Goal: Task Accomplishment & Management: Manage account settings

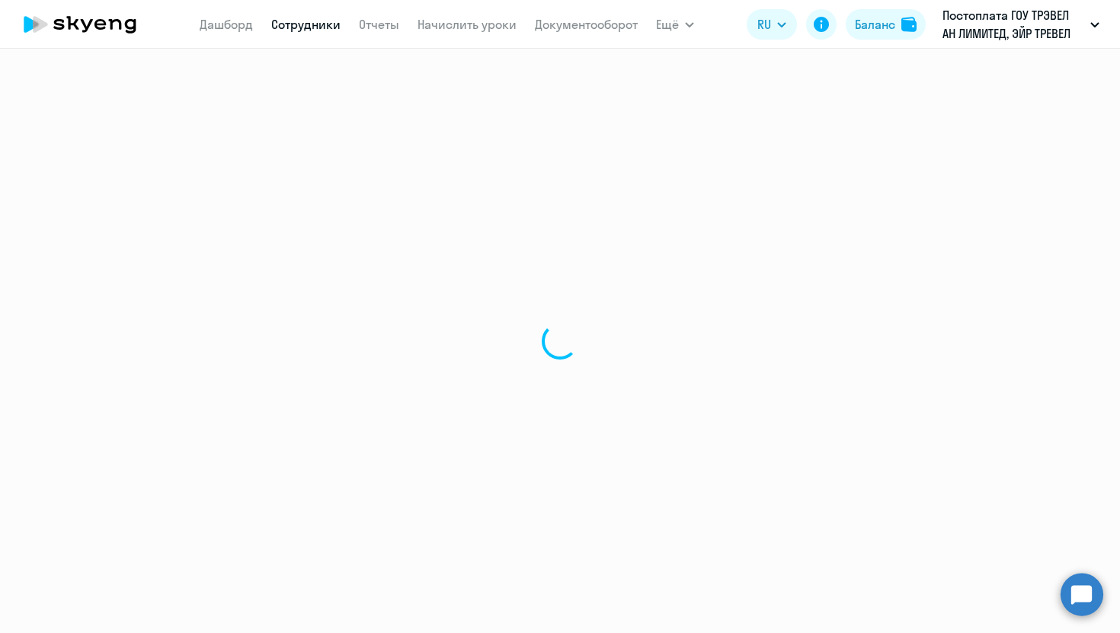
select select "30"
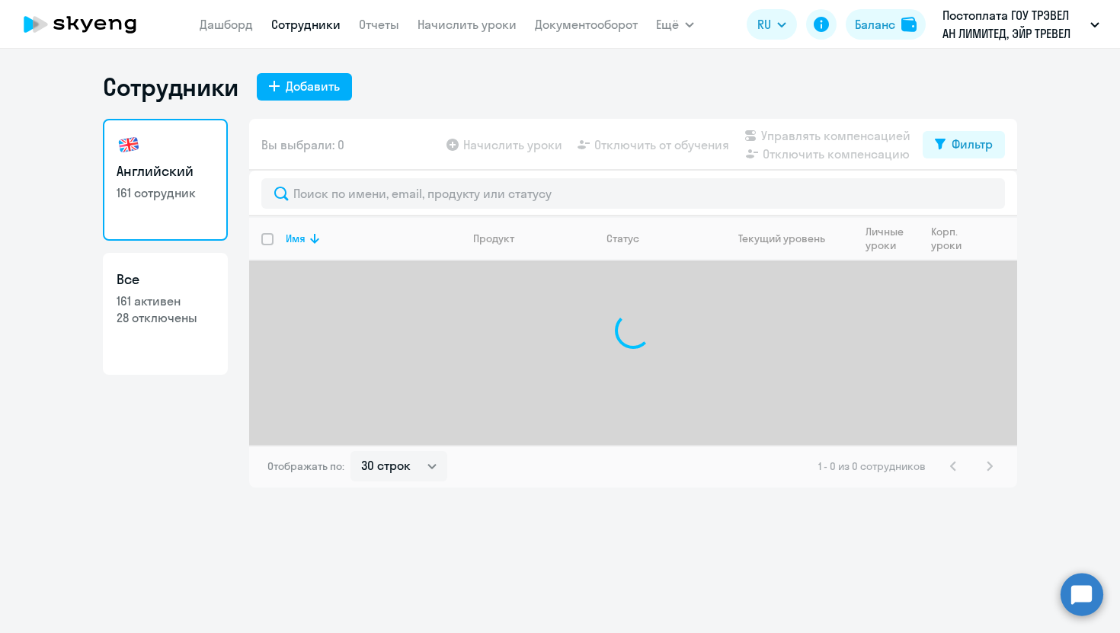
click at [576, 15] on app-menu-item-link "Документооборот" at bounding box center [586, 24] width 103 height 19
click at [575, 27] on link "Документооборот" at bounding box center [586, 24] width 103 height 15
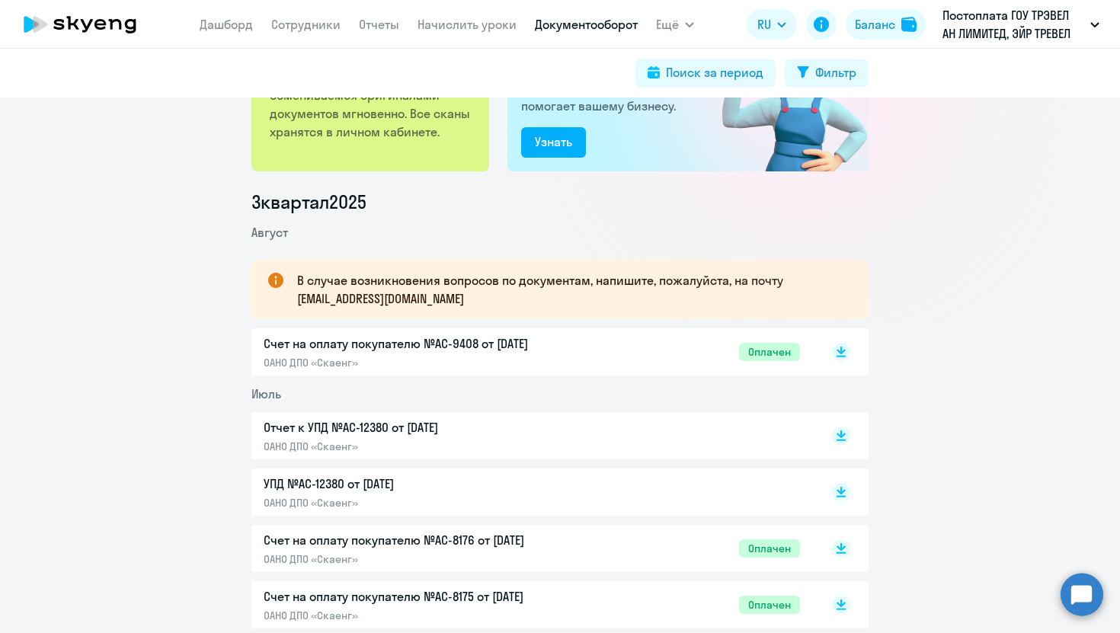
scroll to position [122, 0]
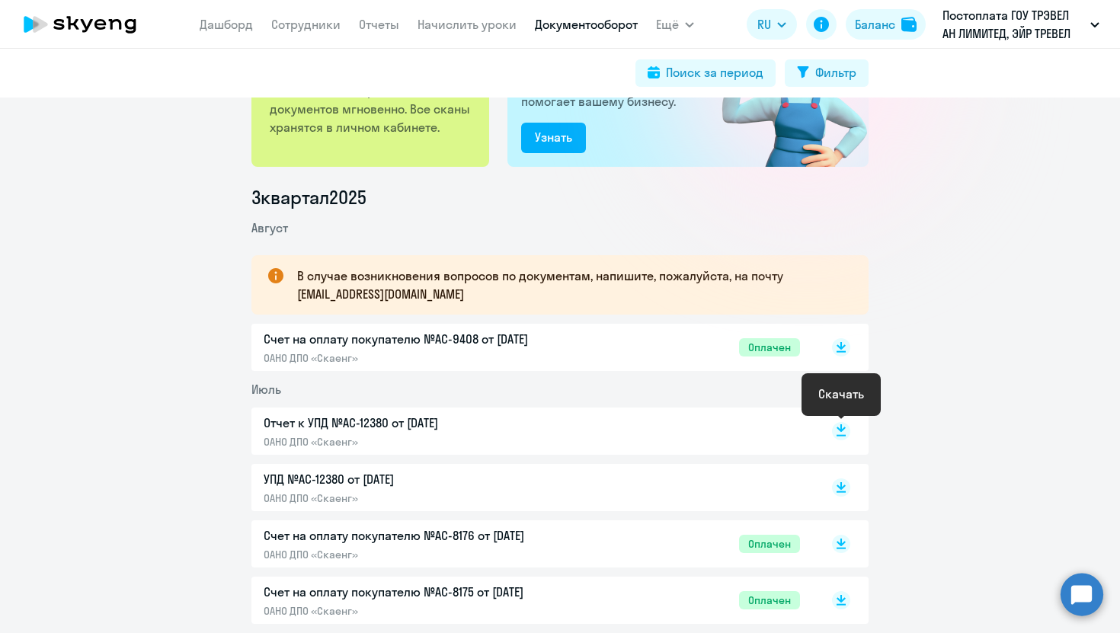
click at [841, 427] on icon at bounding box center [840, 428] width 9 height 8
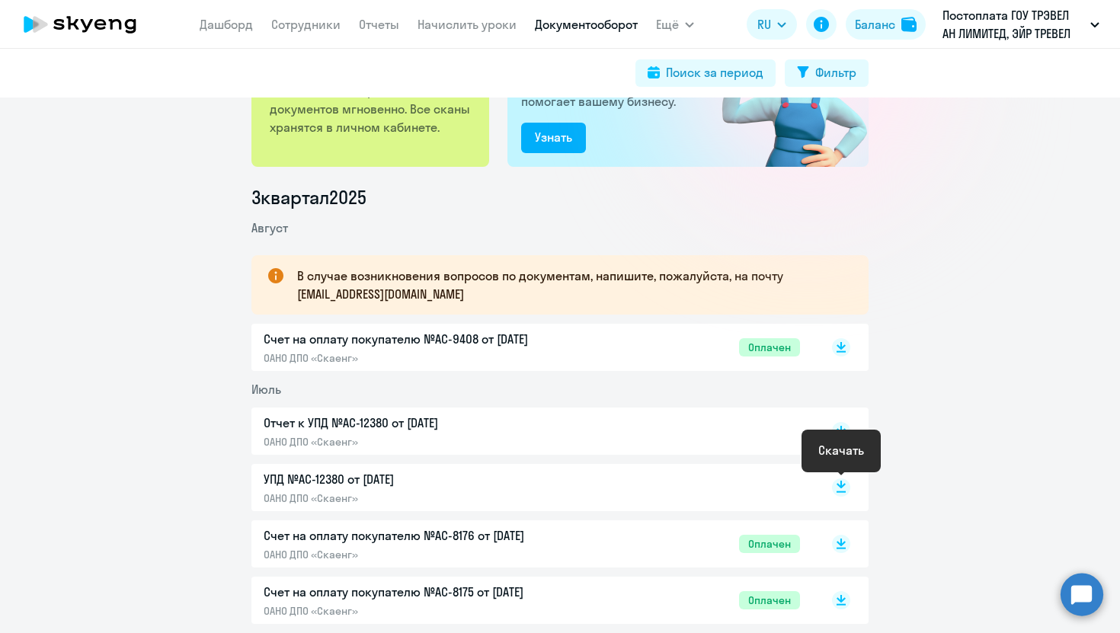
click at [842, 486] on icon at bounding box center [840, 485] width 9 height 8
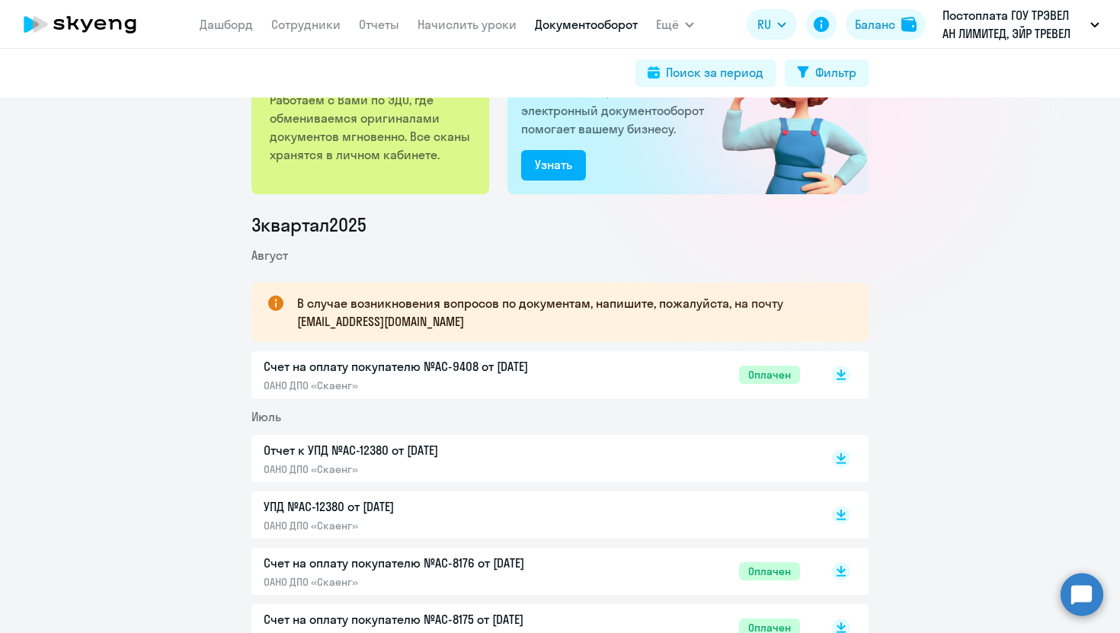
scroll to position [0, 0]
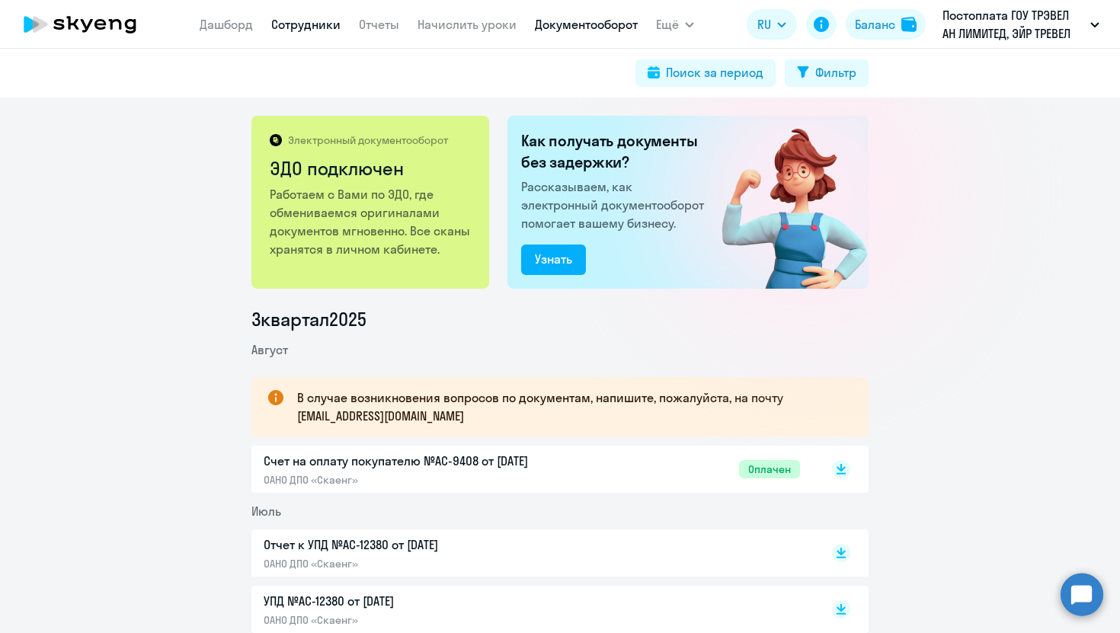
click at [316, 25] on link "Сотрудники" at bounding box center [305, 24] width 69 height 15
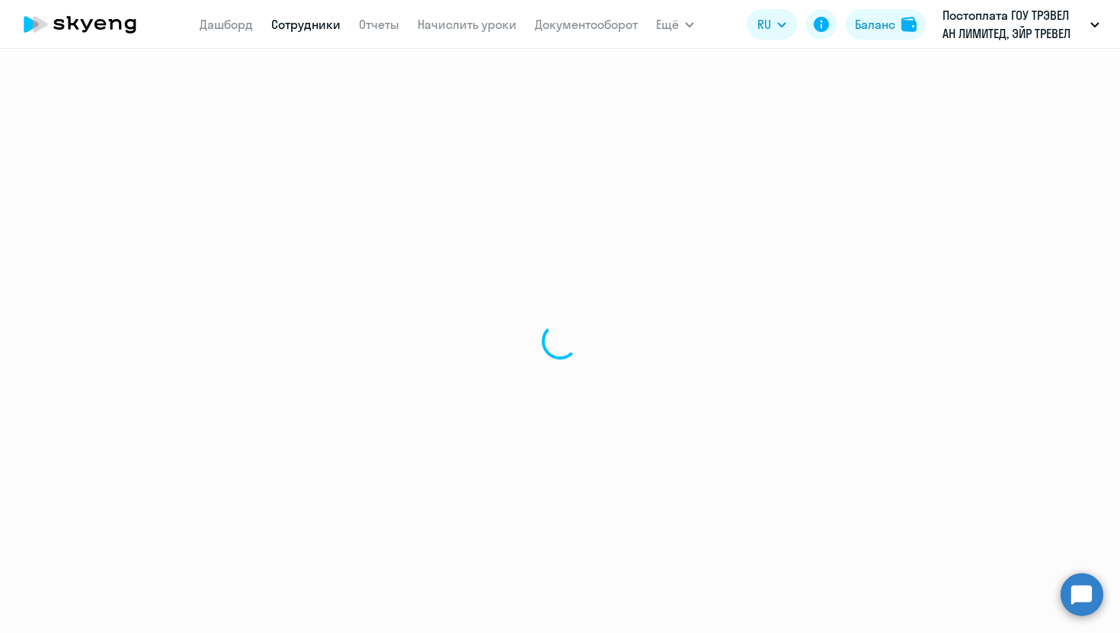
select select "30"
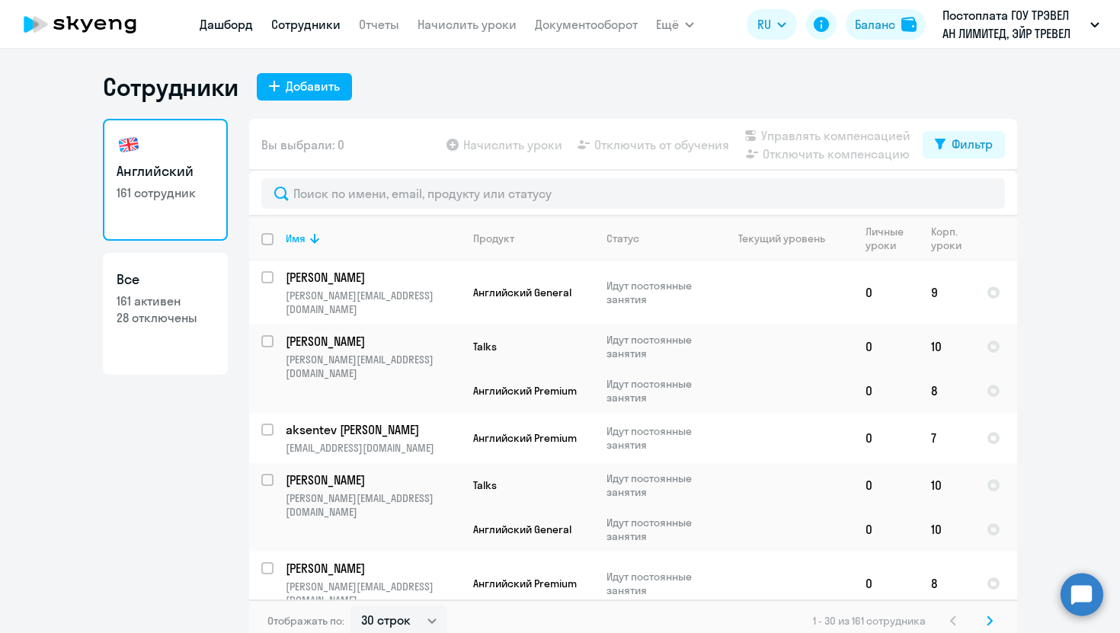
click at [239, 27] on link "Дашборд" at bounding box center [226, 24] width 53 height 15
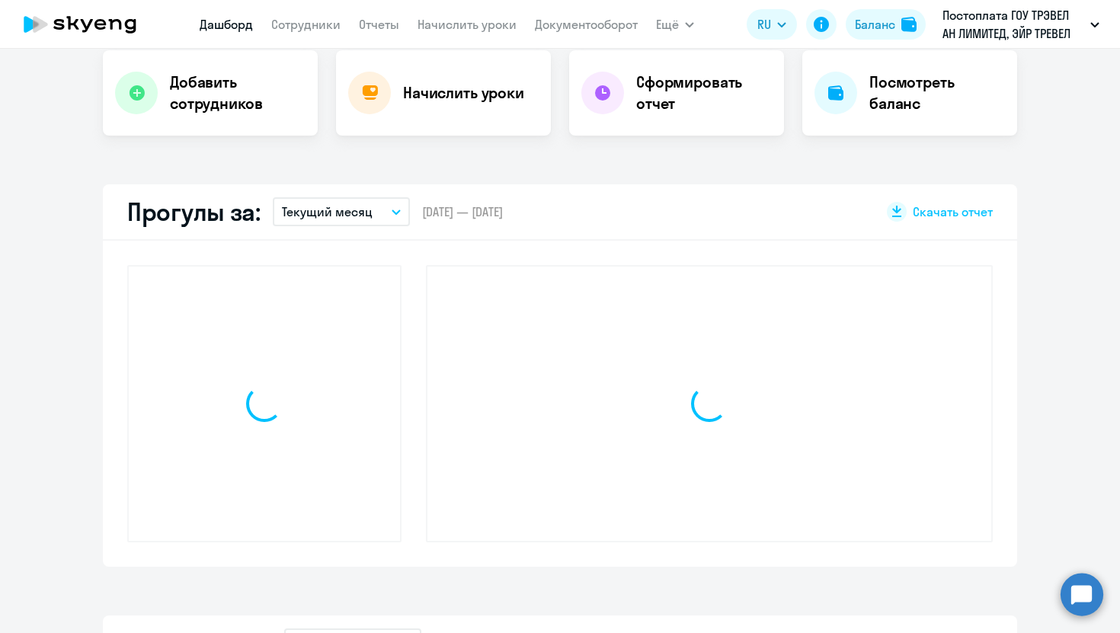
scroll to position [314, 0]
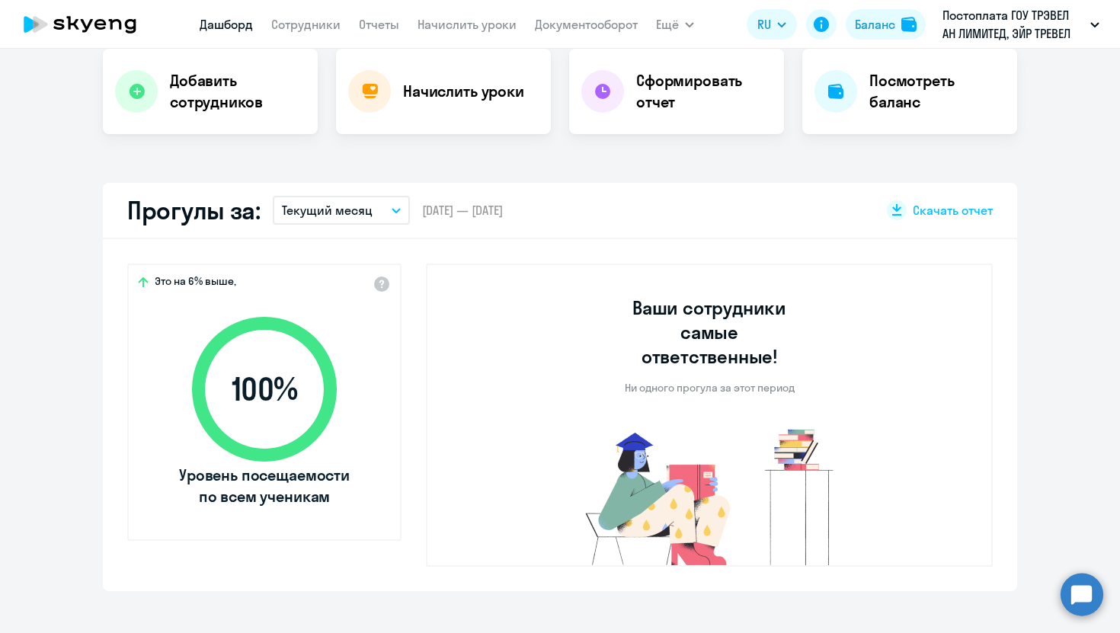
click at [392, 204] on button "Текущий месяц" at bounding box center [341, 210] width 137 height 29
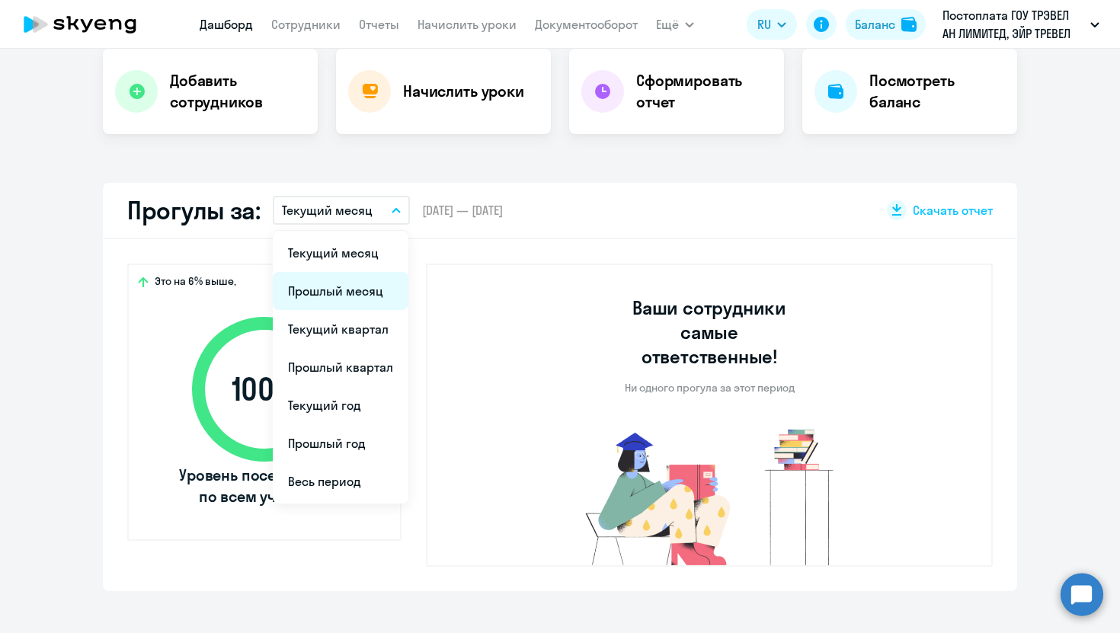
click at [366, 299] on li "Прошлый месяц" at bounding box center [341, 291] width 136 height 38
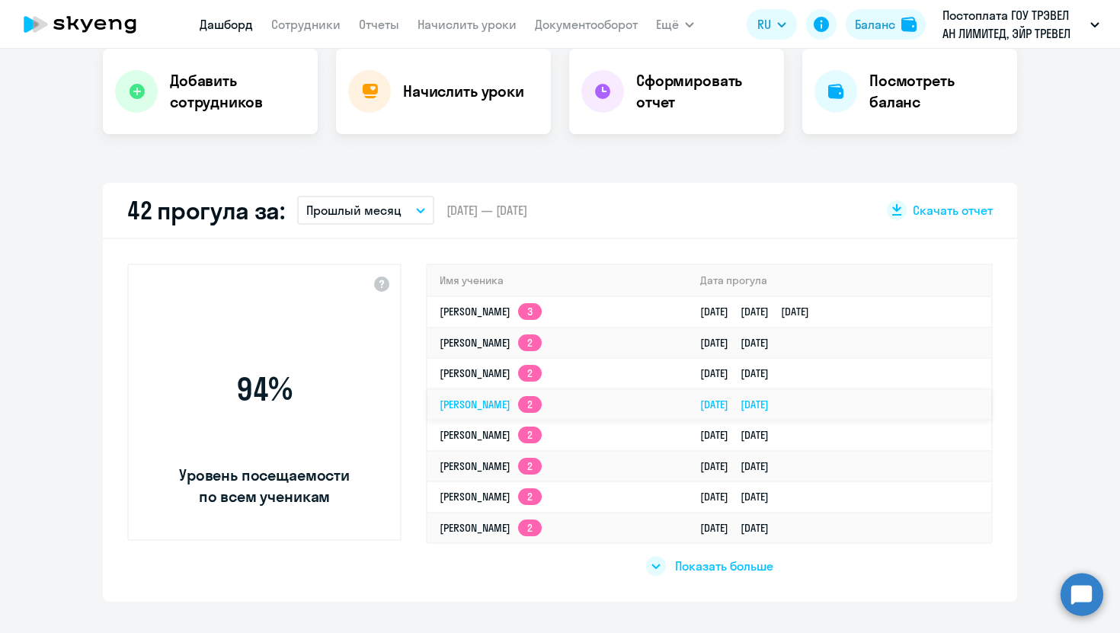
select select "30"
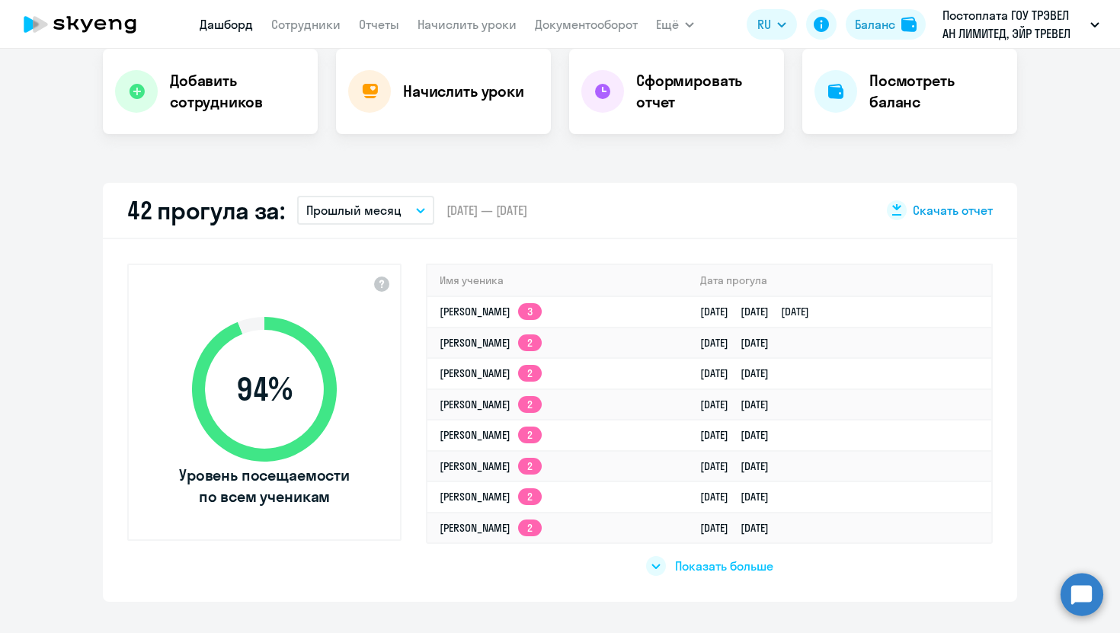
click at [951, 208] on span "Скачать отчет" at bounding box center [953, 210] width 80 height 17
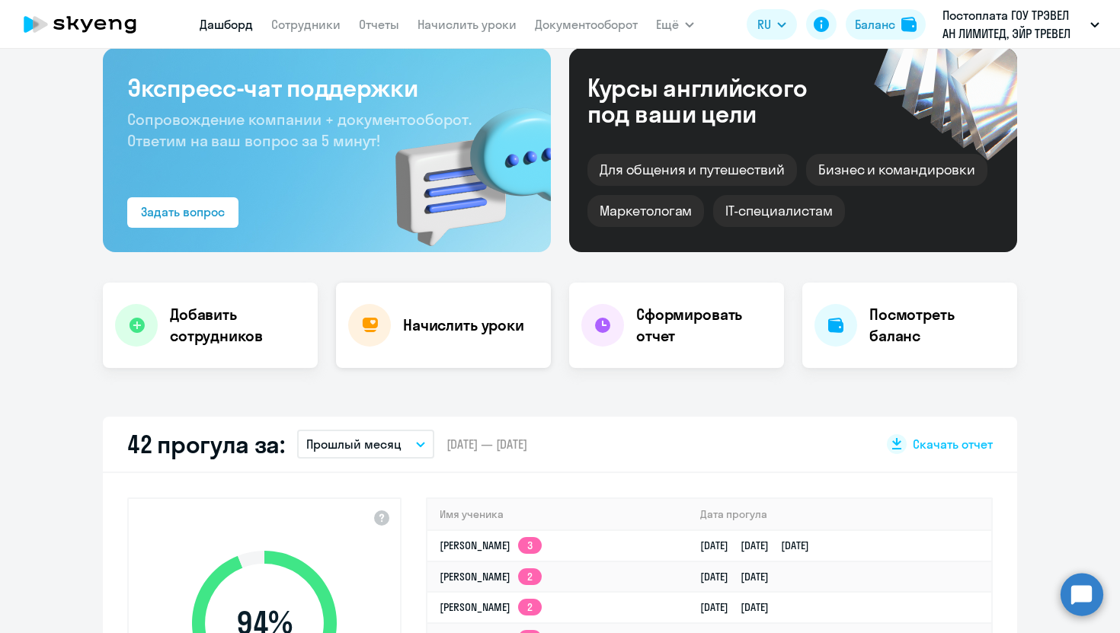
scroll to position [0, 0]
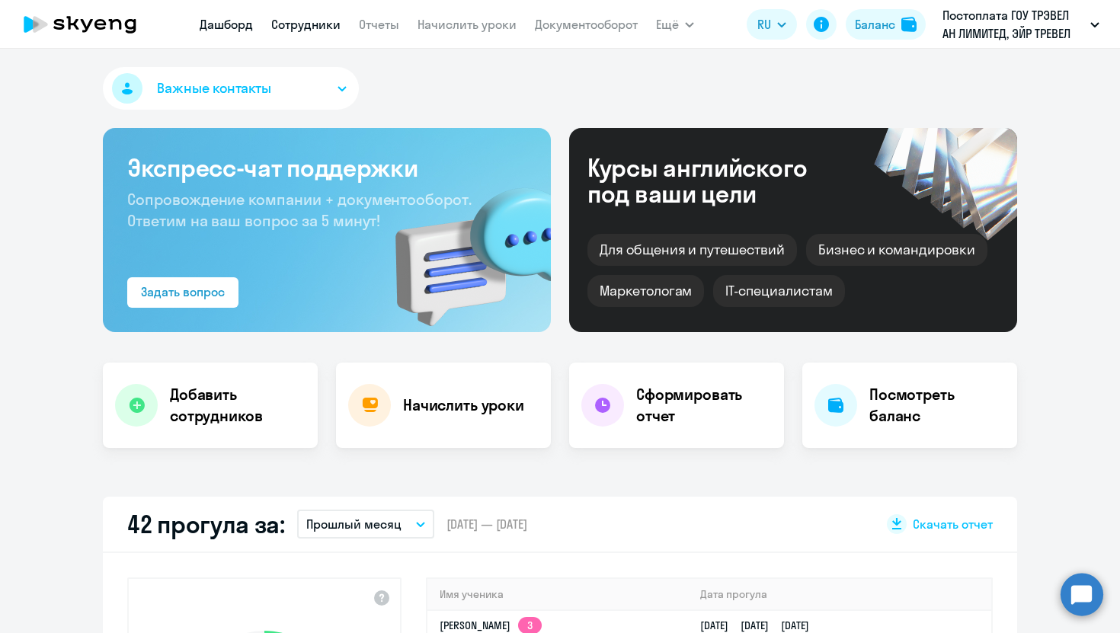
click at [302, 18] on link "Сотрудники" at bounding box center [305, 24] width 69 height 15
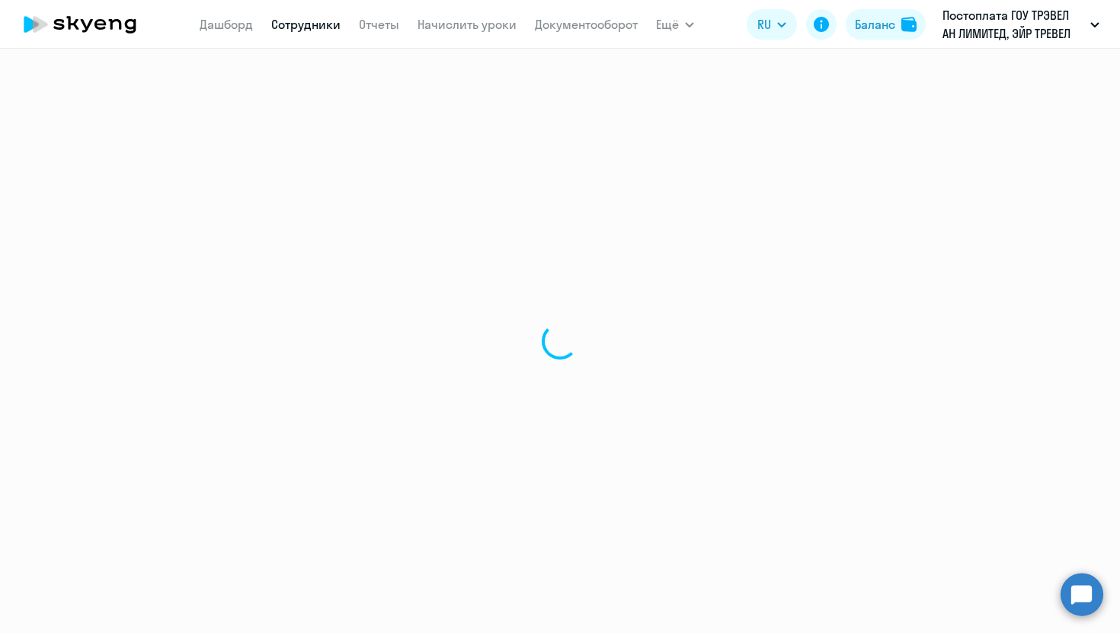
select select "30"
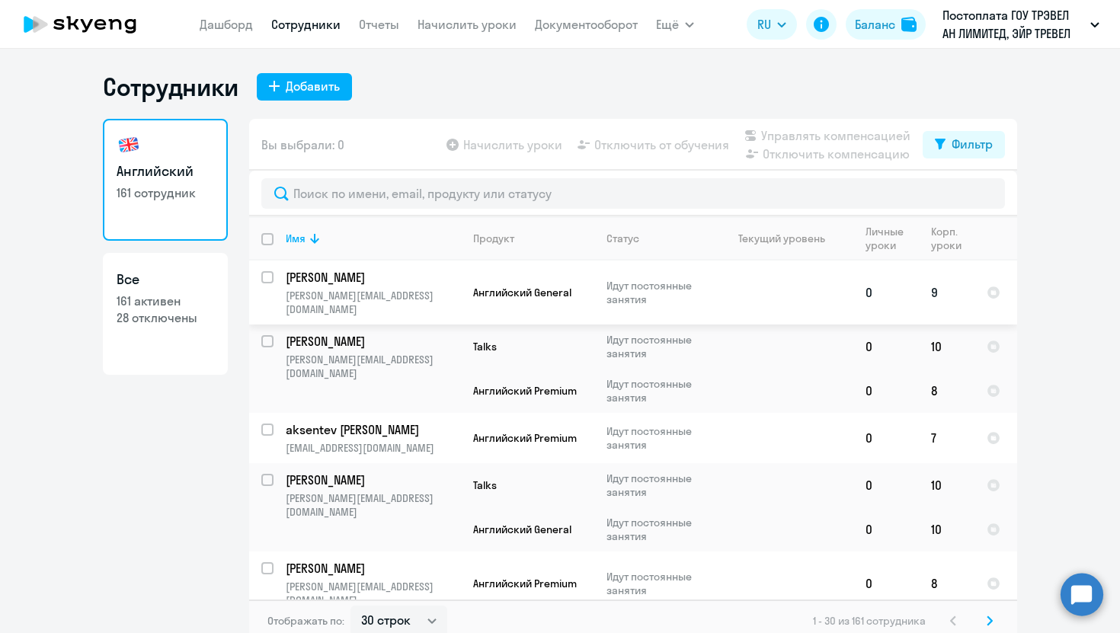
click at [270, 275] on input "select row 38497021" at bounding box center [276, 286] width 30 height 30
checkbox input "true"
click at [537, 143] on span "Начислить уроки" at bounding box center [512, 145] width 99 height 18
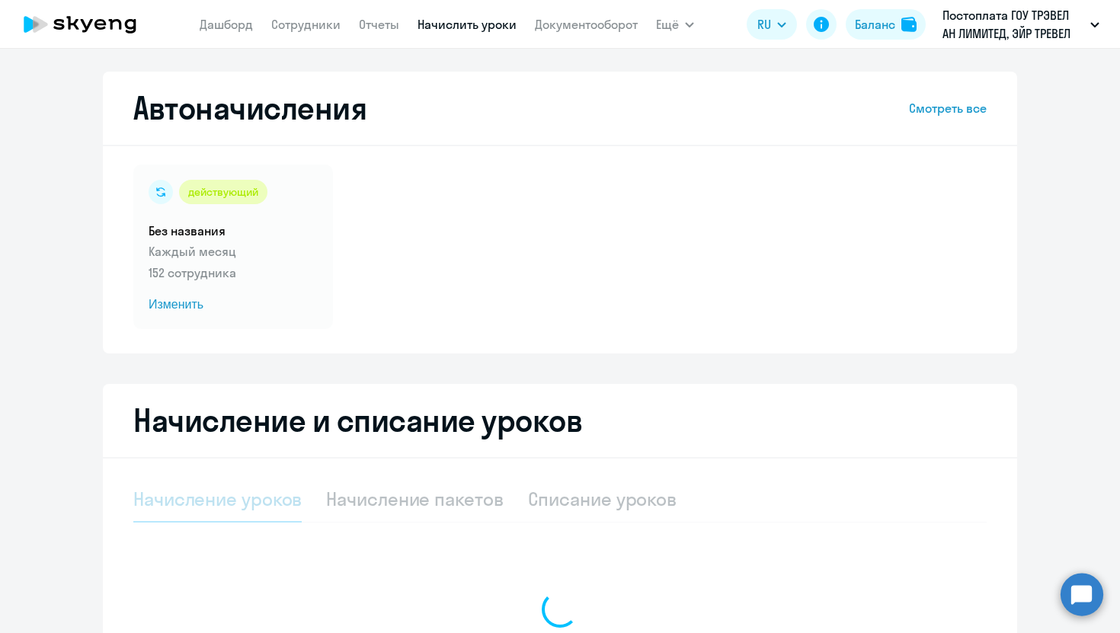
select select "10"
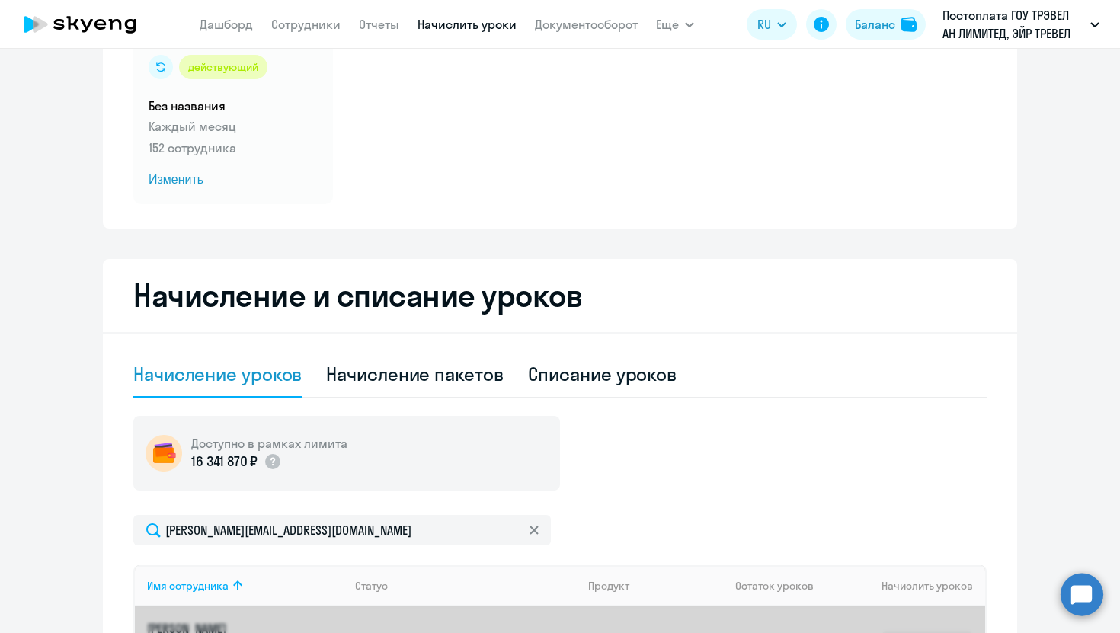
scroll to position [146, 0]
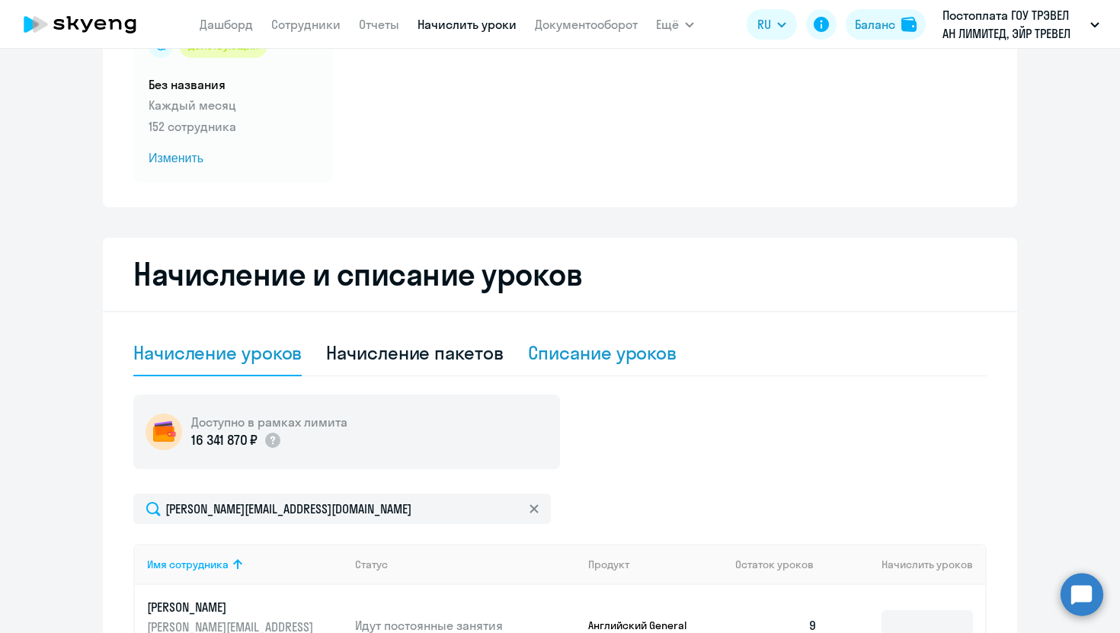
click at [587, 350] on div "Списание уроков" at bounding box center [602, 353] width 149 height 24
select select "10"
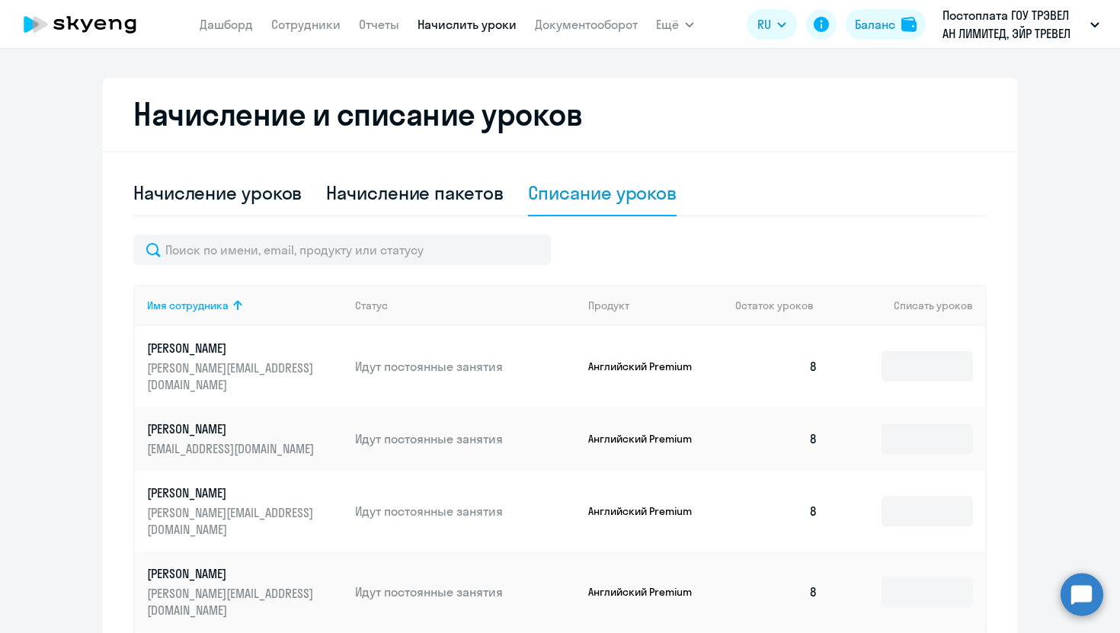
scroll to position [292, 0]
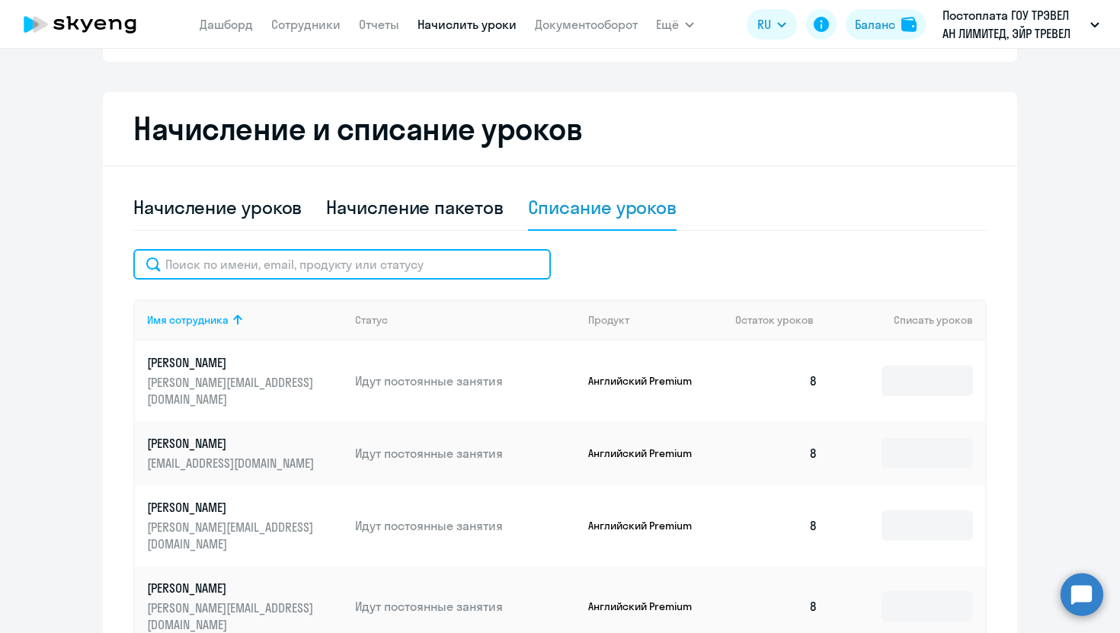
click at [473, 252] on input "text" at bounding box center [341, 264] width 417 height 30
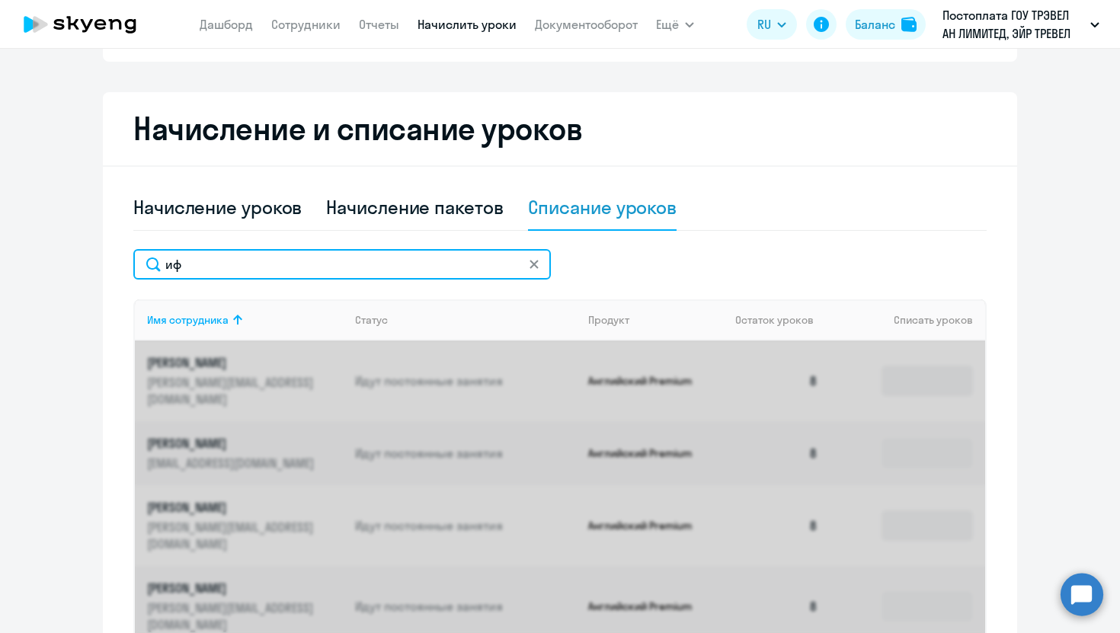
type input "и"
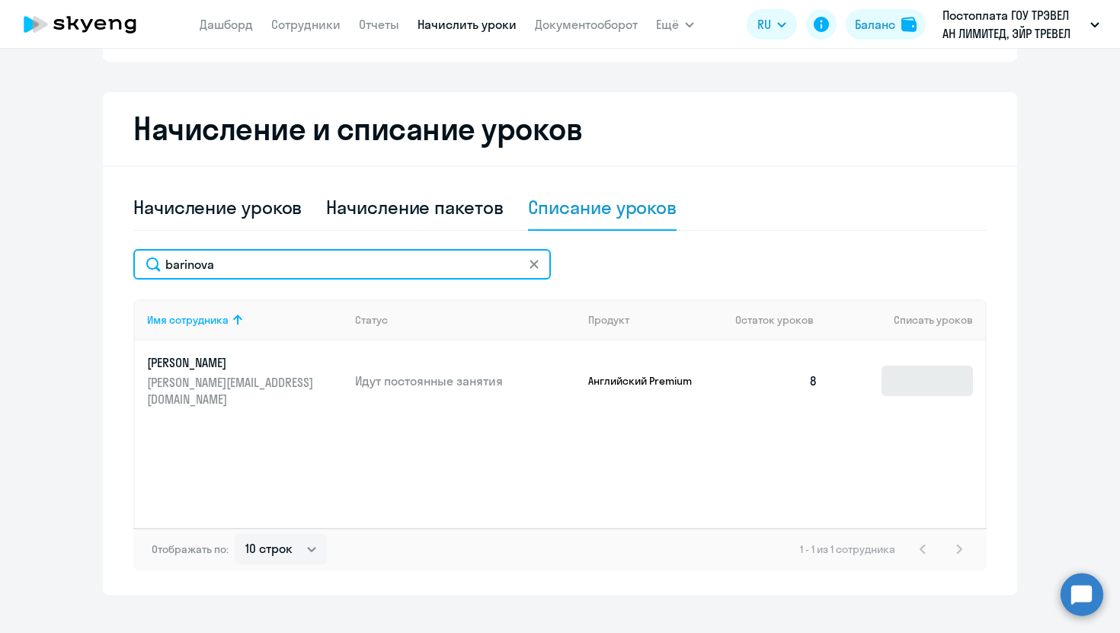
type input "barinova"
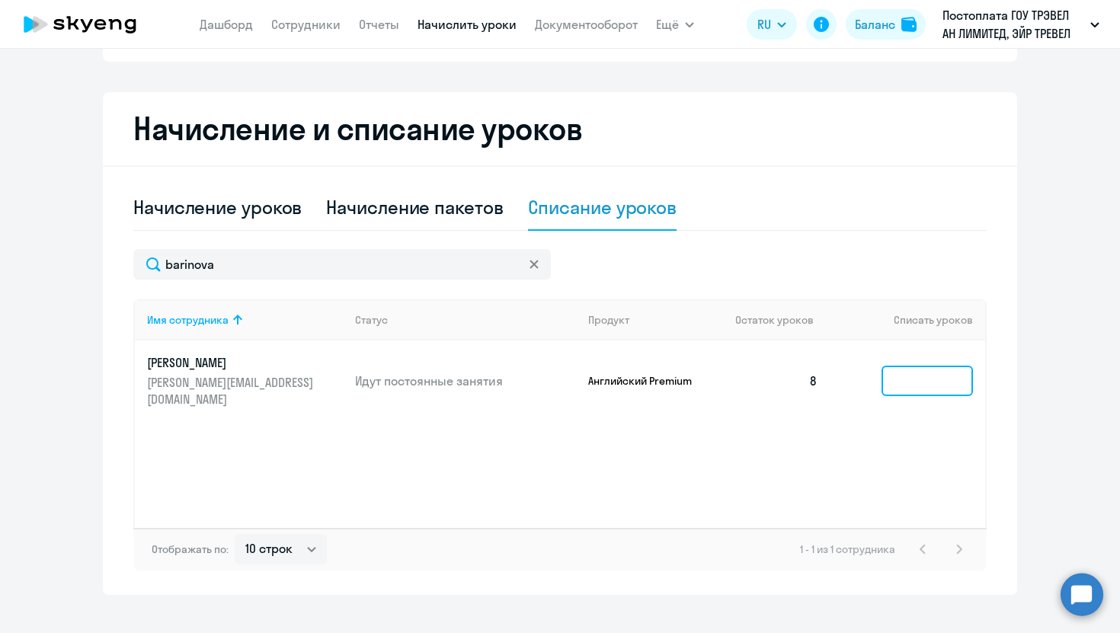
click at [913, 371] on input at bounding box center [926, 381] width 91 height 30
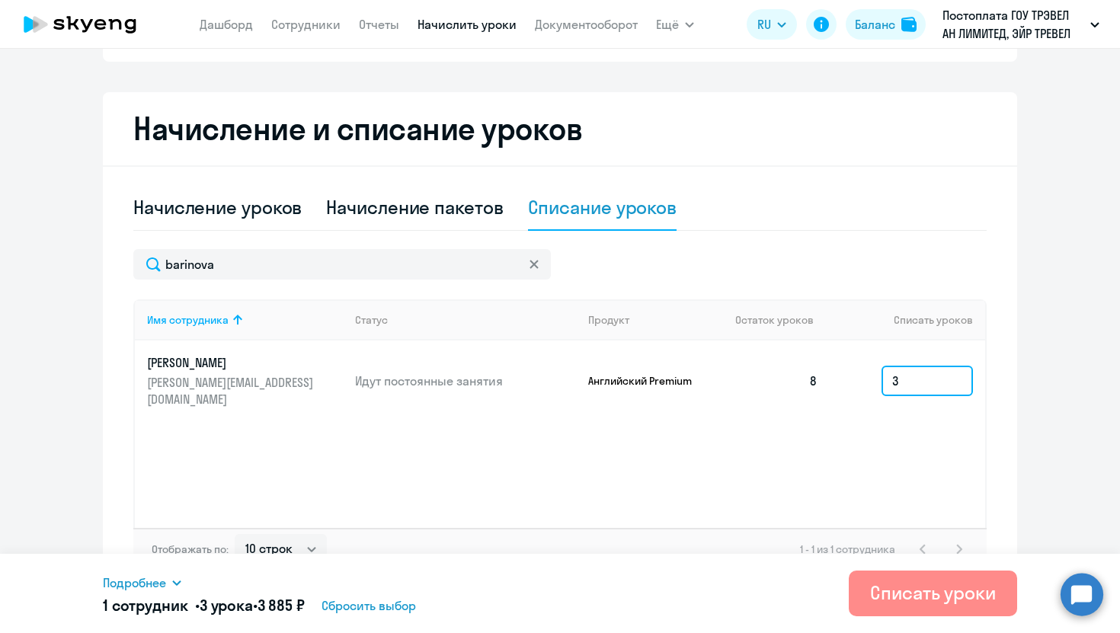
type input "3"
click at [917, 590] on div "Списать уроки" at bounding box center [933, 592] width 126 height 24
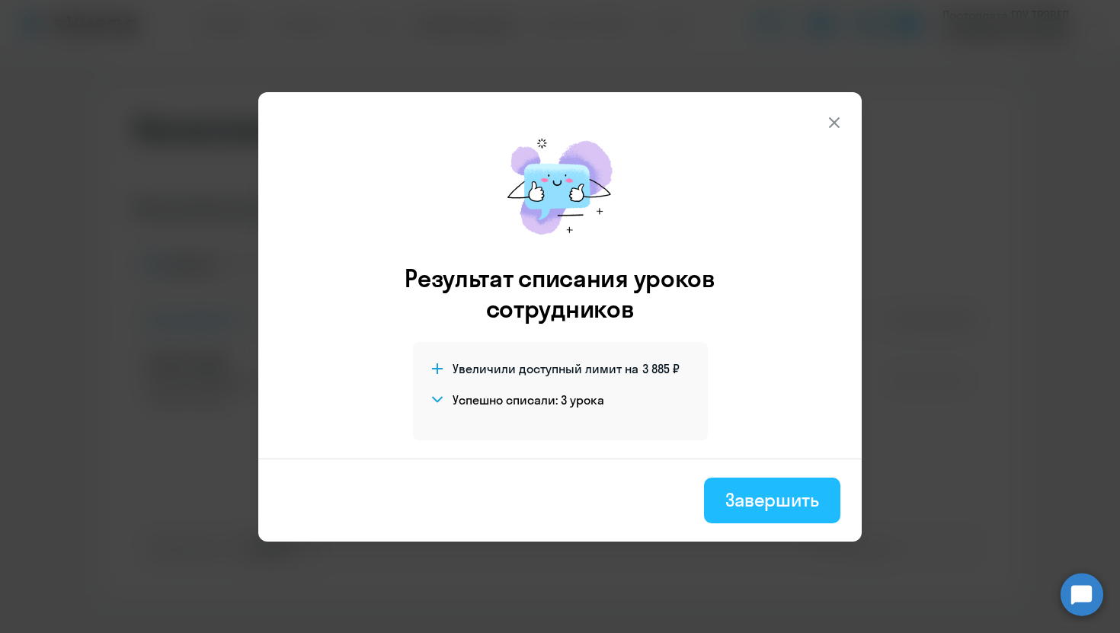
click at [764, 500] on div "Завершить" at bounding box center [772, 500] width 94 height 24
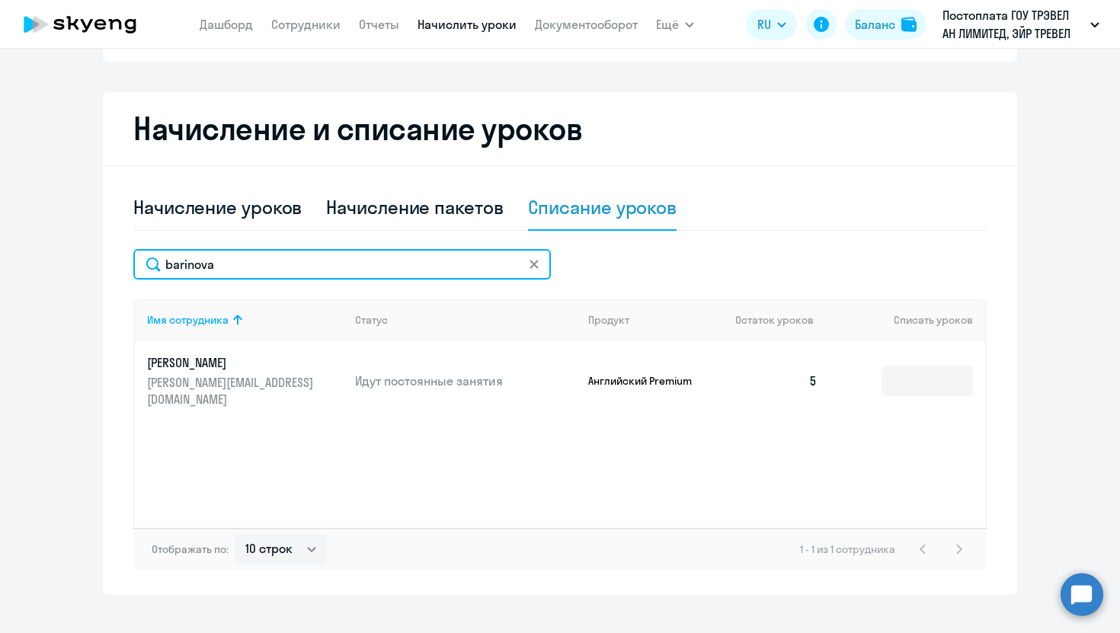
drag, startPoint x: 319, startPoint y: 265, endPoint x: 92, endPoint y: 263, distance: 227.0
click at [92, 263] on ng-component "Автоначисления Смотреть все действующий Без названия Каждый месяц 152 сотрудник…" at bounding box center [560, 187] width 1120 height 815
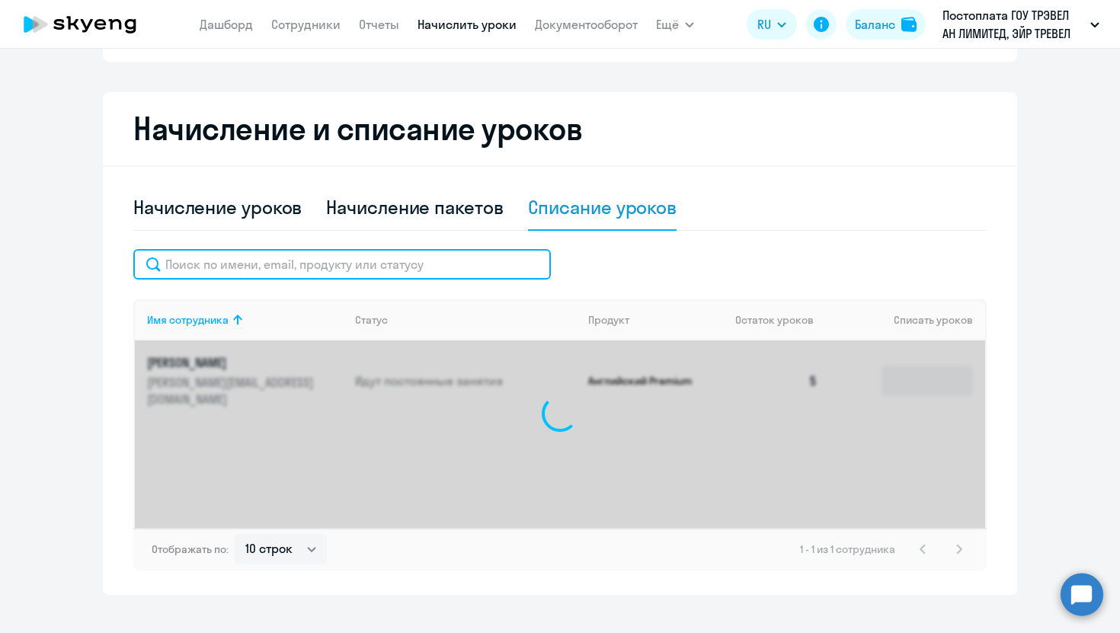
type input "s"
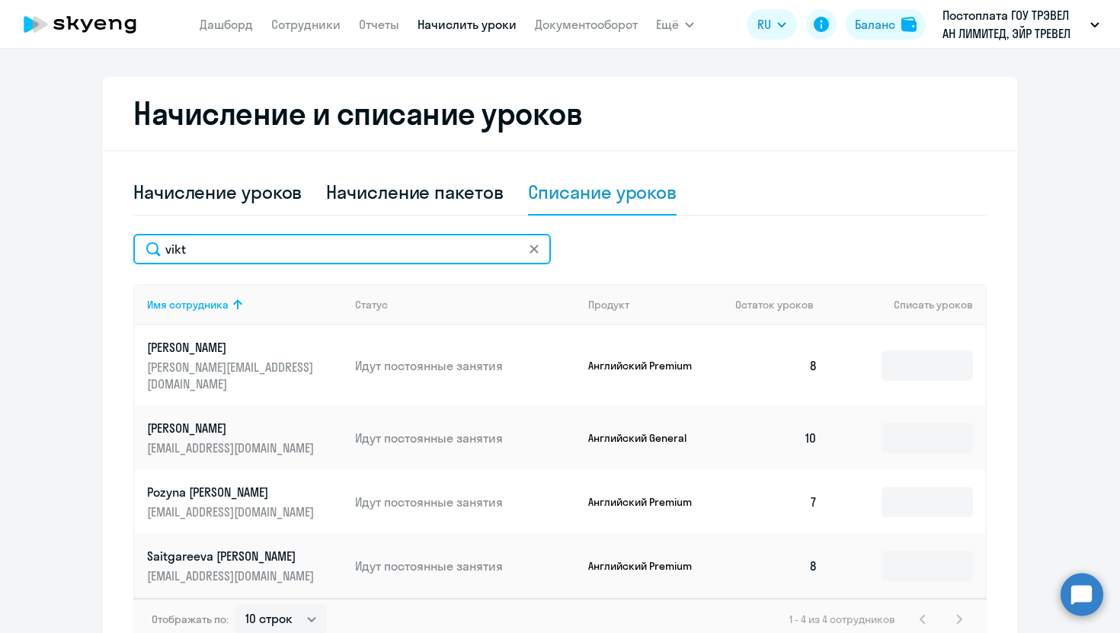
scroll to position [299, 0]
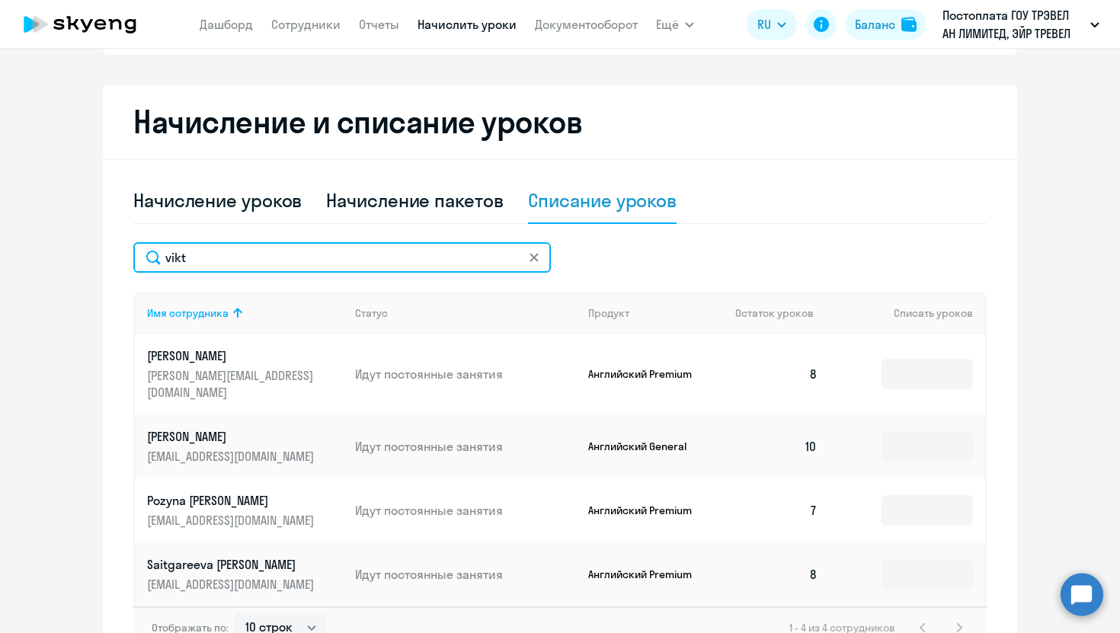
type input "vikt"
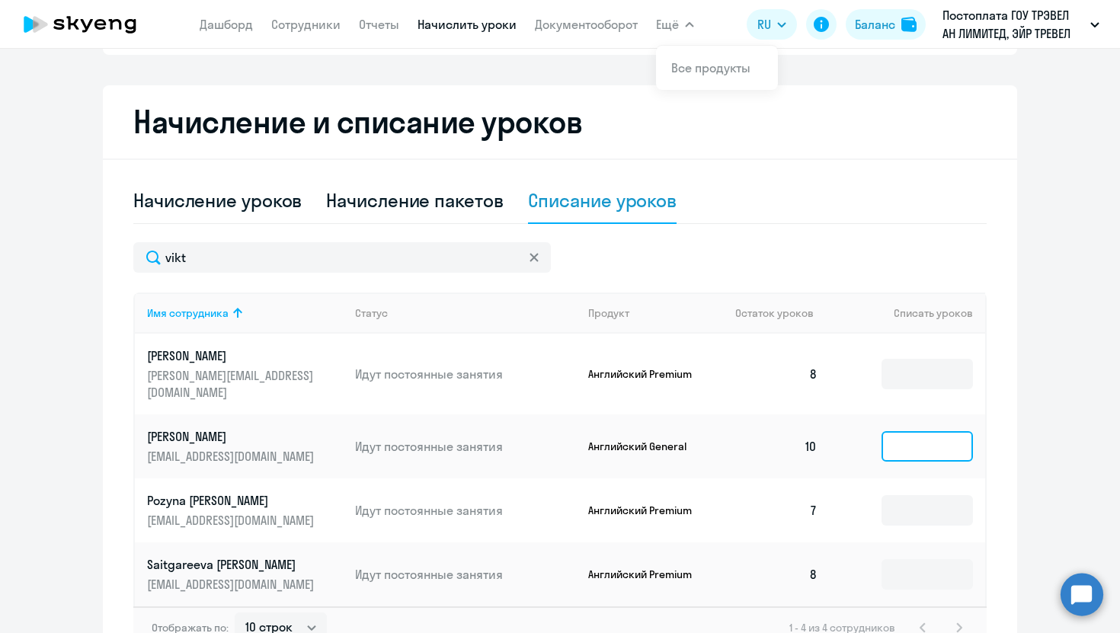
click at [935, 431] on input at bounding box center [926, 446] width 91 height 30
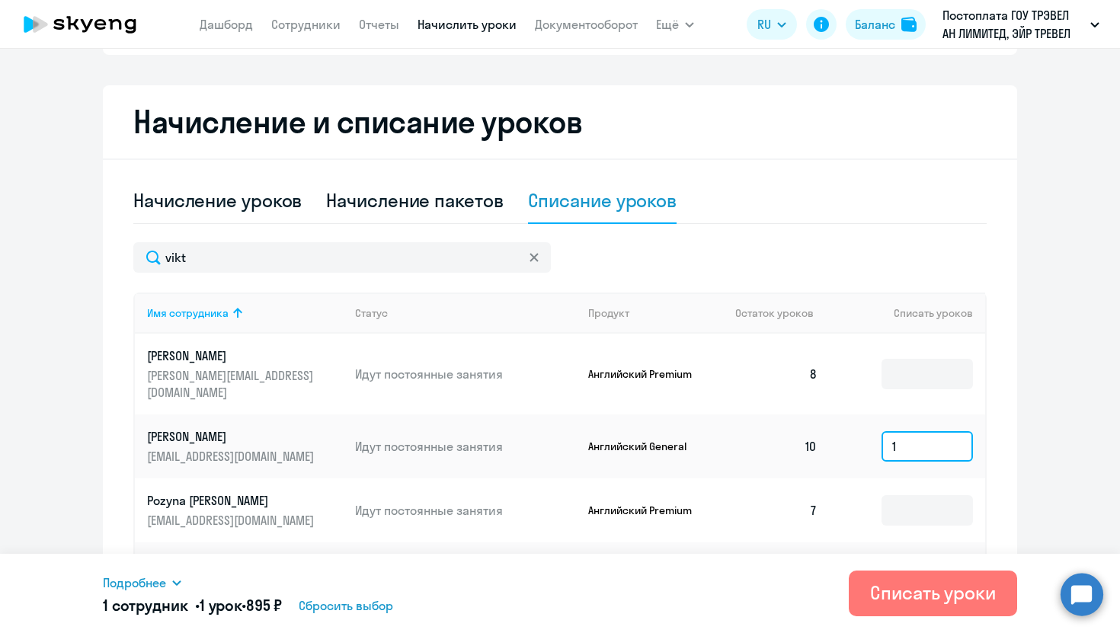
type input "1"
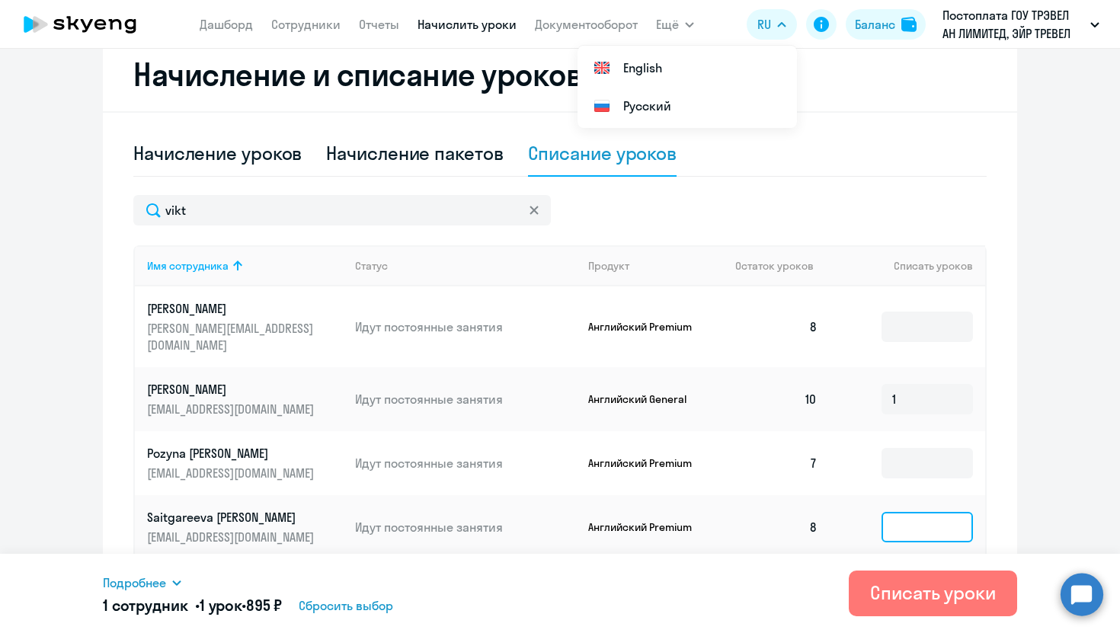
click at [917, 512] on input at bounding box center [926, 527] width 91 height 30
type input "1"
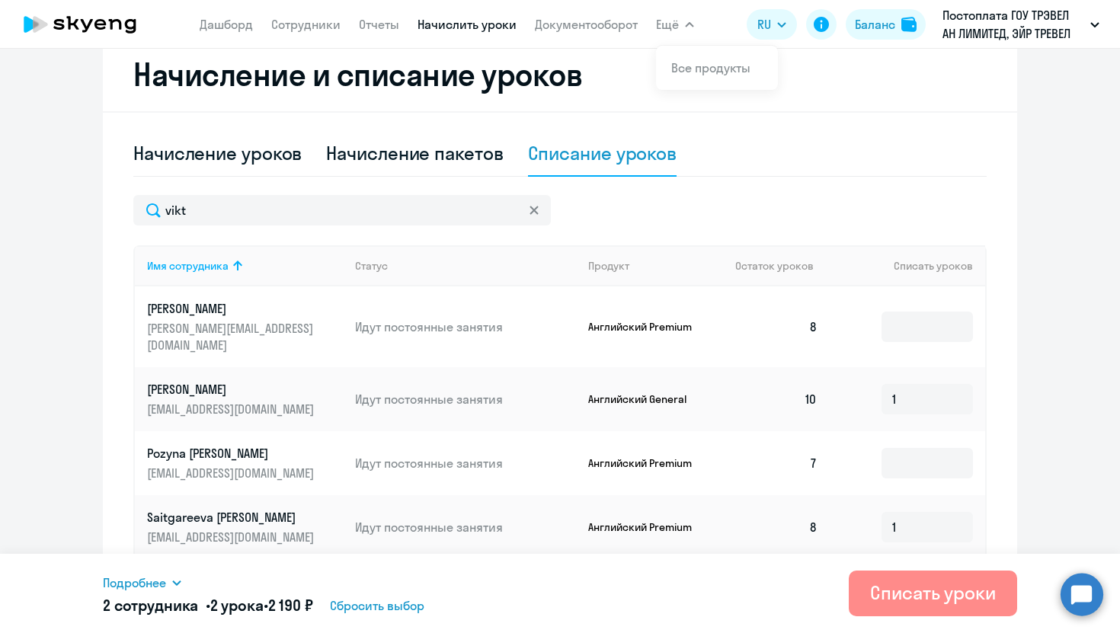
click at [923, 585] on div "Списать уроки" at bounding box center [933, 592] width 126 height 24
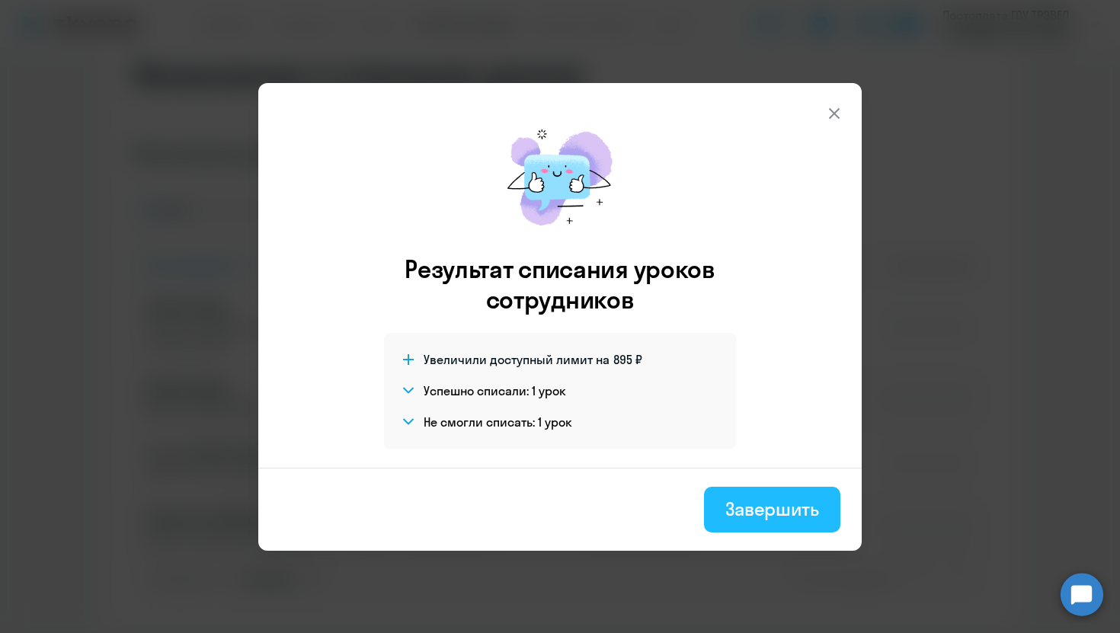
click at [746, 512] on div "Завершить" at bounding box center [772, 509] width 94 height 24
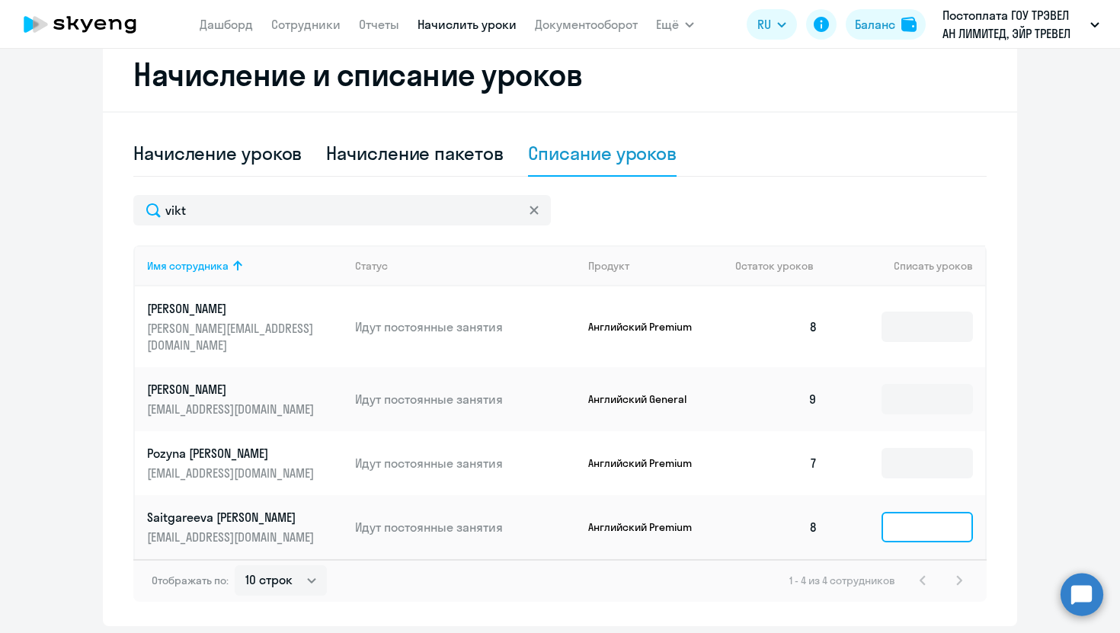
click at [943, 513] on input at bounding box center [926, 527] width 91 height 30
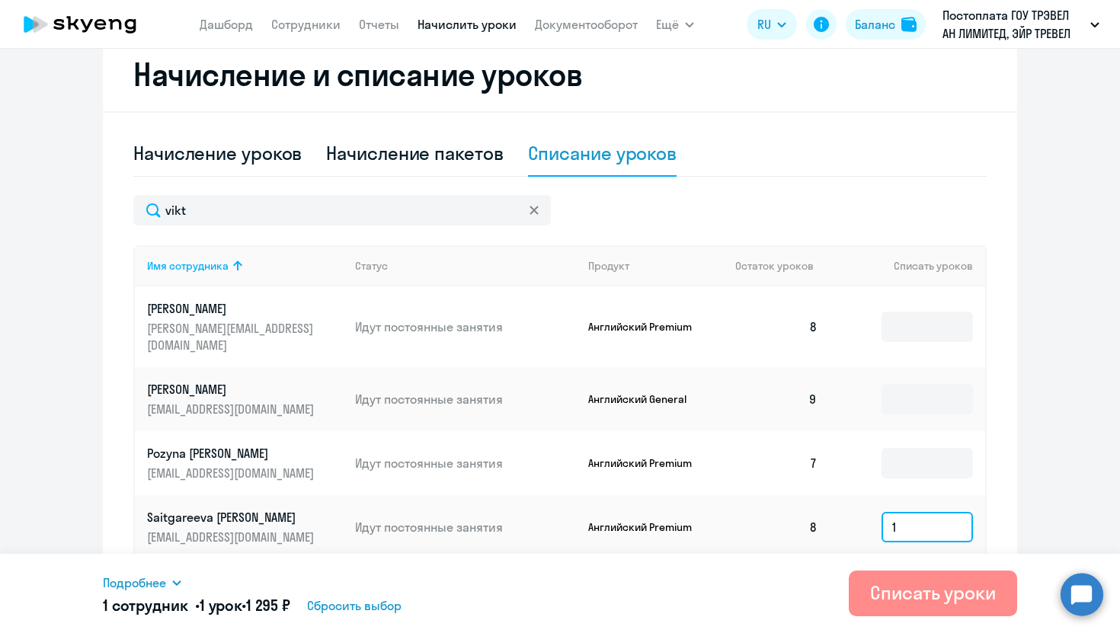
type input "1"
click at [955, 606] on button "Списать уроки" at bounding box center [933, 594] width 168 height 46
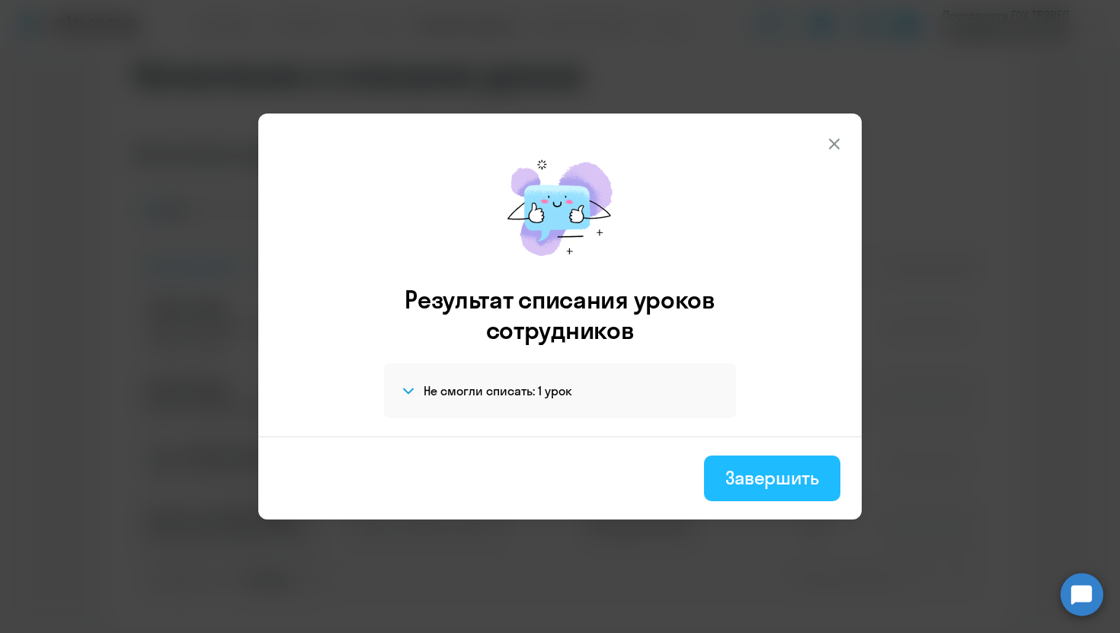
click at [819, 478] on button "Завершить" at bounding box center [772, 479] width 136 height 46
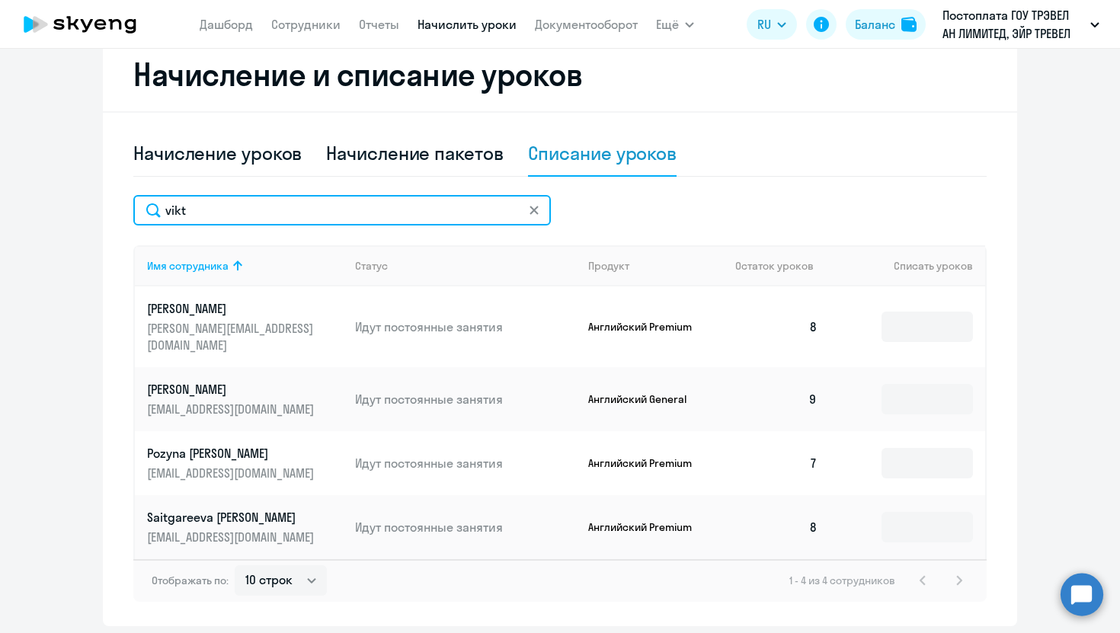
drag, startPoint x: 448, startPoint y: 200, endPoint x: 43, endPoint y: 187, distance: 404.7
click at [42, 195] on ng-component "Автоначисления Смотреть все действующий Без названия Каждый месяц 152 сотрудник…" at bounding box center [560, 176] width 1120 height 900
drag, startPoint x: 213, startPoint y: 213, endPoint x: 32, endPoint y: 207, distance: 180.6
click at [32, 212] on ng-component "Автоначисления Смотреть все действующий Без названия Каждый месяц 152 сотрудник…" at bounding box center [560, 176] width 1120 height 900
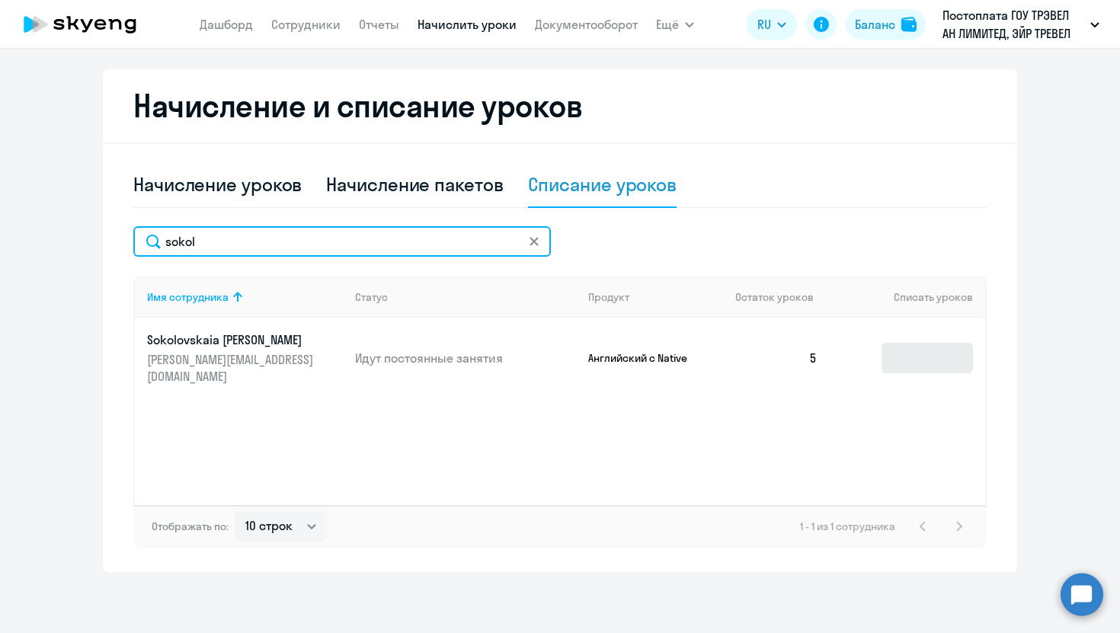
type input "sokol"
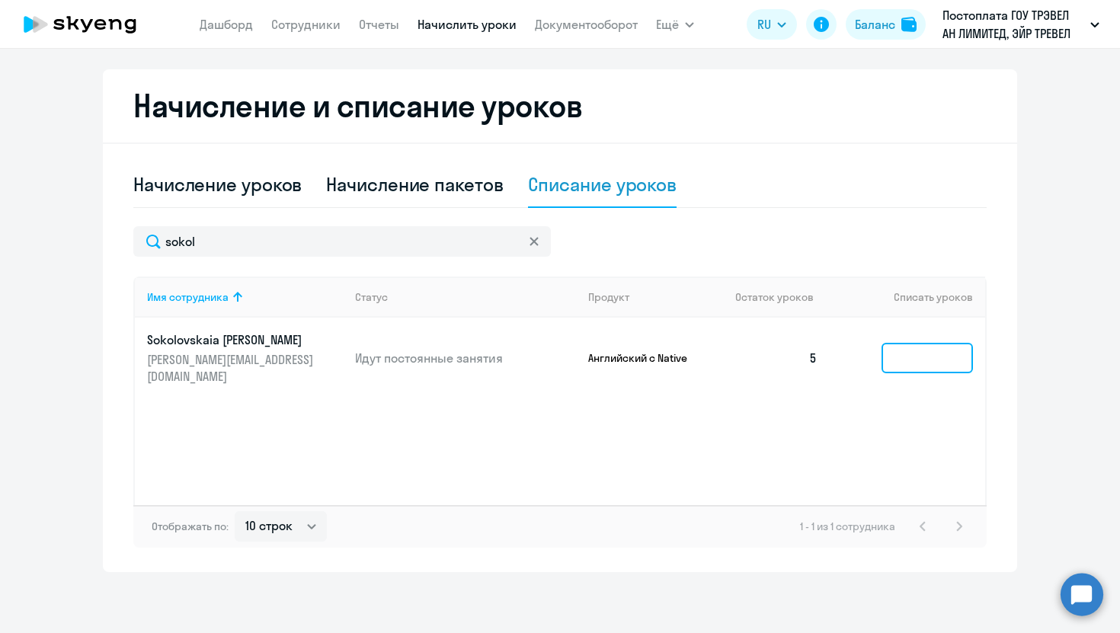
click at [911, 345] on input at bounding box center [926, 358] width 91 height 30
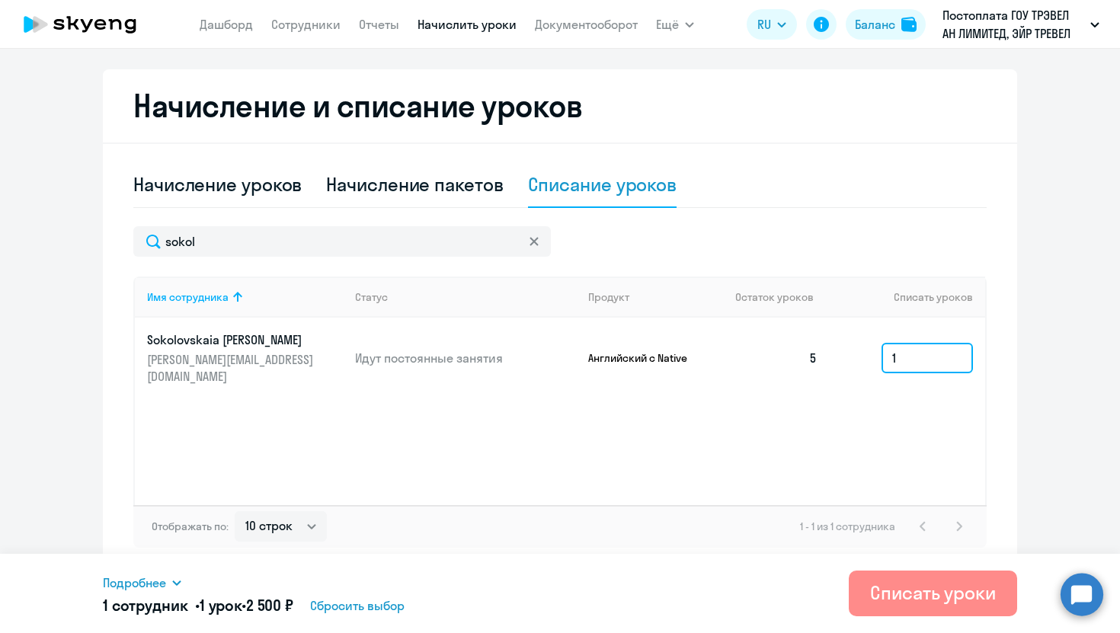
type input "1"
click at [901, 606] on button "Списать уроки" at bounding box center [933, 594] width 168 height 46
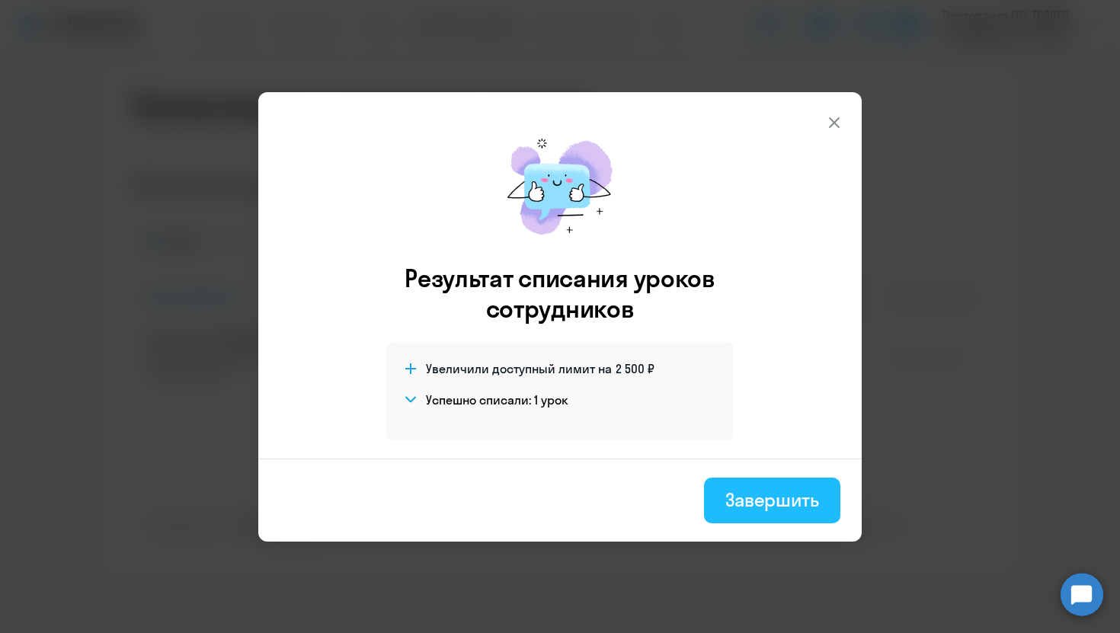
click at [768, 500] on div "Завершить" at bounding box center [772, 500] width 94 height 24
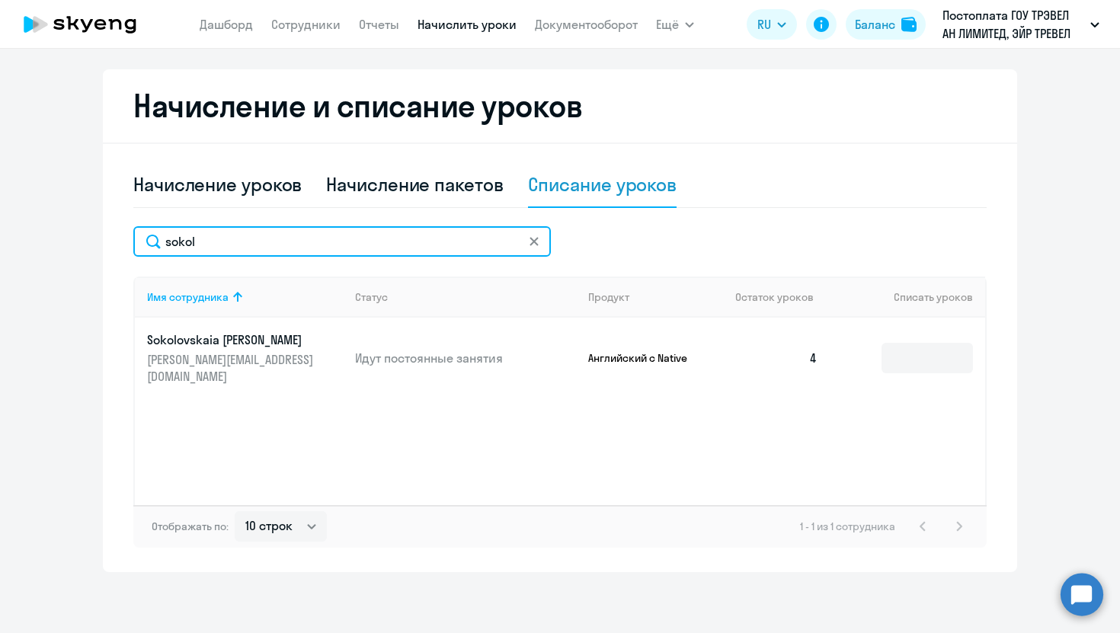
click at [399, 248] on input "sokol" at bounding box center [341, 241] width 417 height 30
type input "s"
type input "[DEMOGRAPHIC_DATA]"
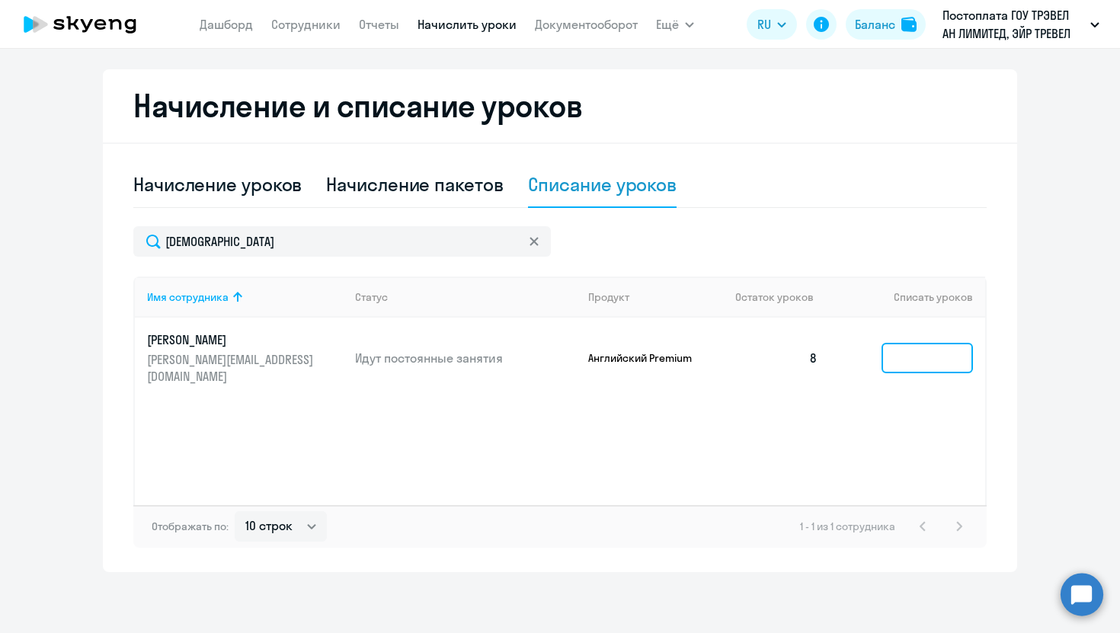
click at [910, 345] on input at bounding box center [926, 358] width 91 height 30
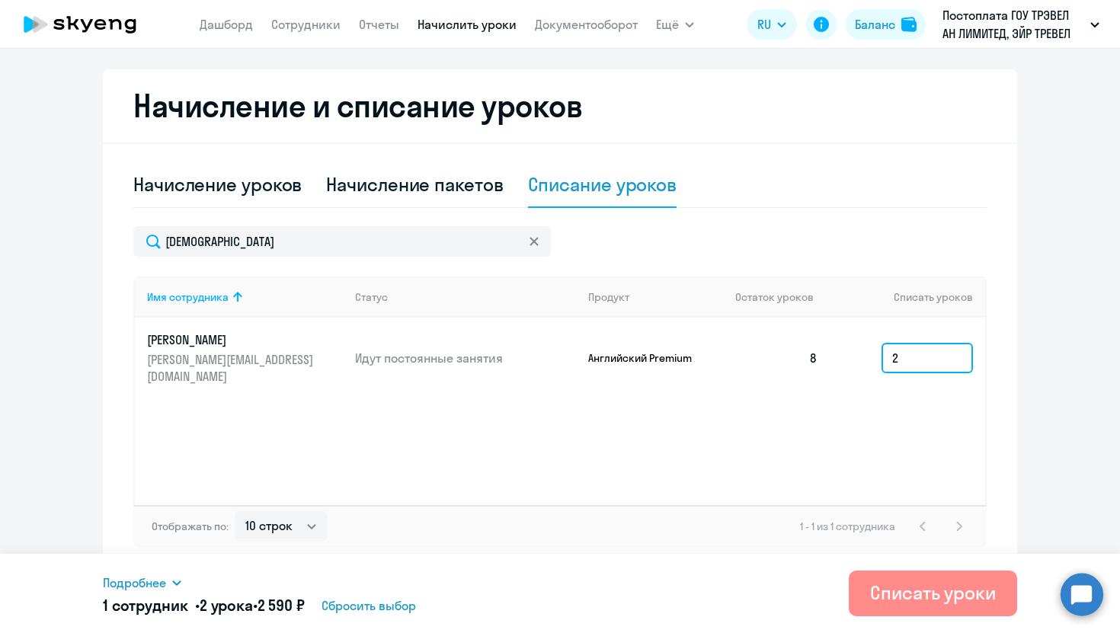
type input "2"
click at [914, 603] on div "Списать уроки" at bounding box center [933, 592] width 126 height 24
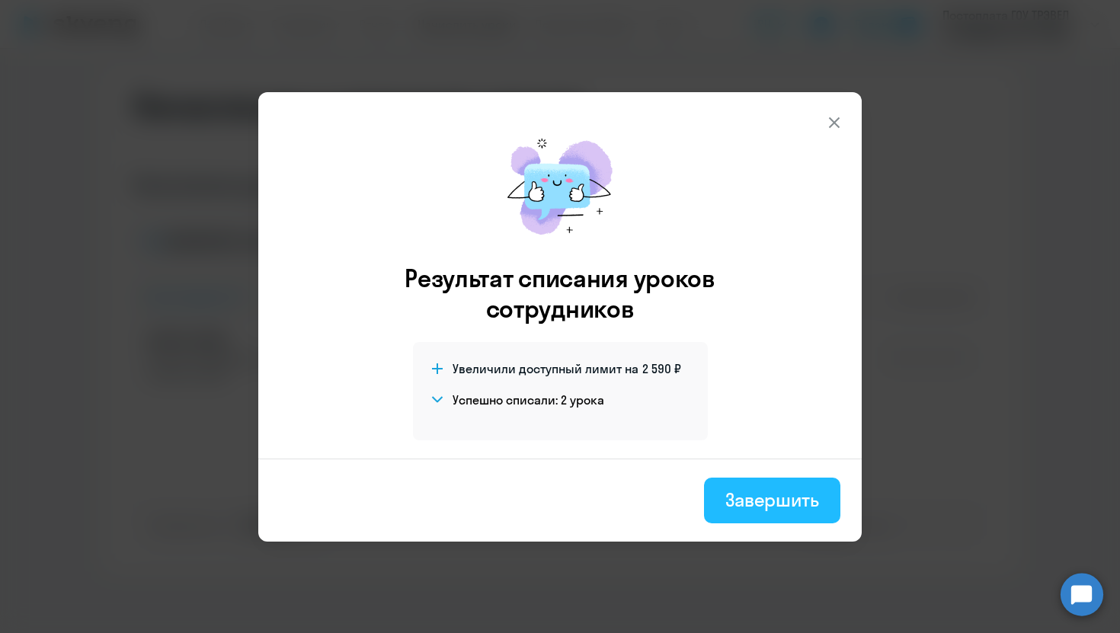
click at [737, 509] on div "Завершить" at bounding box center [772, 500] width 94 height 24
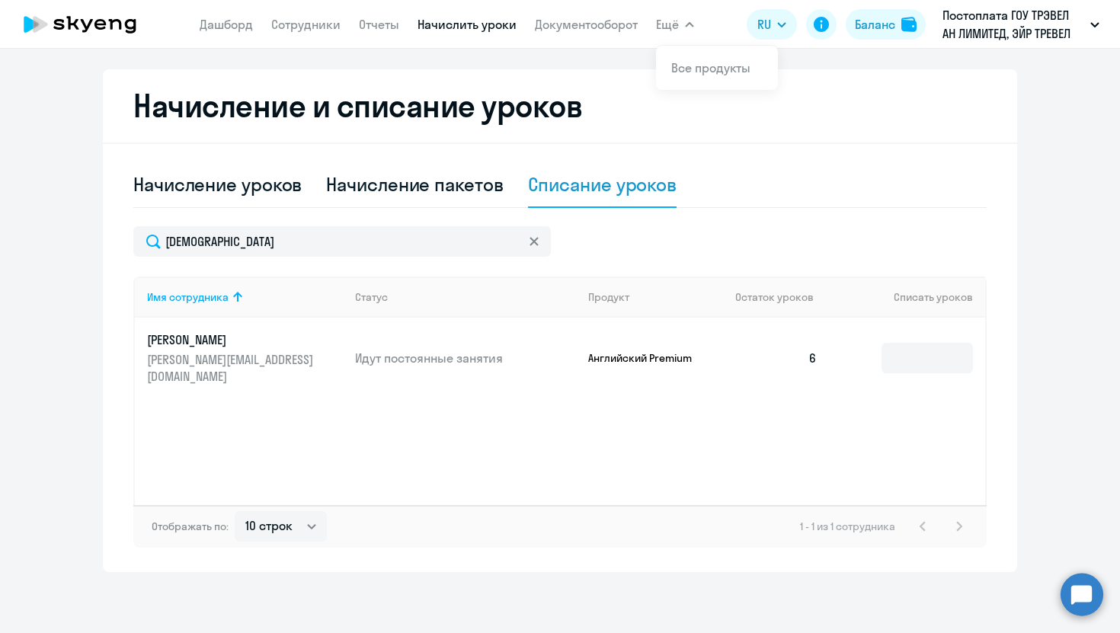
click at [529, 241] on icon at bounding box center [533, 241] width 9 height 9
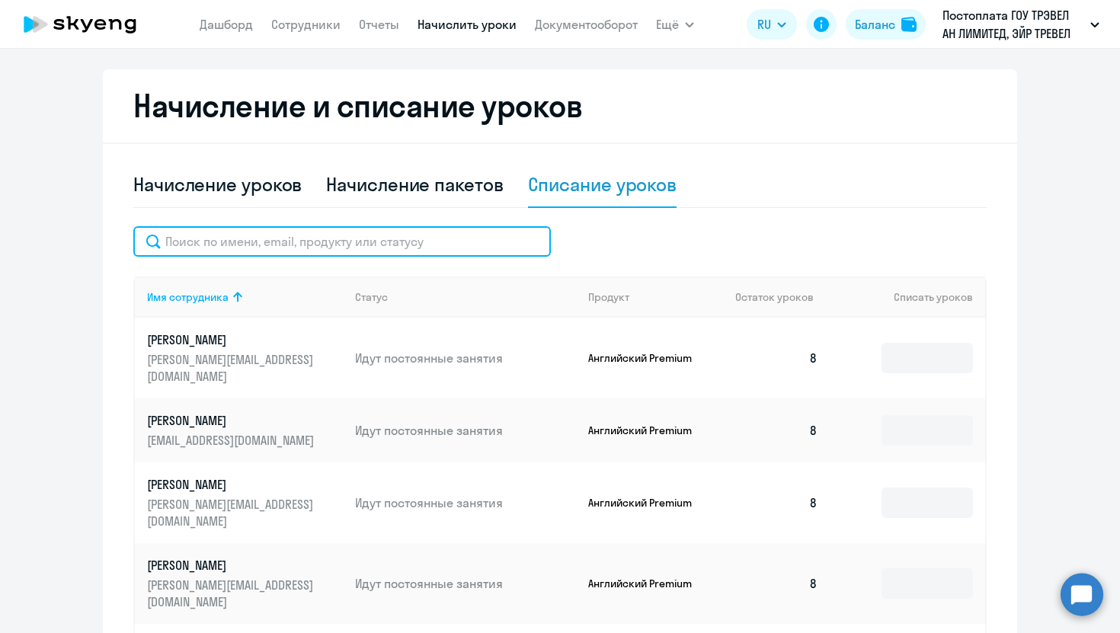
click at [438, 244] on input "text" at bounding box center [341, 241] width 417 height 30
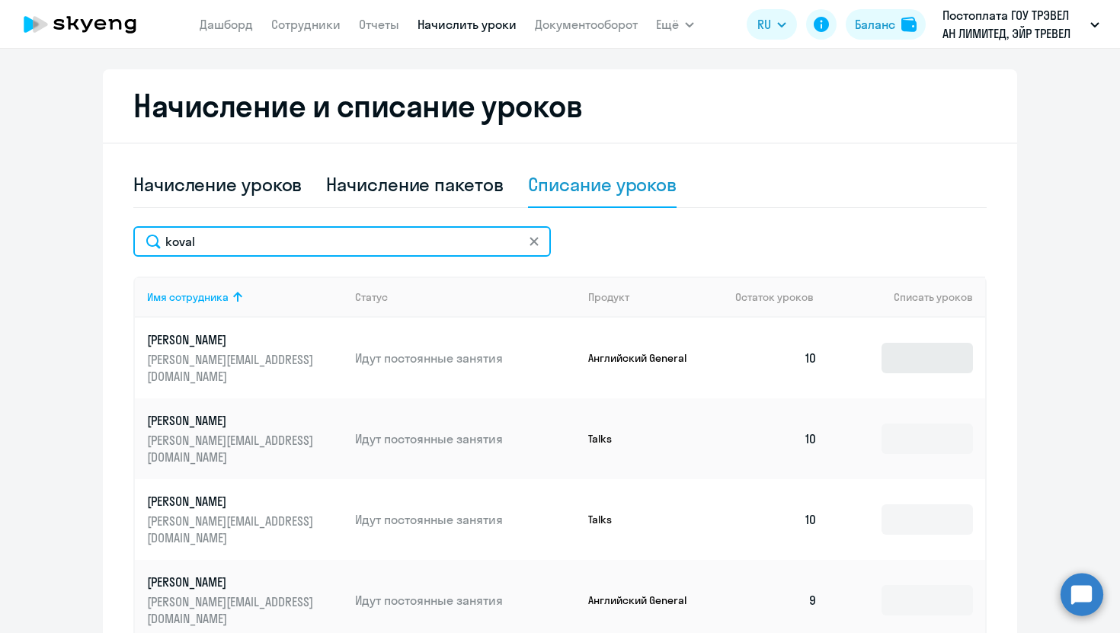
type input "koval"
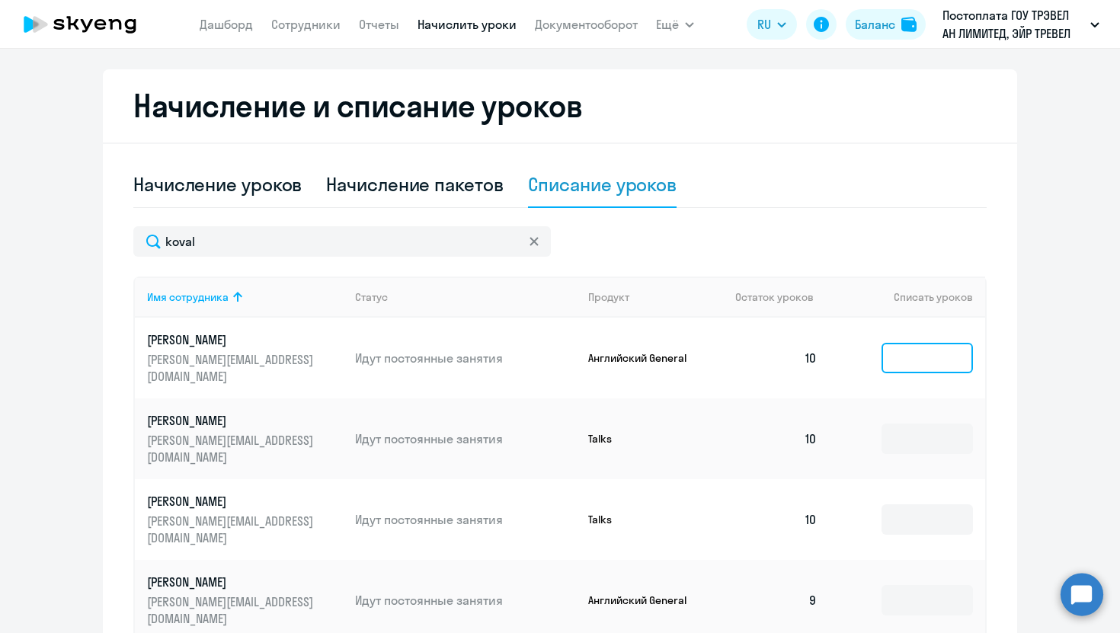
click at [914, 352] on input at bounding box center [926, 358] width 91 height 30
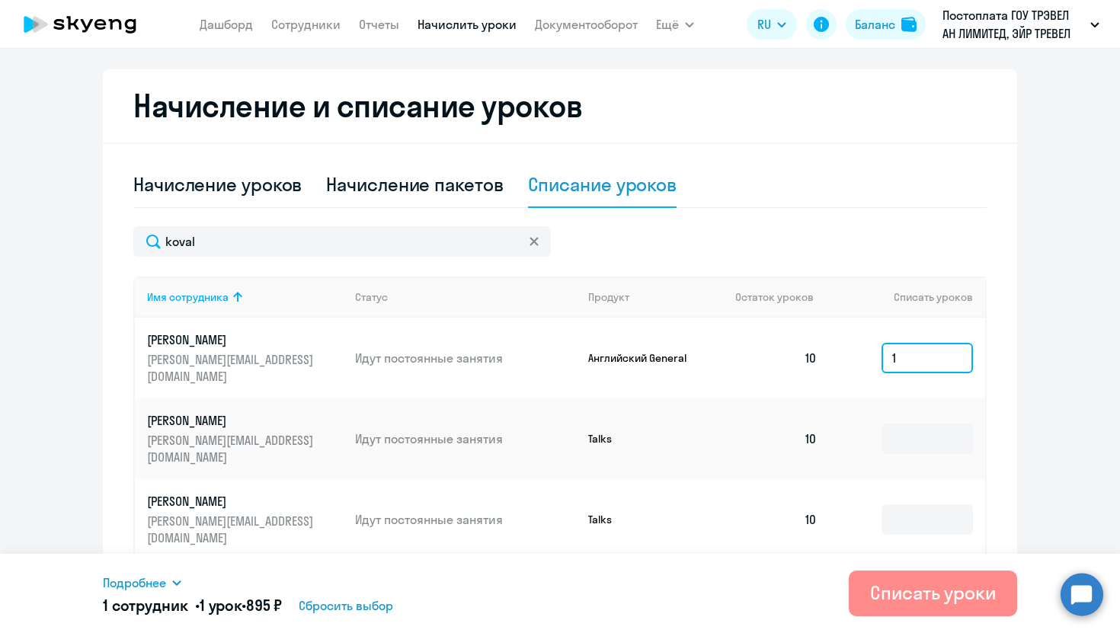
type input "1"
click at [935, 603] on div "Списать уроки" at bounding box center [933, 592] width 126 height 24
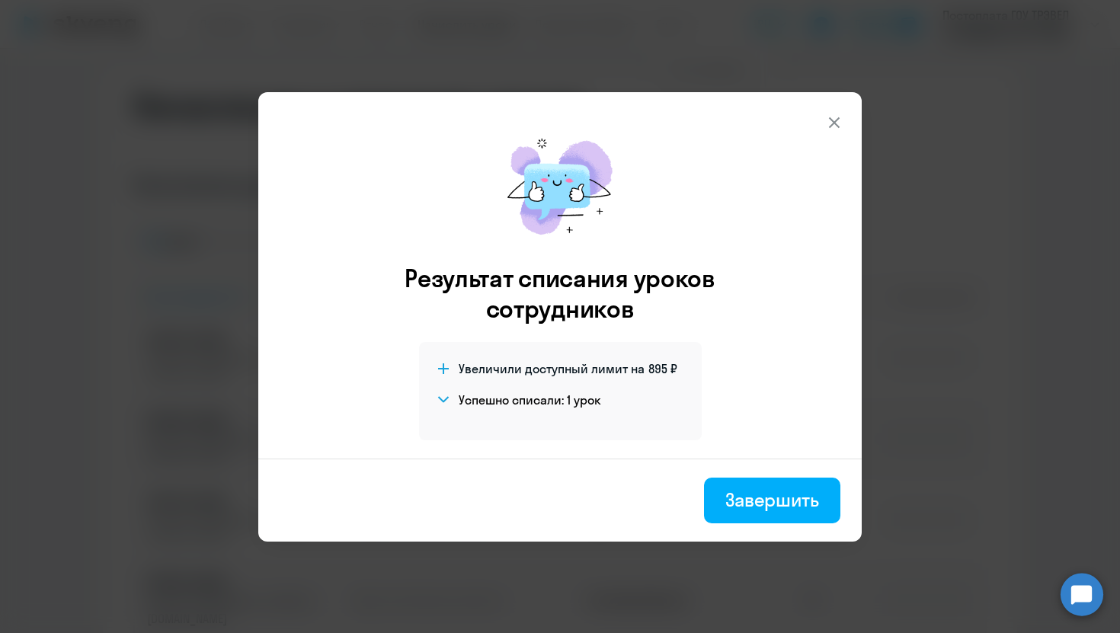
click at [839, 112] on button at bounding box center [834, 122] width 30 height 30
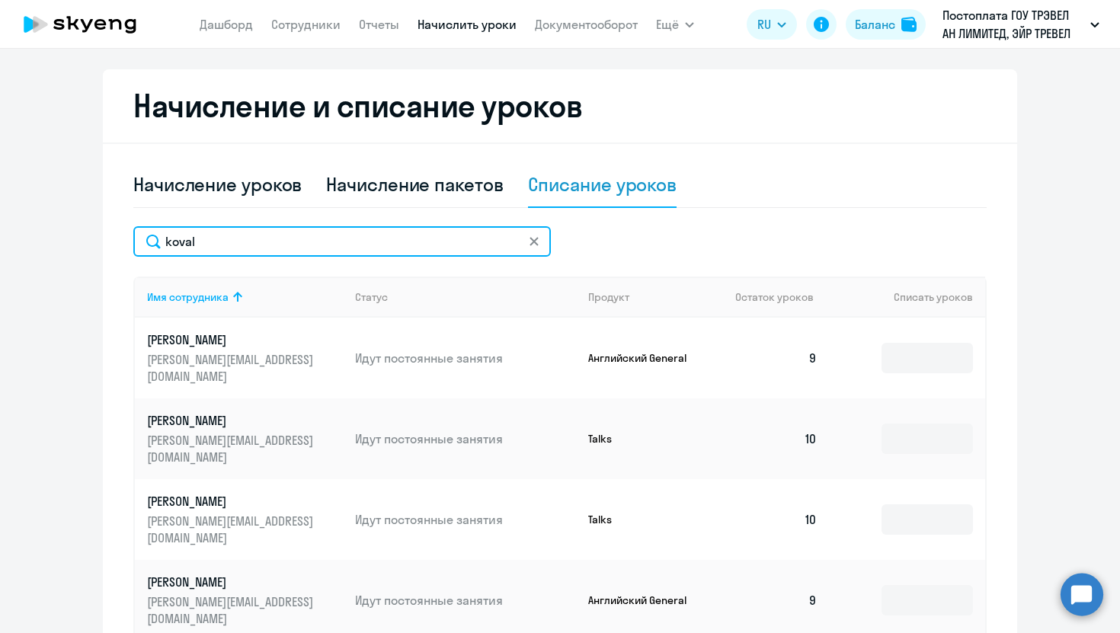
click at [323, 244] on input "koval" at bounding box center [341, 241] width 417 height 30
type input "k"
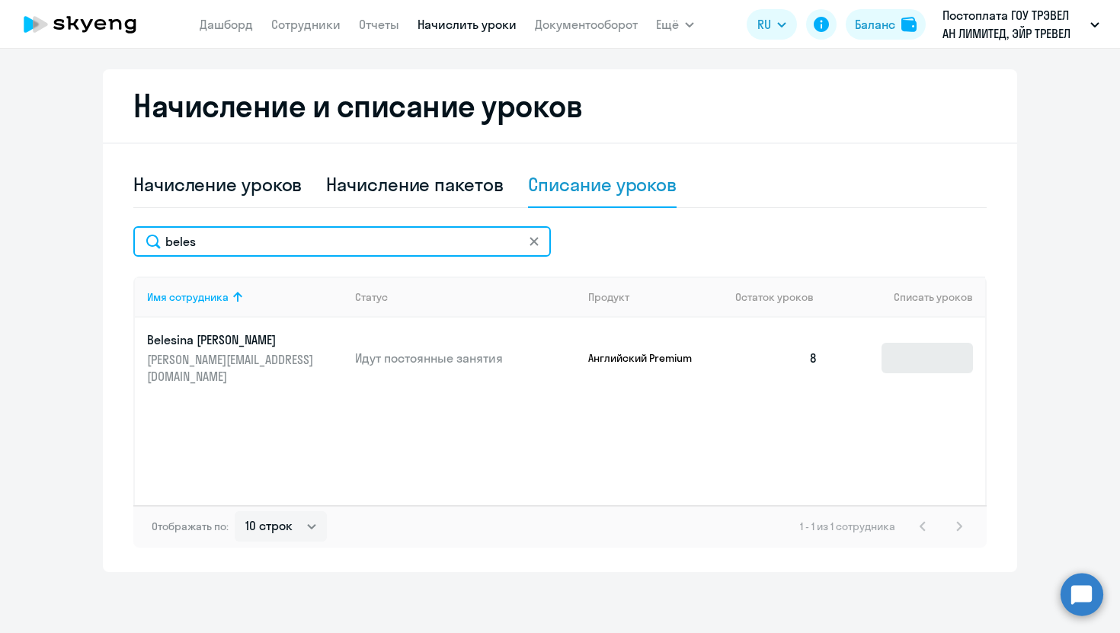
type input "beles"
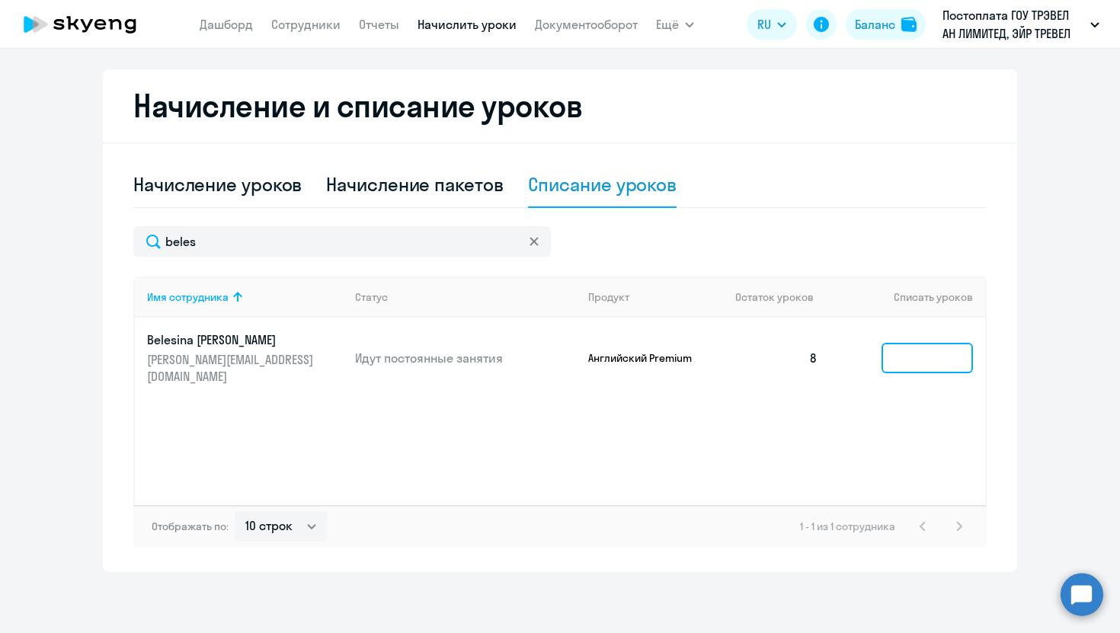
click at [900, 357] on input at bounding box center [926, 358] width 91 height 30
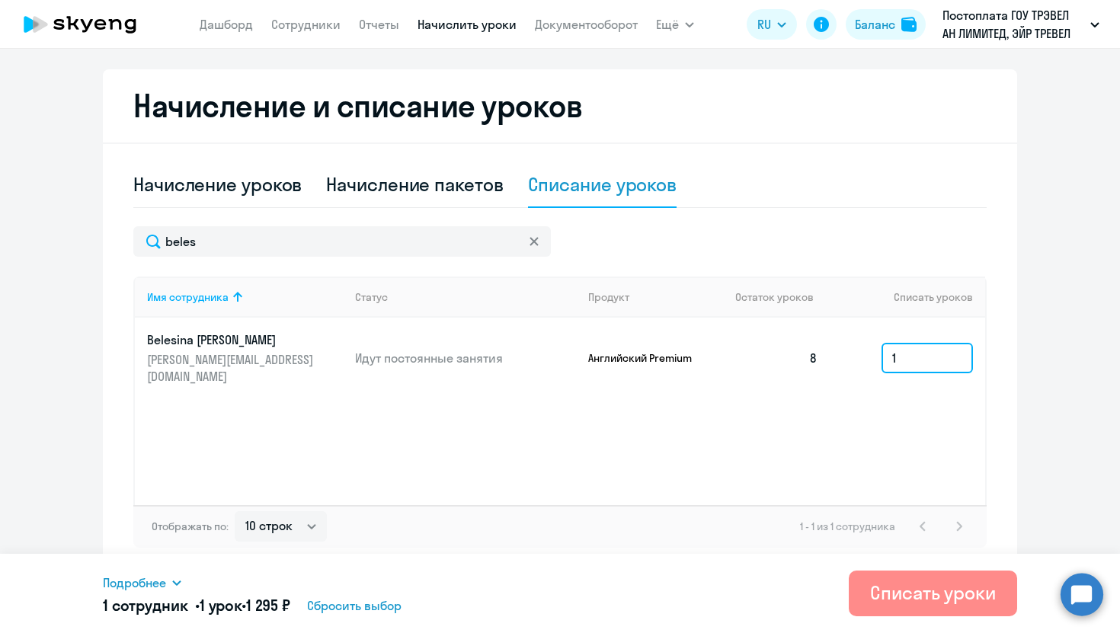
type input "1"
click at [899, 598] on div "Списать уроки" at bounding box center [933, 592] width 126 height 24
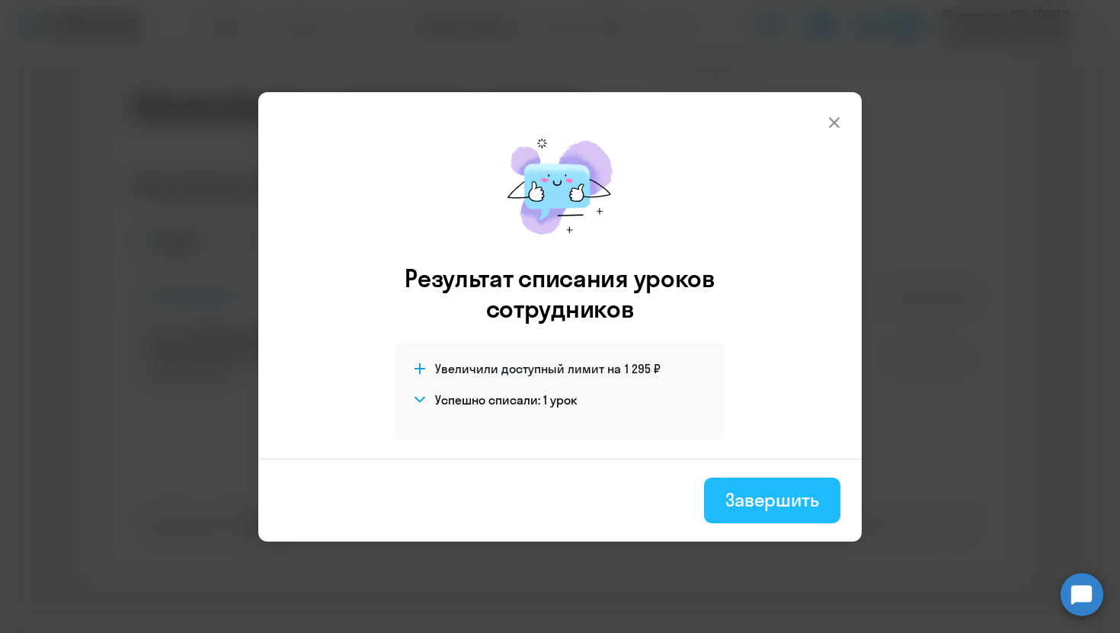
click at [755, 493] on div "Завершить" at bounding box center [772, 500] width 94 height 24
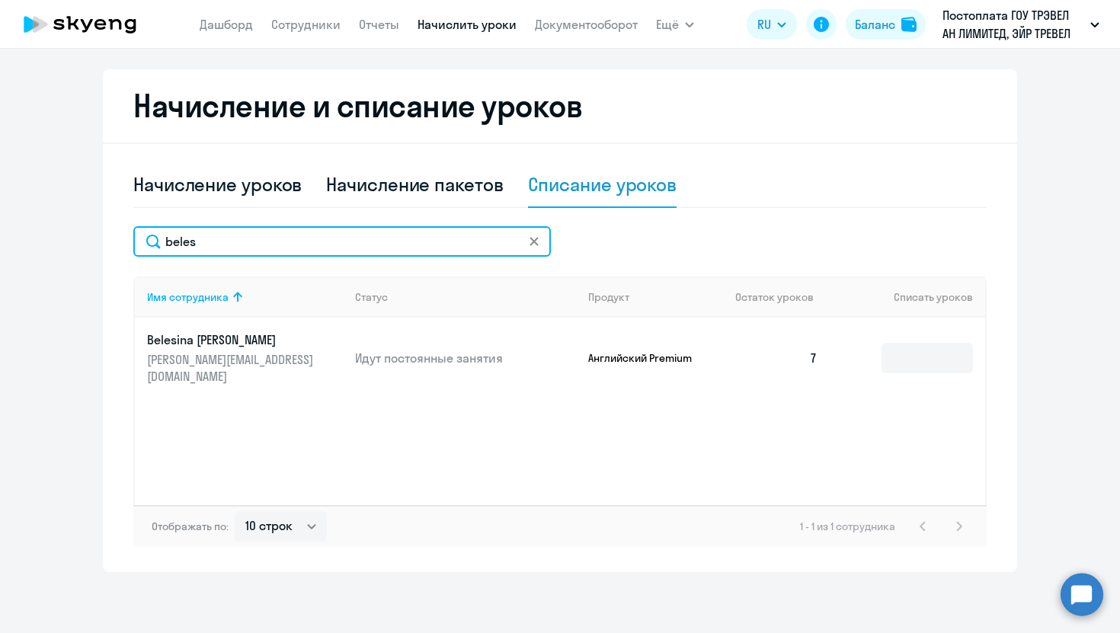
drag, startPoint x: 337, startPoint y: 241, endPoint x: 119, endPoint y: 216, distance: 220.1
click at [119, 216] on div "Начисление и списание уроков Начисление уроков Начисление пакетов Списание урок…" at bounding box center [560, 320] width 914 height 503
type input "[PERSON_NAME]"
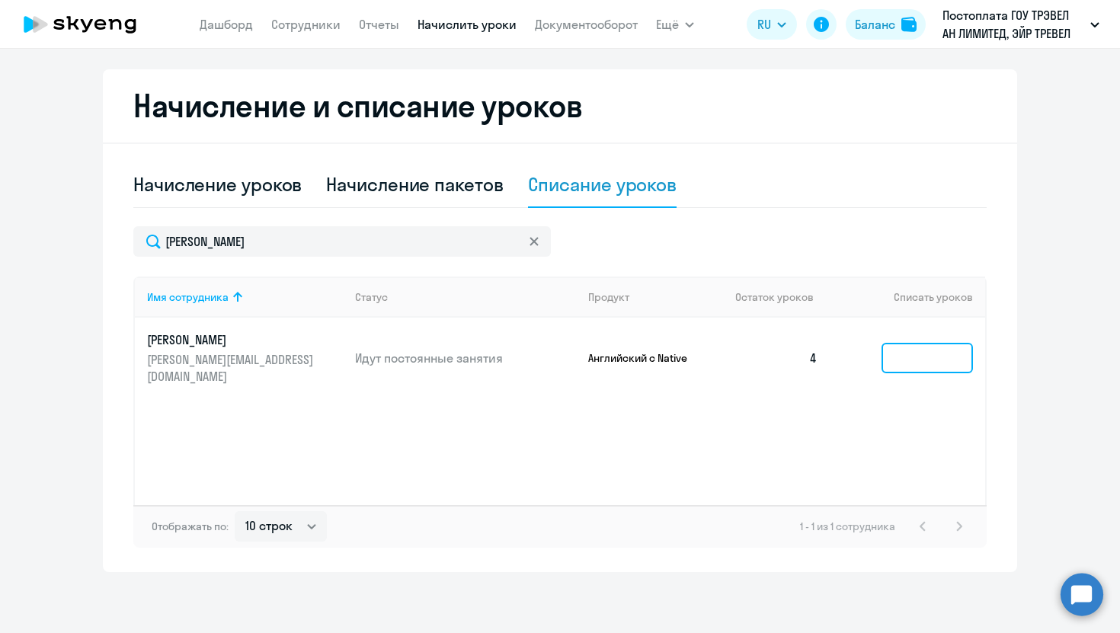
click at [899, 349] on input at bounding box center [926, 358] width 91 height 30
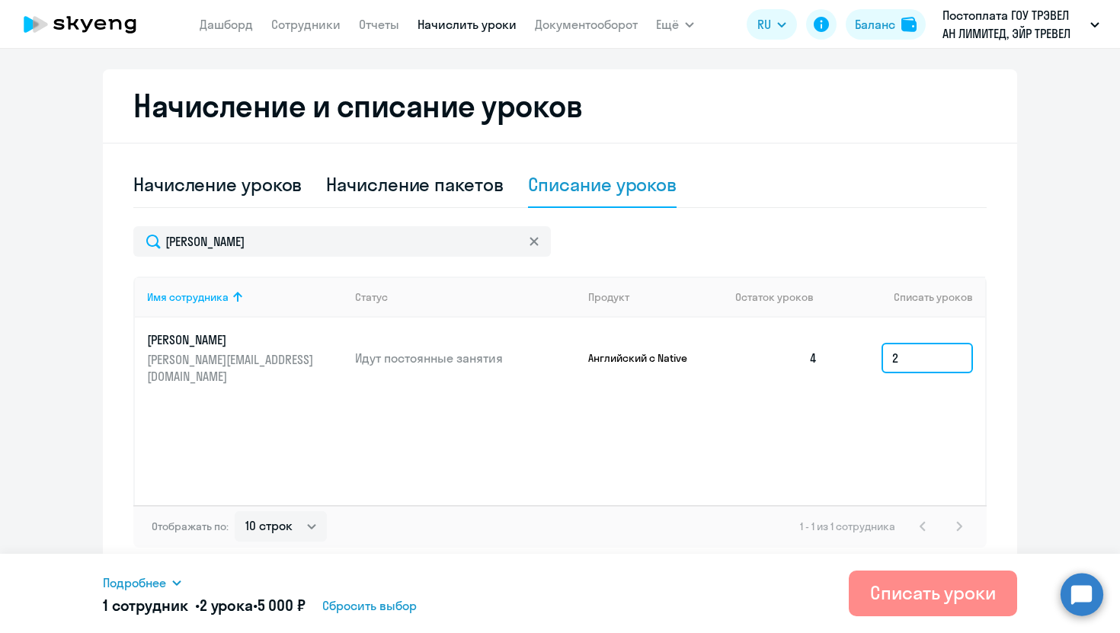
type input "2"
click at [897, 595] on div "Списать уроки" at bounding box center [933, 592] width 126 height 24
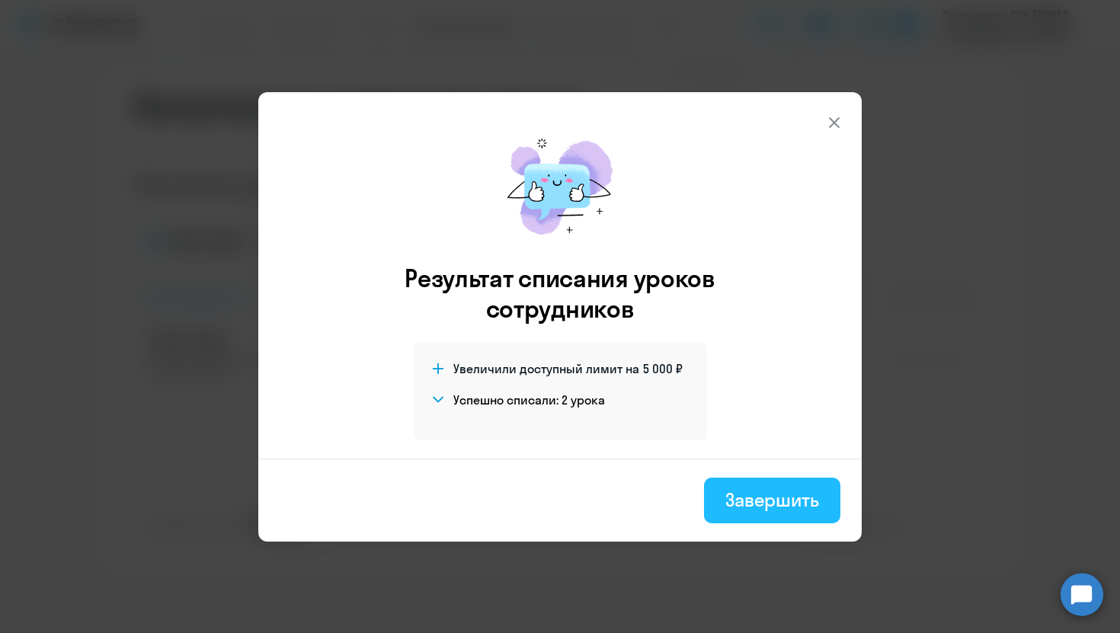
click at [764, 500] on div "Завершить" at bounding box center [772, 500] width 94 height 24
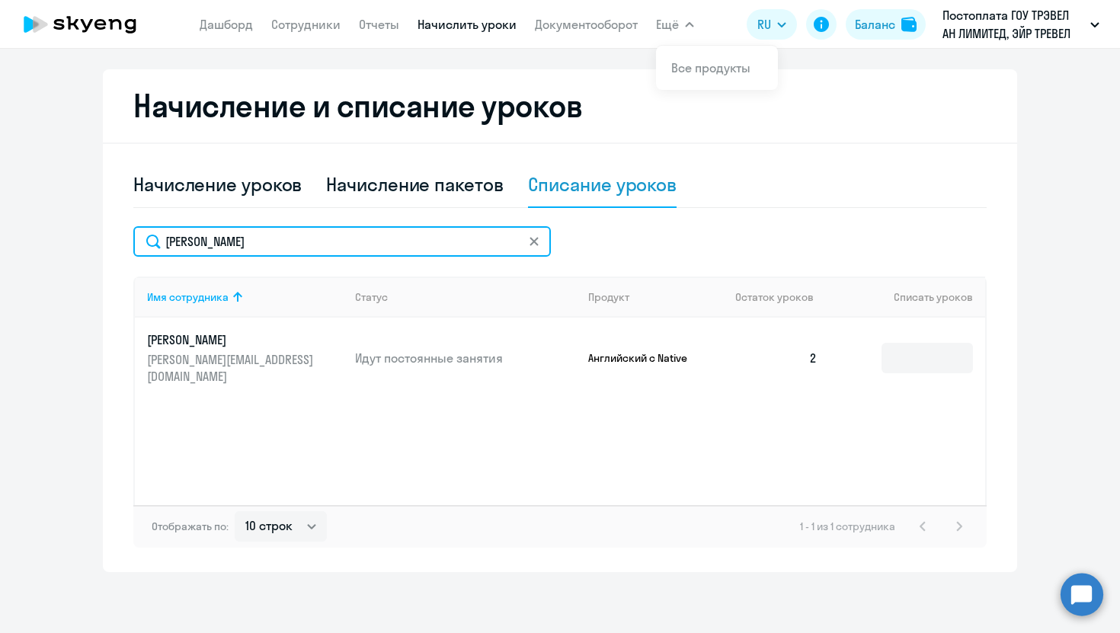
drag, startPoint x: 344, startPoint y: 237, endPoint x: 74, endPoint y: 209, distance: 271.1
click at [66, 221] on ng-component "Автоначисления Смотреть все действующий Без названия Каждый месяц 152 сотрудник…" at bounding box center [560, 164] width 1120 height 815
type input "malya"
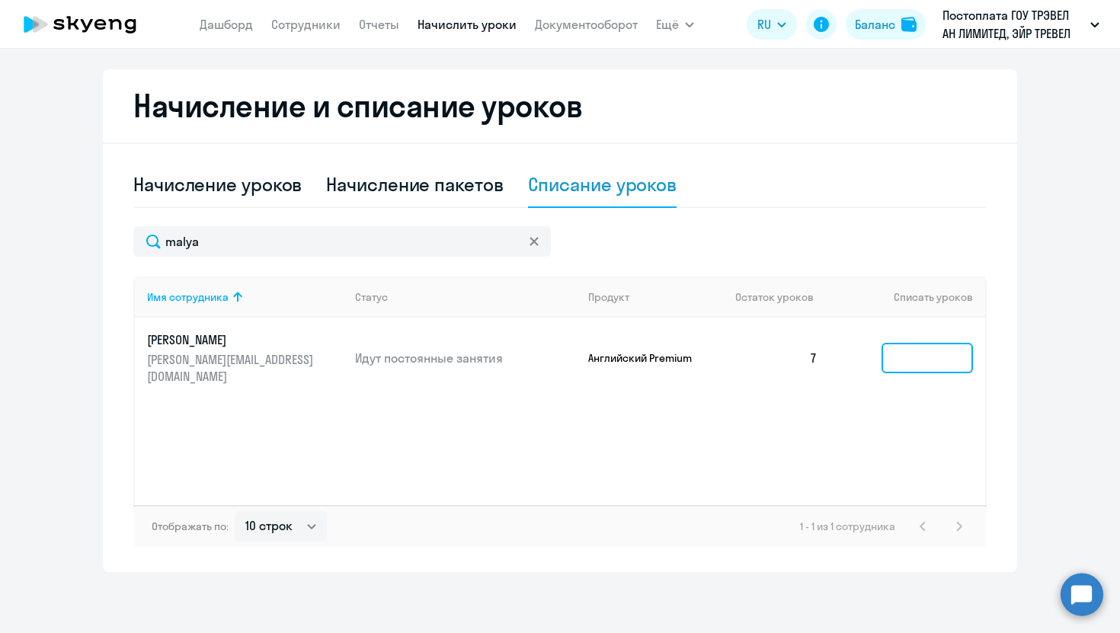
click at [932, 356] on input at bounding box center [926, 358] width 91 height 30
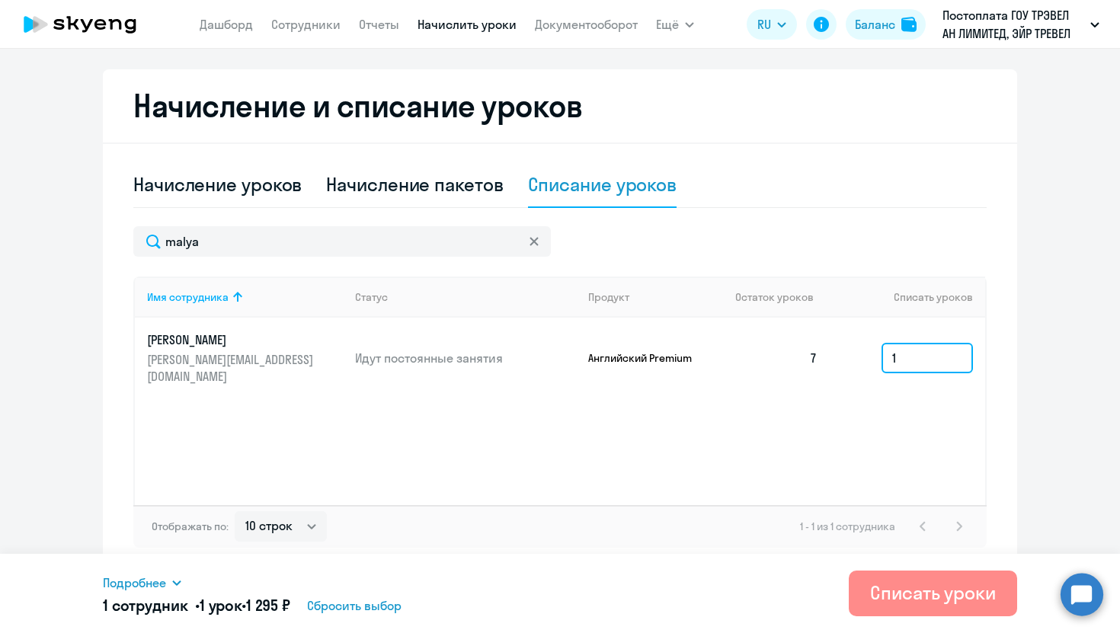
type input "1"
click at [897, 597] on div "Списать уроки" at bounding box center [933, 592] width 126 height 24
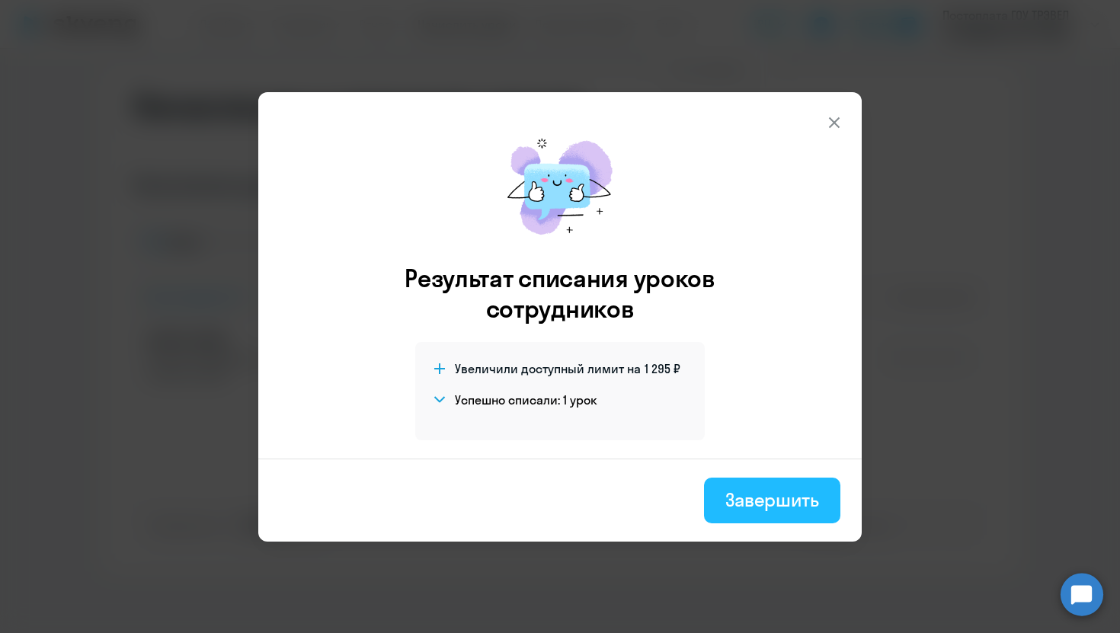
click at [777, 494] on div "Завершить" at bounding box center [772, 500] width 94 height 24
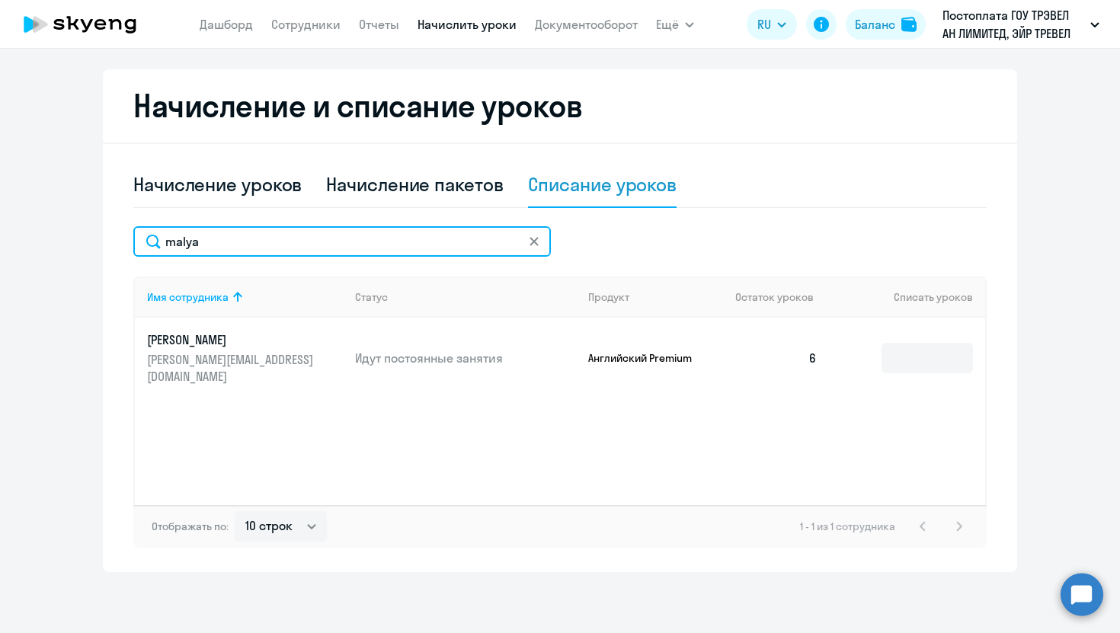
drag, startPoint x: 361, startPoint y: 237, endPoint x: 113, endPoint y: 185, distance: 253.7
click at [113, 189] on div "Начисление и списание уроков Начисление уроков Начисление пакетов Списание урок…" at bounding box center [560, 320] width 914 height 503
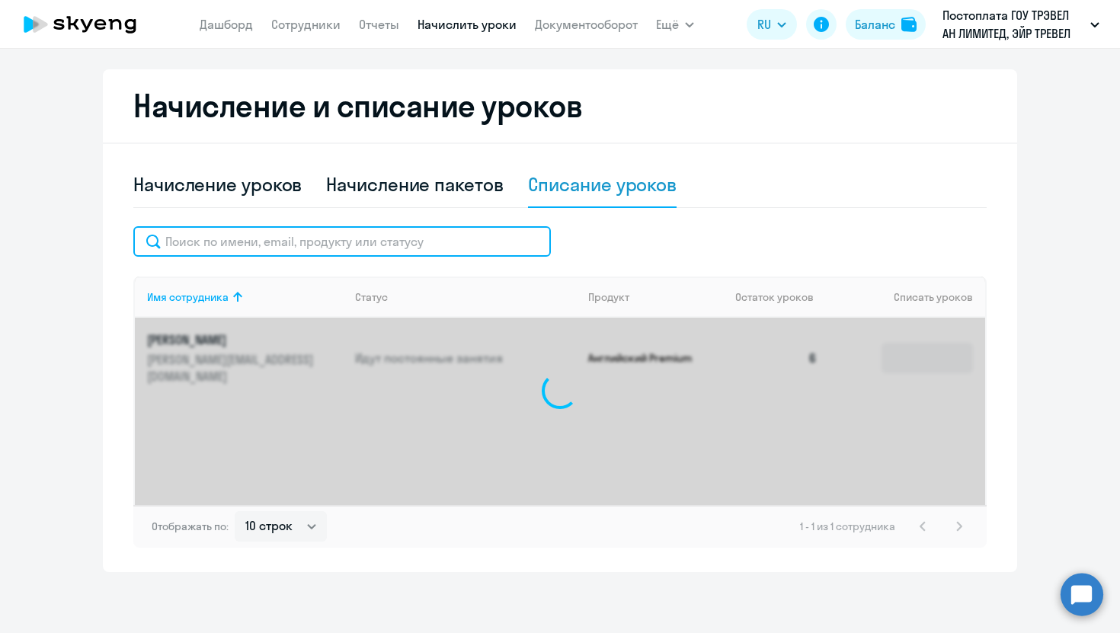
type input "a"
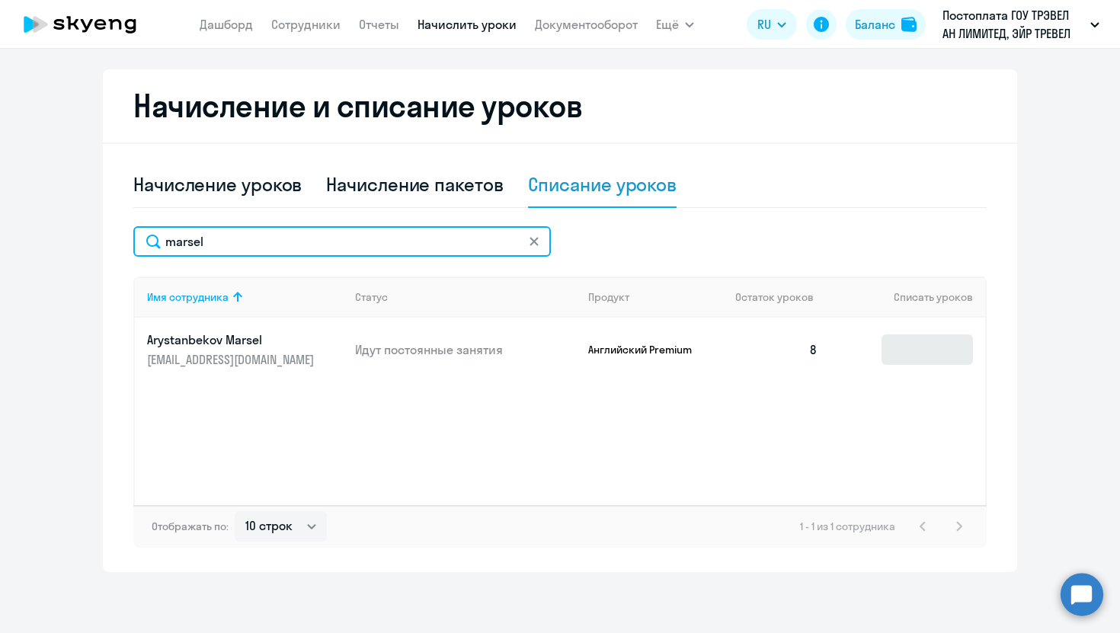
type input "marsel"
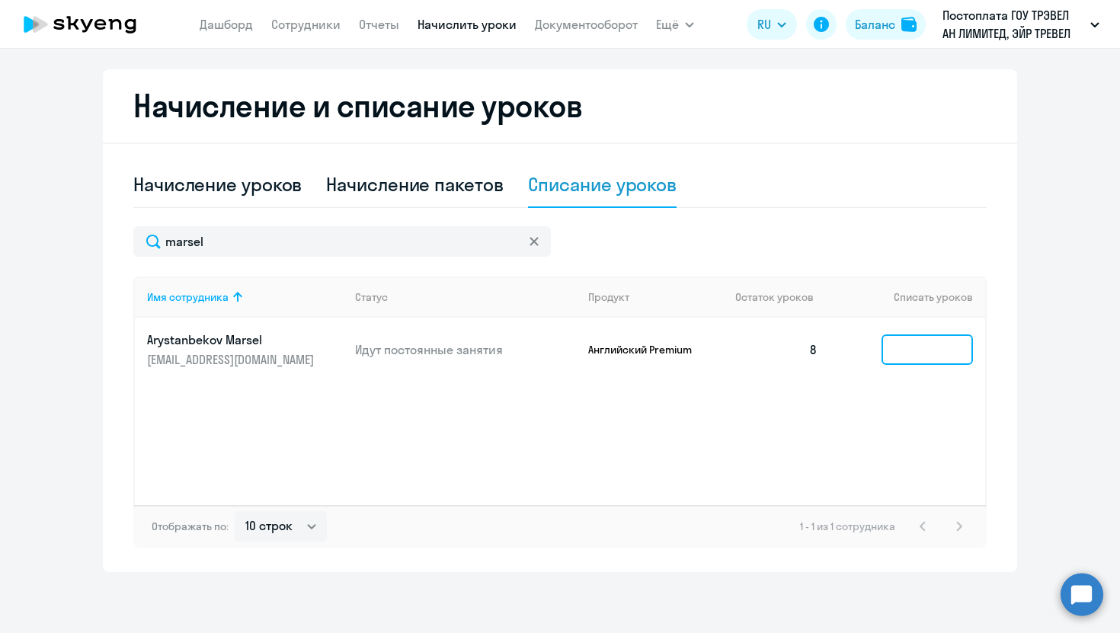
click at [955, 353] on input at bounding box center [926, 349] width 91 height 30
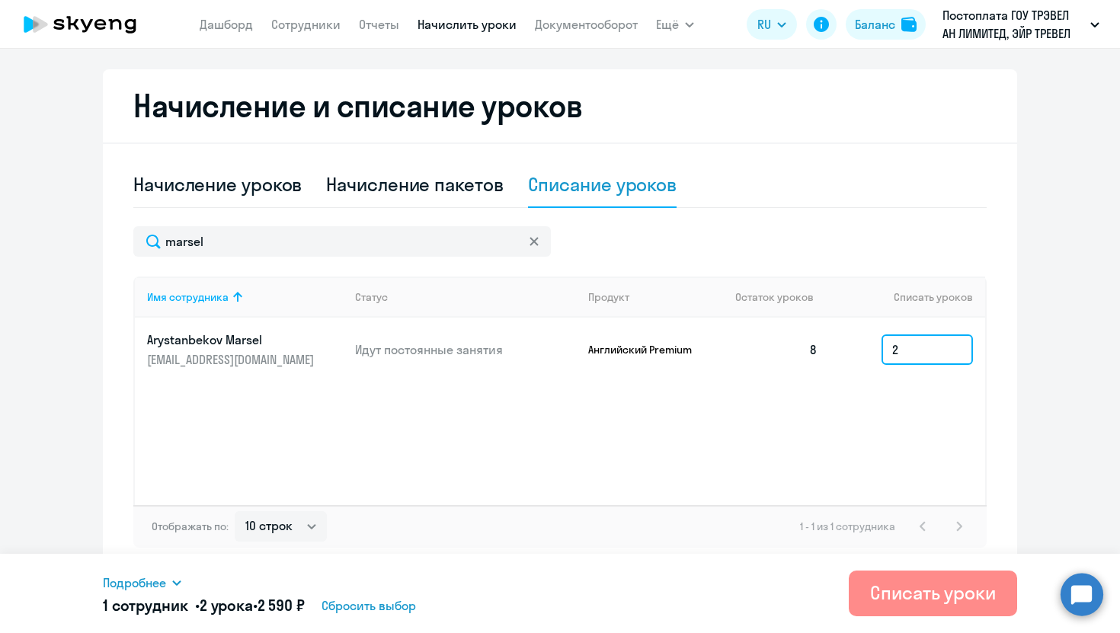
type input "2"
click at [905, 583] on div "Списать уроки" at bounding box center [933, 592] width 126 height 24
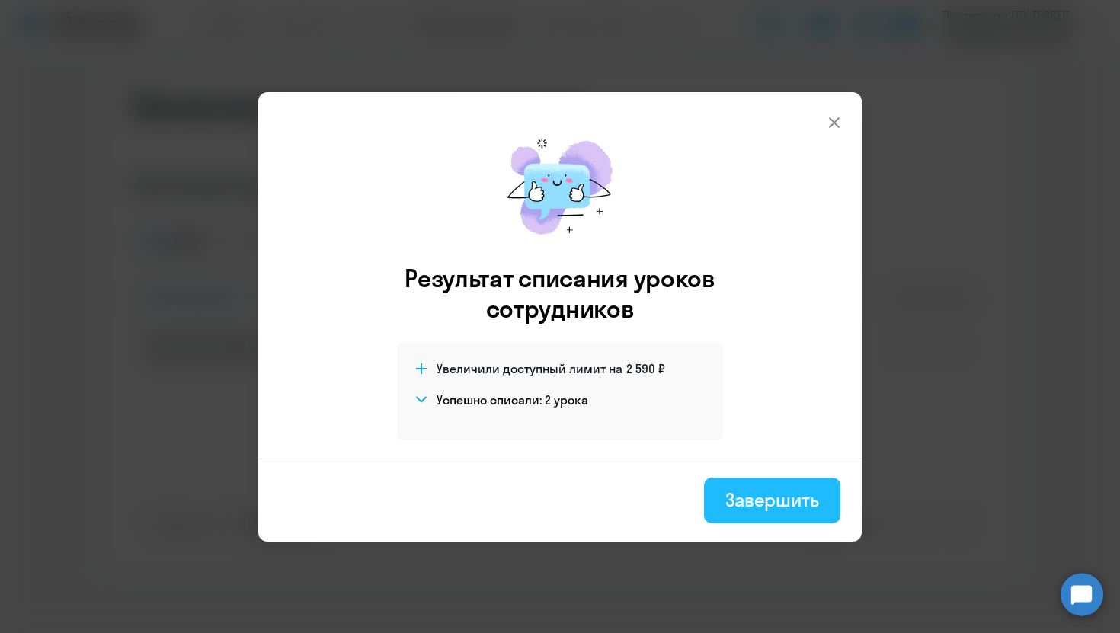
click at [740, 506] on div "Завершить" at bounding box center [772, 500] width 94 height 24
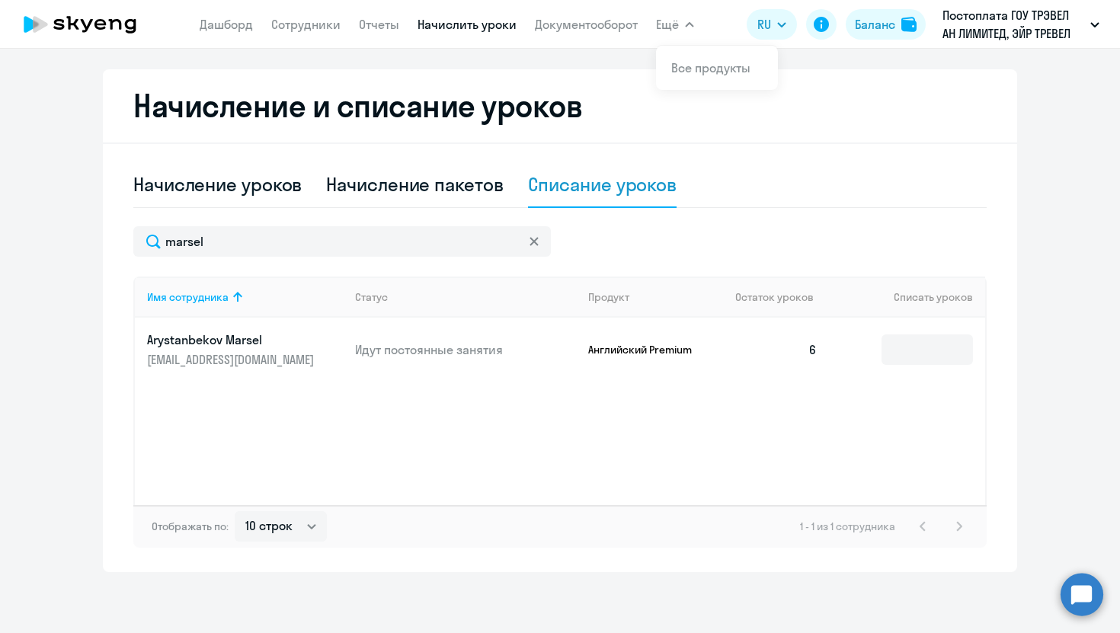
click at [272, 225] on div "Начисление уроков Начисление пакетов Списание уроков [GEOGRAPHIC_DATA] Имя сотр…" at bounding box center [559, 354] width 853 height 385
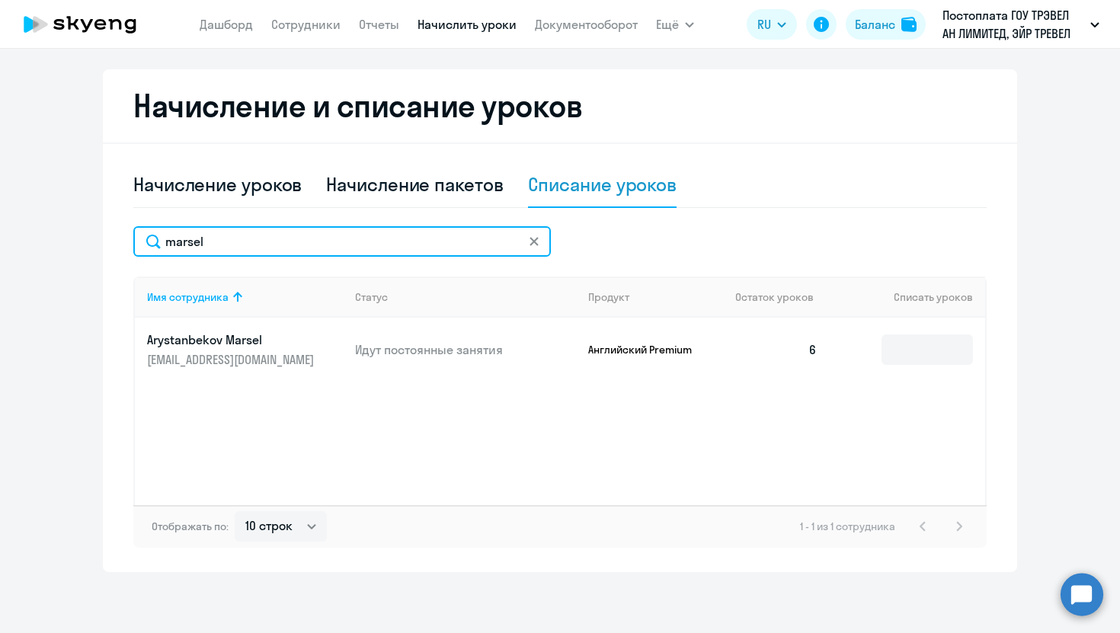
drag, startPoint x: 265, startPoint y: 252, endPoint x: 88, endPoint y: 225, distance: 179.6
click at [88, 227] on ng-component "Автоначисления Смотреть все действующий Без названия Каждый месяц 152 сотрудник…" at bounding box center [560, 164] width 1120 height 815
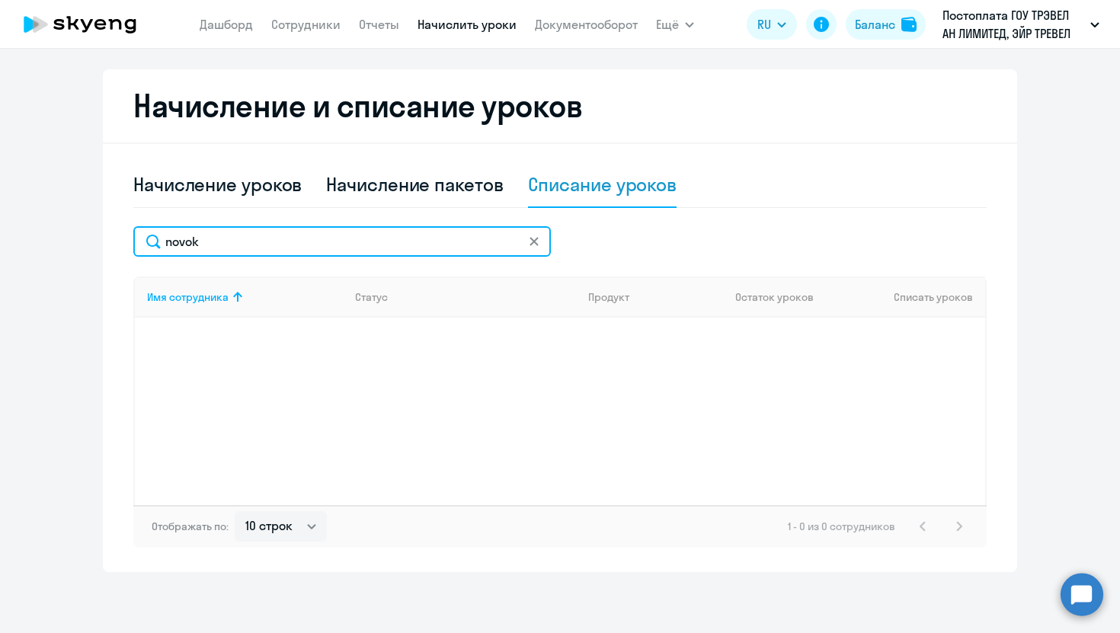
type input "novok"
drag, startPoint x: 219, startPoint y: 242, endPoint x: 65, endPoint y: 225, distance: 155.6
click at [66, 238] on ng-component "Автоначисления Смотреть все действующий Без названия Каждый месяц 152 сотрудник…" at bounding box center [560, 164] width 1120 height 815
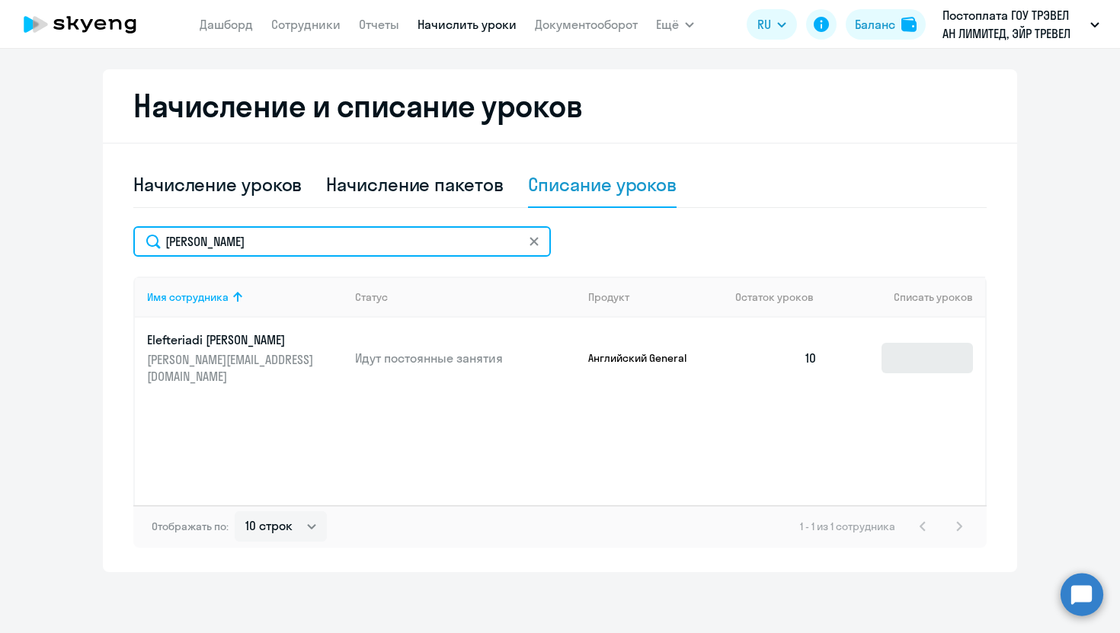
type input "[PERSON_NAME]"
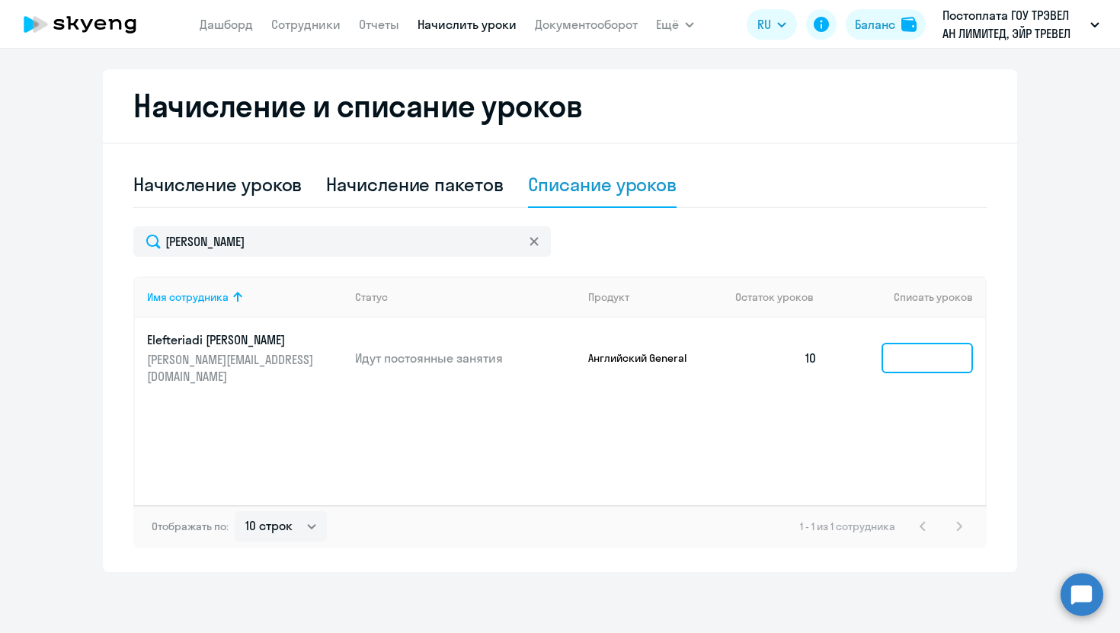
click at [952, 353] on input at bounding box center [926, 358] width 91 height 30
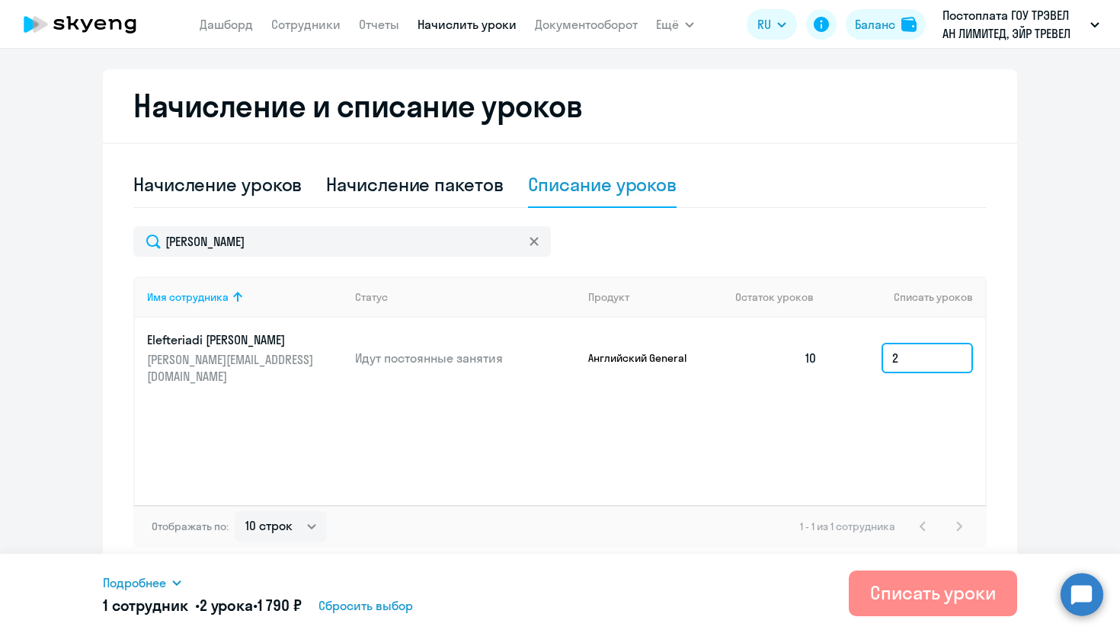
type input "2"
click at [891, 588] on div "Списать уроки" at bounding box center [933, 592] width 126 height 24
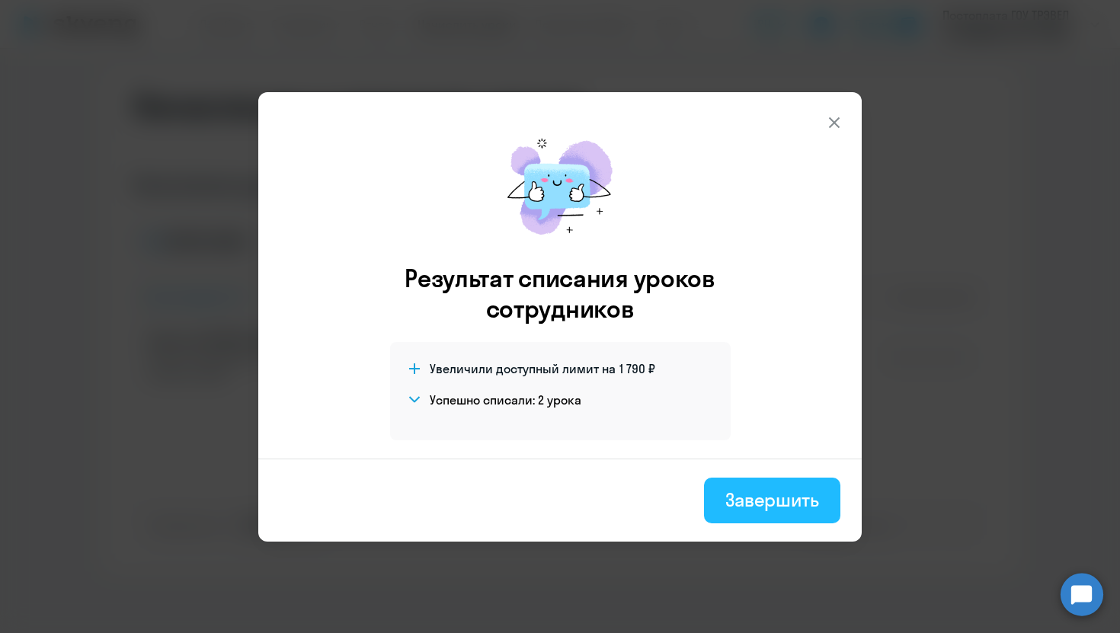
click at [741, 503] on div "Завершить" at bounding box center [772, 500] width 94 height 24
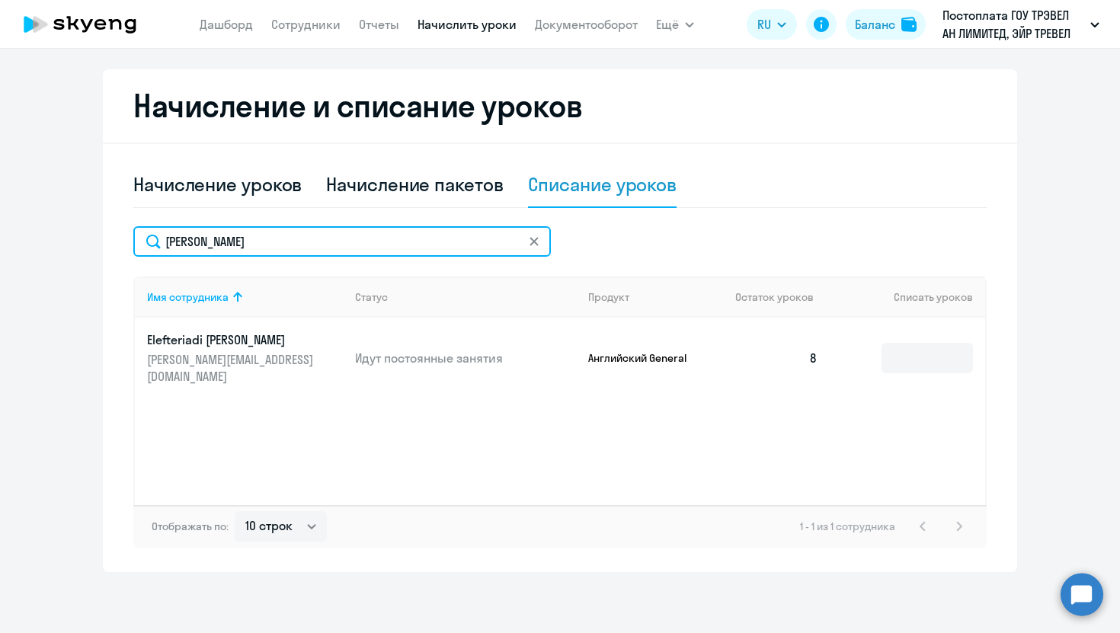
drag, startPoint x: 448, startPoint y: 245, endPoint x: 27, endPoint y: 236, distance: 421.3
click at [28, 244] on ng-component "Автоначисления Смотреть все действующий Без названия Каждый месяц 152 сотрудник…" at bounding box center [560, 164] width 1120 height 815
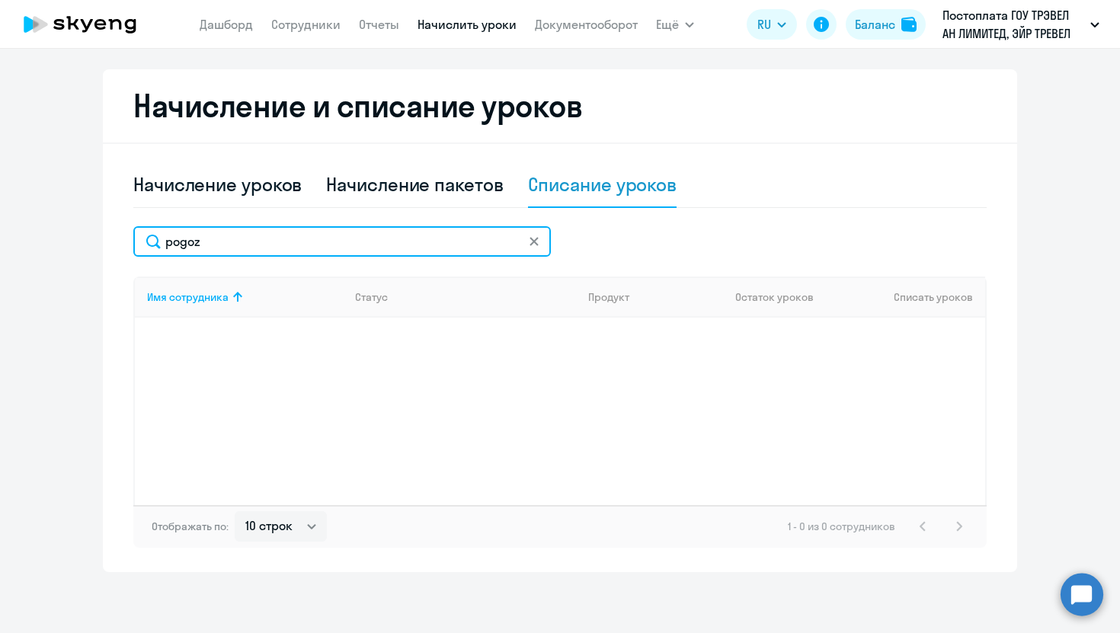
type input "pogoz"
drag, startPoint x: 248, startPoint y: 241, endPoint x: 47, endPoint y: 238, distance: 201.1
click at [48, 241] on ng-component "Автоначисления Смотреть все действующий Без названия Каждый месяц 152 сотрудник…" at bounding box center [560, 164] width 1120 height 815
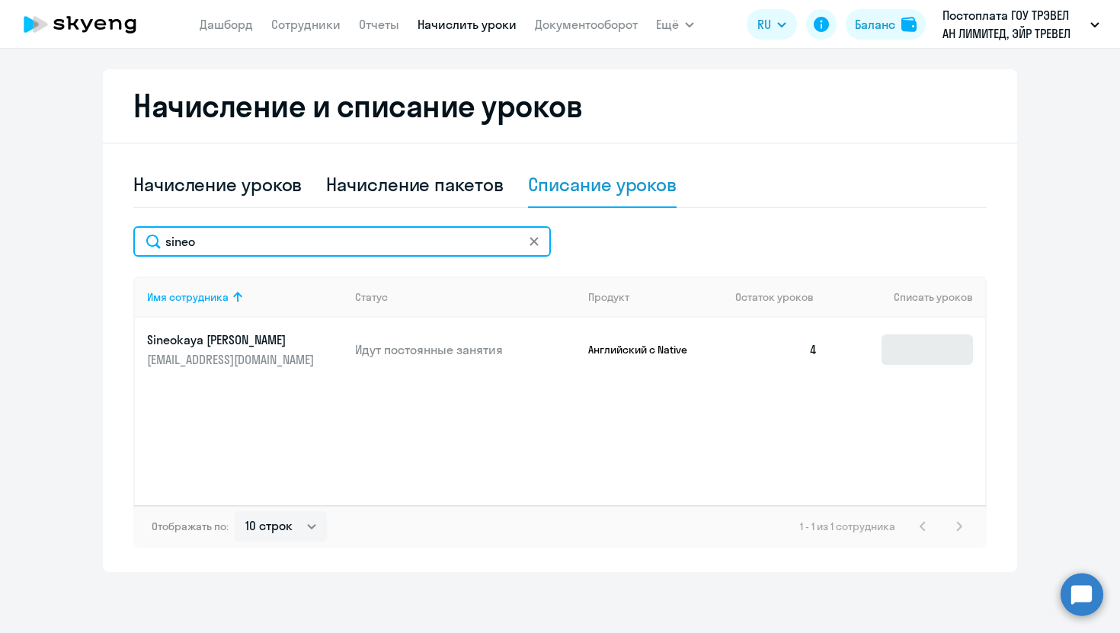
type input "sineo"
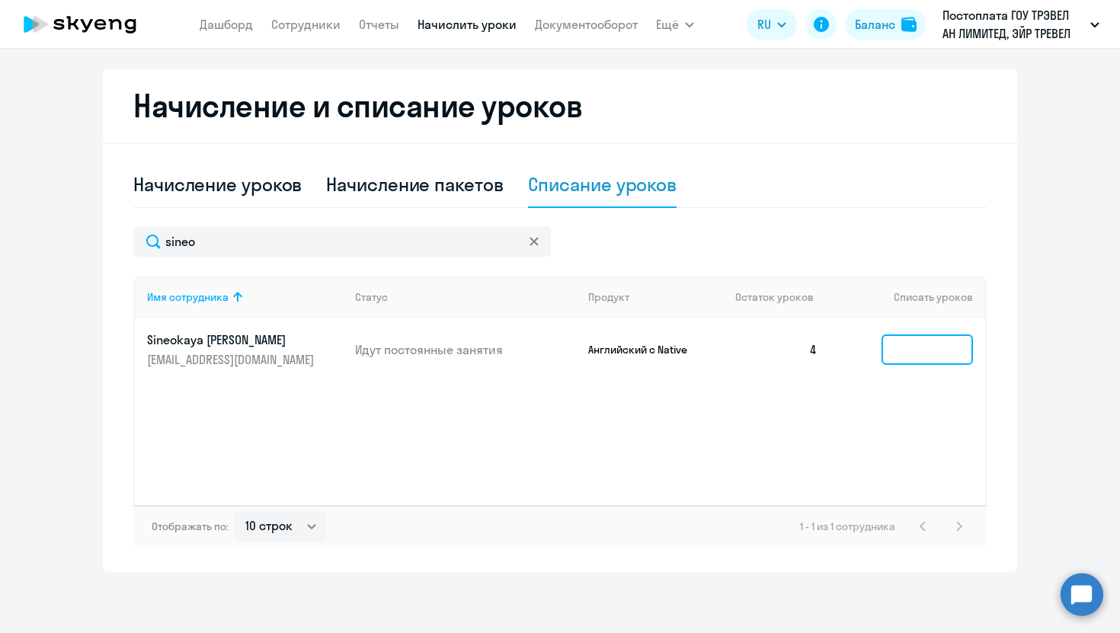
click at [922, 357] on input at bounding box center [926, 349] width 91 height 30
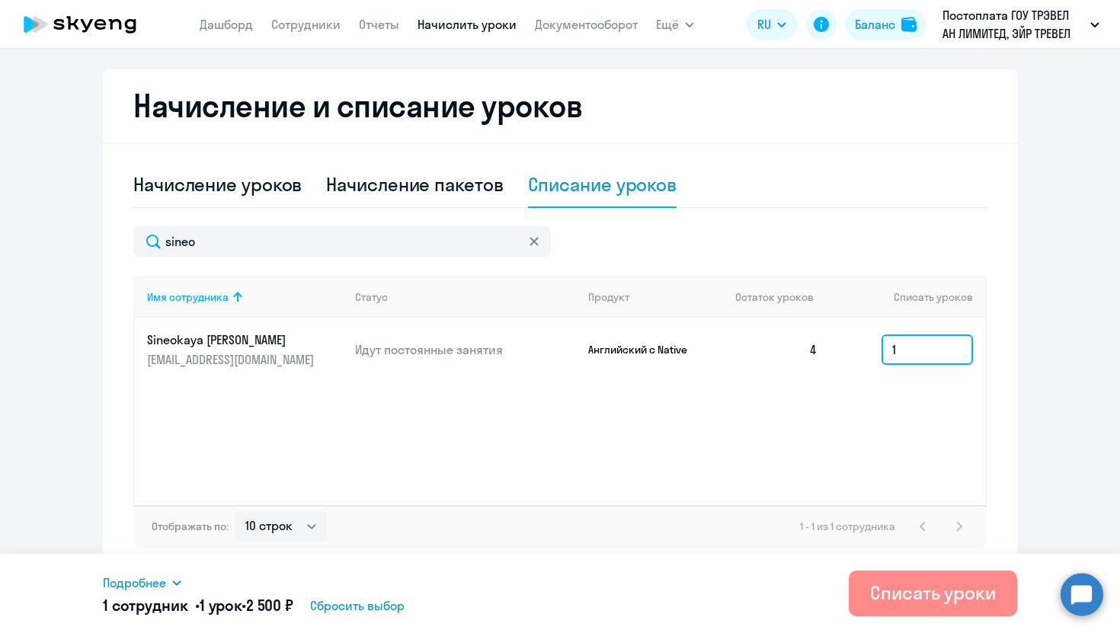
type input "1"
click at [911, 599] on div "Списать уроки" at bounding box center [933, 592] width 126 height 24
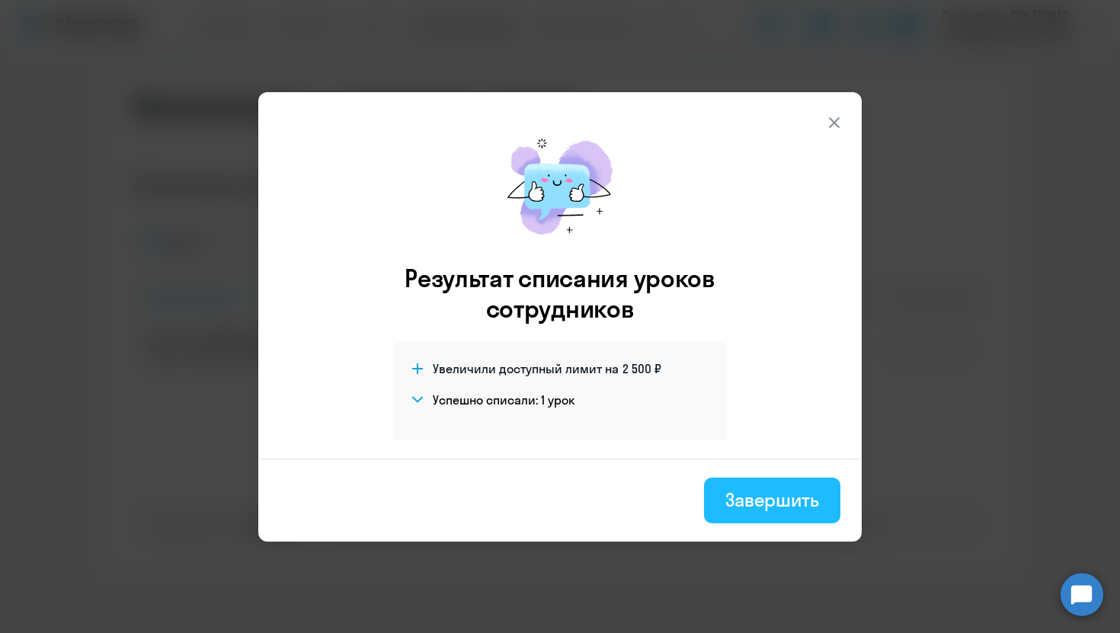
click at [756, 484] on button "Завершить" at bounding box center [772, 501] width 136 height 46
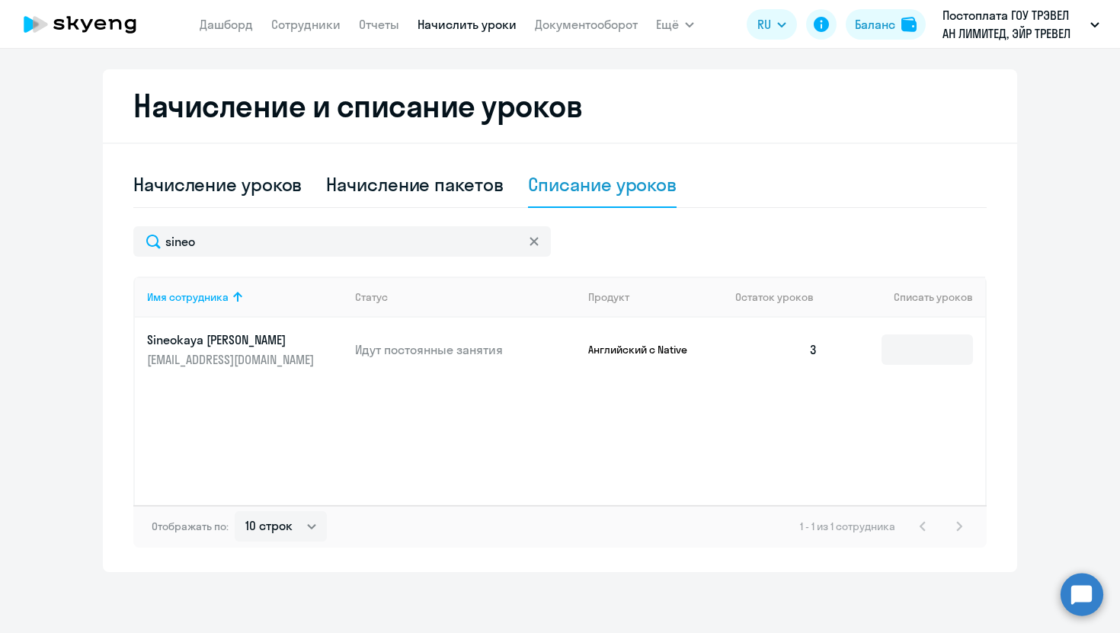
click at [531, 240] on icon at bounding box center [533, 241] width 9 height 9
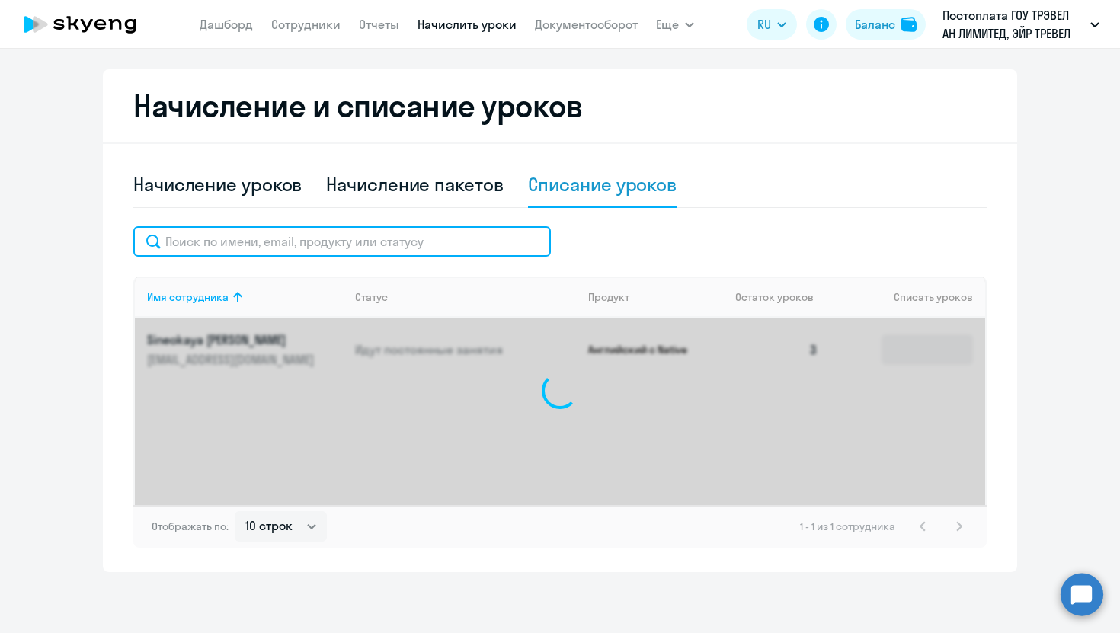
click at [416, 240] on input "text" at bounding box center [341, 241] width 417 height 30
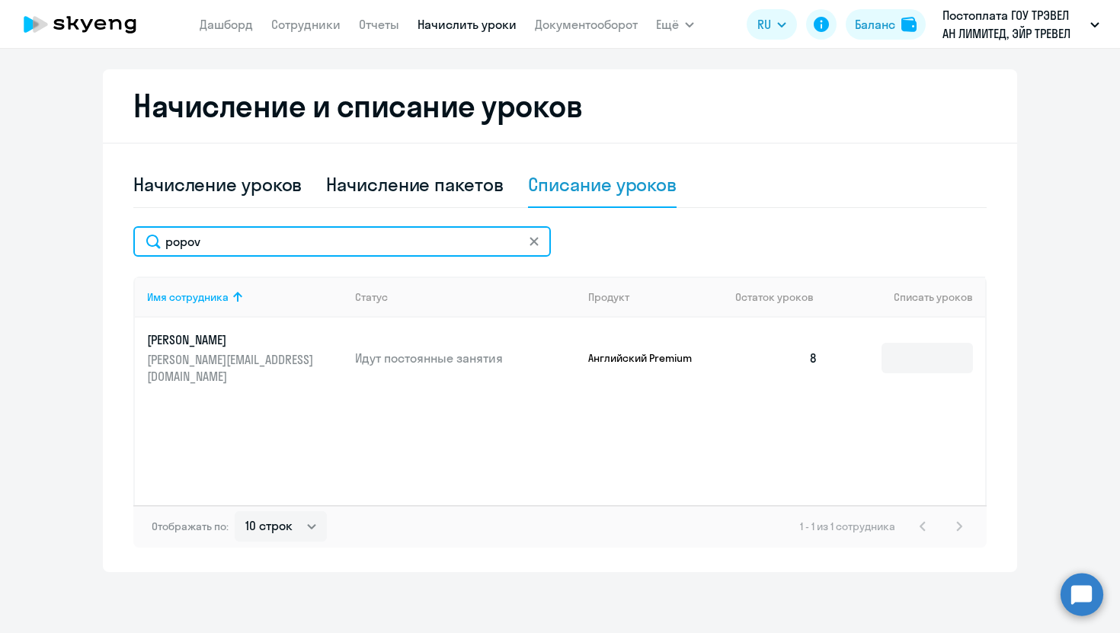
type input "popov"
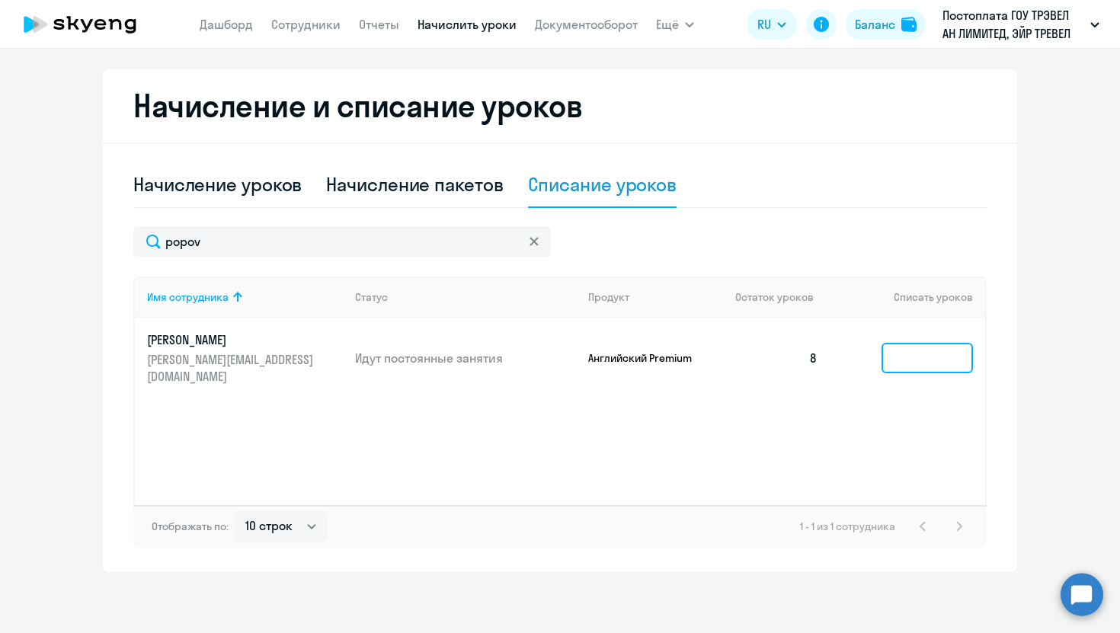
click at [911, 350] on input at bounding box center [926, 358] width 91 height 30
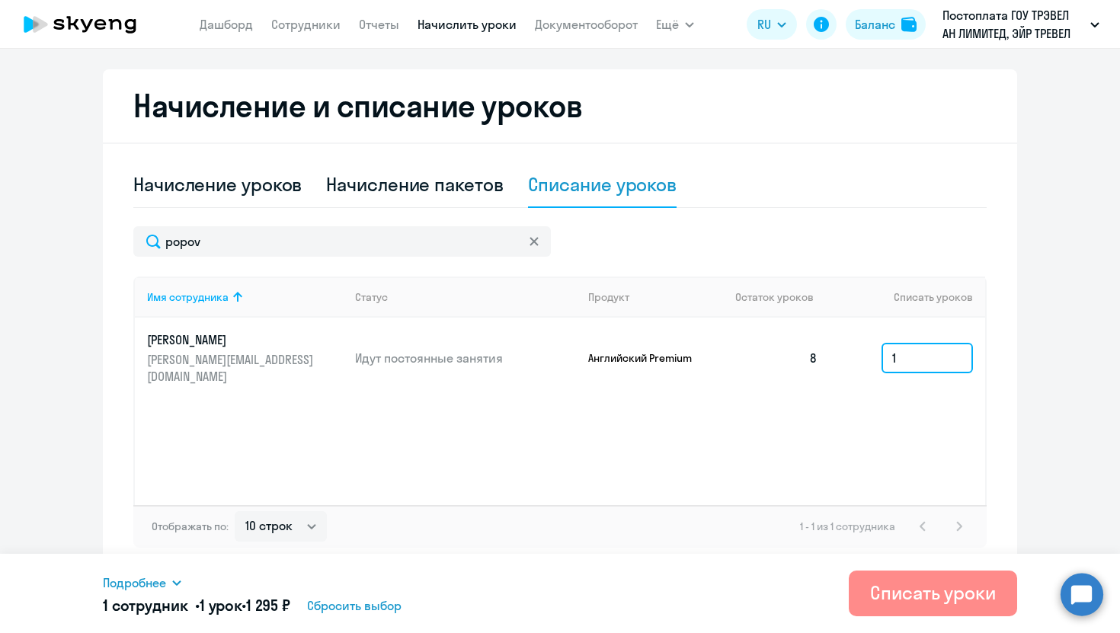
type input "1"
click at [905, 606] on button "Списать уроки" at bounding box center [933, 594] width 168 height 46
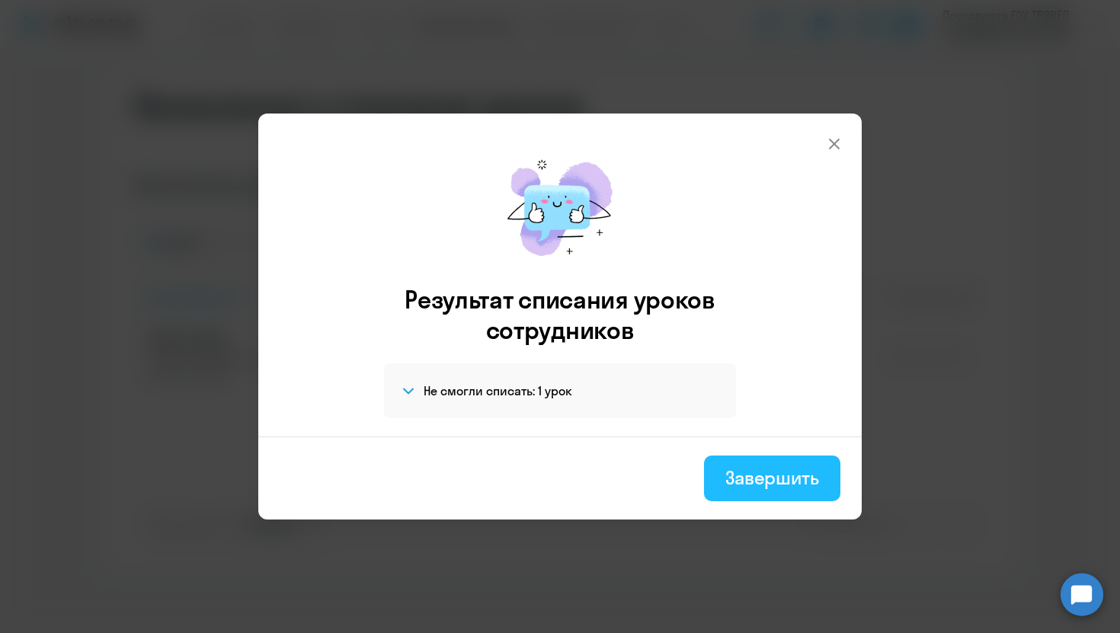
click at [739, 472] on div "Завершить" at bounding box center [772, 477] width 94 height 24
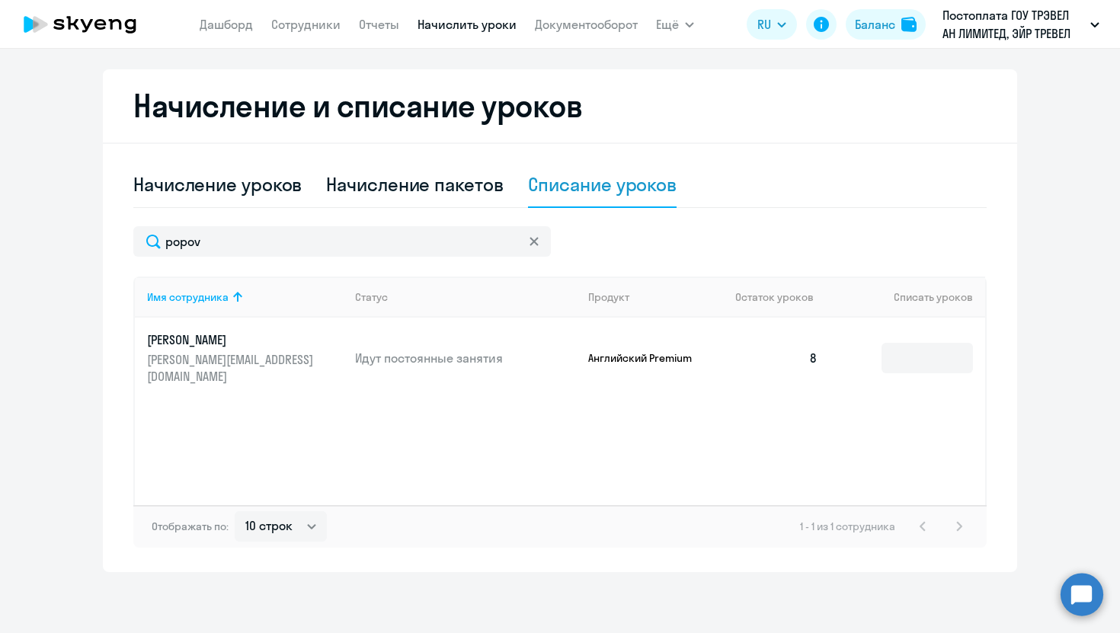
click at [533, 237] on icon at bounding box center [533, 241] width 9 height 9
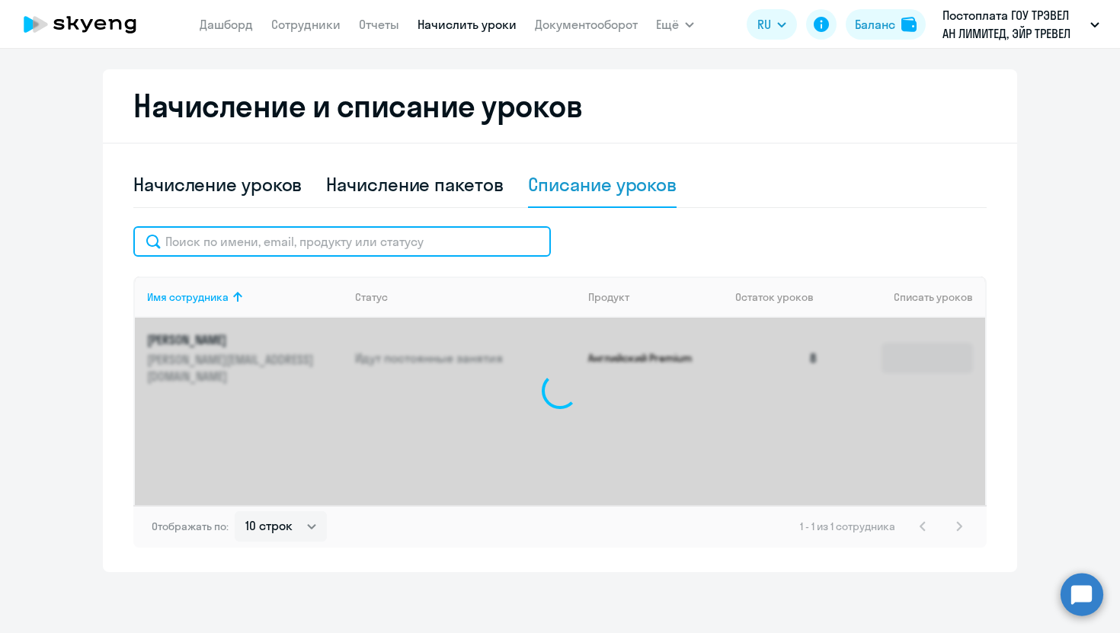
click at [456, 228] on input "text" at bounding box center [341, 241] width 417 height 30
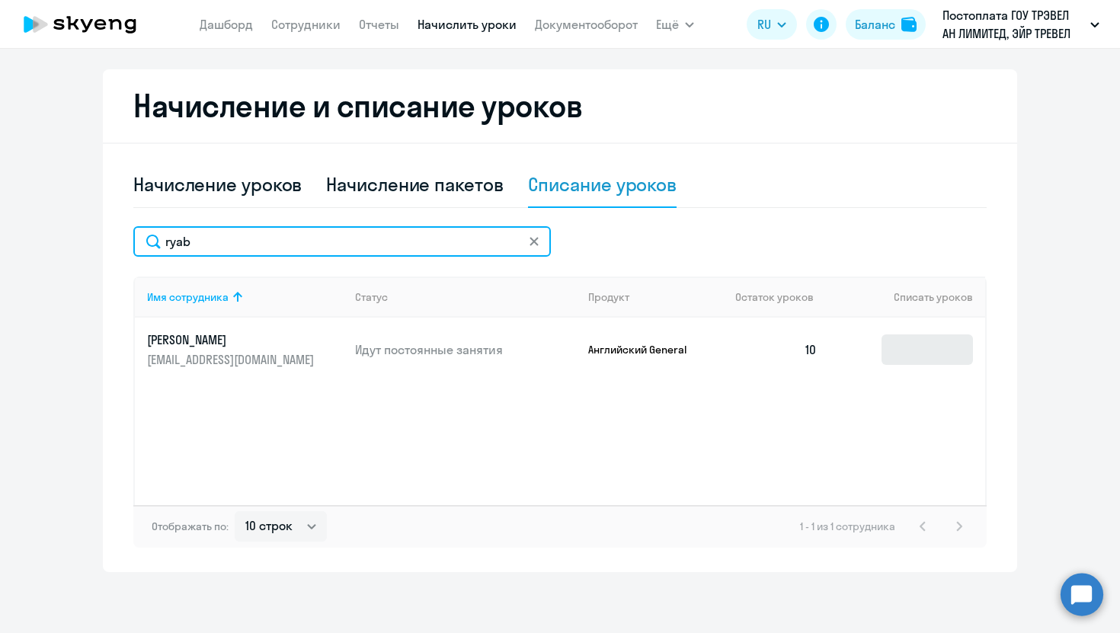
type input "ryab"
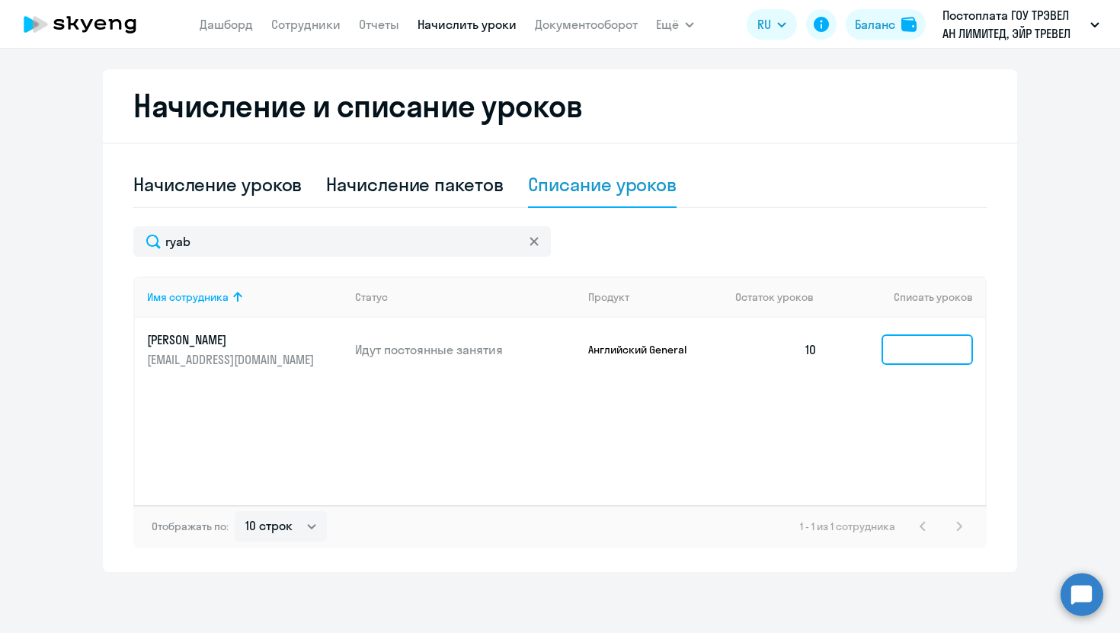
click at [913, 350] on input at bounding box center [926, 349] width 91 height 30
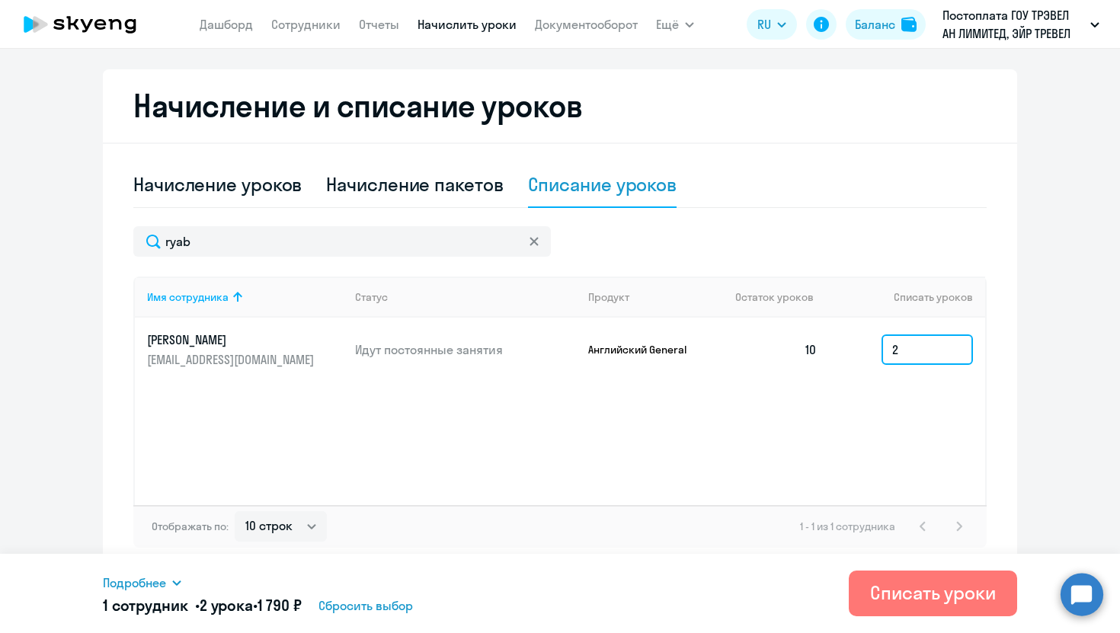
type input "2"
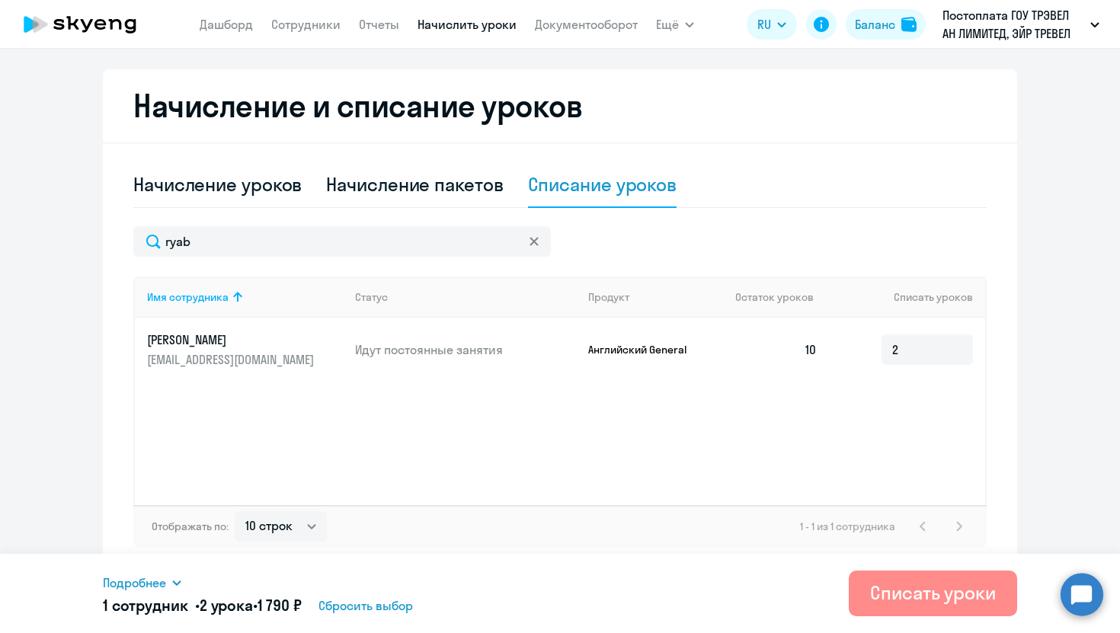
click at [932, 582] on div "Списать уроки" at bounding box center [933, 592] width 126 height 24
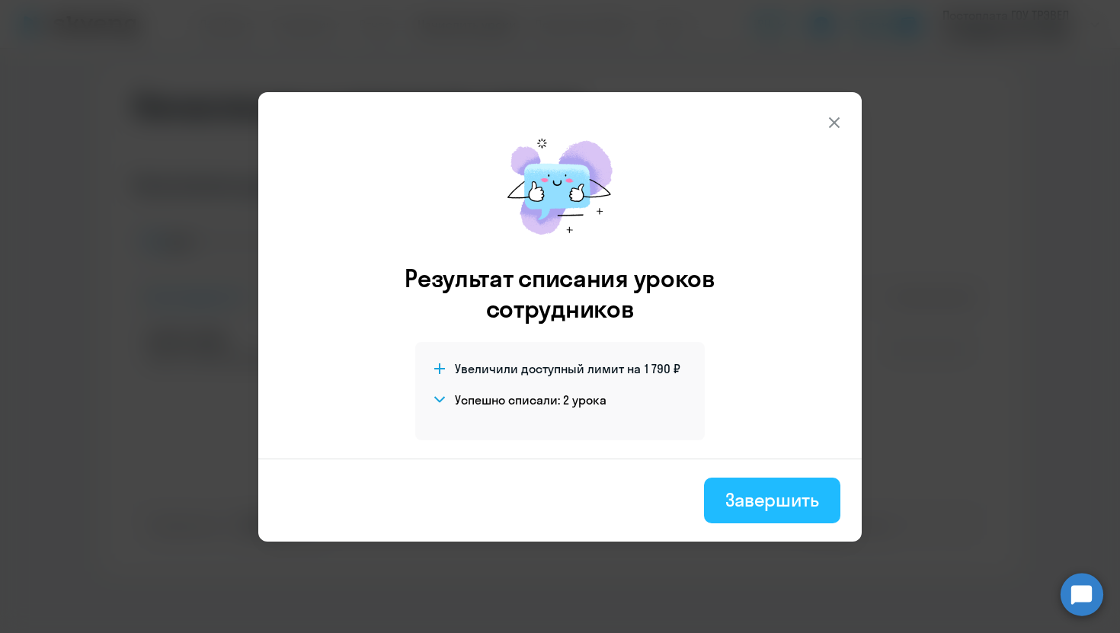
click at [756, 494] on div "Завершить" at bounding box center [772, 500] width 94 height 24
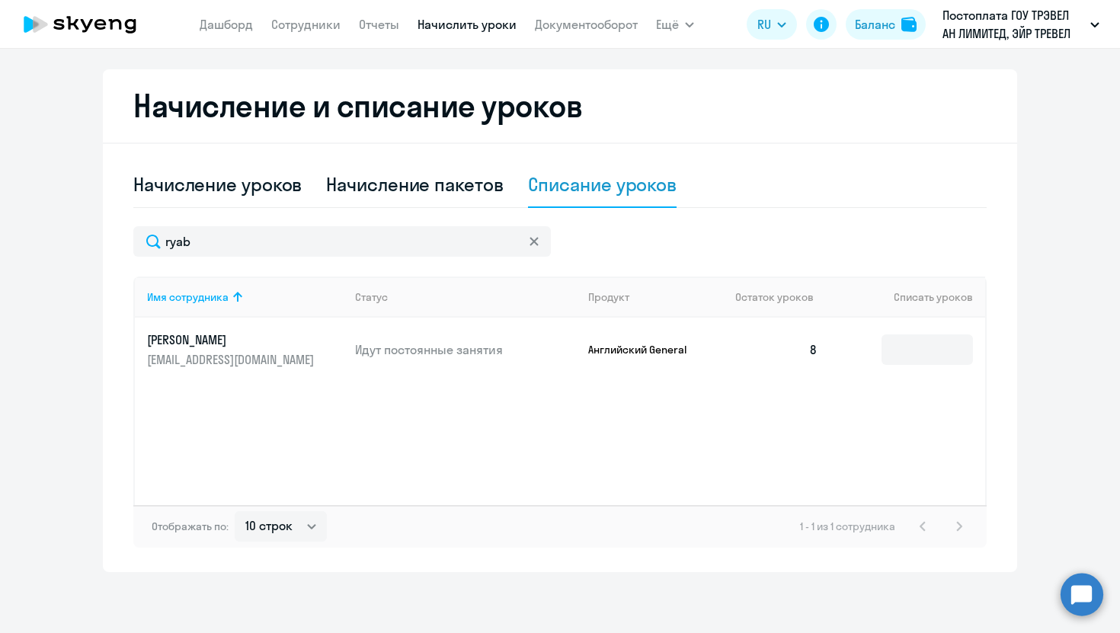
click at [531, 248] on div at bounding box center [534, 241] width 12 height 30
click at [539, 247] on svg-icon at bounding box center [534, 241] width 12 height 12
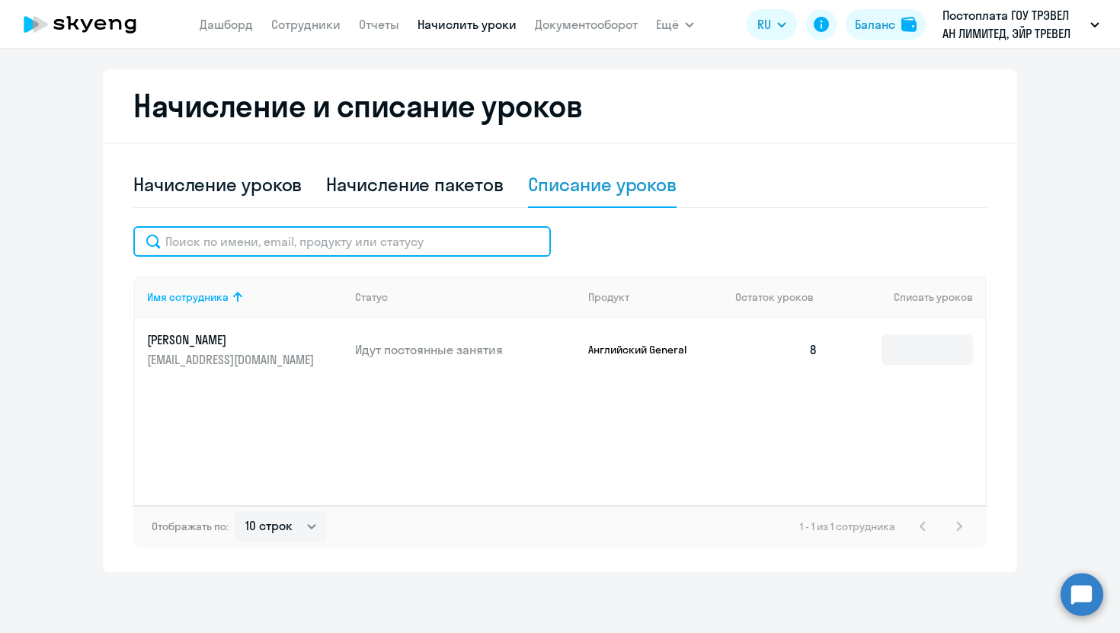
click at [473, 248] on input "text" at bounding box center [341, 241] width 417 height 30
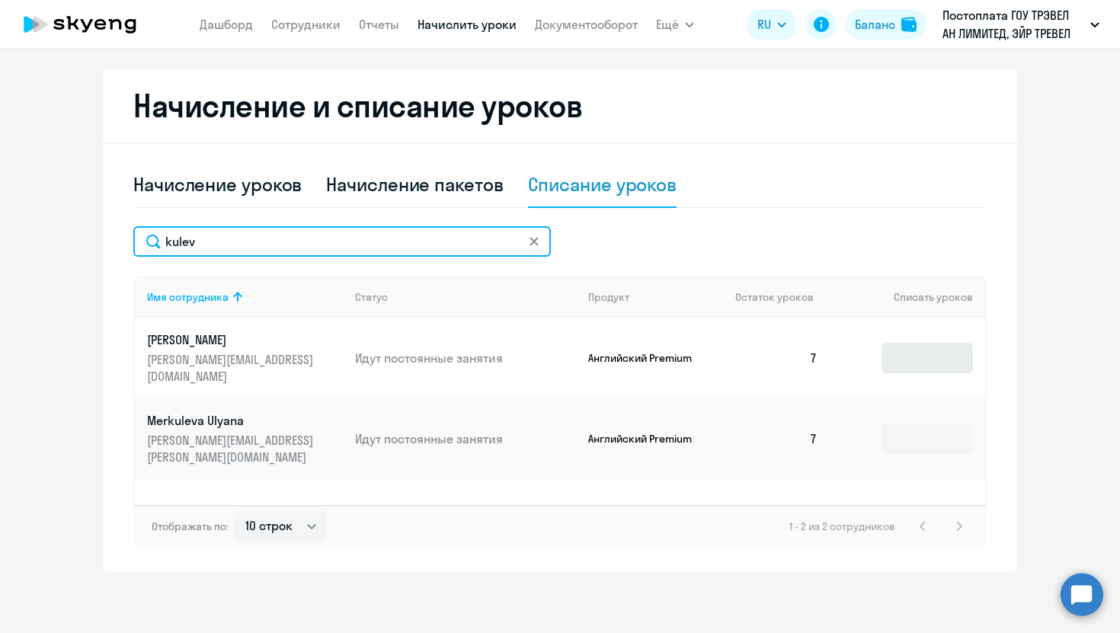
type input "kulev"
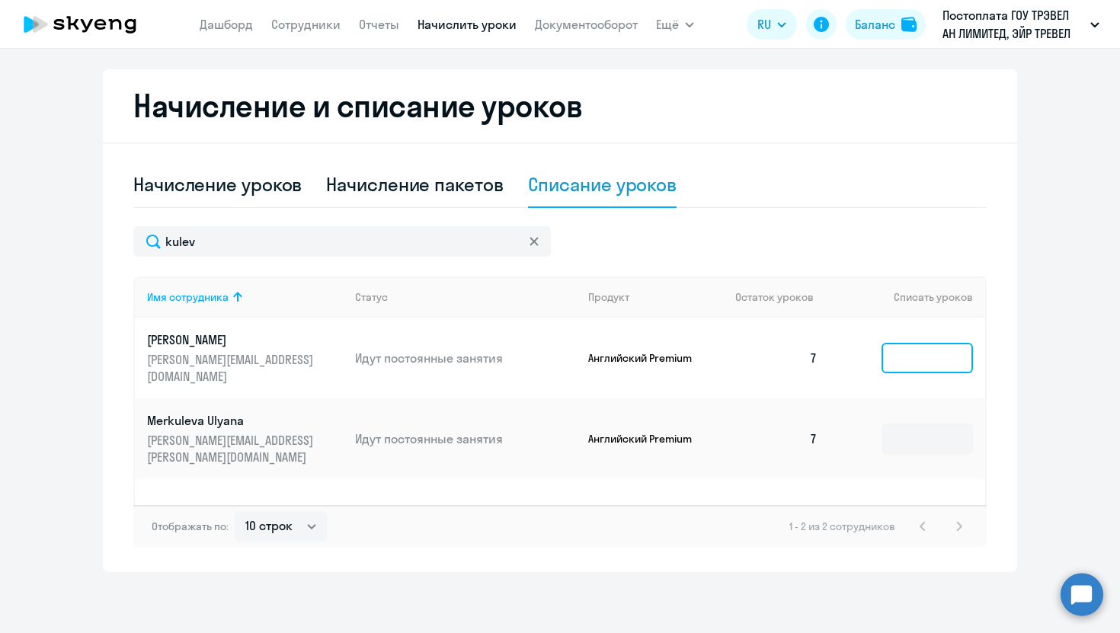
click at [913, 353] on input at bounding box center [926, 358] width 91 height 30
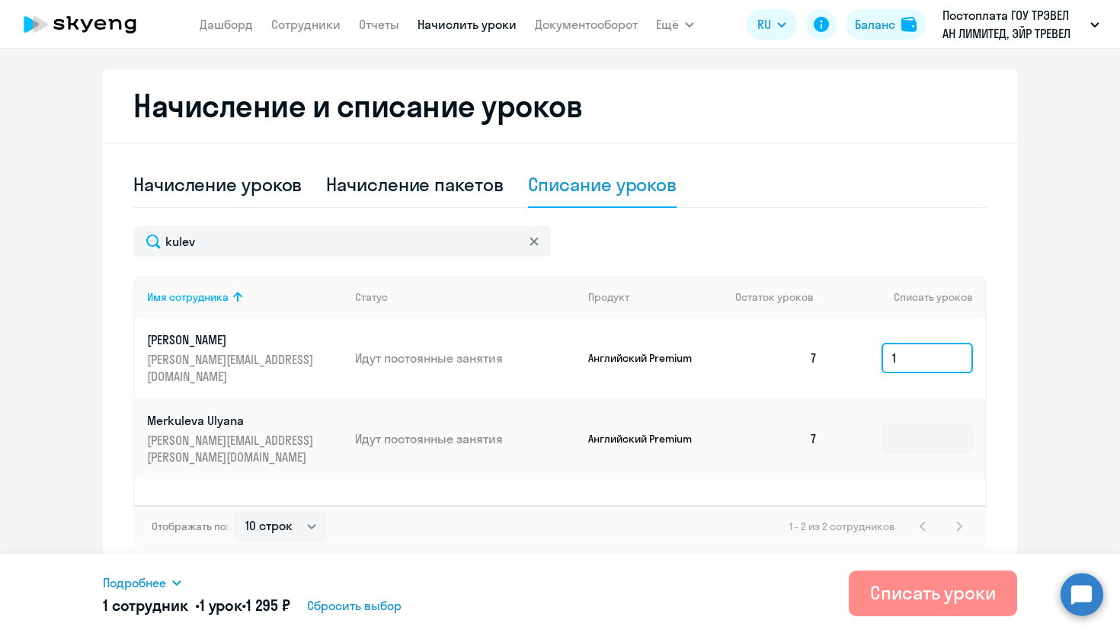
type input "1"
click at [881, 596] on div "Списать уроки" at bounding box center [933, 592] width 126 height 24
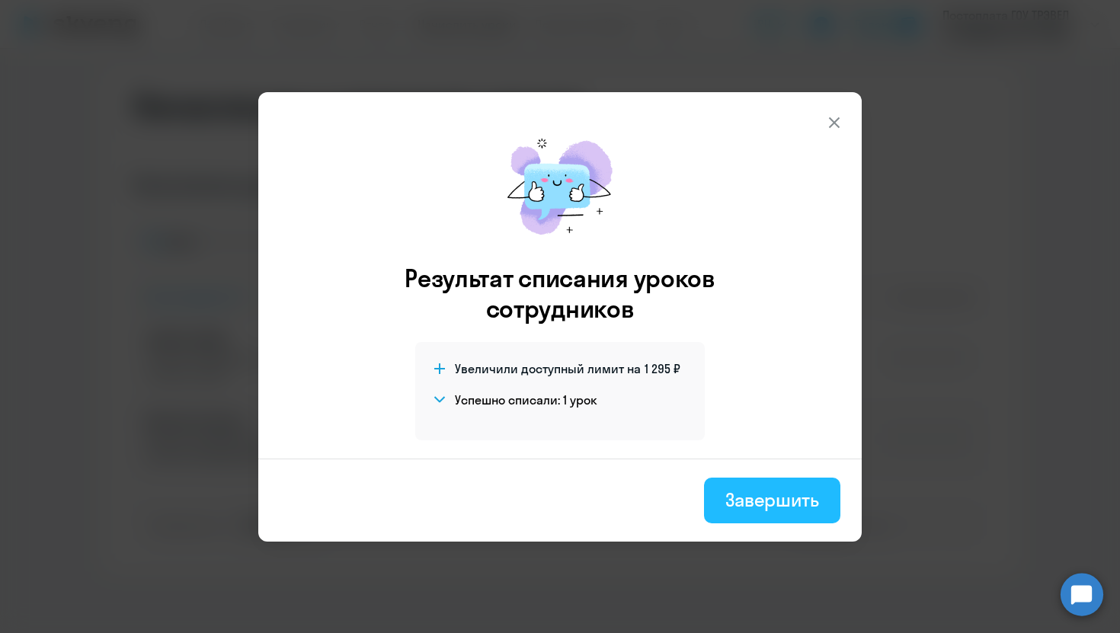
click at [756, 500] on div "Завершить" at bounding box center [772, 500] width 94 height 24
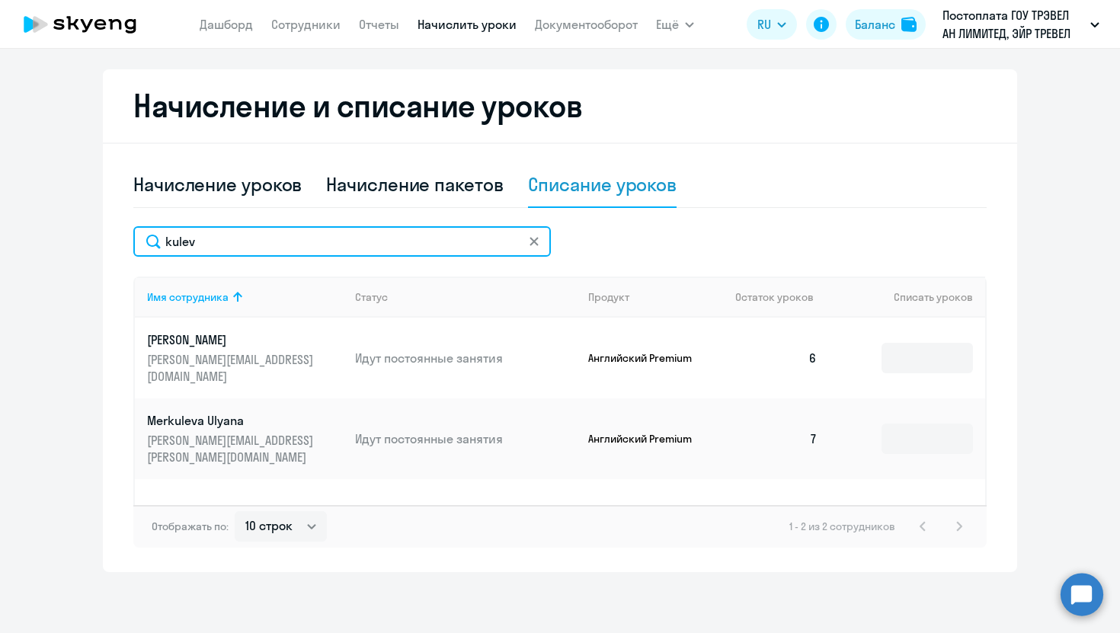
click at [411, 229] on input "kulev" at bounding box center [341, 241] width 417 height 30
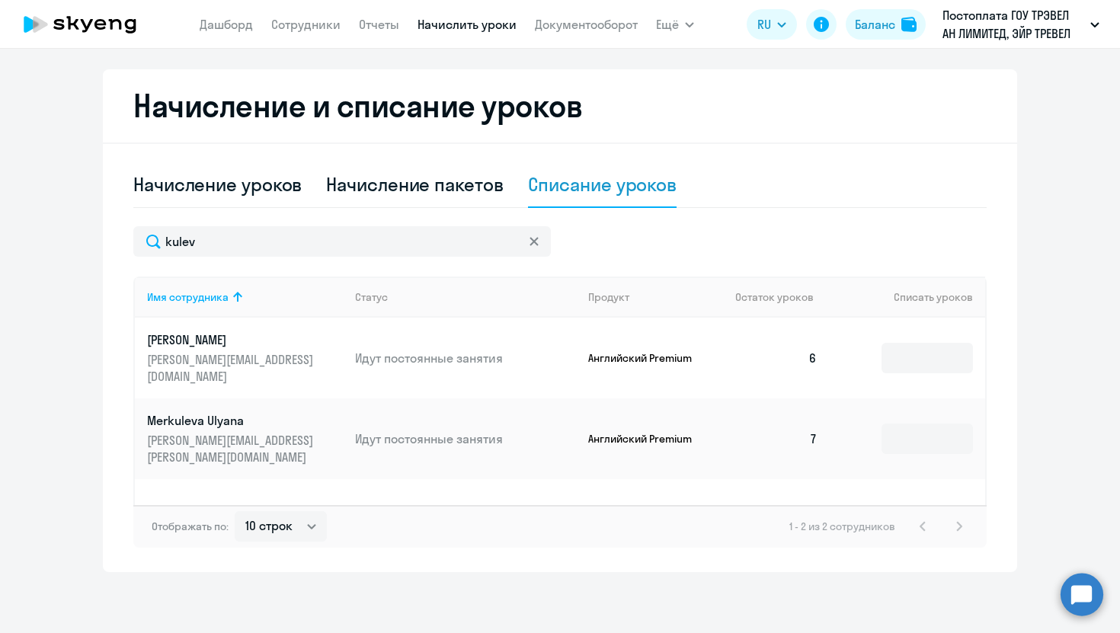
click at [529, 244] on icon at bounding box center [533, 241] width 9 height 9
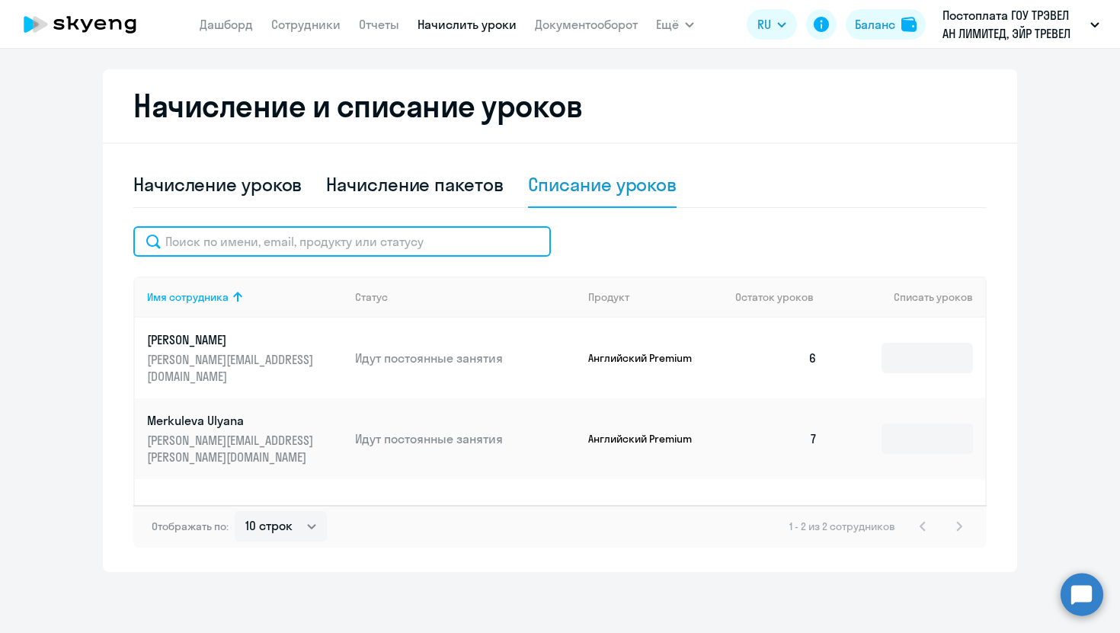
click at [461, 244] on input "text" at bounding box center [341, 241] width 417 height 30
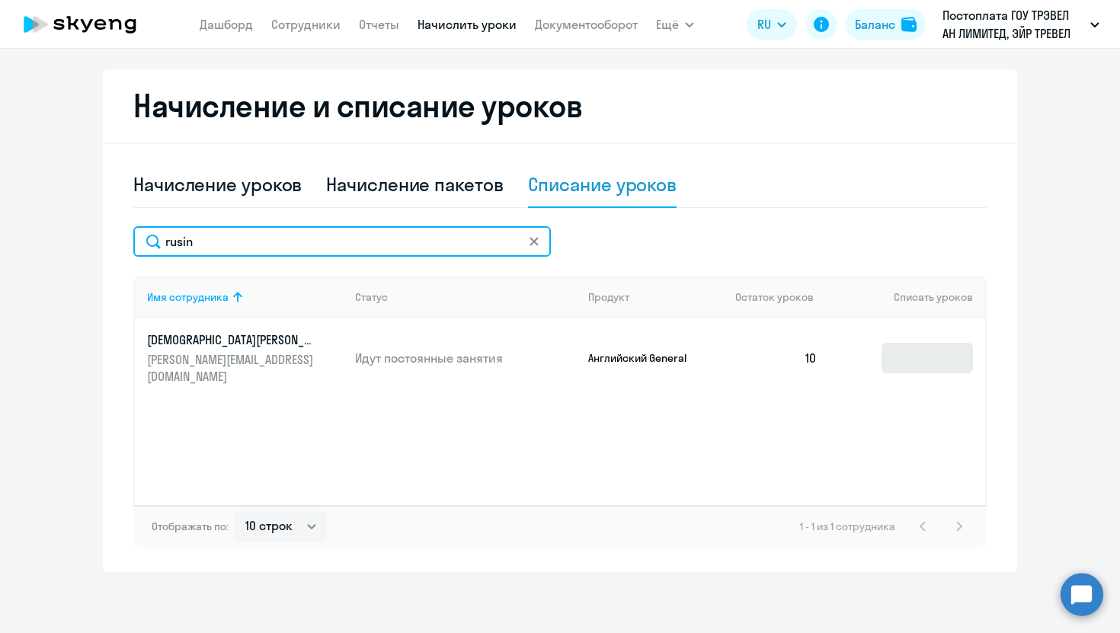
type input "rusin"
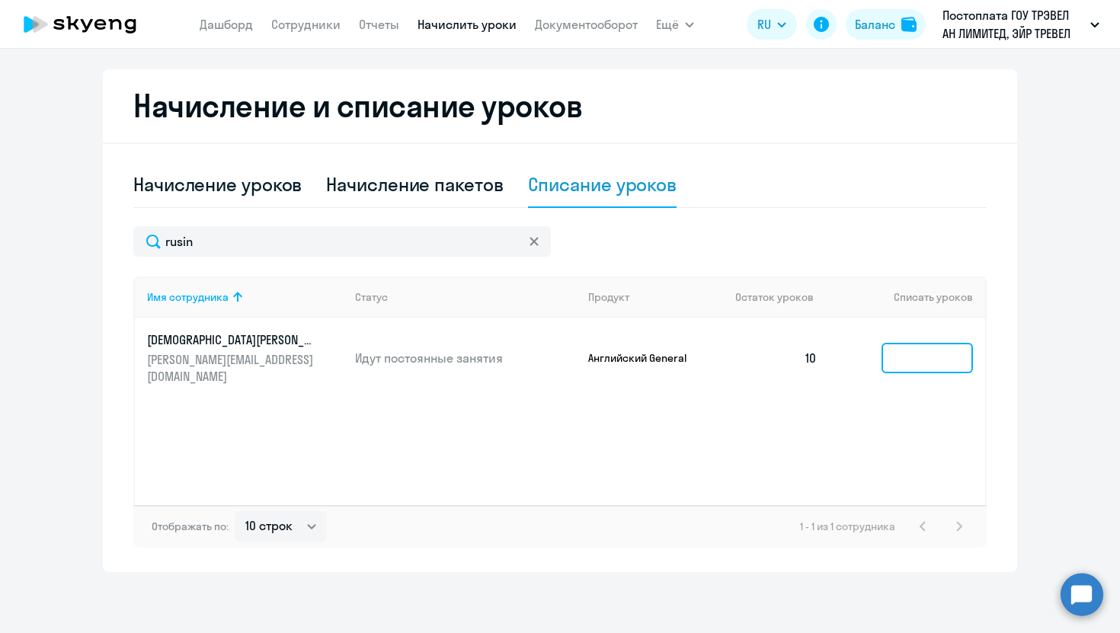
click at [916, 357] on input at bounding box center [926, 358] width 91 height 30
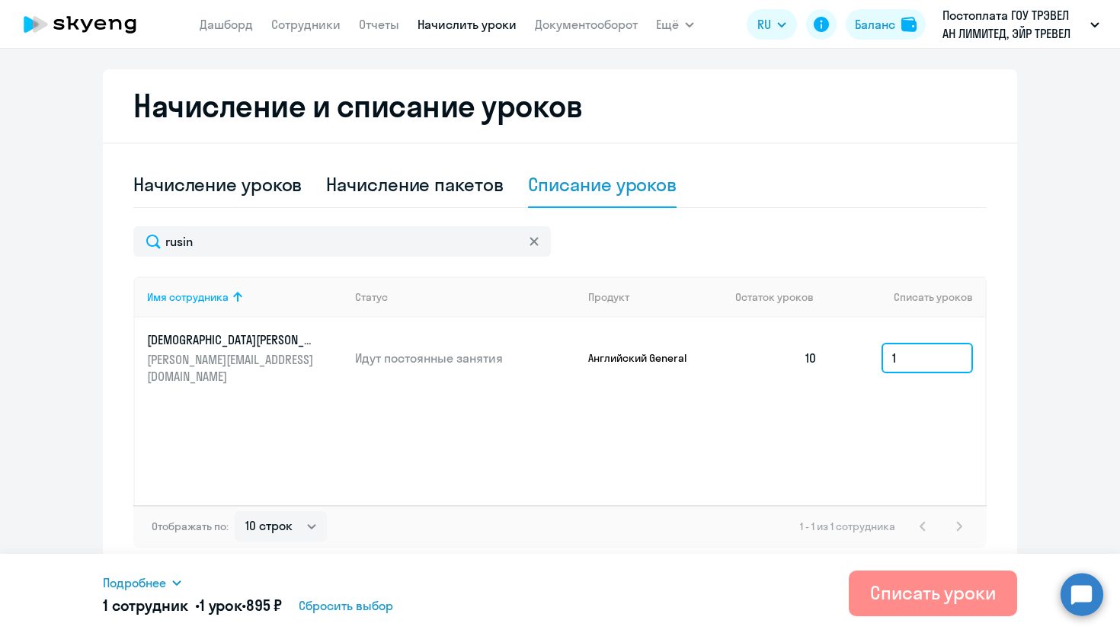
type input "1"
click at [904, 612] on button "Списать уроки" at bounding box center [933, 594] width 168 height 46
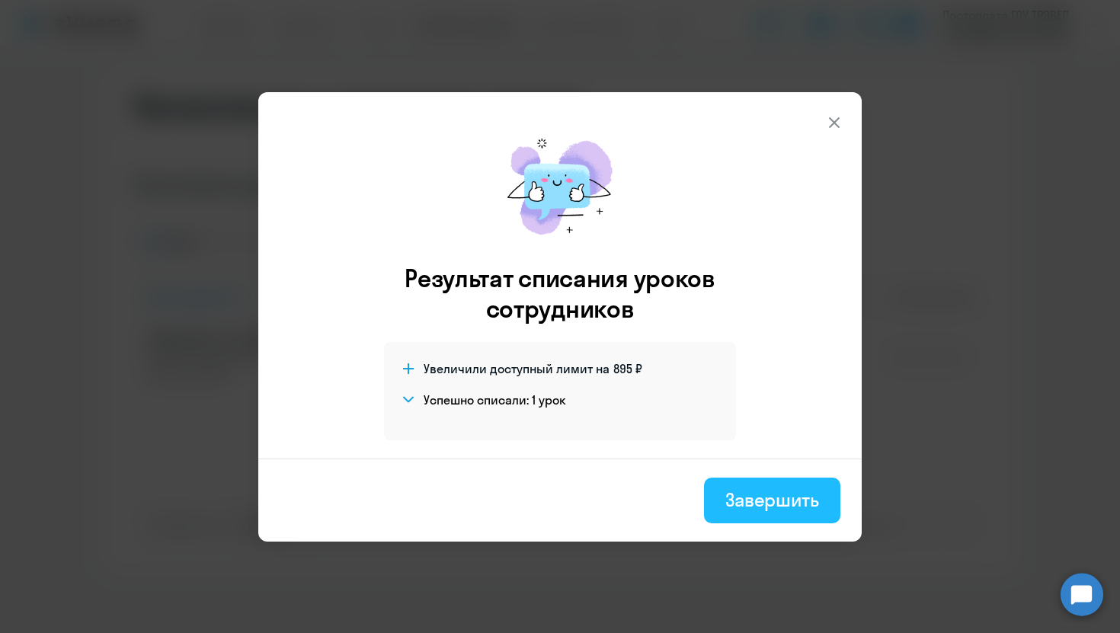
click at [778, 507] on div "Завершить" at bounding box center [772, 500] width 94 height 24
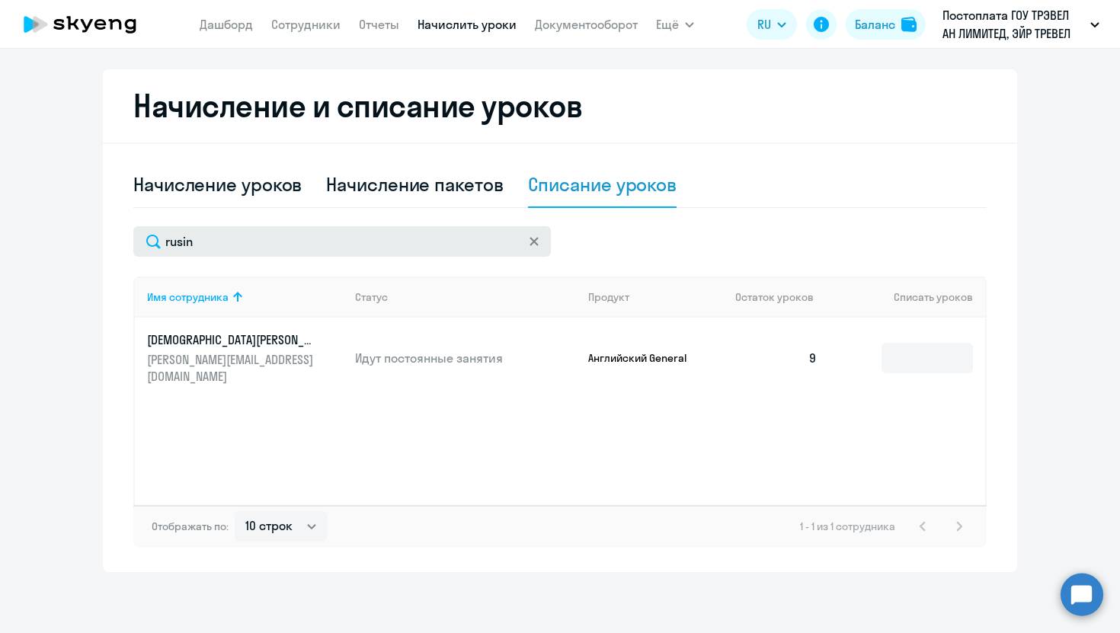
click at [529, 239] on icon at bounding box center [533, 241] width 9 height 9
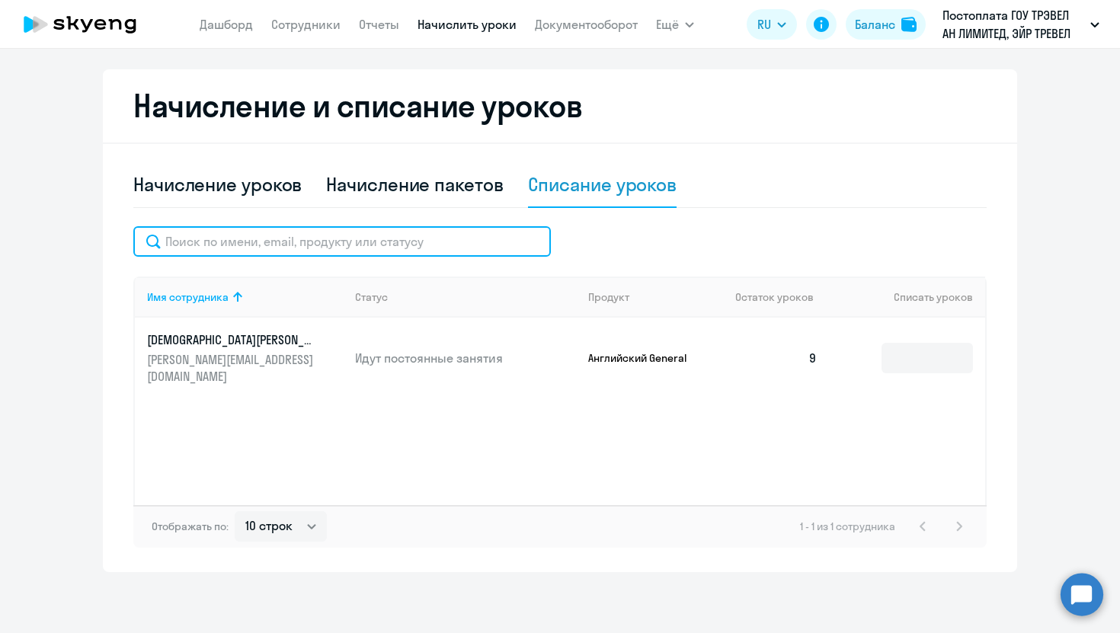
click at [454, 239] on input "text" at bounding box center [341, 241] width 417 height 30
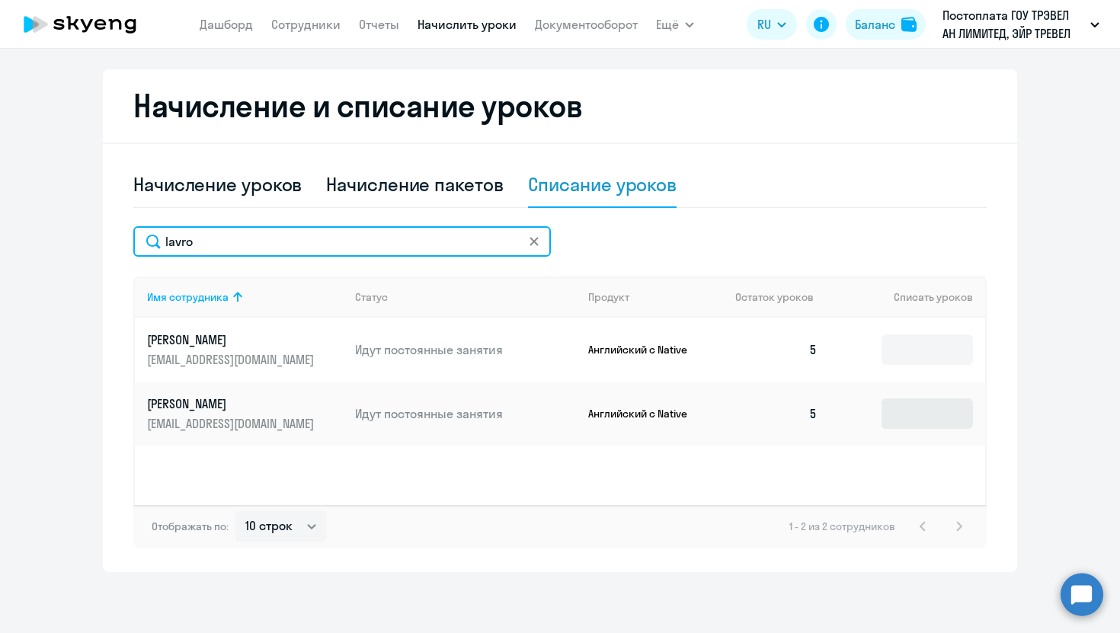
type input "lavro"
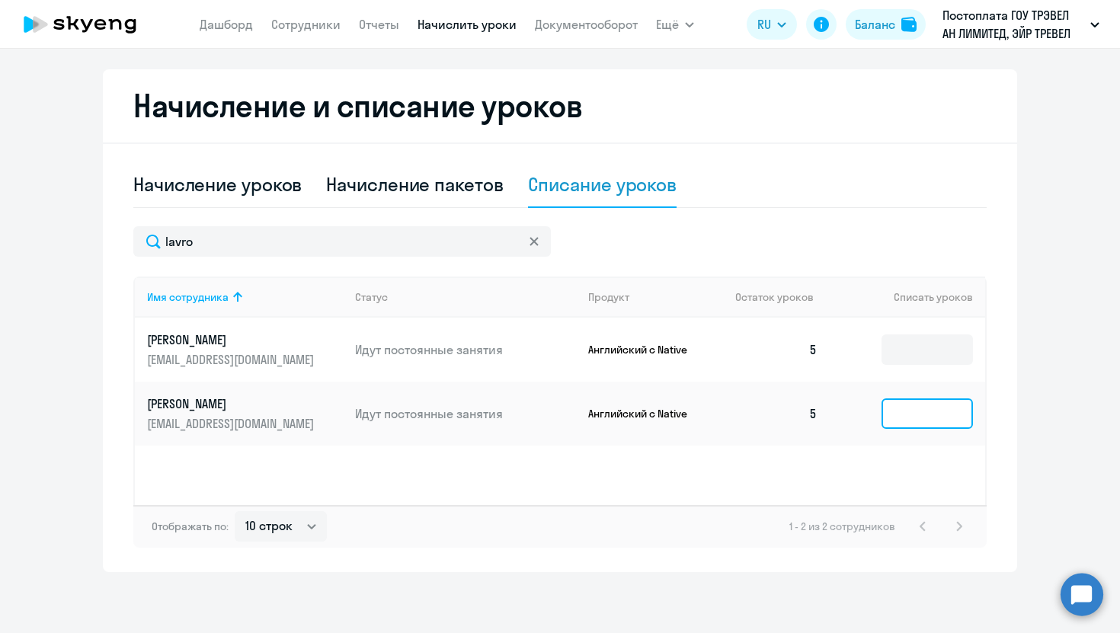
click at [907, 419] on input at bounding box center [926, 413] width 91 height 30
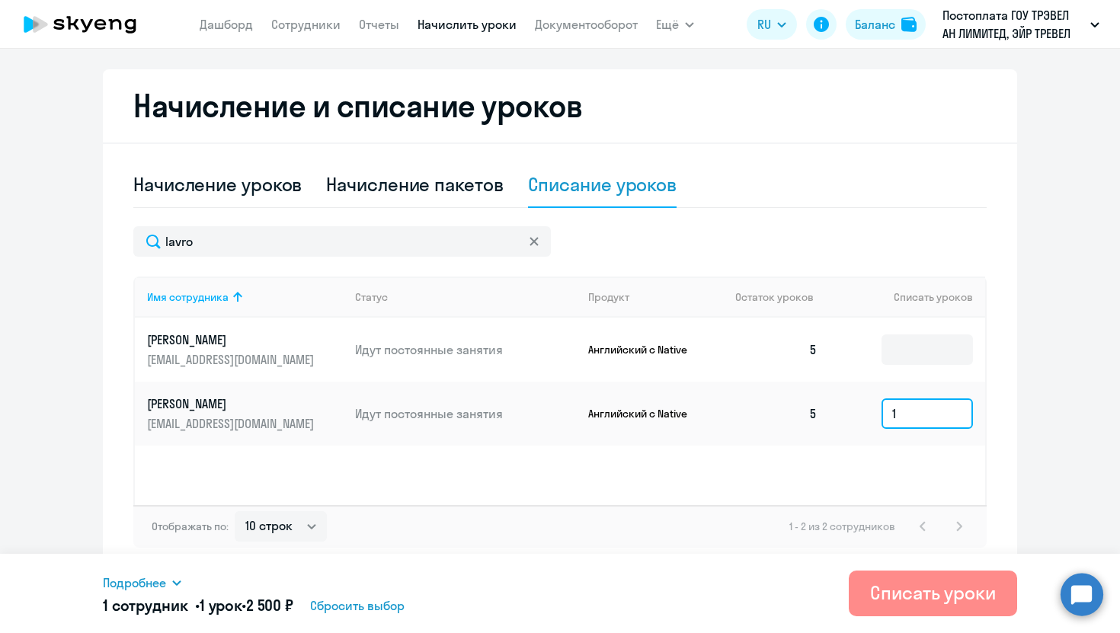
type input "1"
click at [890, 591] on div "Списать уроки" at bounding box center [933, 592] width 126 height 24
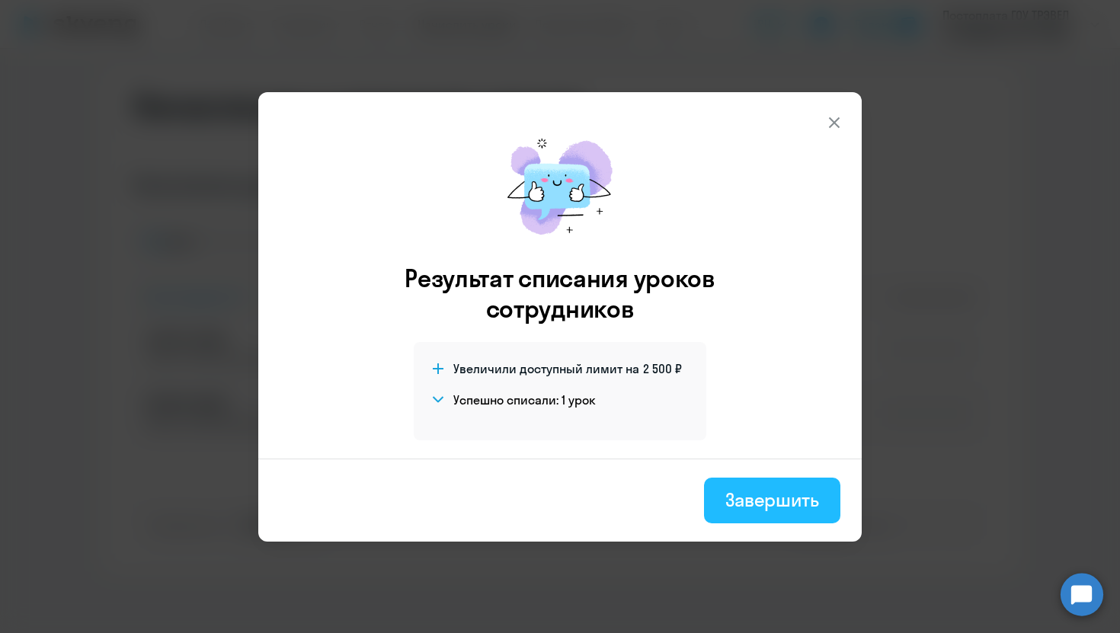
click at [763, 499] on div "Завершить" at bounding box center [772, 500] width 94 height 24
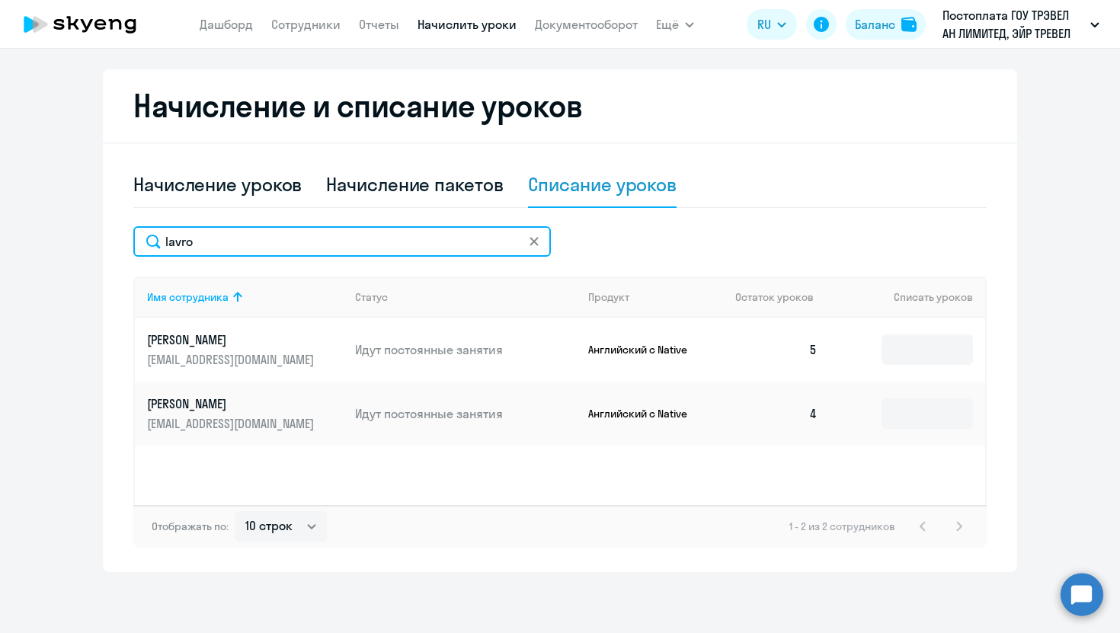
click at [527, 237] on input "lavro" at bounding box center [341, 241] width 417 height 30
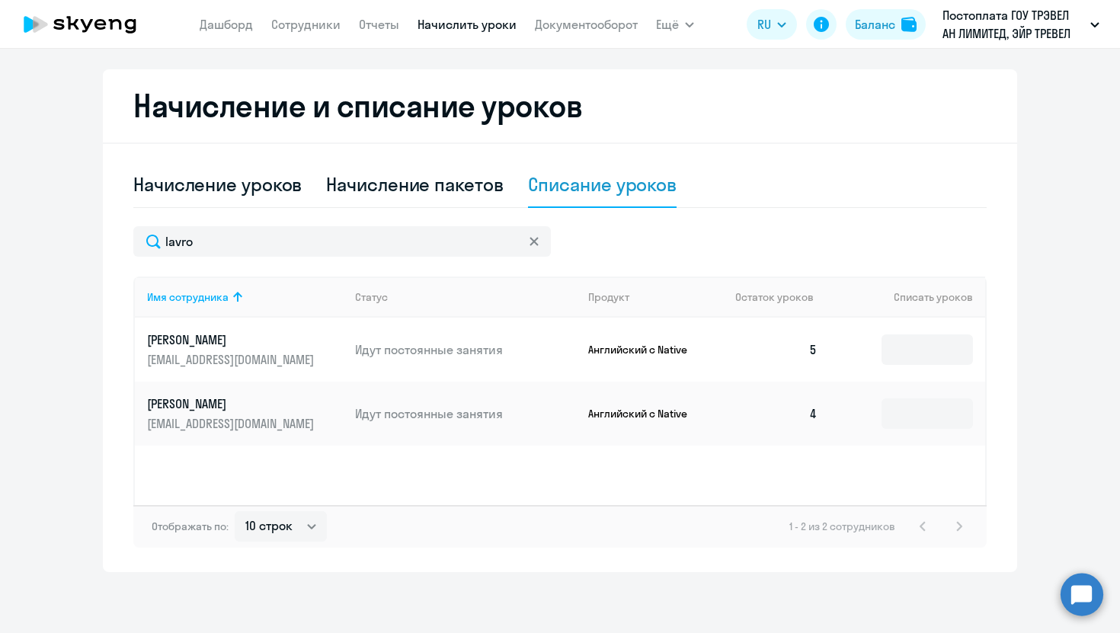
click at [532, 237] on icon at bounding box center [533, 241] width 9 height 9
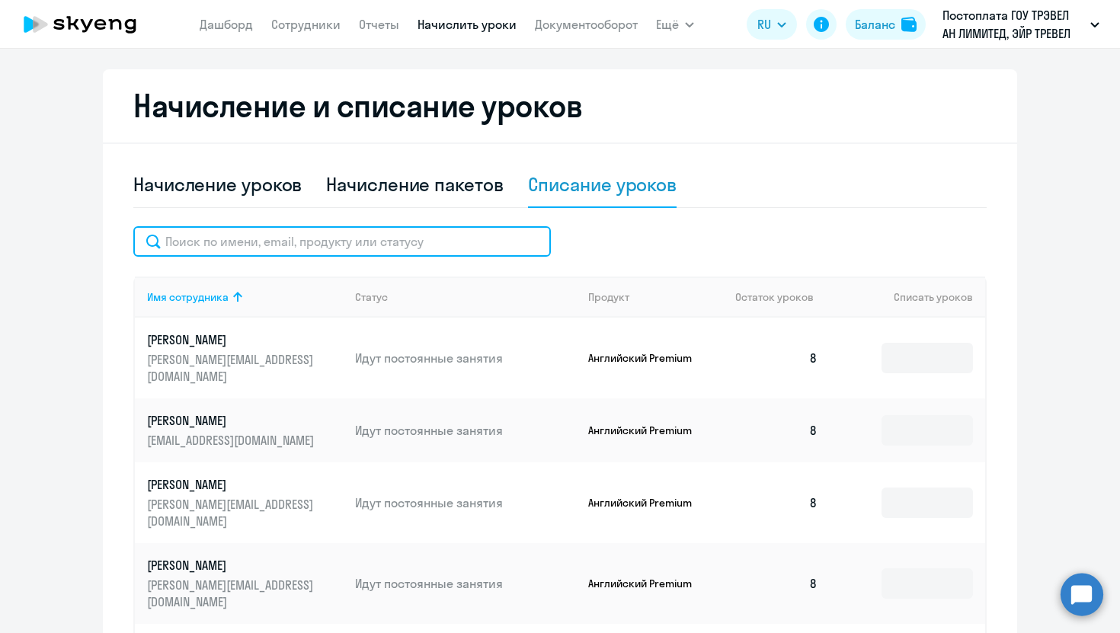
click at [481, 237] on input "text" at bounding box center [341, 241] width 417 height 30
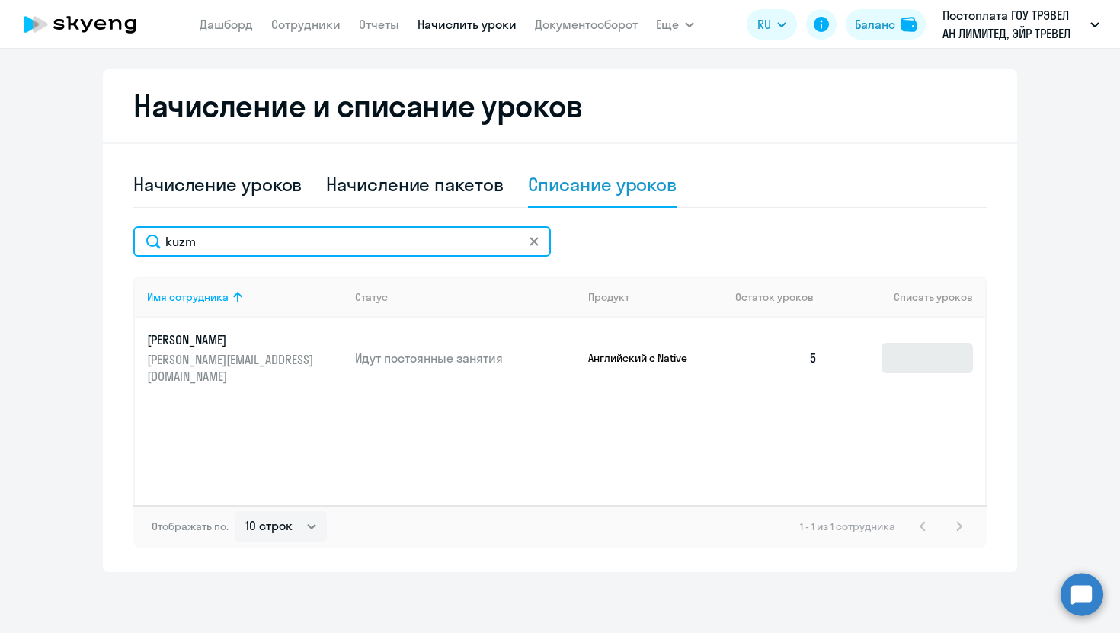
type input "kuzm"
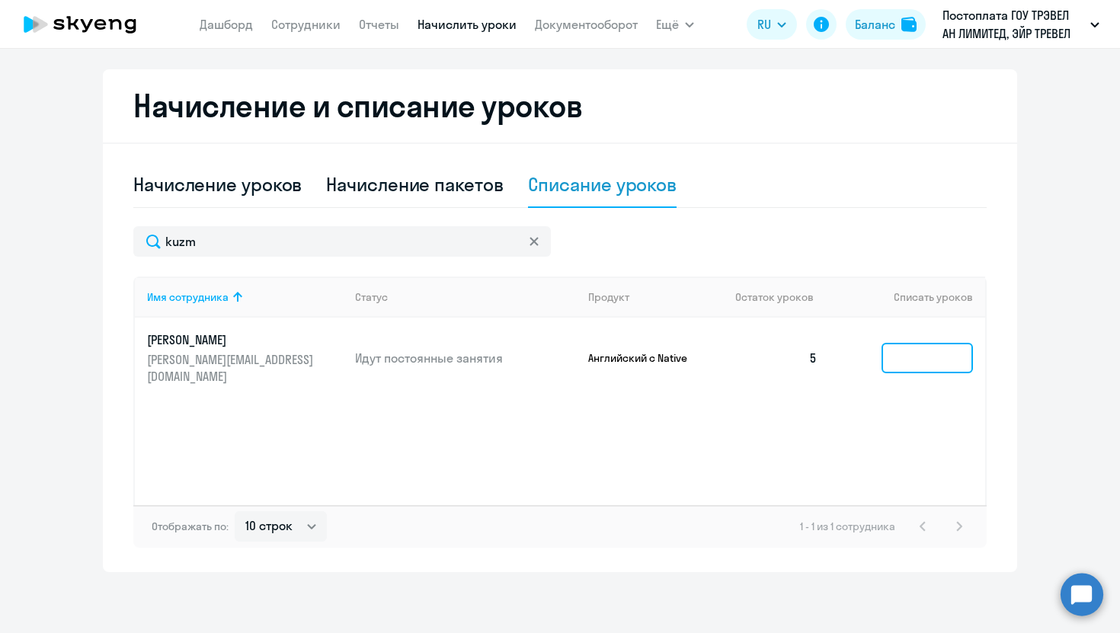
click at [900, 345] on input at bounding box center [926, 358] width 91 height 30
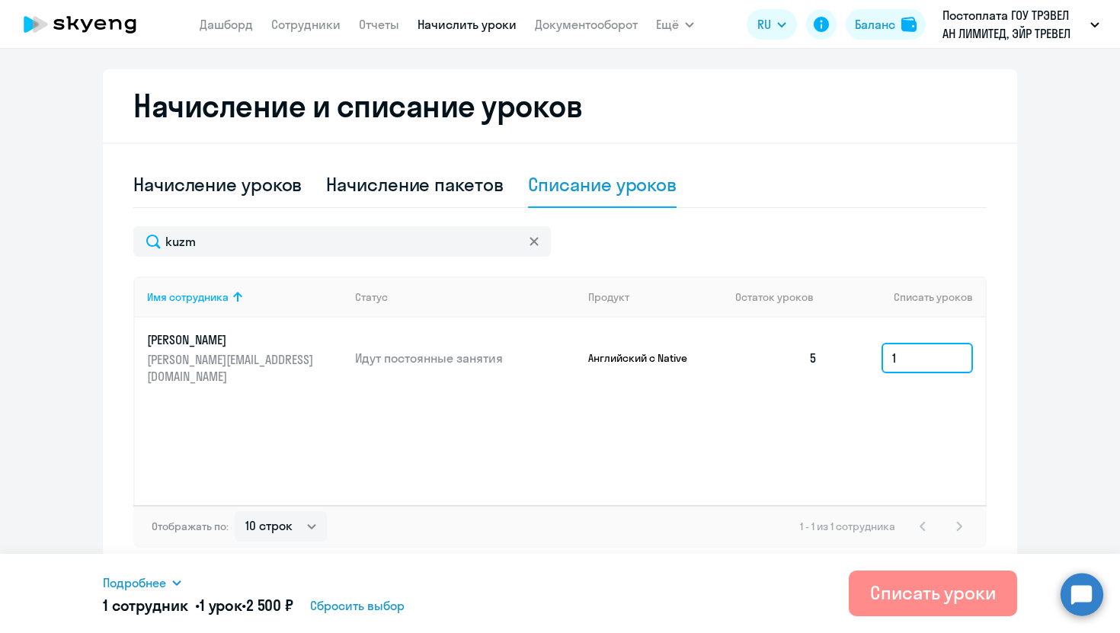
type input "1"
click at [878, 600] on div "Списать уроки" at bounding box center [933, 592] width 126 height 24
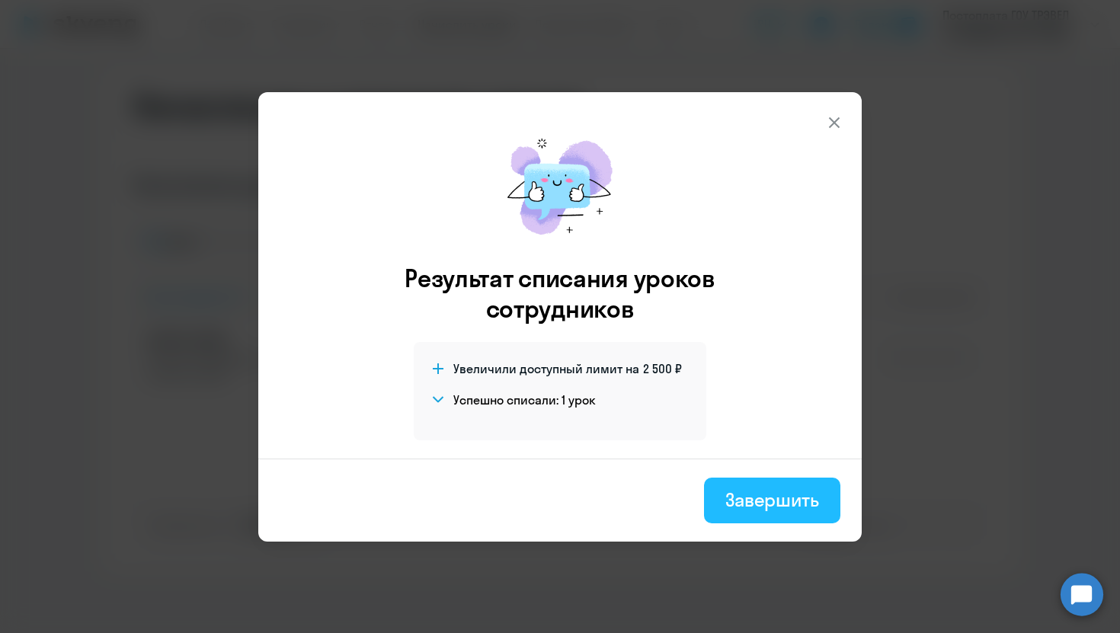
click at [775, 506] on div "Завершить" at bounding box center [772, 500] width 94 height 24
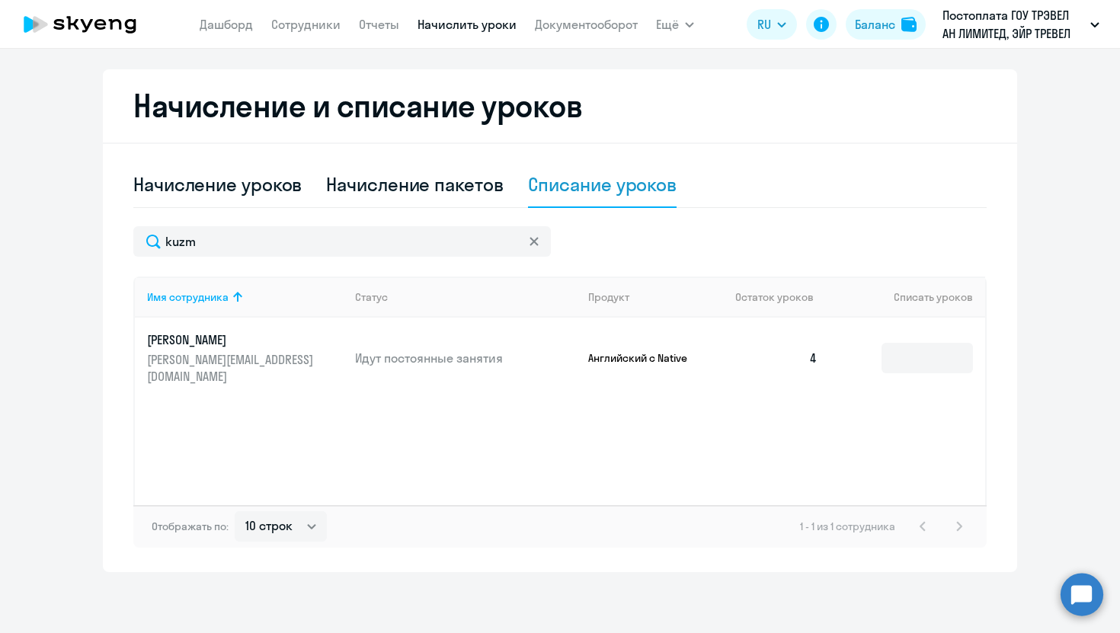
click at [531, 236] on svg-icon at bounding box center [534, 241] width 12 height 12
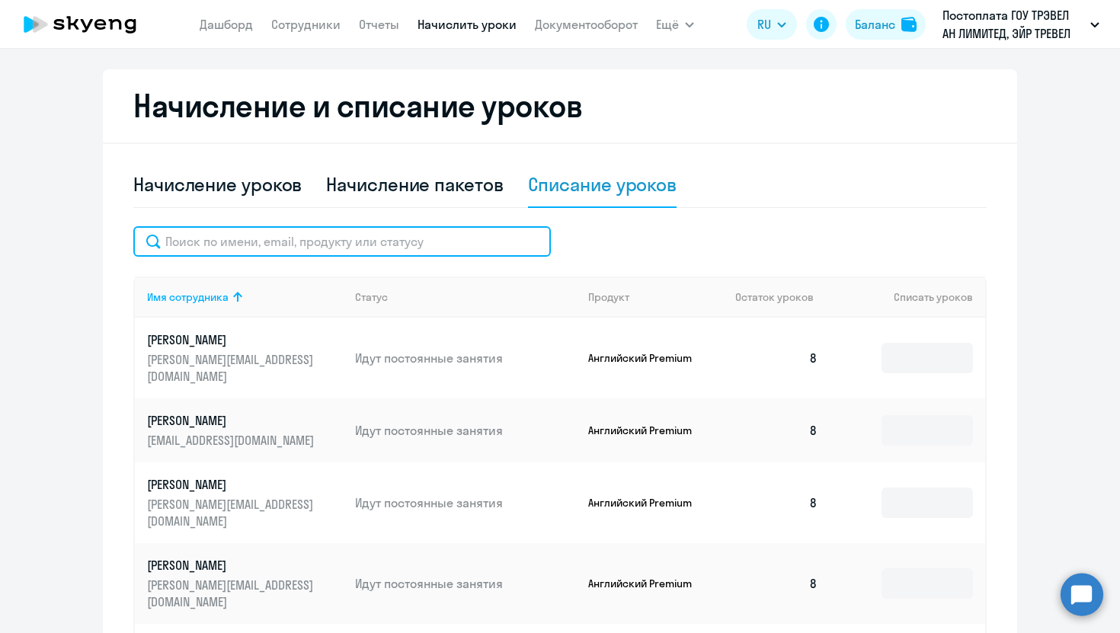
click at [505, 240] on input "text" at bounding box center [341, 241] width 417 height 30
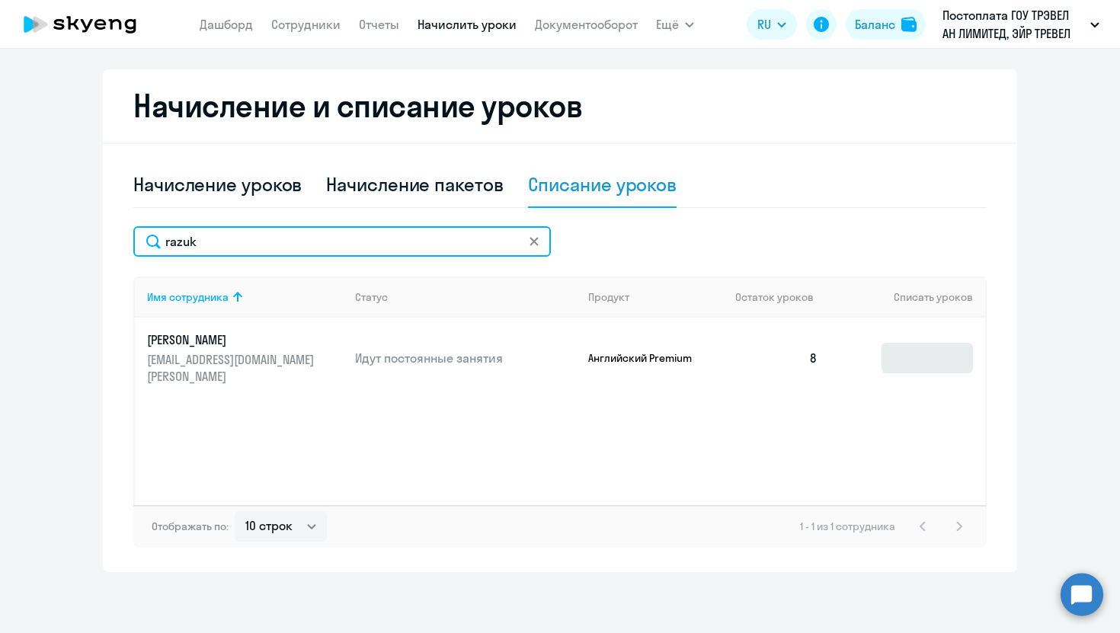
type input "razuk"
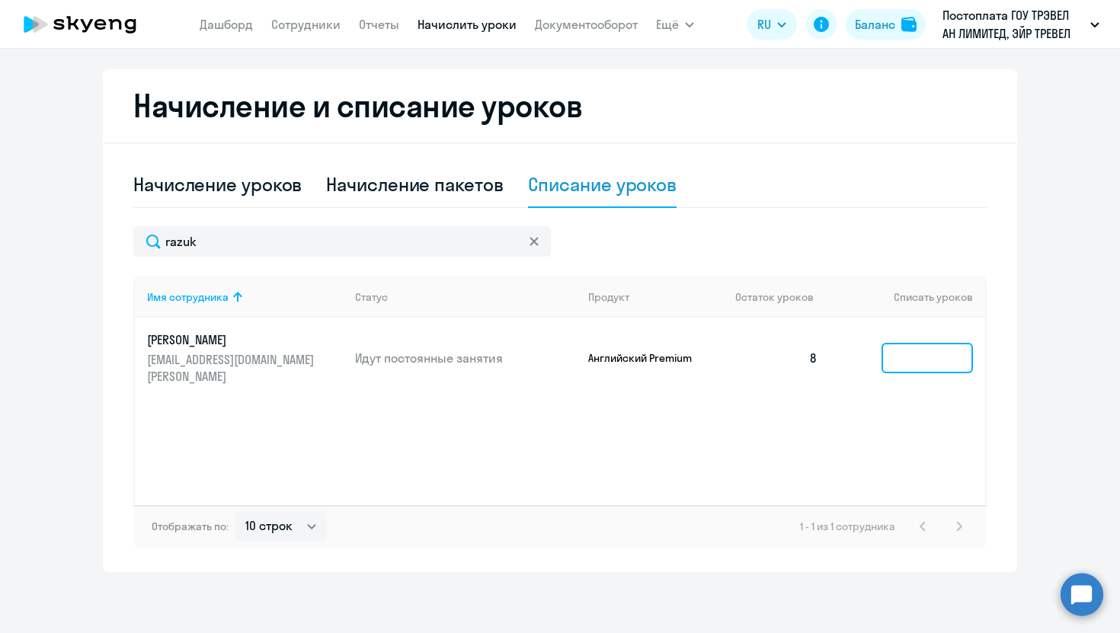
click at [926, 343] on input at bounding box center [926, 358] width 91 height 30
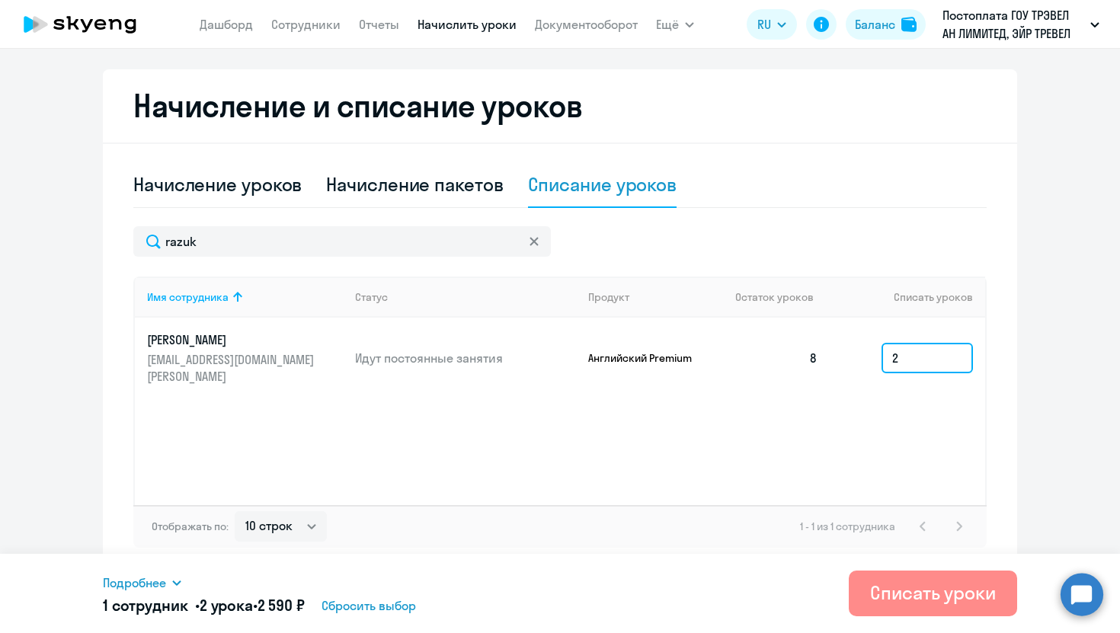
type input "2"
click at [908, 584] on div "Списать уроки" at bounding box center [933, 592] width 126 height 24
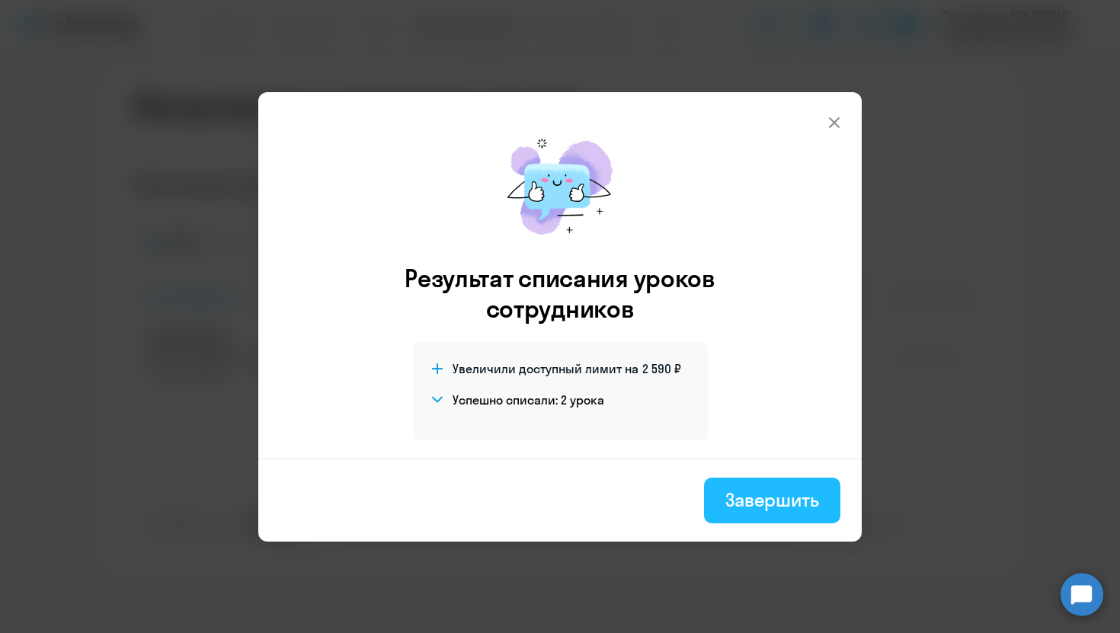
click at [769, 486] on button "Завершить" at bounding box center [772, 501] width 136 height 46
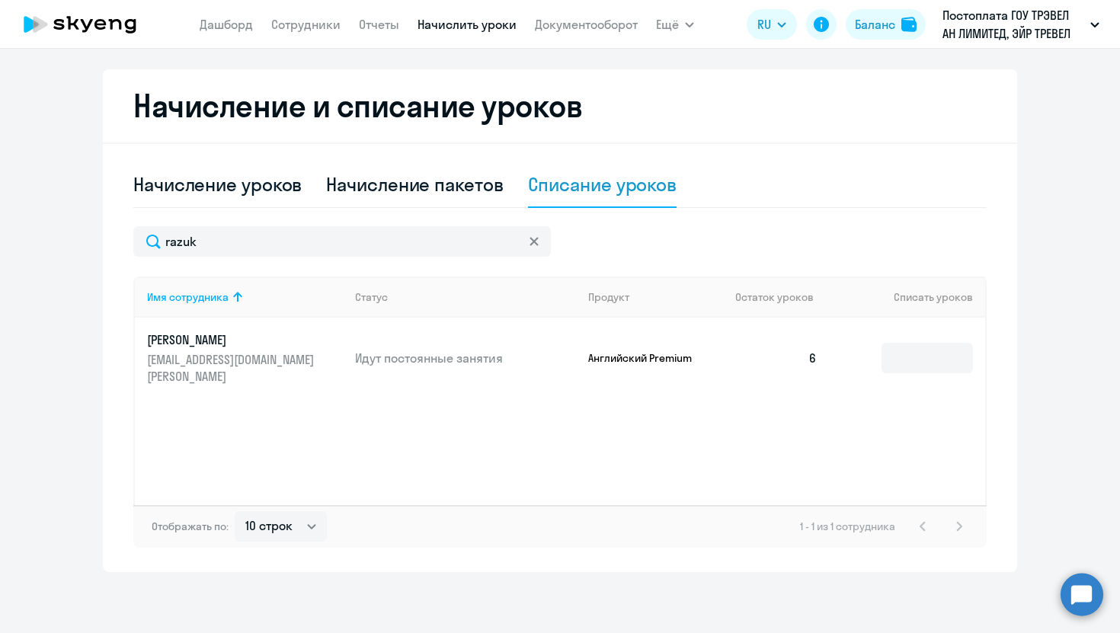
click at [330, 258] on div "razuk Имя сотрудника Статус Продукт Остаток уроков Списать уроков [PERSON_NAME]…" at bounding box center [559, 386] width 853 height 321
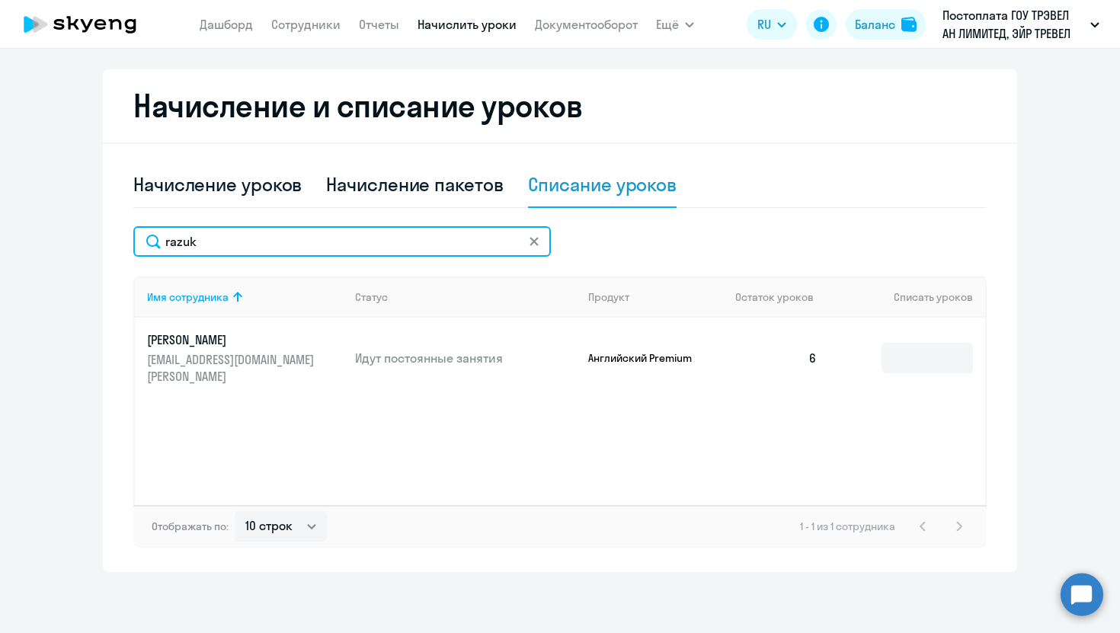
click at [321, 229] on input "razuk" at bounding box center [341, 241] width 417 height 30
drag, startPoint x: 321, startPoint y: 242, endPoint x: 156, endPoint y: 211, distance: 168.2
click at [156, 214] on div "Начисление уроков Начисление пакетов Списание уроков razuk Имя сотрудника Стату…" at bounding box center [559, 354] width 853 height 385
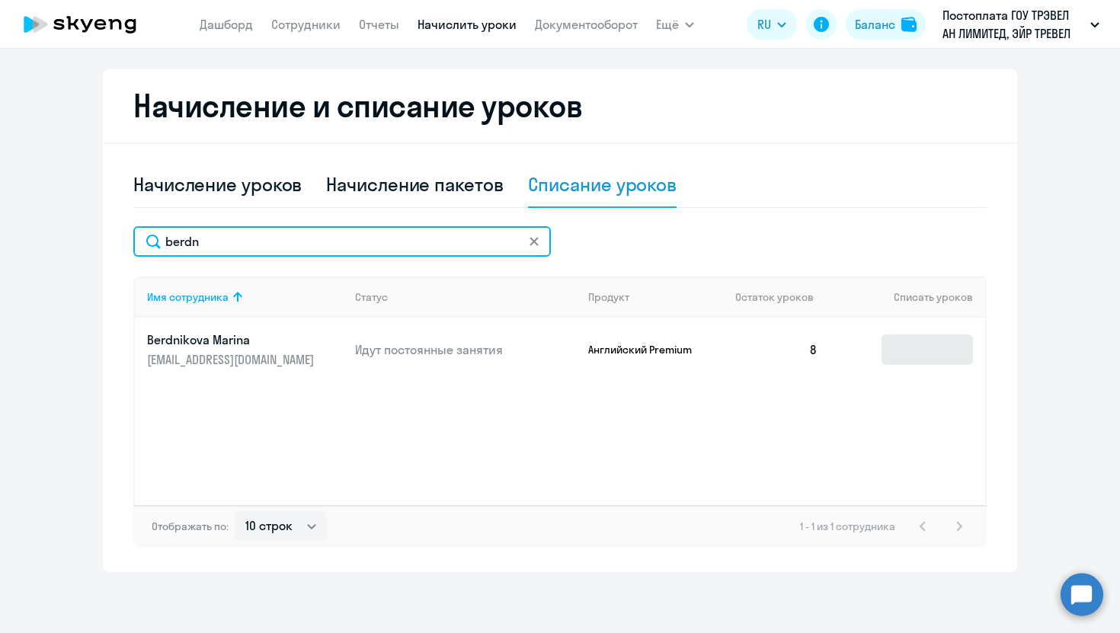
type input "berdn"
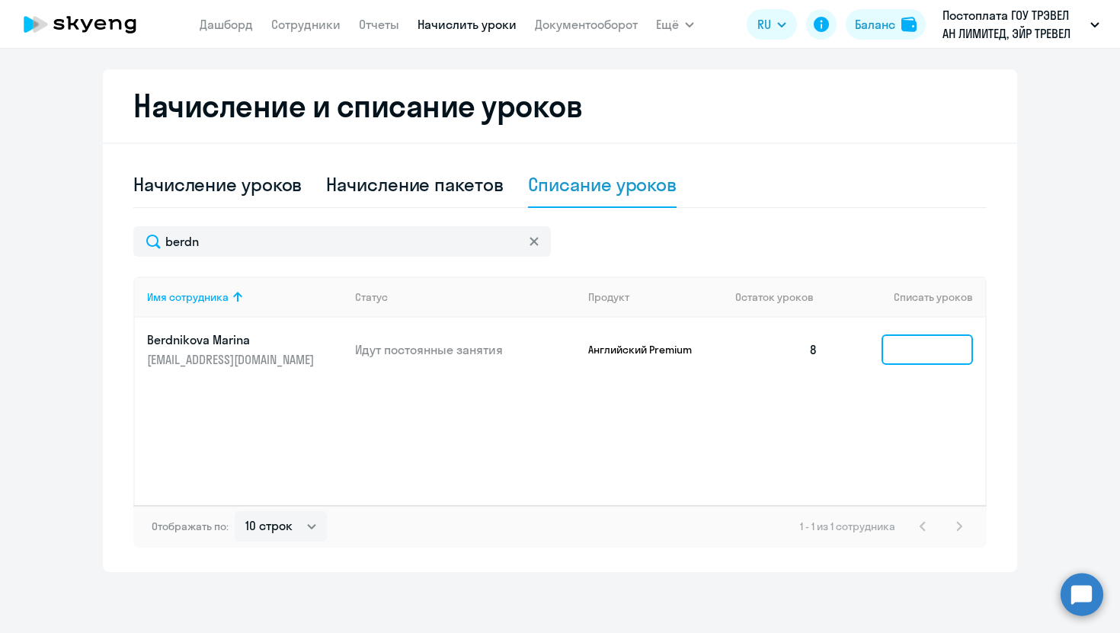
click at [917, 356] on input at bounding box center [926, 349] width 91 height 30
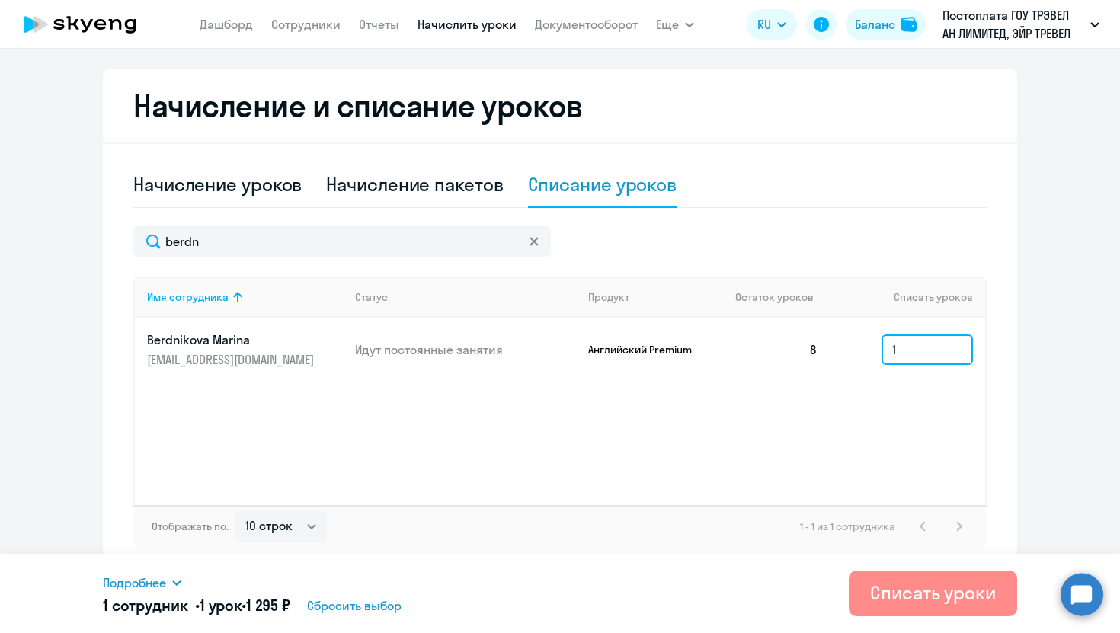
type input "1"
click at [918, 583] on div "Списать уроки" at bounding box center [933, 592] width 126 height 24
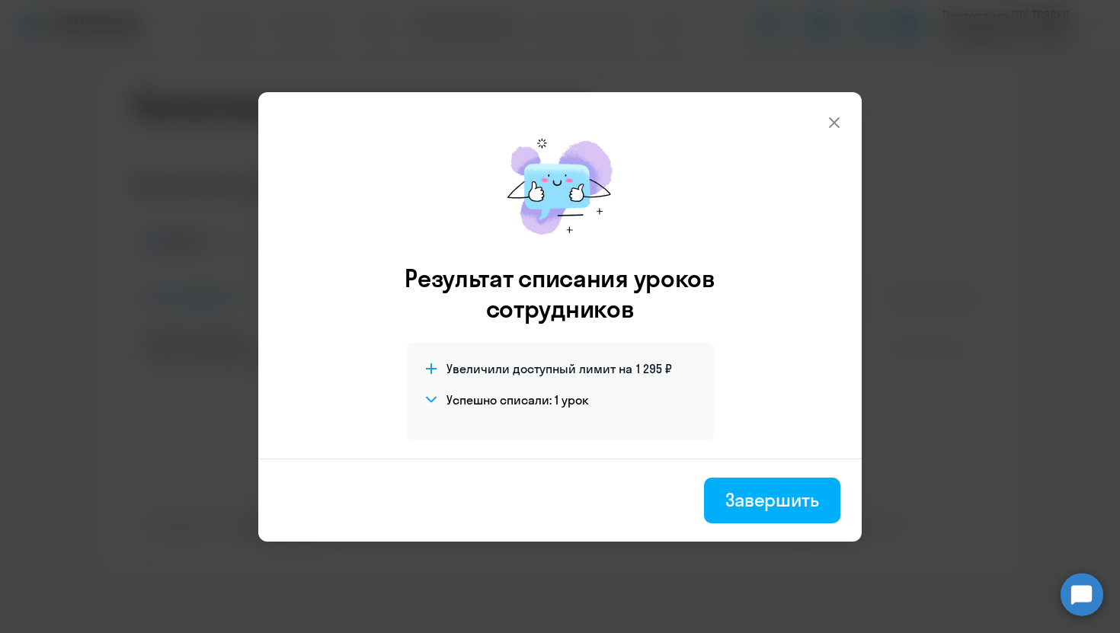
click at [759, 476] on footer "Завершить" at bounding box center [559, 500] width 603 height 83
click at [738, 507] on div "Завершить" at bounding box center [772, 500] width 94 height 24
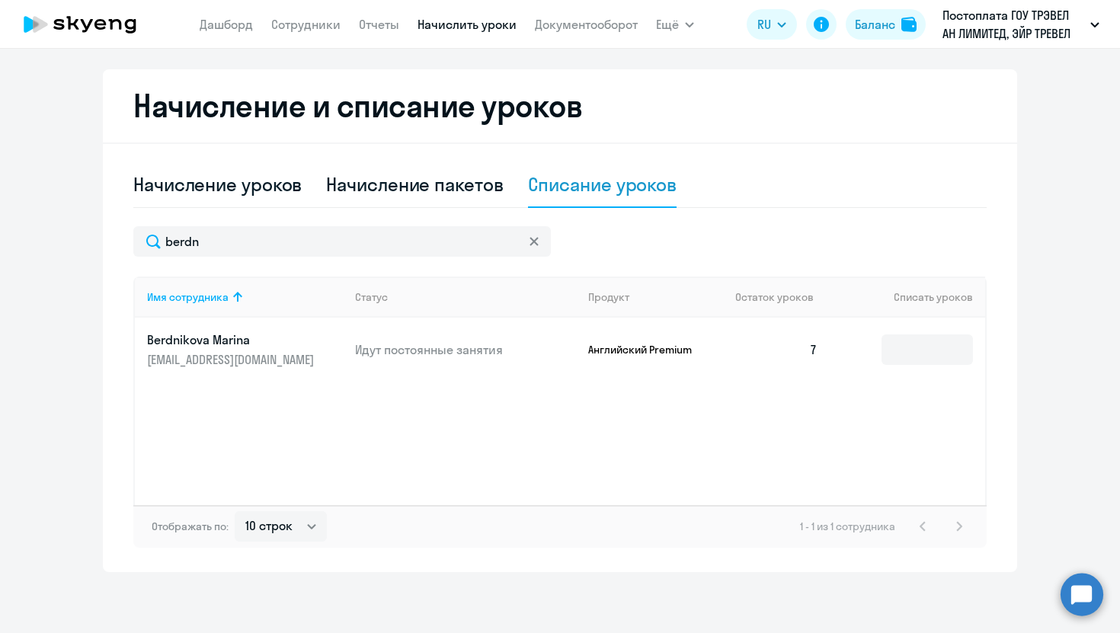
click at [532, 241] on icon at bounding box center [533, 241] width 9 height 9
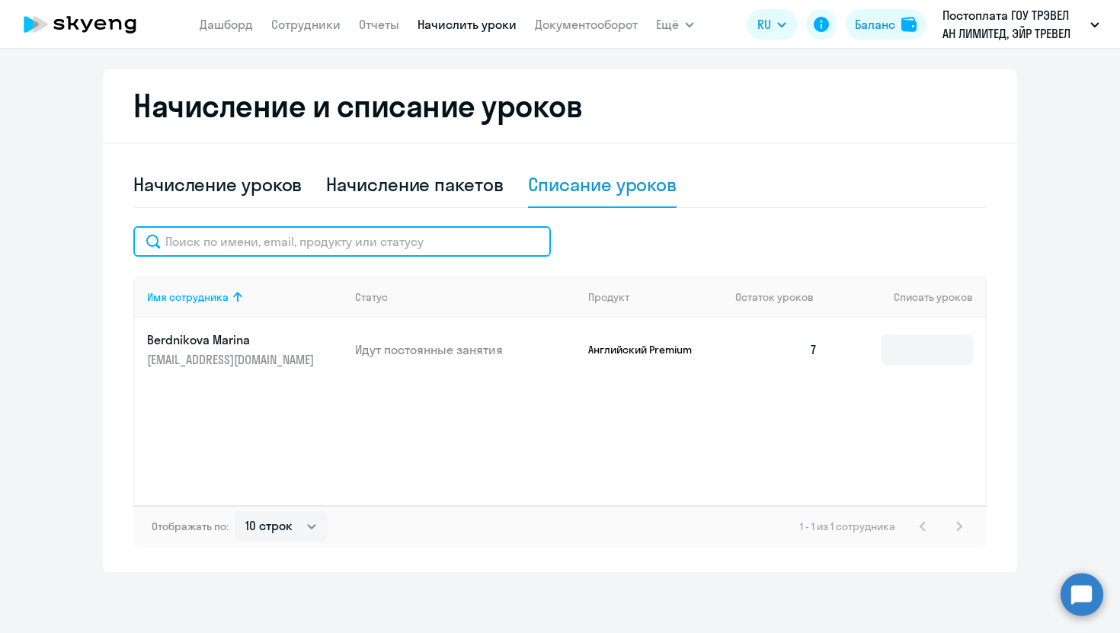
click at [476, 241] on input "text" at bounding box center [341, 241] width 417 height 30
type input "gudk"
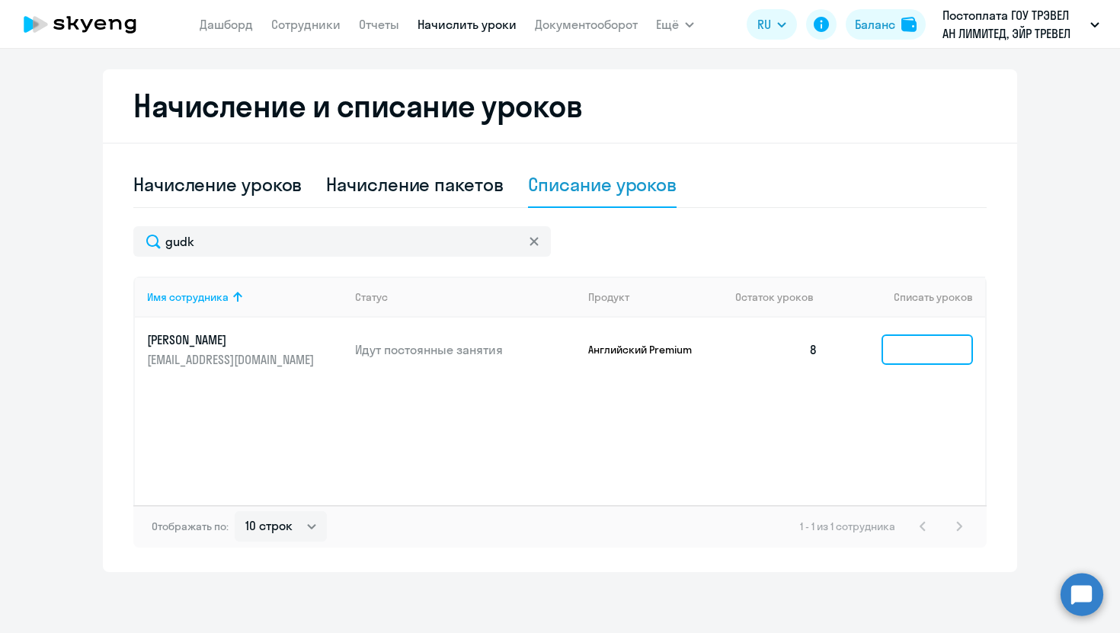
click at [908, 349] on input at bounding box center [926, 349] width 91 height 30
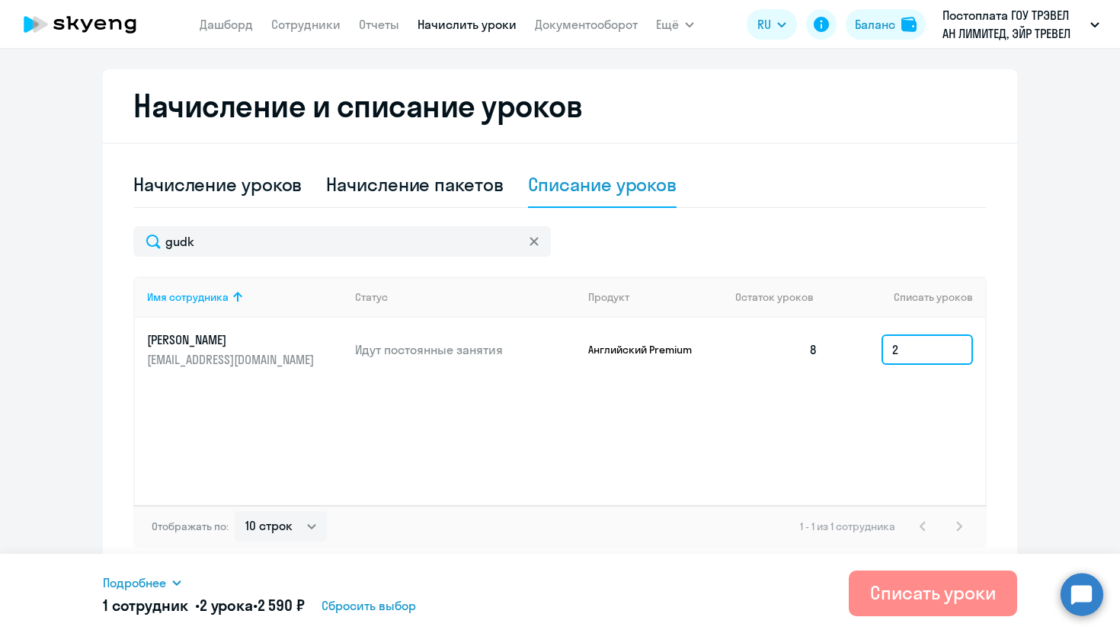
type input "2"
click at [894, 596] on div "Списать уроки" at bounding box center [933, 592] width 126 height 24
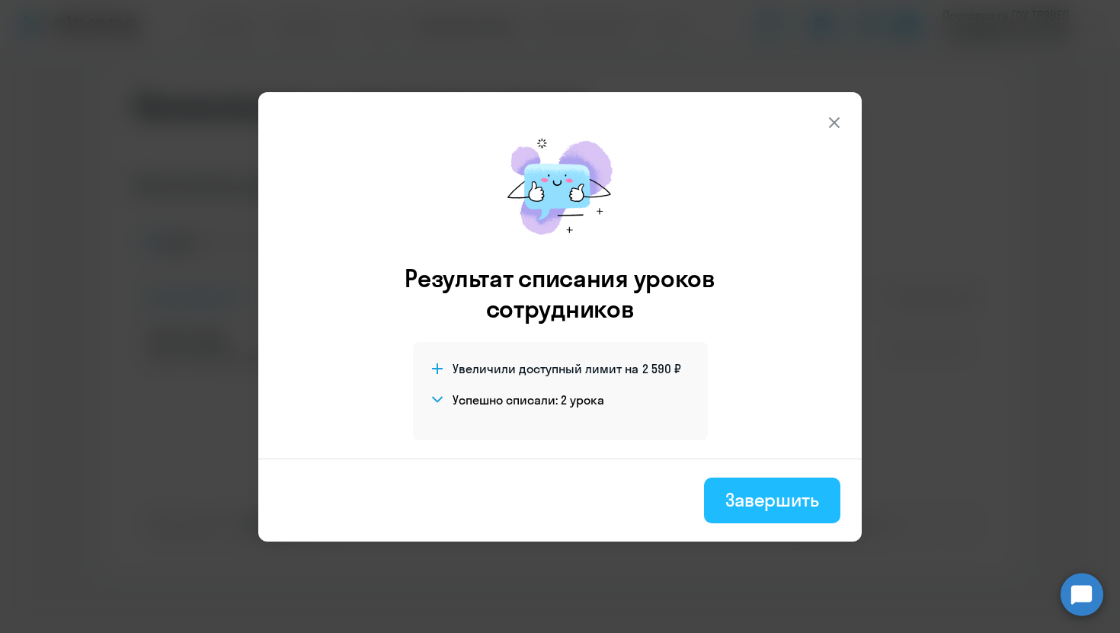
click at [762, 484] on button "Завершить" at bounding box center [772, 501] width 136 height 46
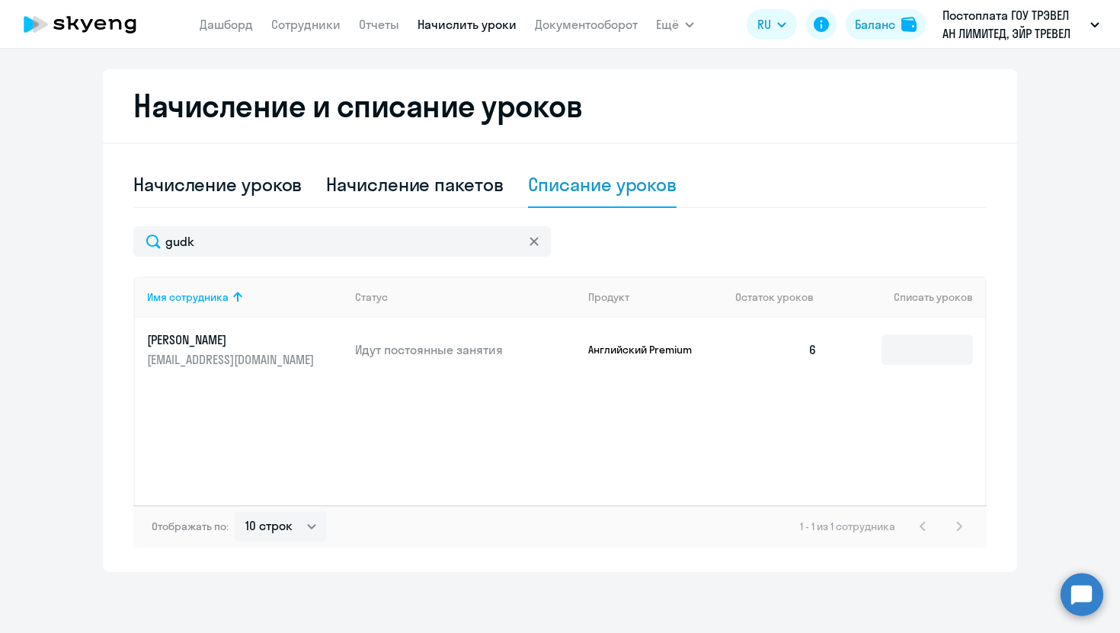
click at [536, 235] on svg-icon at bounding box center [534, 241] width 12 height 12
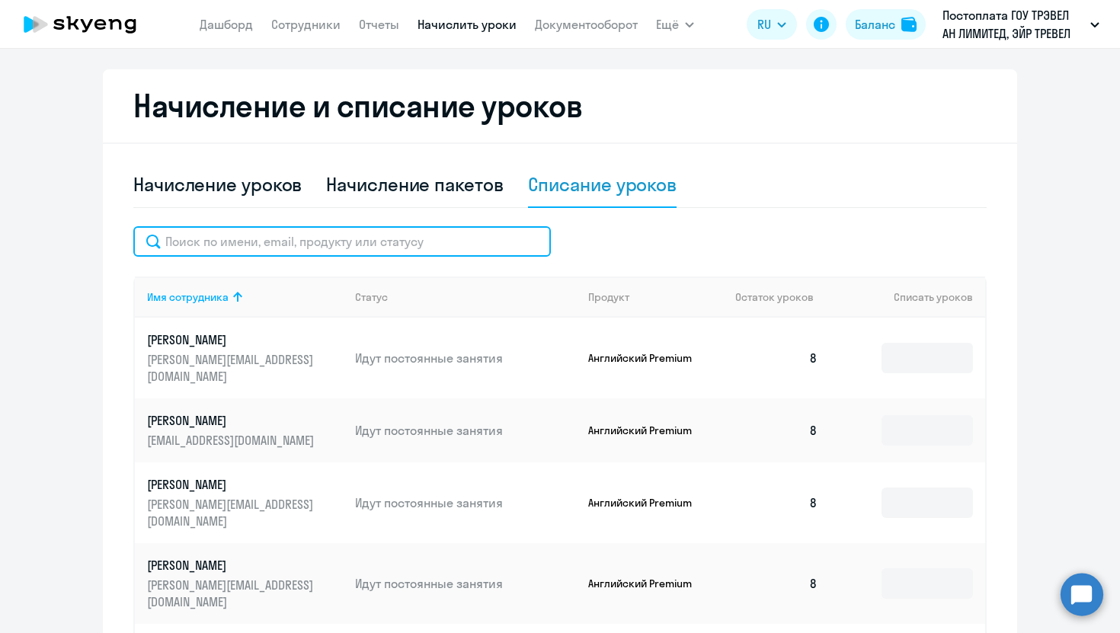
click at [476, 246] on input "text" at bounding box center [341, 241] width 417 height 30
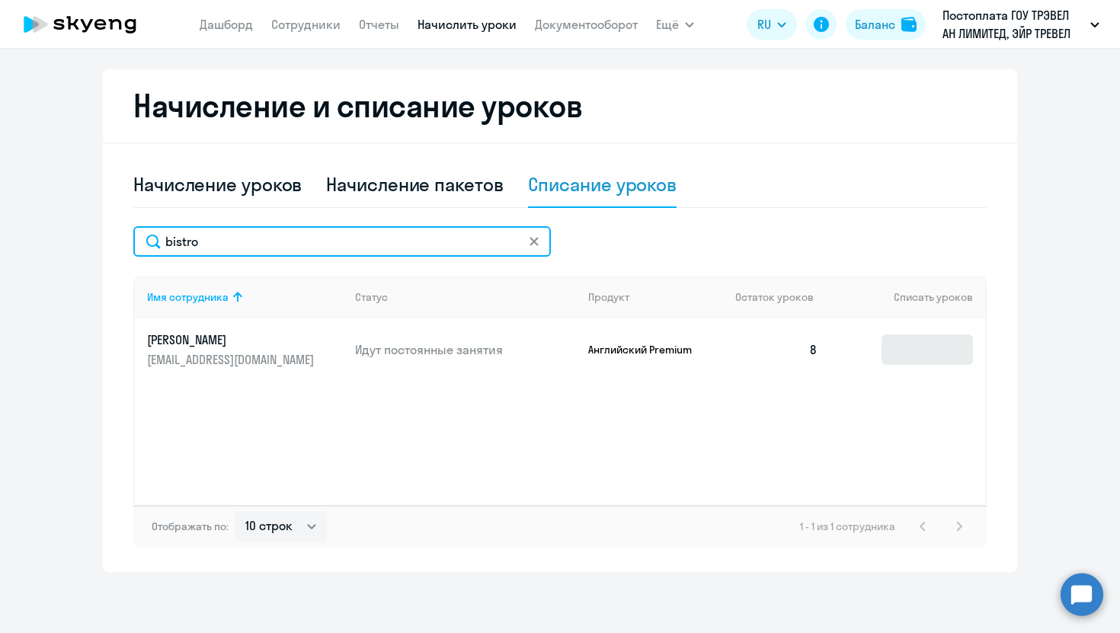
type input "bistro"
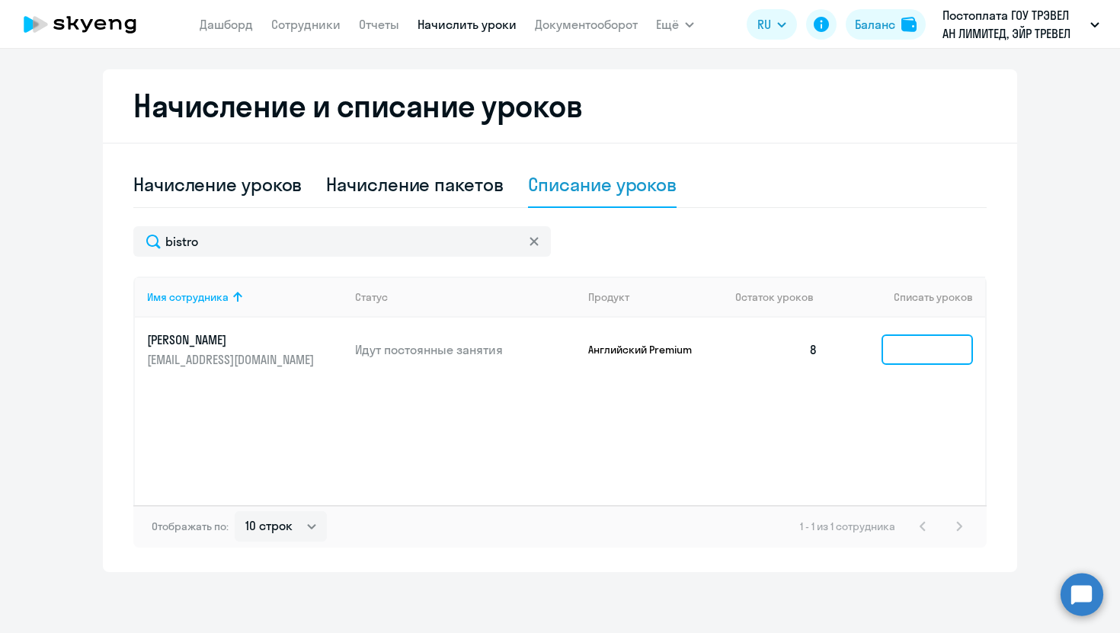
click at [932, 357] on input at bounding box center [926, 349] width 91 height 30
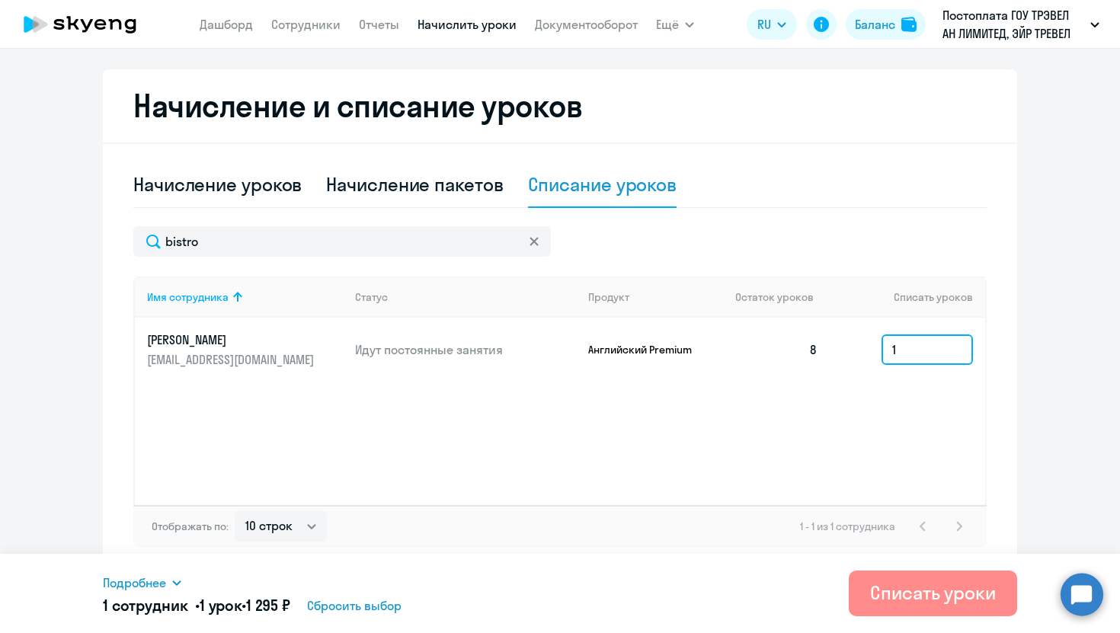
type input "1"
click at [905, 600] on div "Списать уроки" at bounding box center [933, 592] width 126 height 24
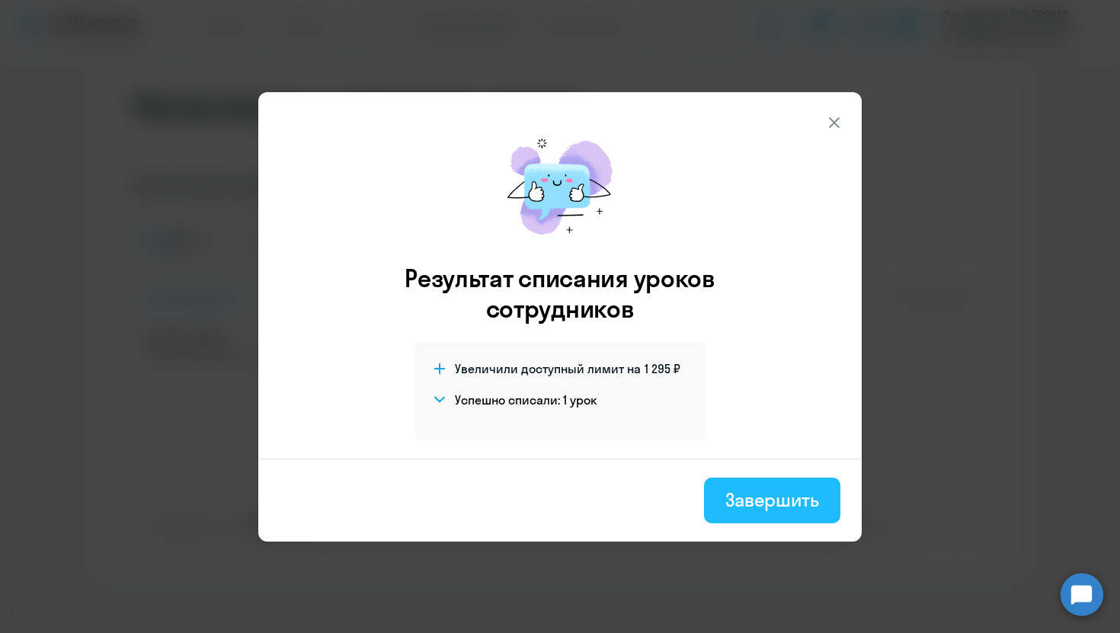
click at [746, 511] on button "Завершить" at bounding box center [772, 501] width 136 height 46
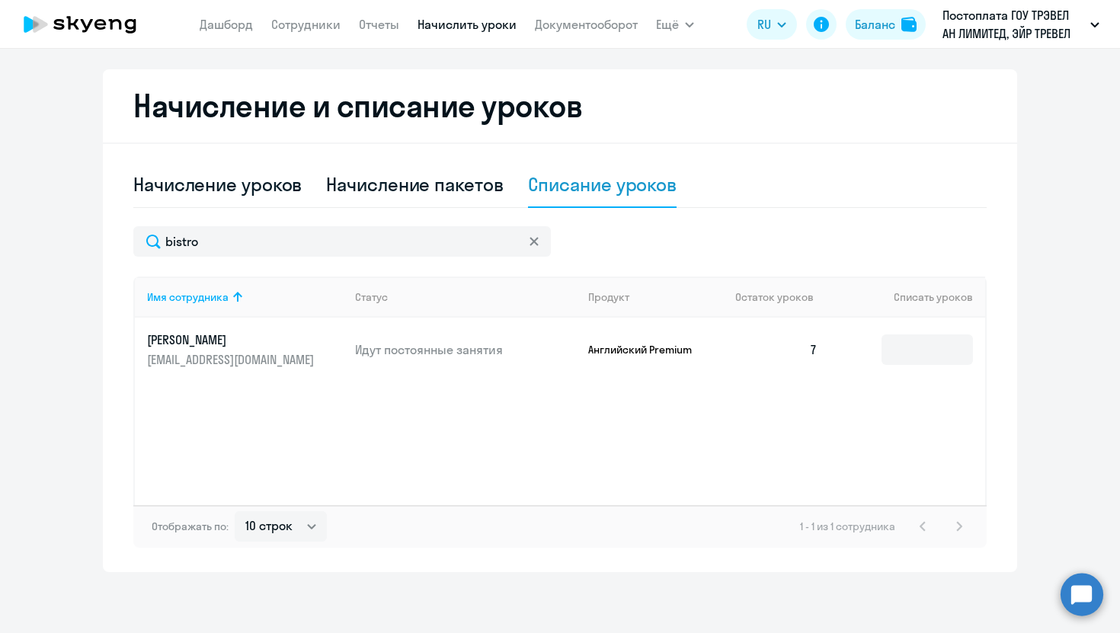
click at [536, 243] on icon at bounding box center [533, 241] width 8 height 8
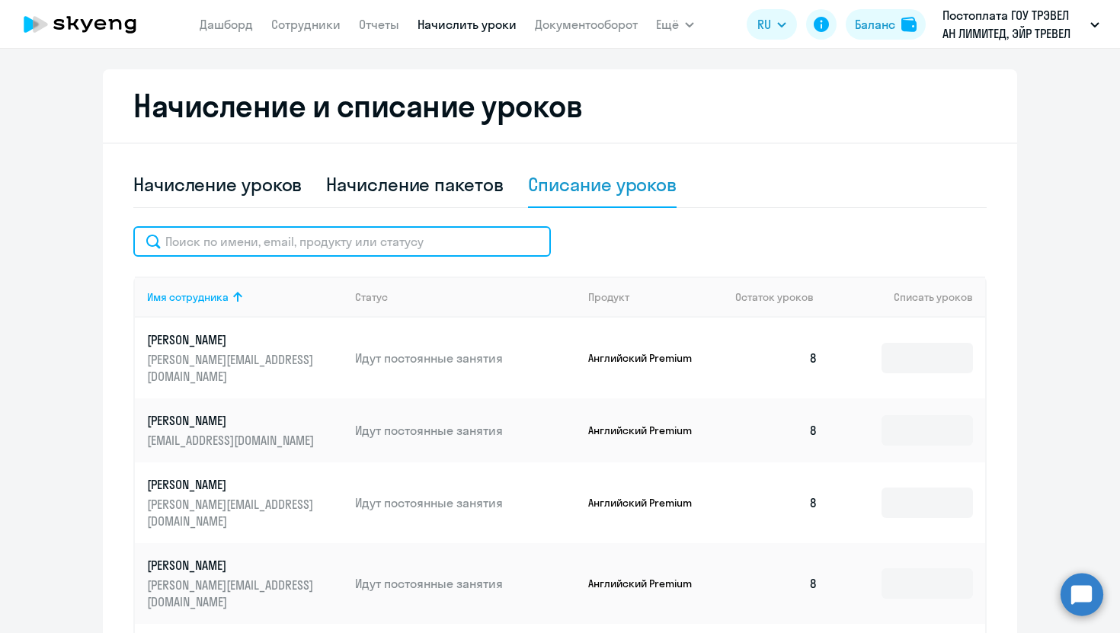
click at [484, 233] on input "text" at bounding box center [341, 241] width 417 height 30
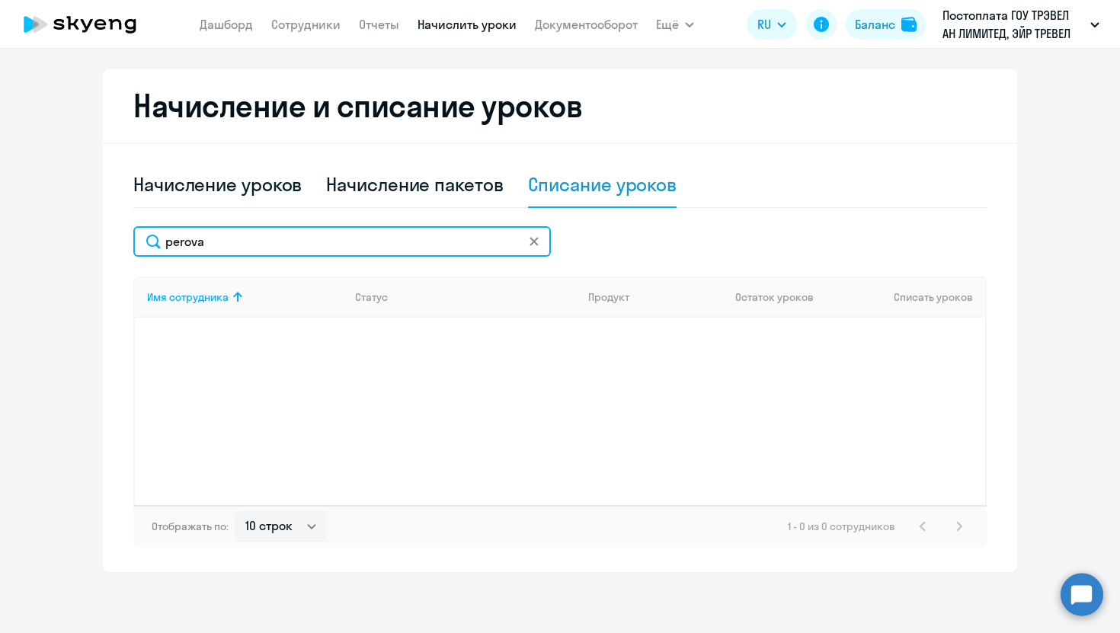
type input "perova"
click at [542, 234] on input "perova" at bounding box center [341, 241] width 417 height 30
click at [540, 234] on input "perova" at bounding box center [341, 241] width 417 height 30
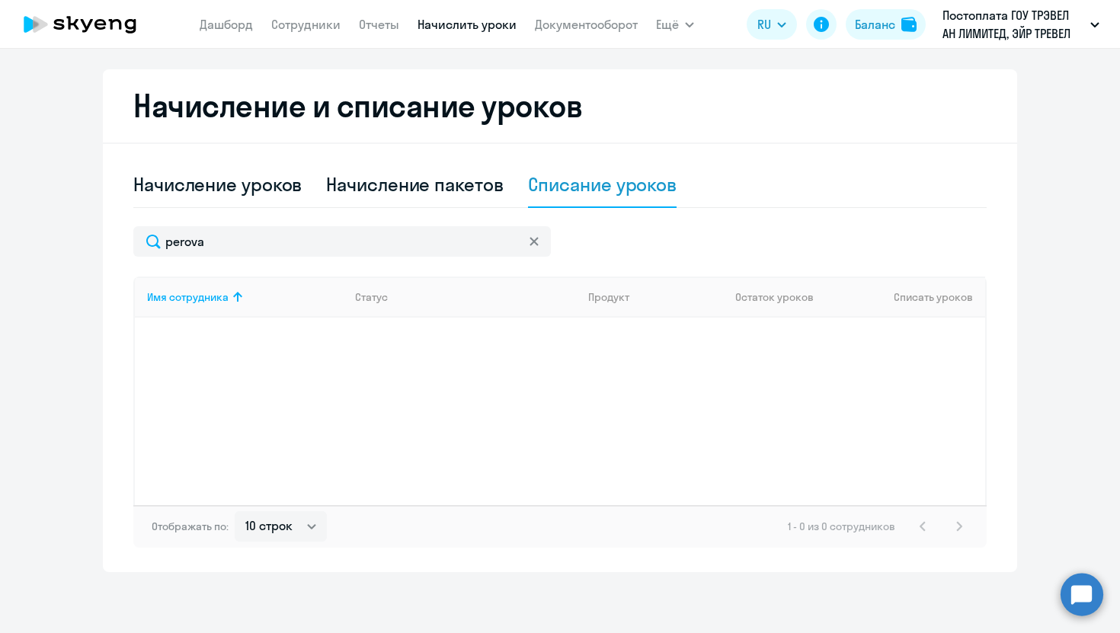
click at [535, 245] on icon at bounding box center [533, 241] width 9 height 9
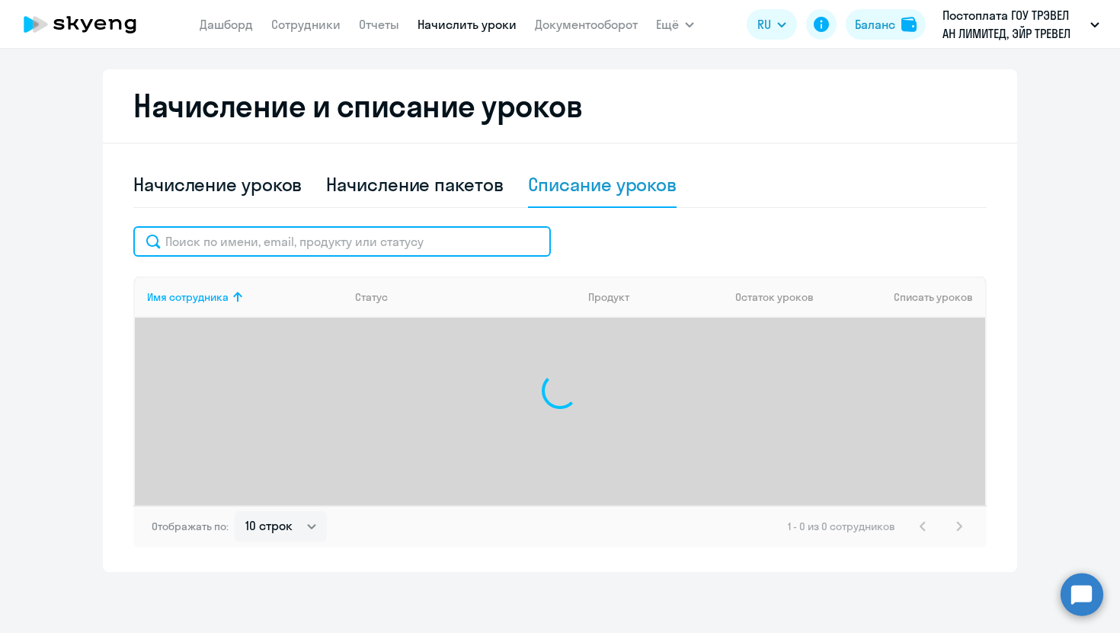
click at [487, 240] on input "text" at bounding box center [341, 241] width 417 height 30
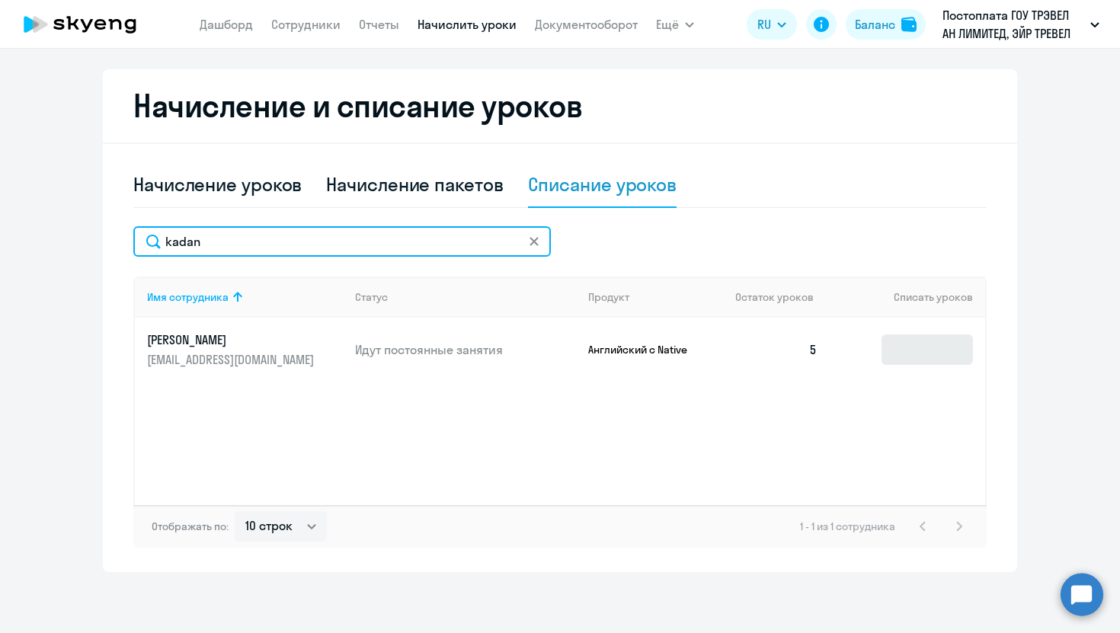
type input "kadan"
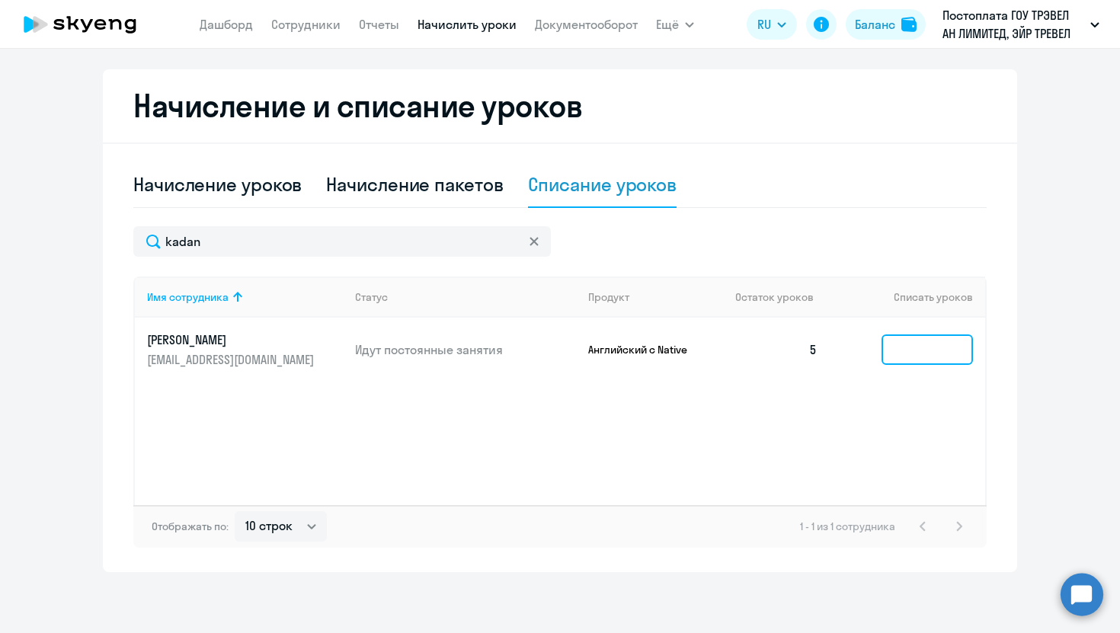
click at [954, 342] on input at bounding box center [926, 349] width 91 height 30
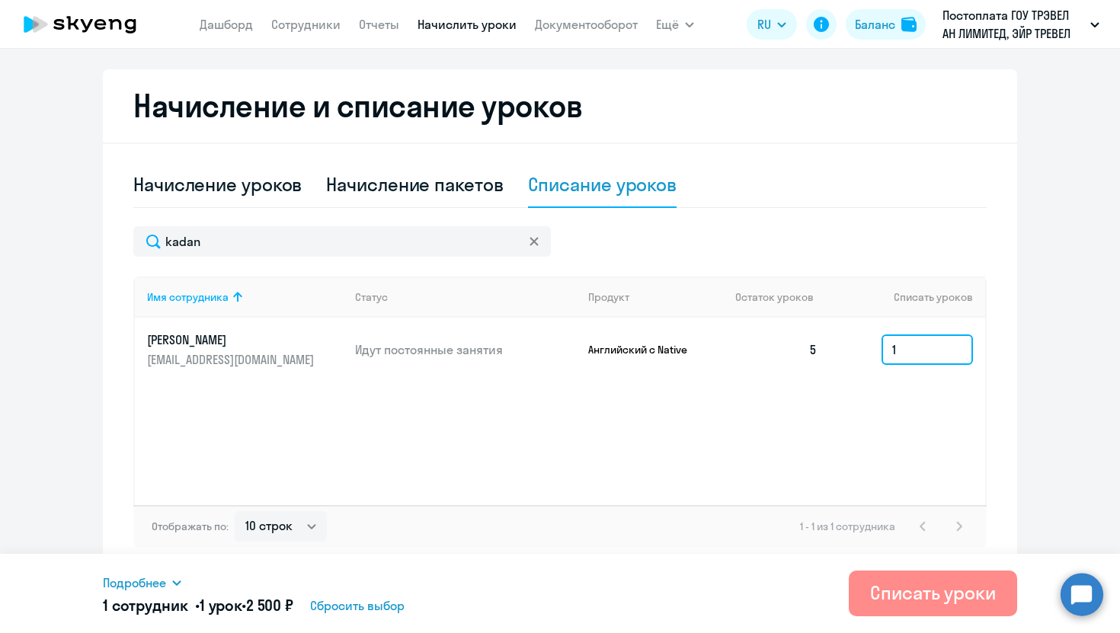
type input "1"
click at [886, 584] on div "Списать уроки" at bounding box center [933, 592] width 126 height 24
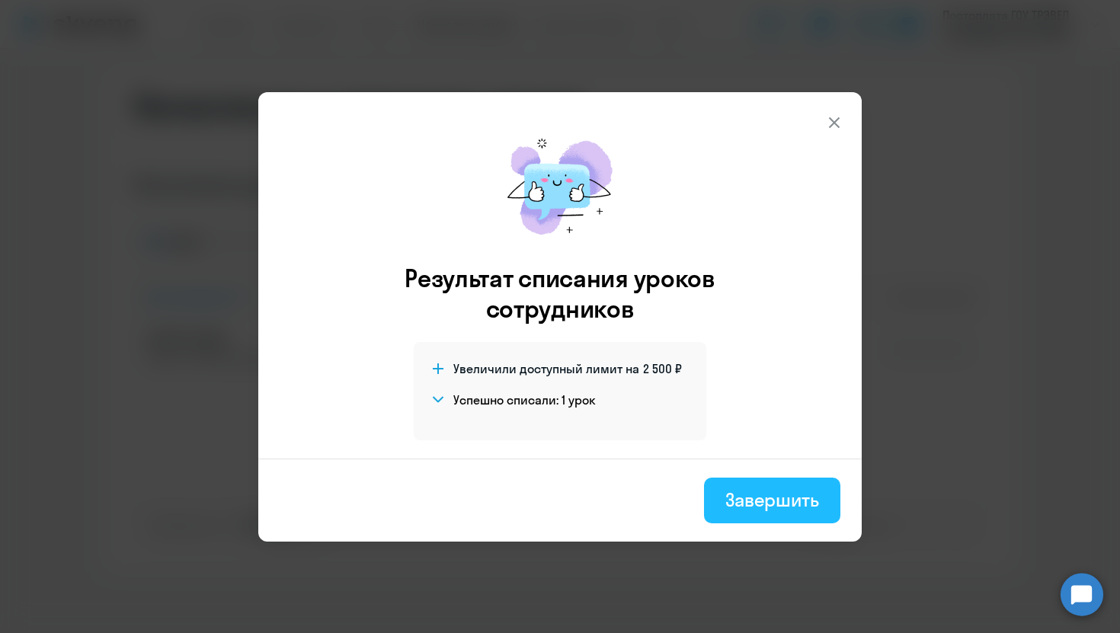
click at [741, 486] on button "Завершить" at bounding box center [772, 501] width 136 height 46
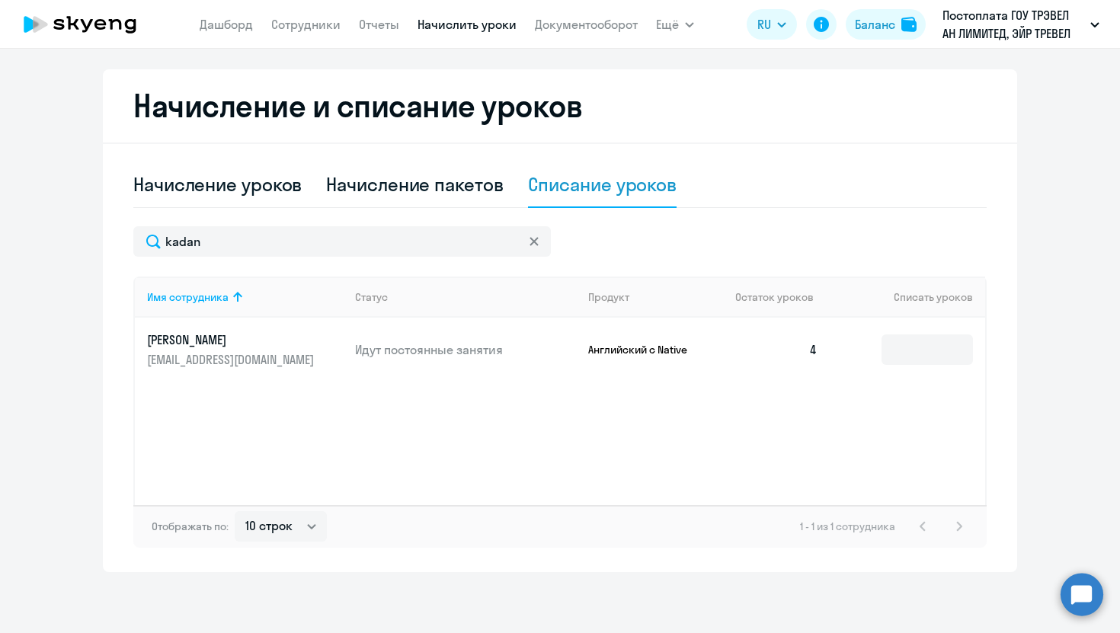
click at [532, 234] on div at bounding box center [534, 241] width 12 height 30
click at [534, 238] on icon at bounding box center [533, 241] width 9 height 9
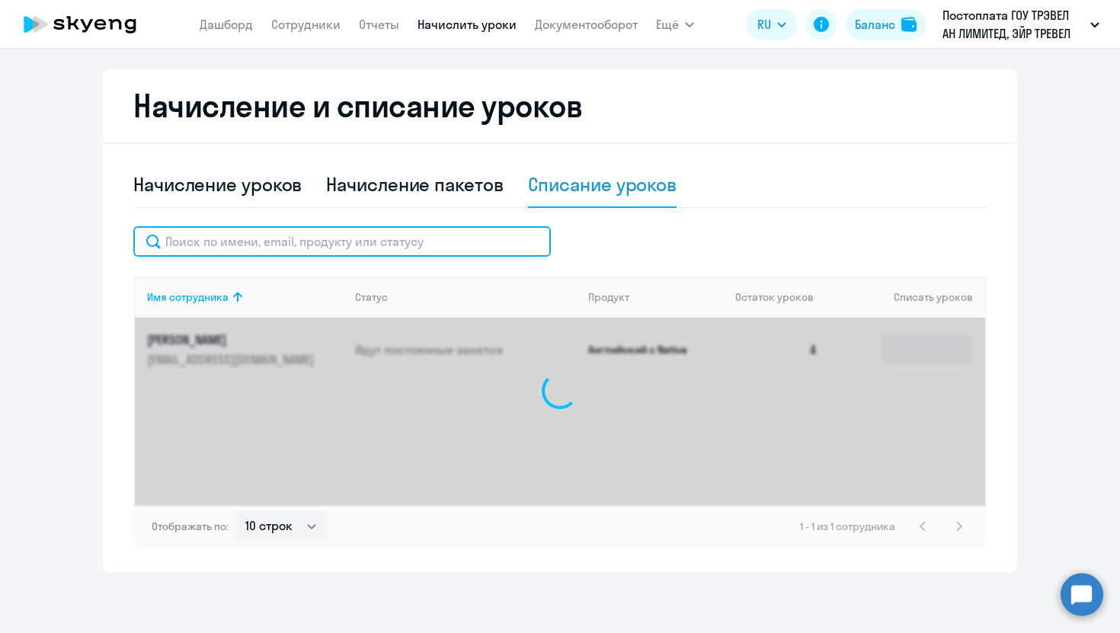
click at [494, 238] on input "text" at bounding box center [341, 241] width 417 height 30
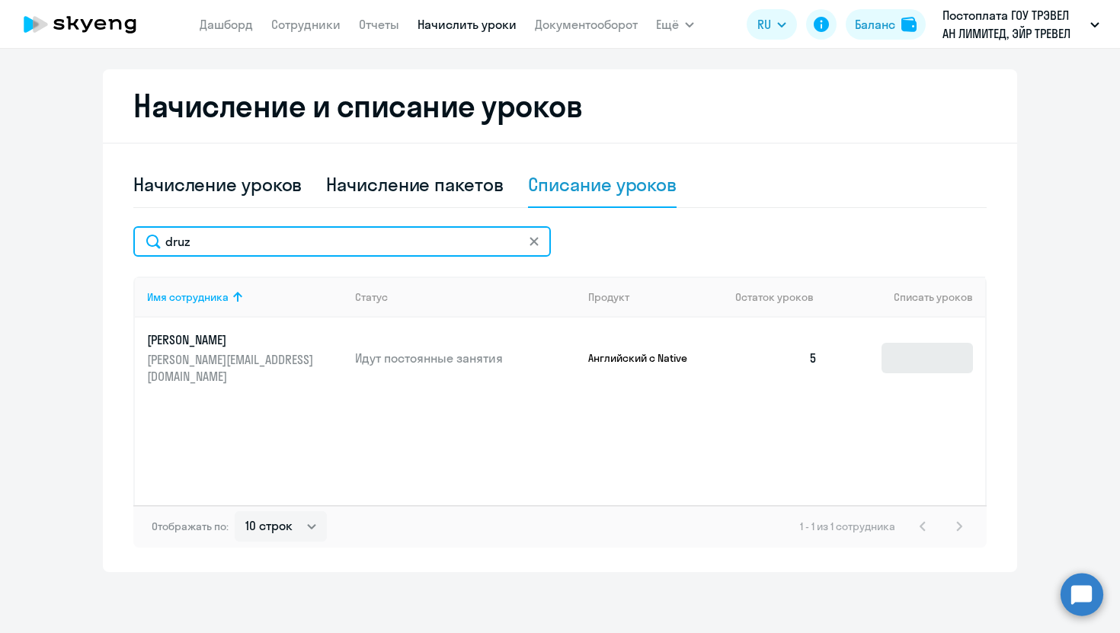
type input "druz"
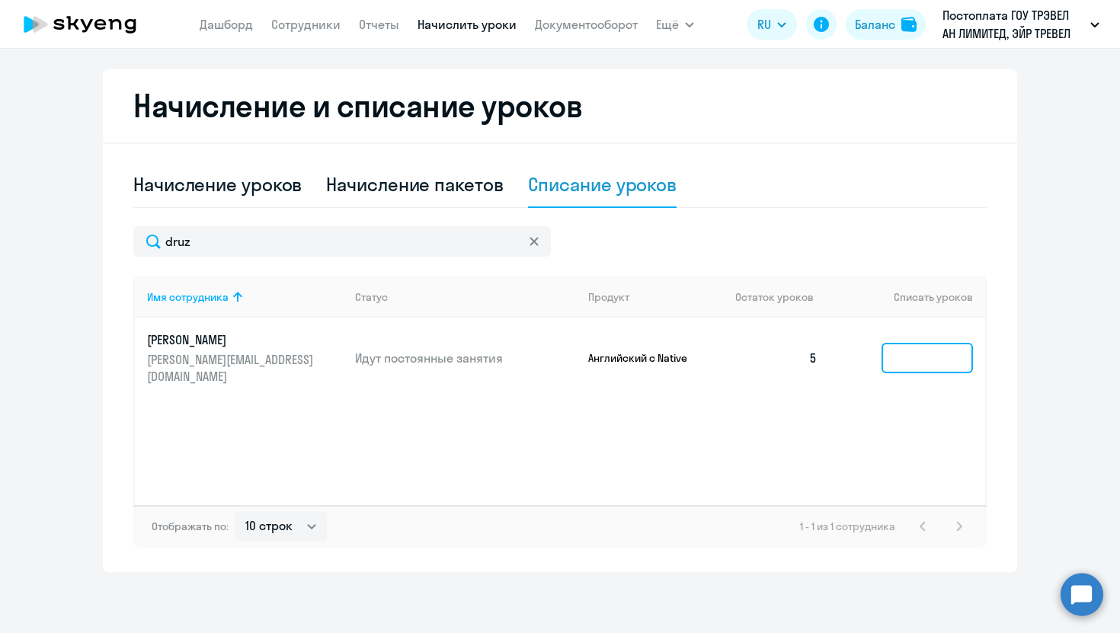
click at [958, 353] on input at bounding box center [926, 358] width 91 height 30
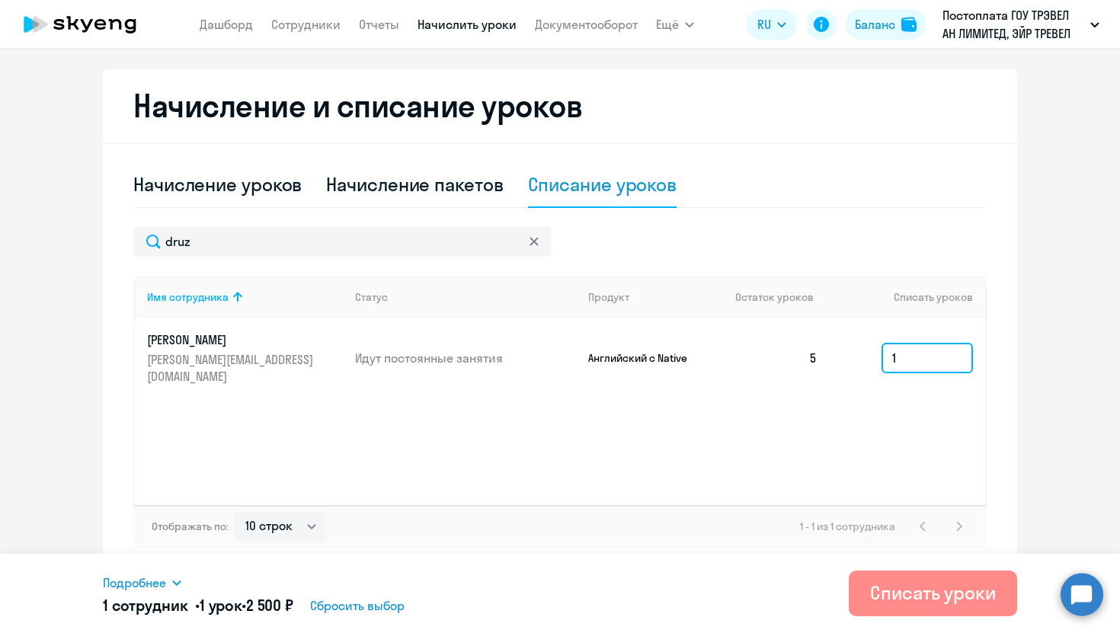
type input "1"
click at [910, 594] on div "Списать уроки" at bounding box center [933, 592] width 126 height 24
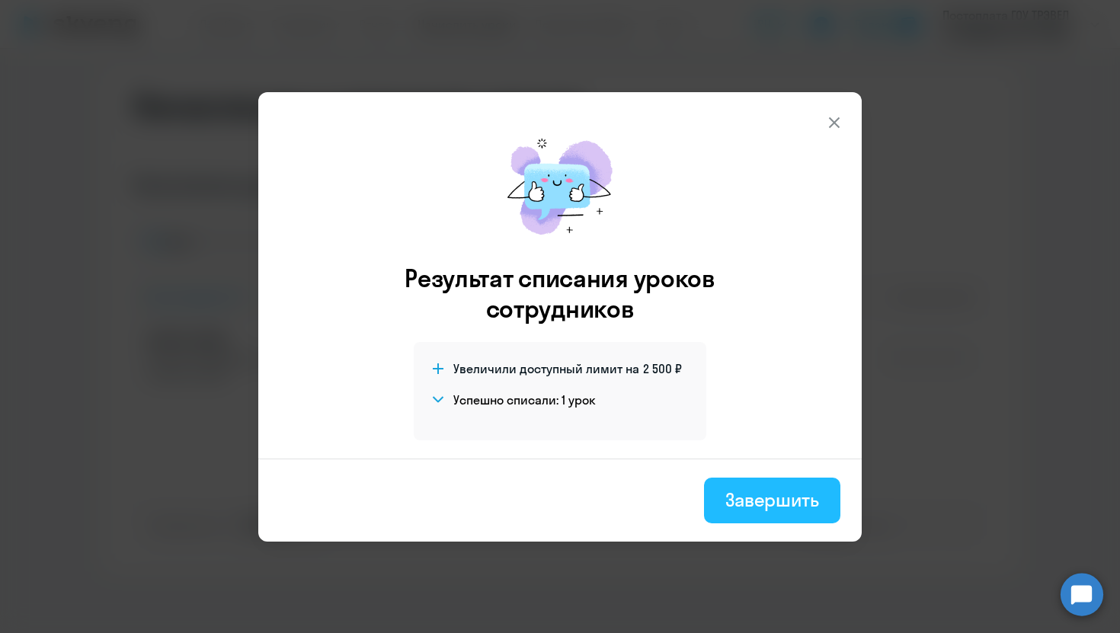
click at [784, 498] on div "Завершить" at bounding box center [772, 500] width 94 height 24
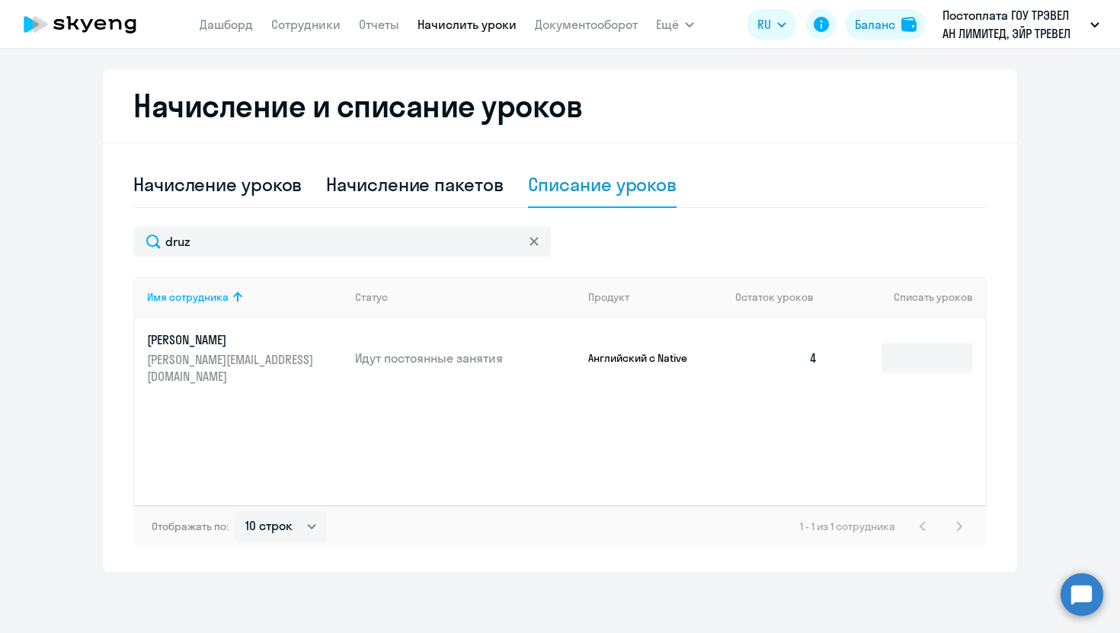
click at [529, 242] on icon at bounding box center [533, 241] width 9 height 9
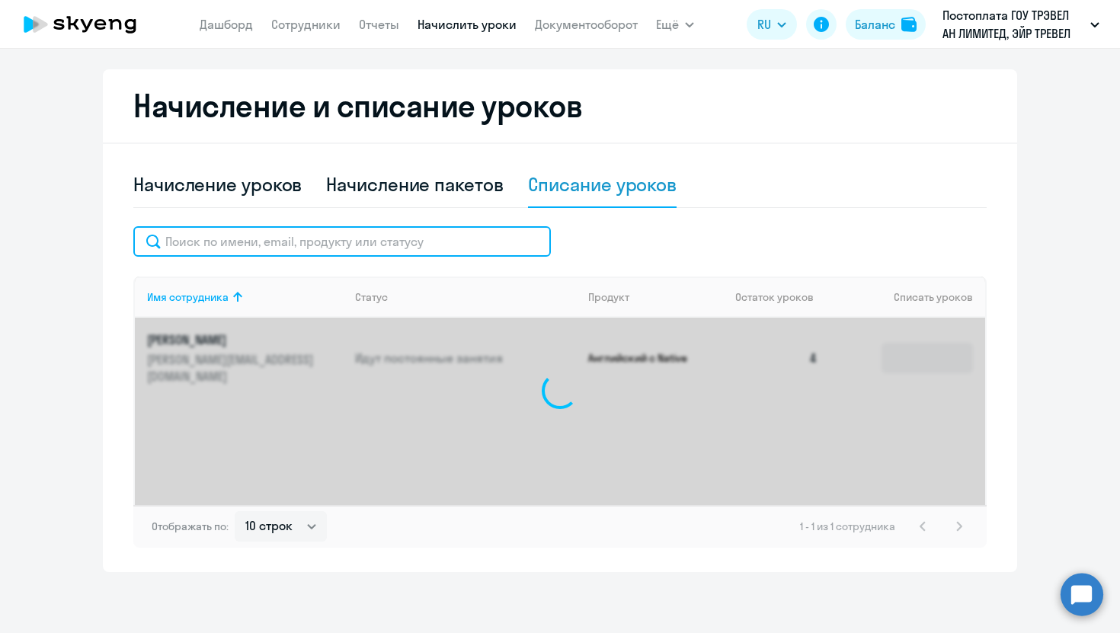
click at [492, 242] on input "text" at bounding box center [341, 241] width 417 height 30
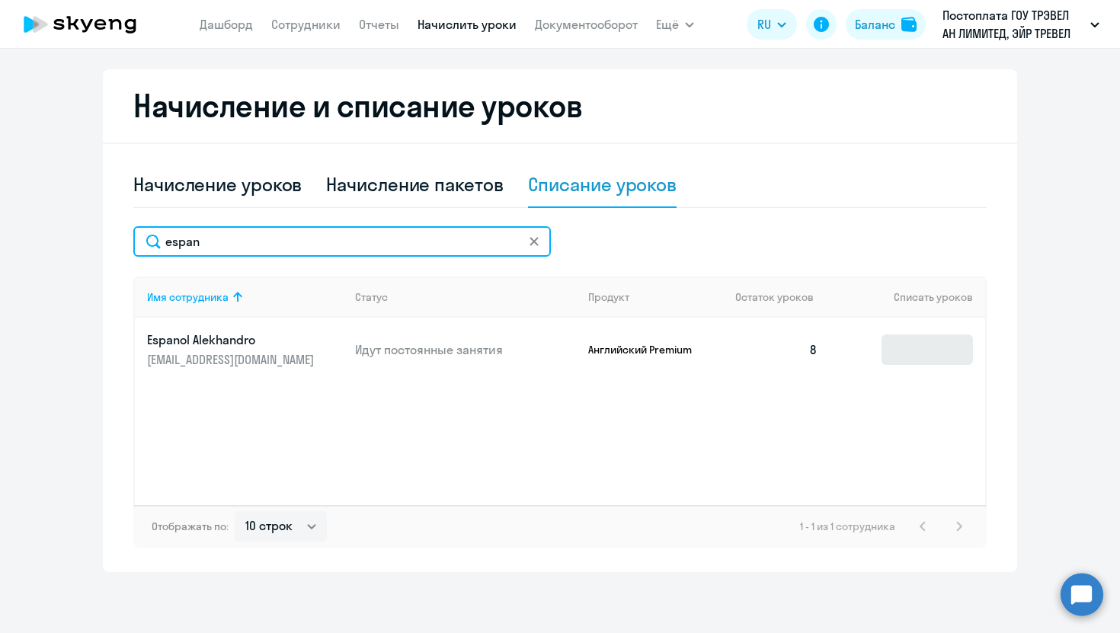
type input "espan"
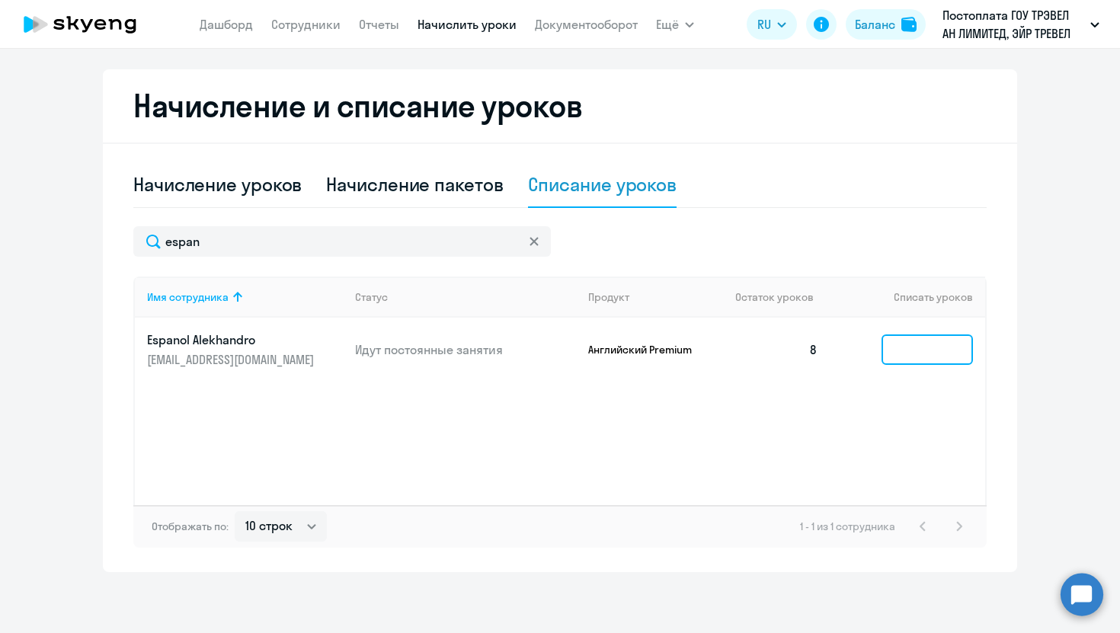
click at [935, 348] on input at bounding box center [926, 349] width 91 height 30
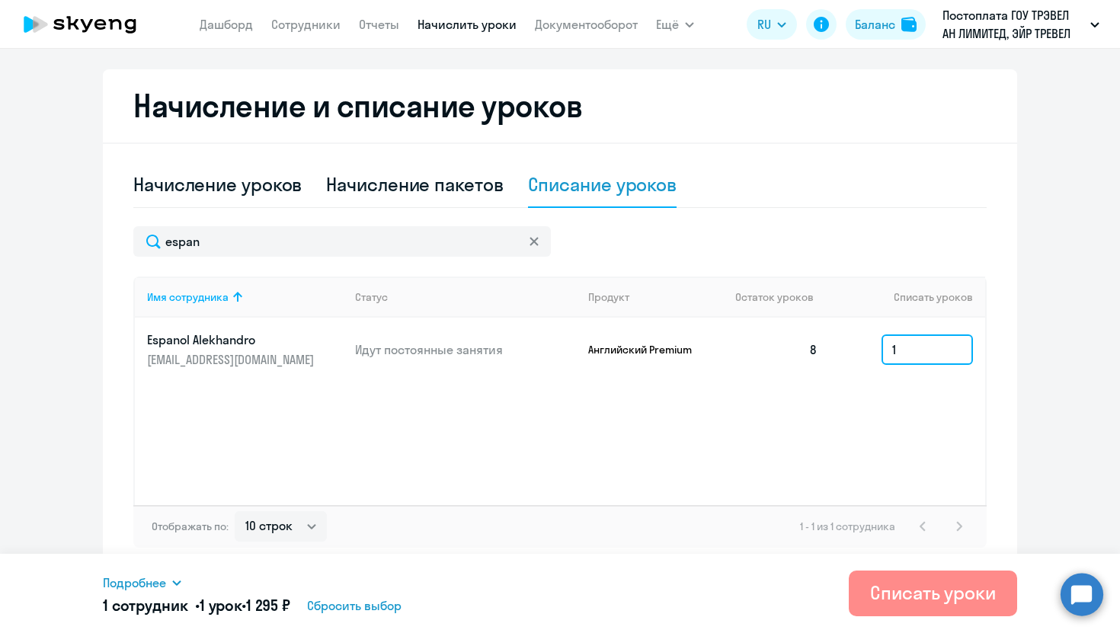
type input "1"
click at [937, 596] on div "Списать уроки" at bounding box center [933, 592] width 126 height 24
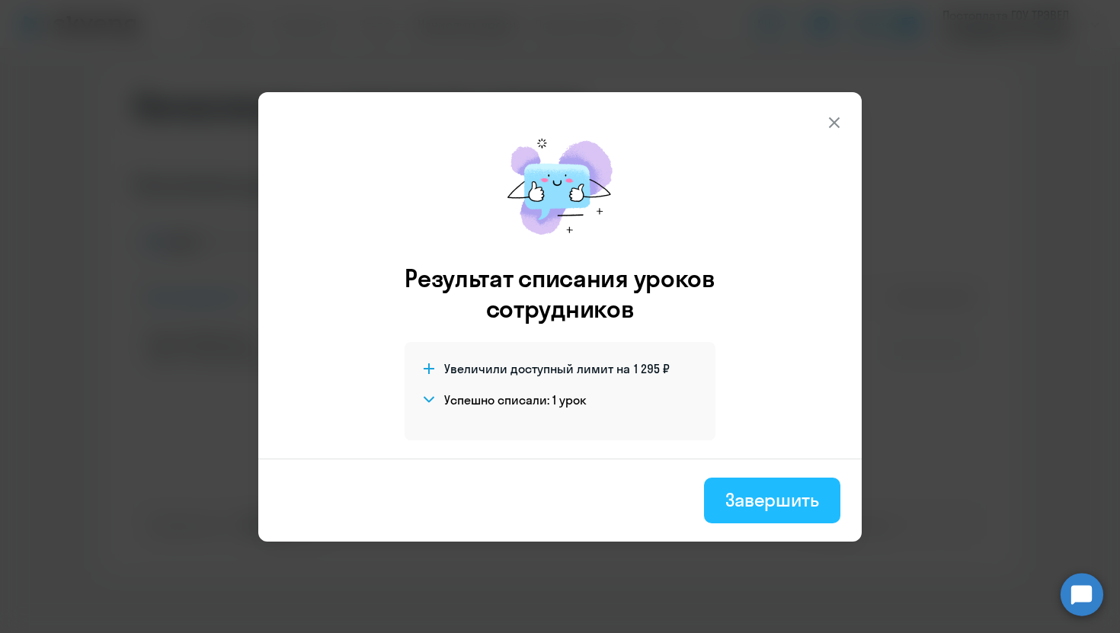
click at [800, 497] on div "Завершить" at bounding box center [772, 500] width 94 height 24
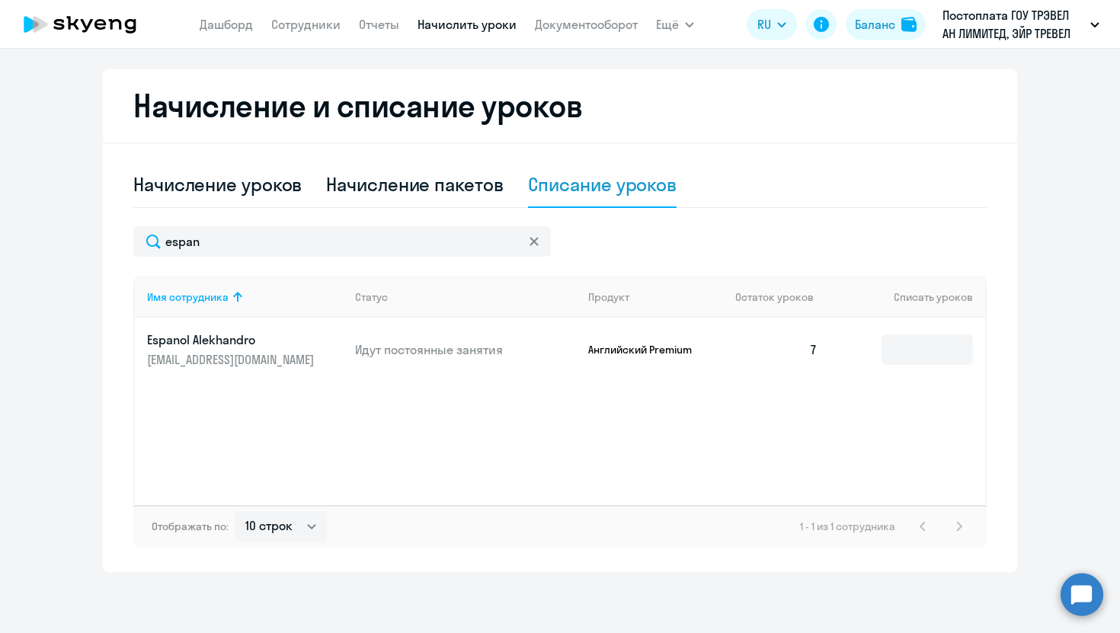
click at [538, 240] on icon at bounding box center [533, 241] width 9 height 9
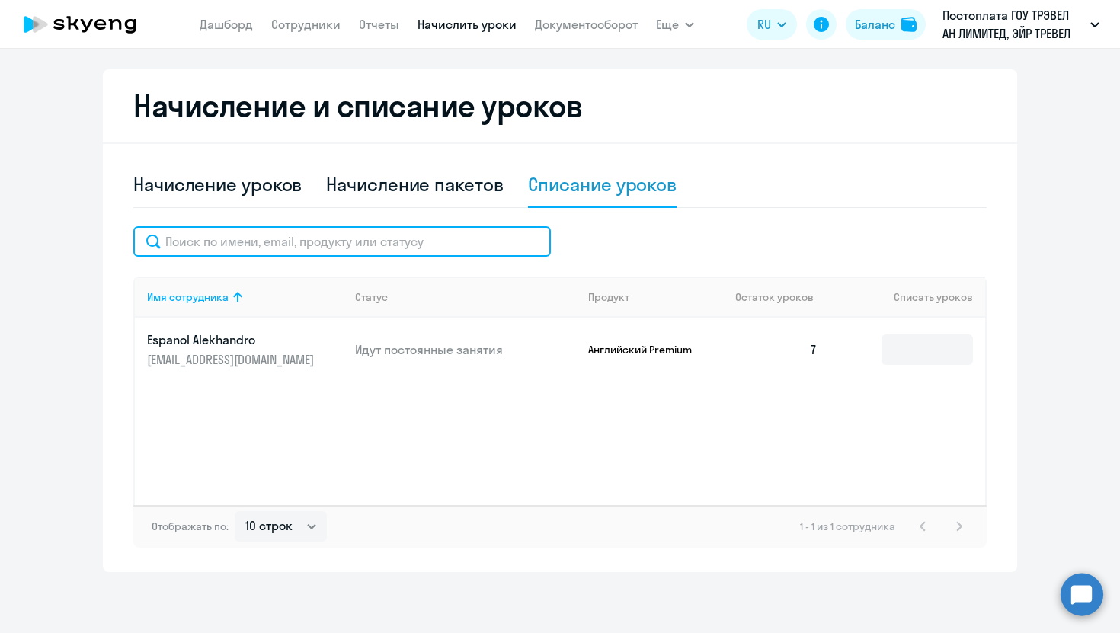
click at [465, 240] on input "text" at bounding box center [341, 241] width 417 height 30
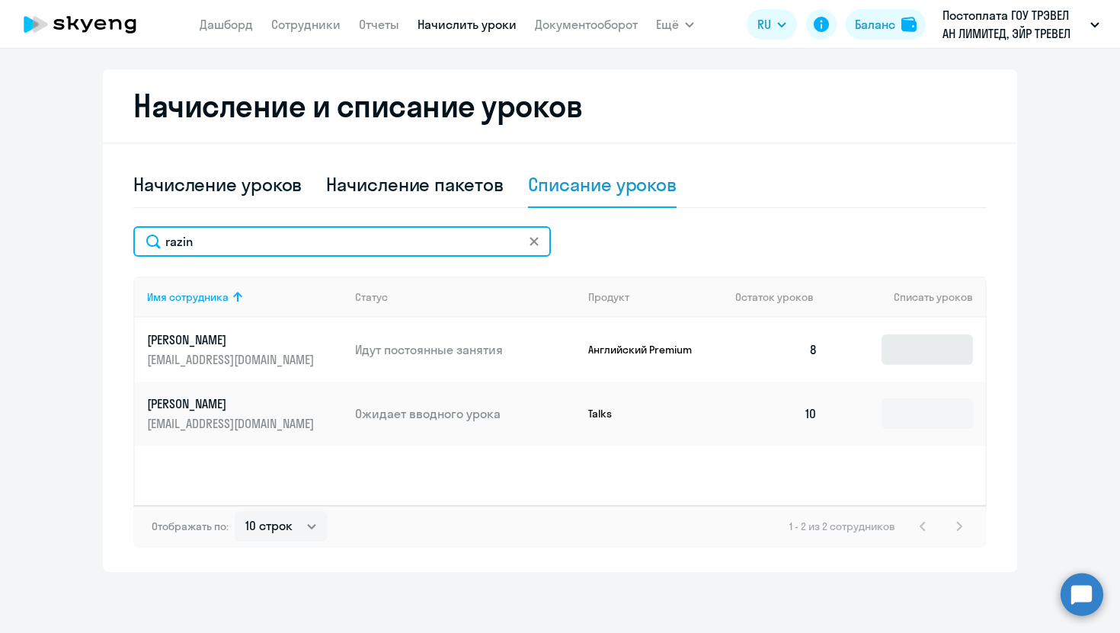
type input "razin"
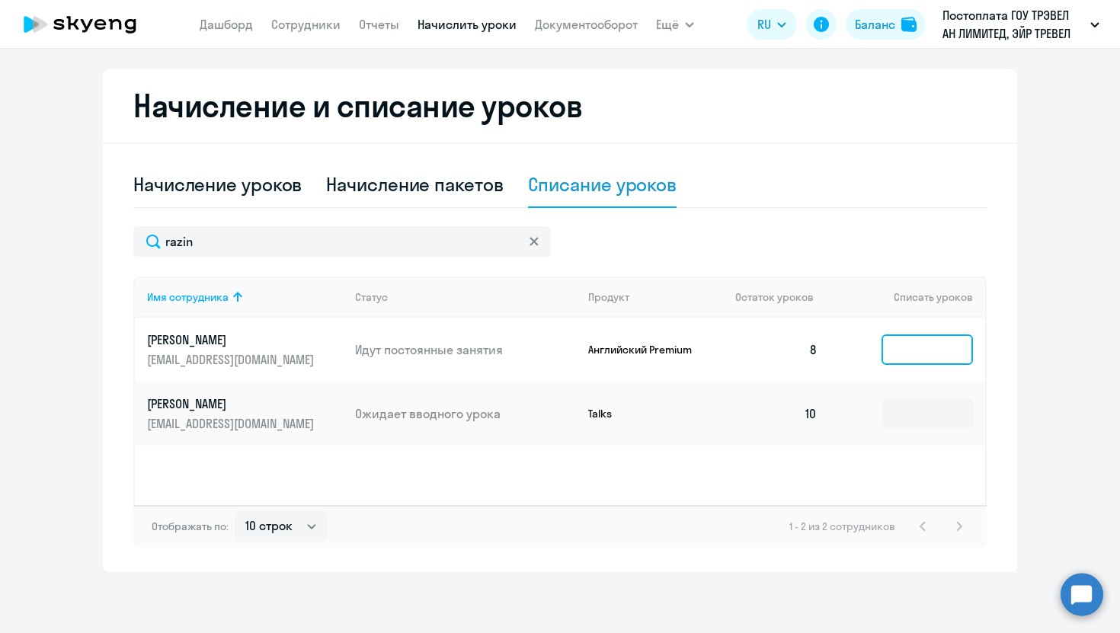
click at [961, 350] on input at bounding box center [926, 349] width 91 height 30
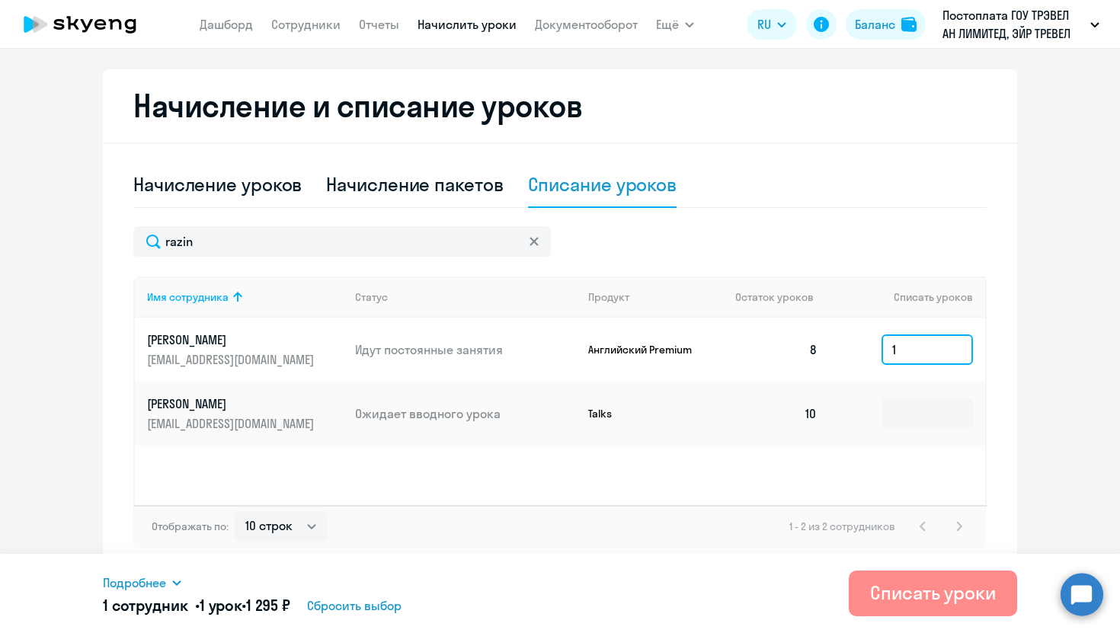
type input "1"
click at [912, 587] on div "Списать уроки" at bounding box center [933, 592] width 126 height 24
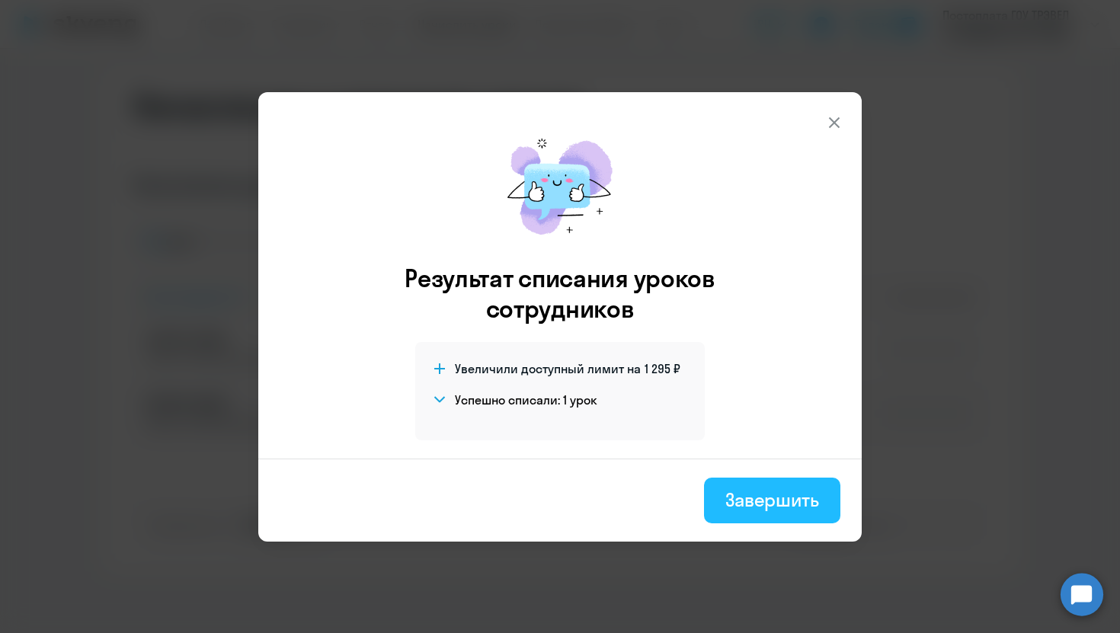
click at [725, 490] on div "Завершить" at bounding box center [772, 500] width 94 height 24
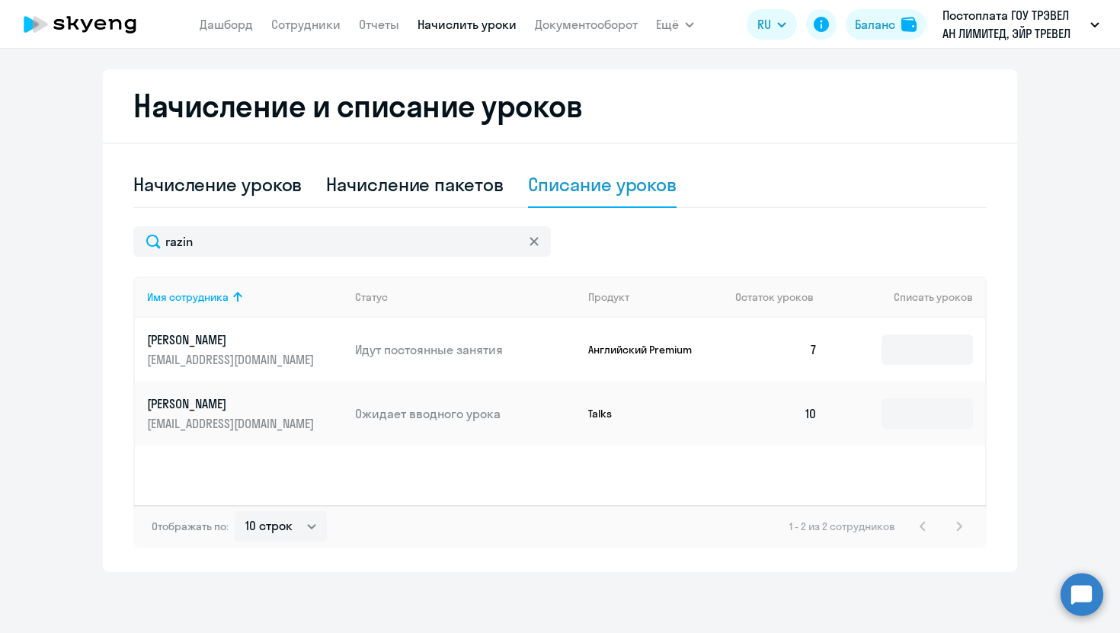
click at [532, 241] on icon at bounding box center [533, 241] width 8 height 8
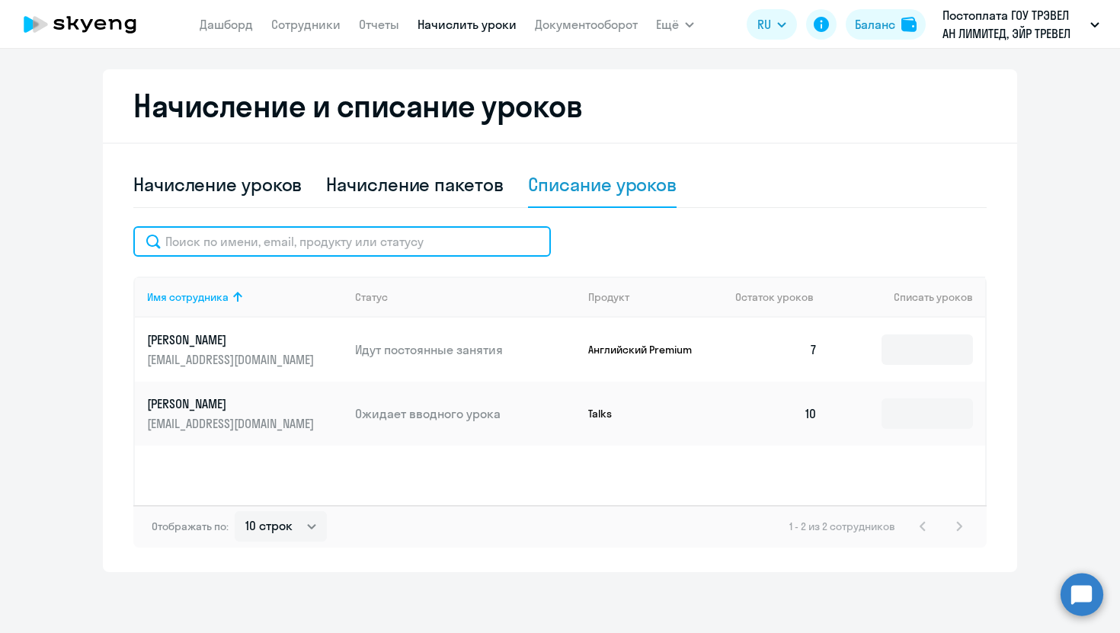
click at [501, 241] on input "text" at bounding box center [341, 241] width 417 height 30
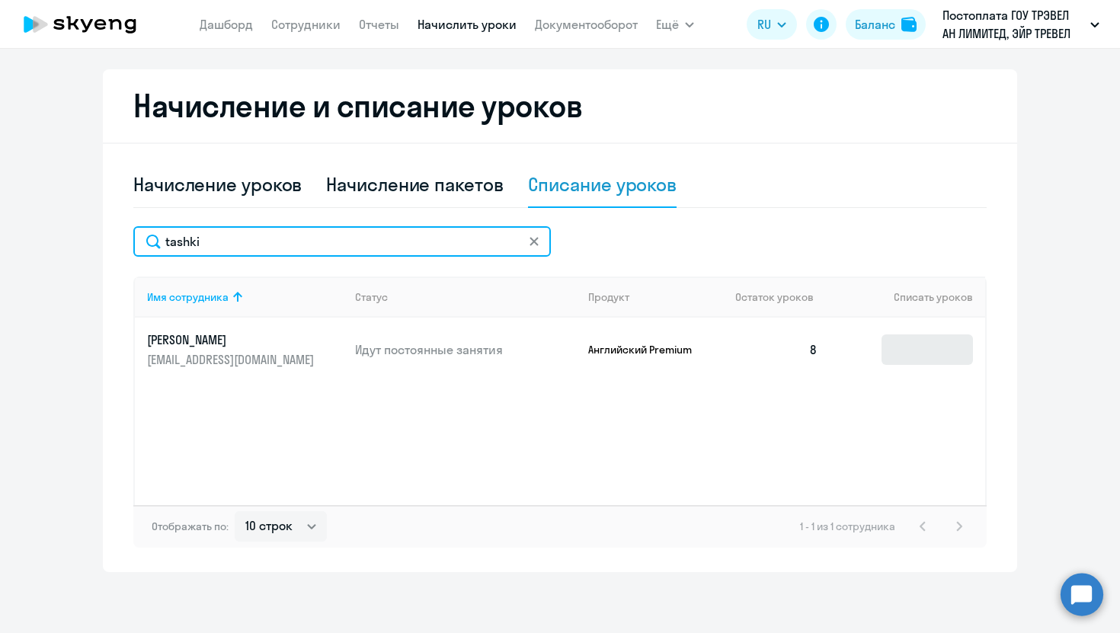
type input "tashki"
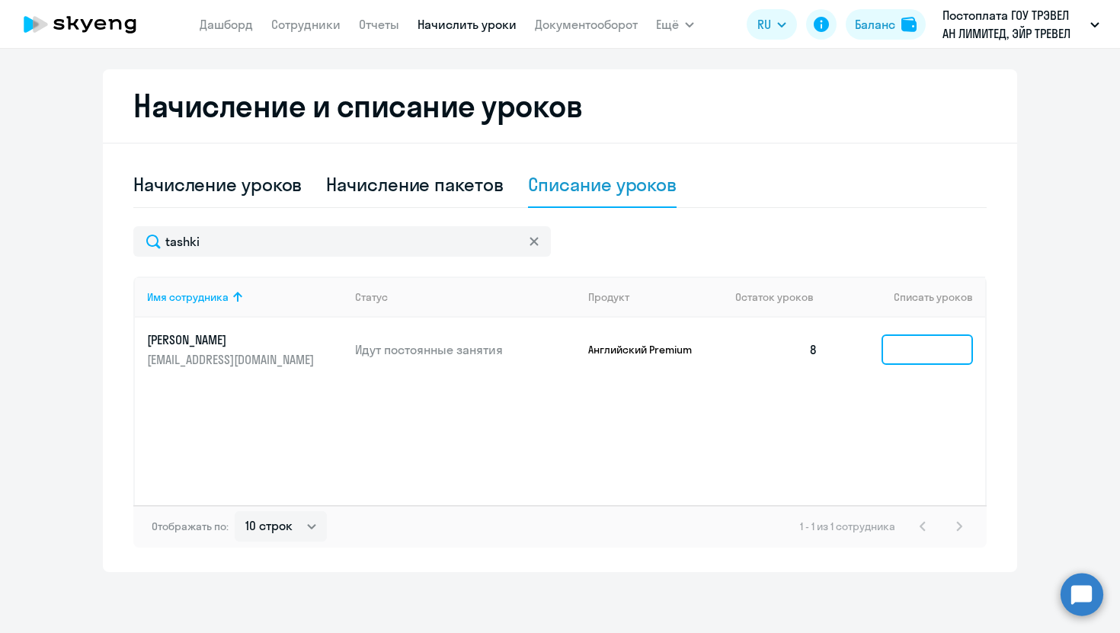
click at [910, 352] on input at bounding box center [926, 349] width 91 height 30
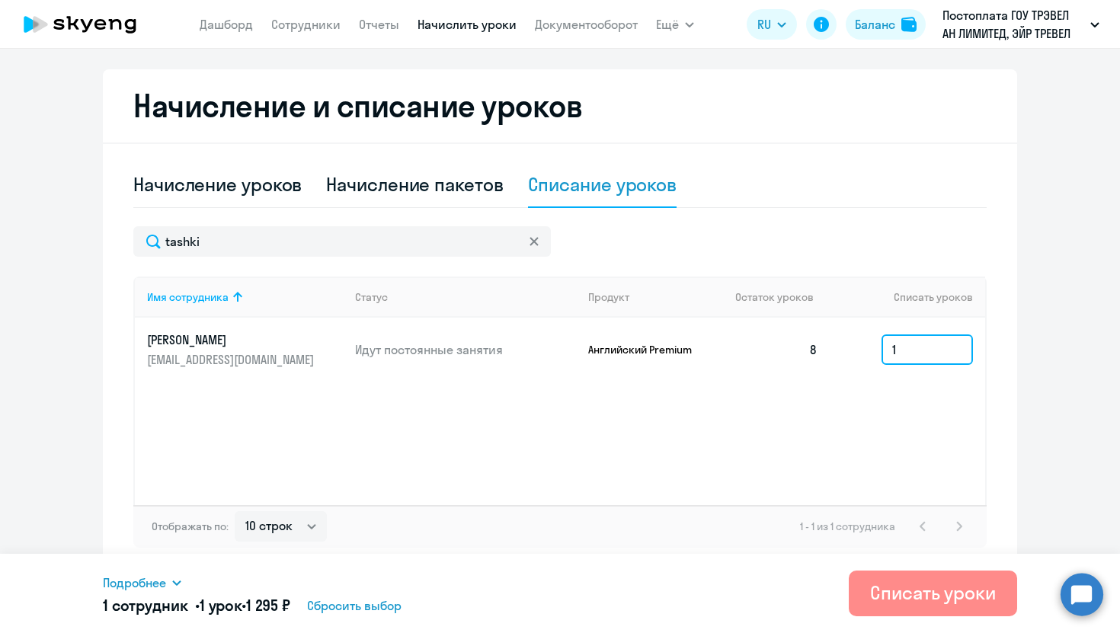
type input "1"
click at [884, 596] on div "Списать уроки" at bounding box center [933, 592] width 126 height 24
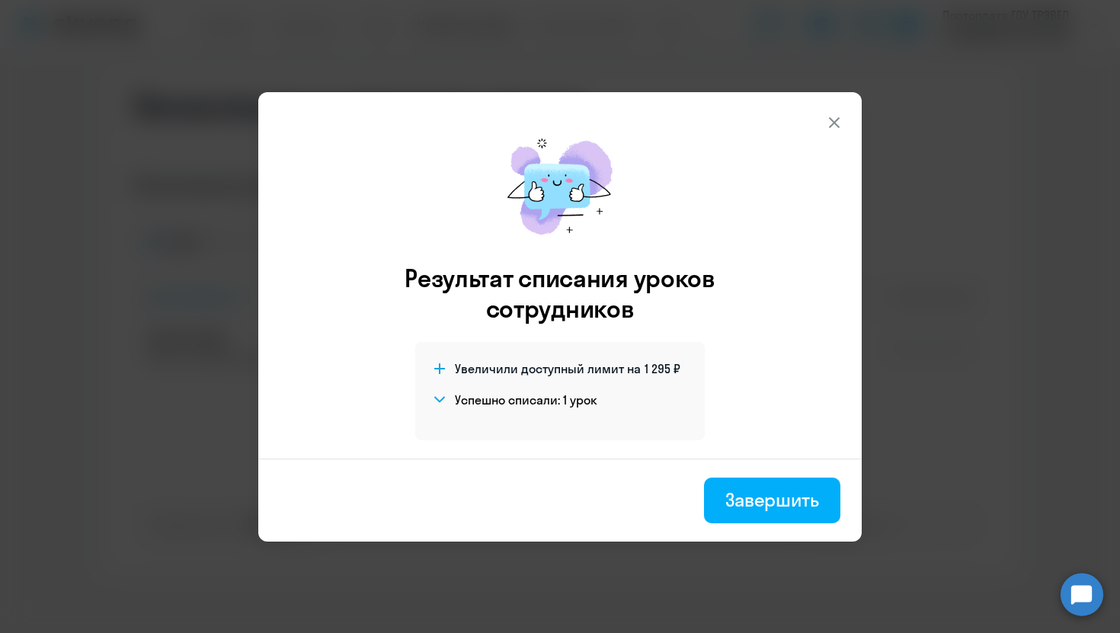
click at [747, 527] on footer "Завершить" at bounding box center [559, 500] width 603 height 83
click at [770, 498] on div "Завершить" at bounding box center [772, 500] width 94 height 24
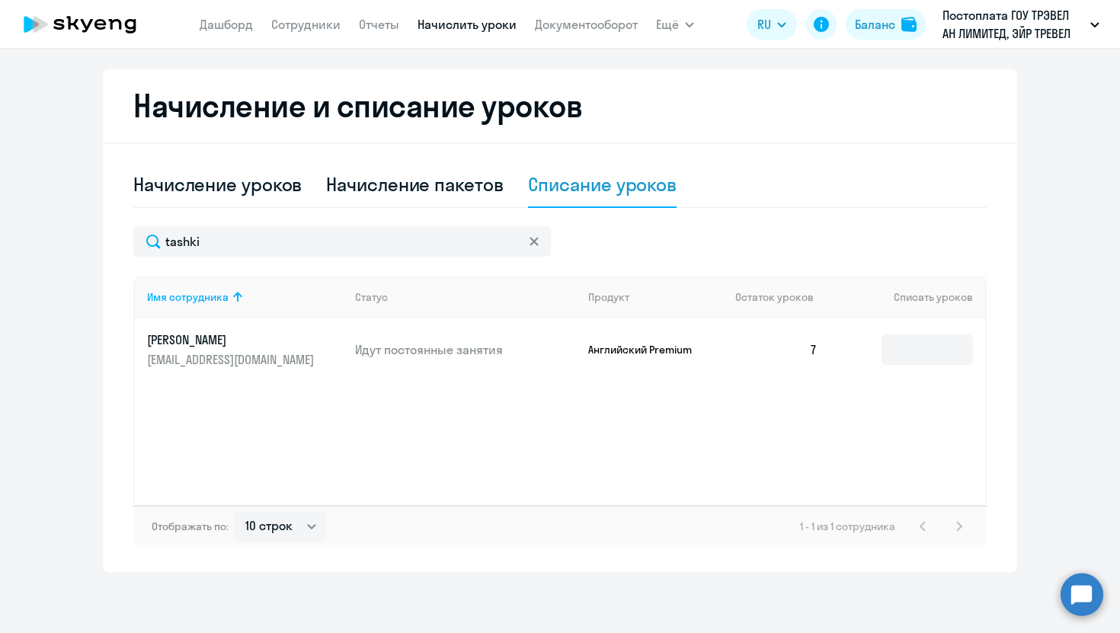
click at [528, 232] on div at bounding box center [534, 241] width 12 height 30
click at [537, 235] on svg-icon at bounding box center [534, 241] width 12 height 12
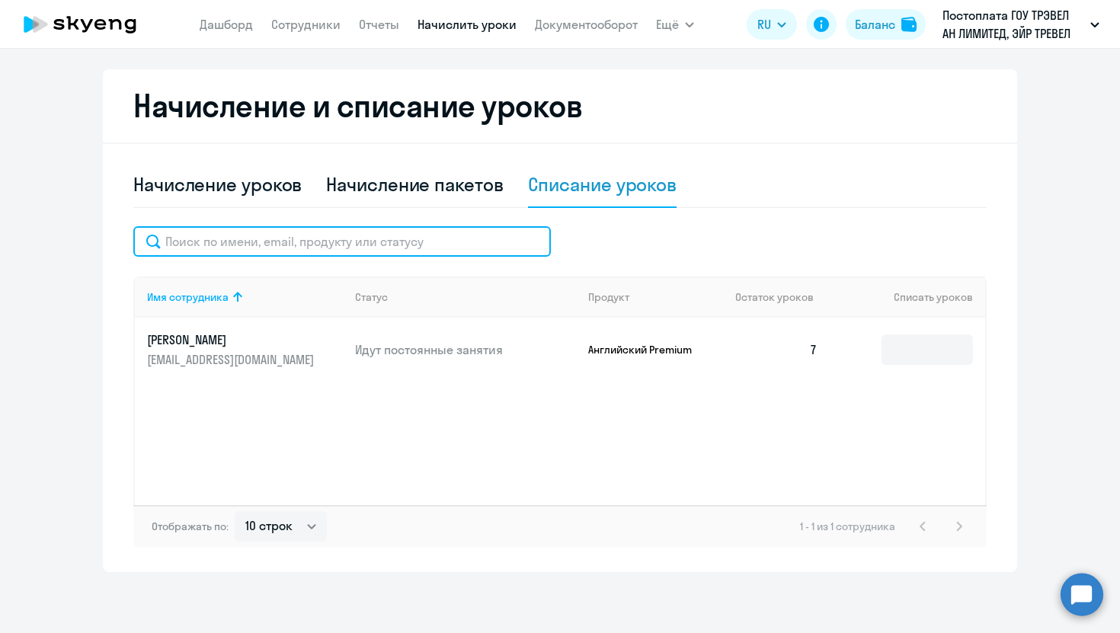
click at [488, 243] on input "text" at bounding box center [341, 241] width 417 height 30
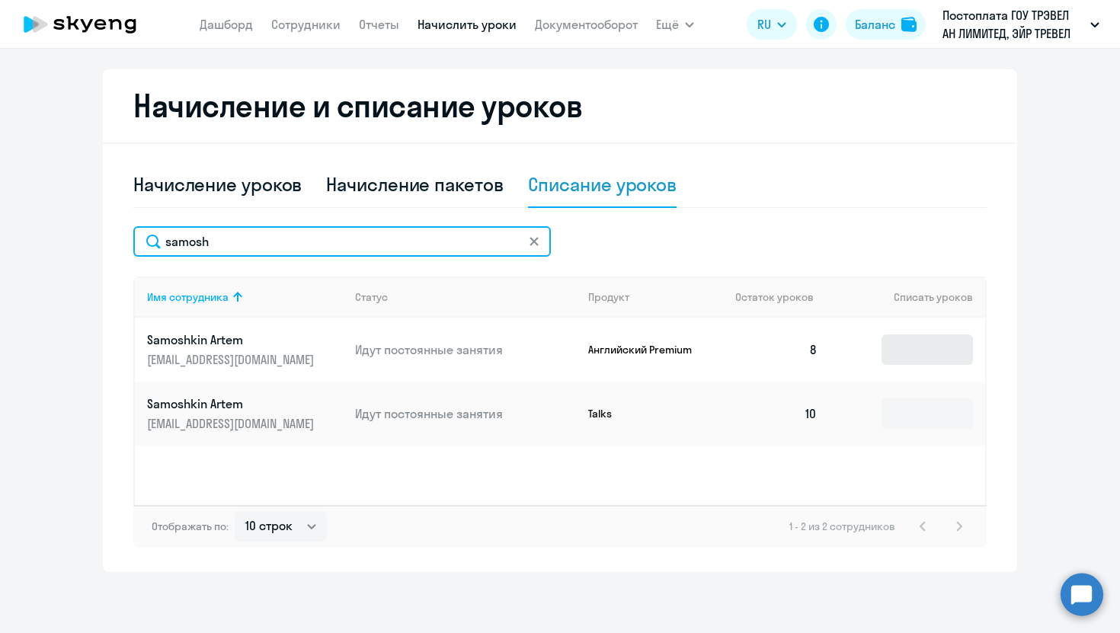
type input "samosh"
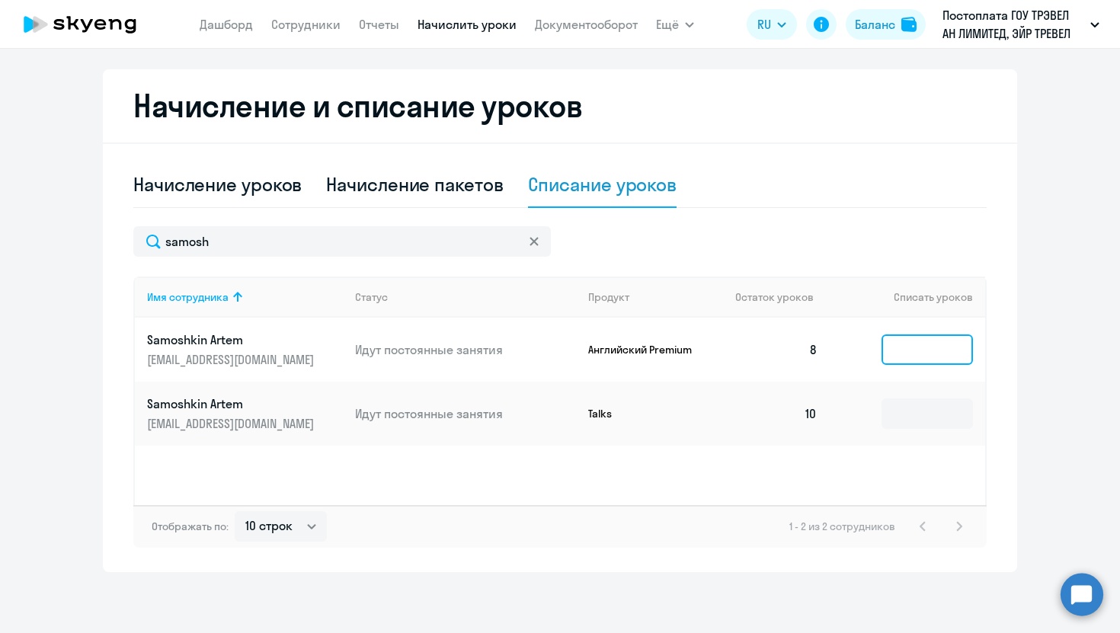
click at [910, 361] on input at bounding box center [926, 349] width 91 height 30
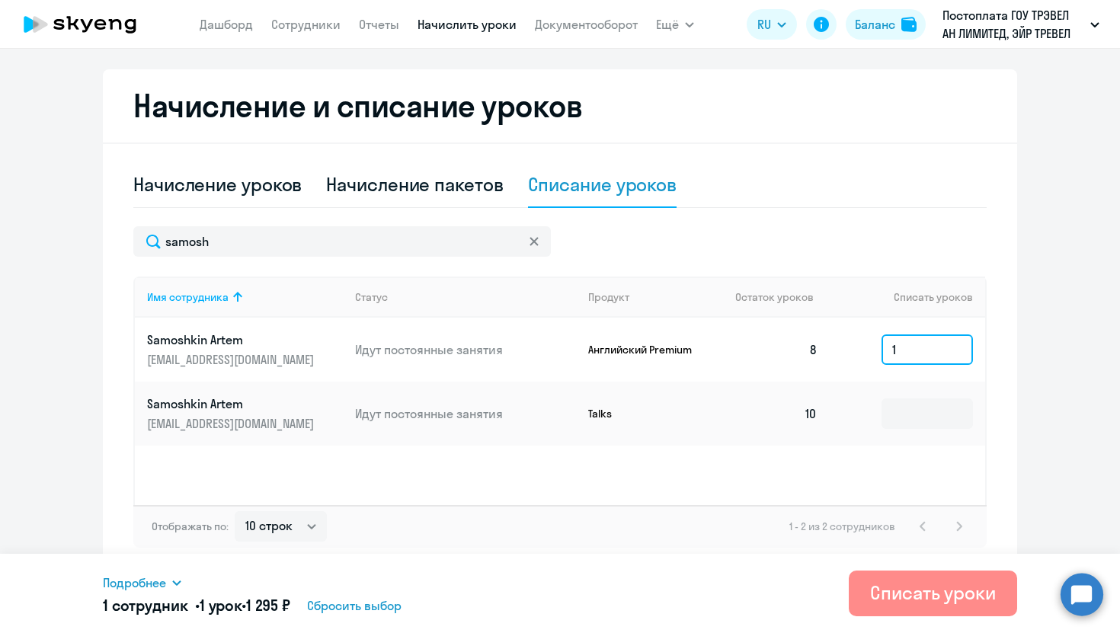
type input "1"
click at [910, 599] on div "Списать уроки" at bounding box center [933, 592] width 126 height 24
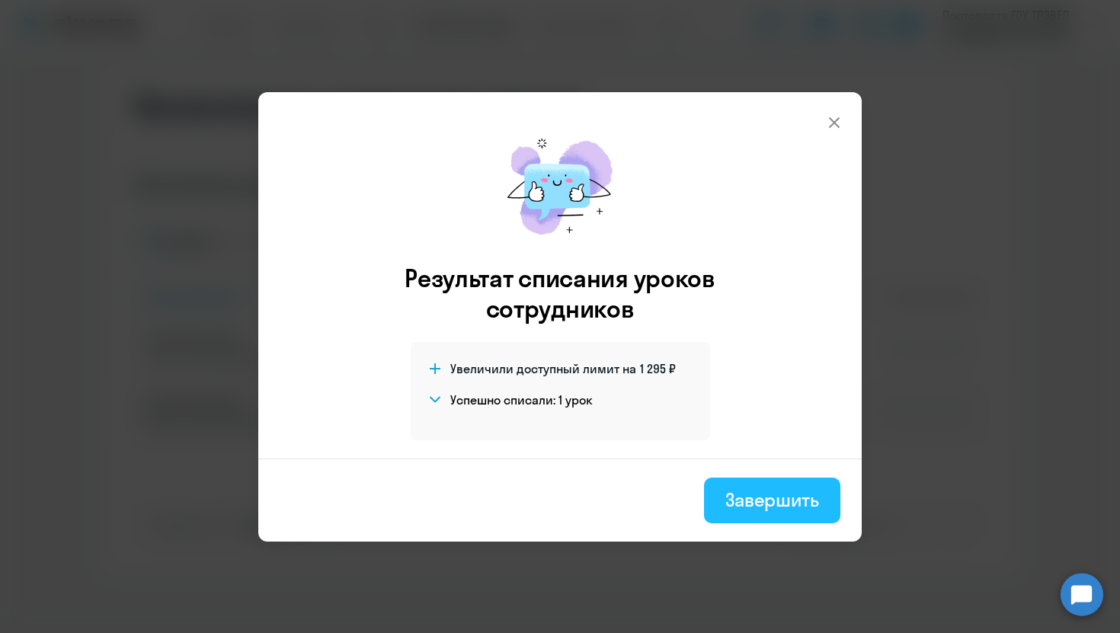
click at [762, 483] on button "Завершить" at bounding box center [772, 501] width 136 height 46
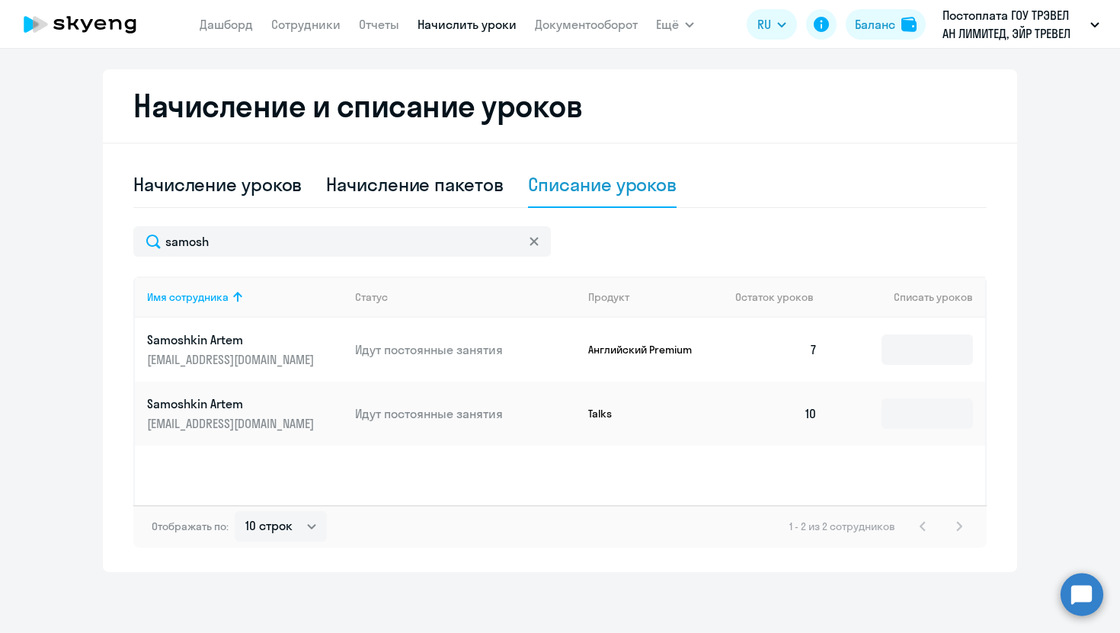
click at [537, 244] on icon at bounding box center [533, 241] width 8 height 8
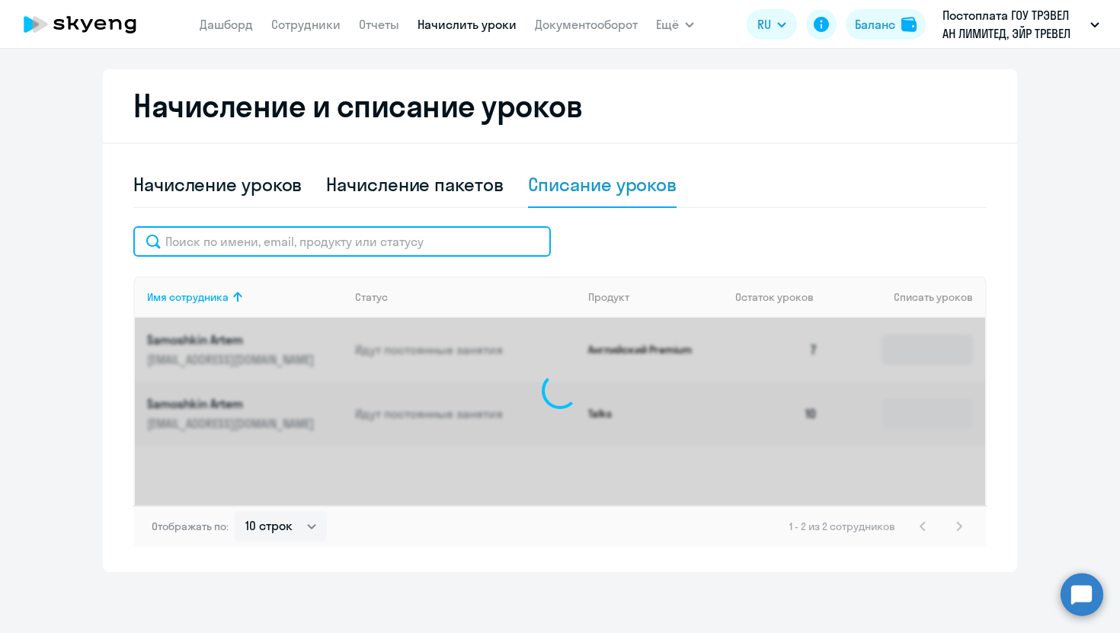
click at [468, 244] on input "text" at bounding box center [341, 241] width 417 height 30
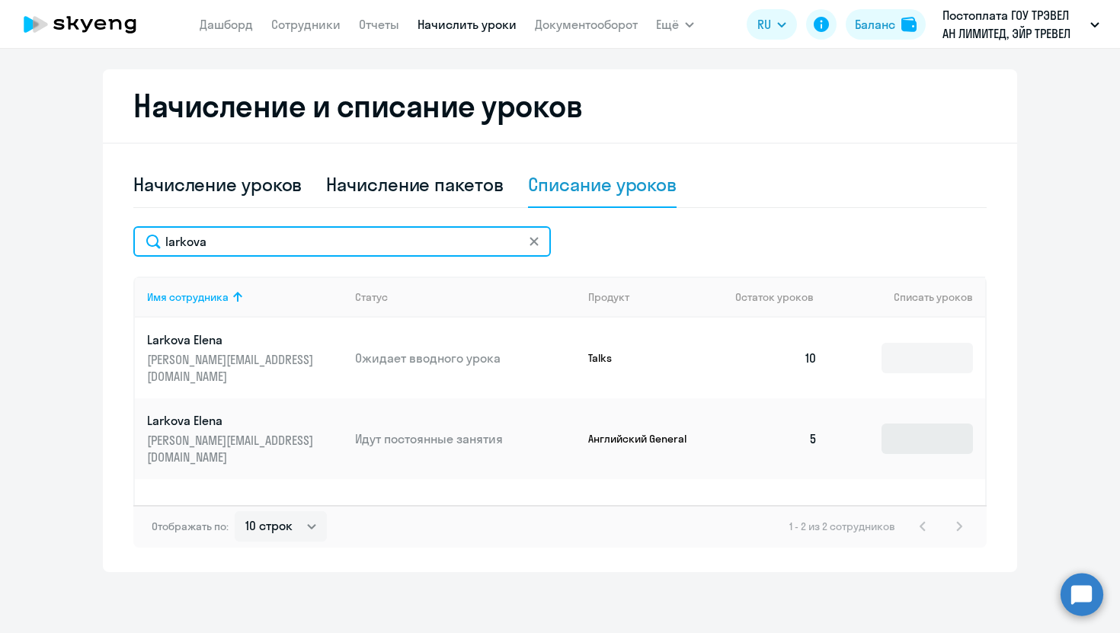
type input "larkova"
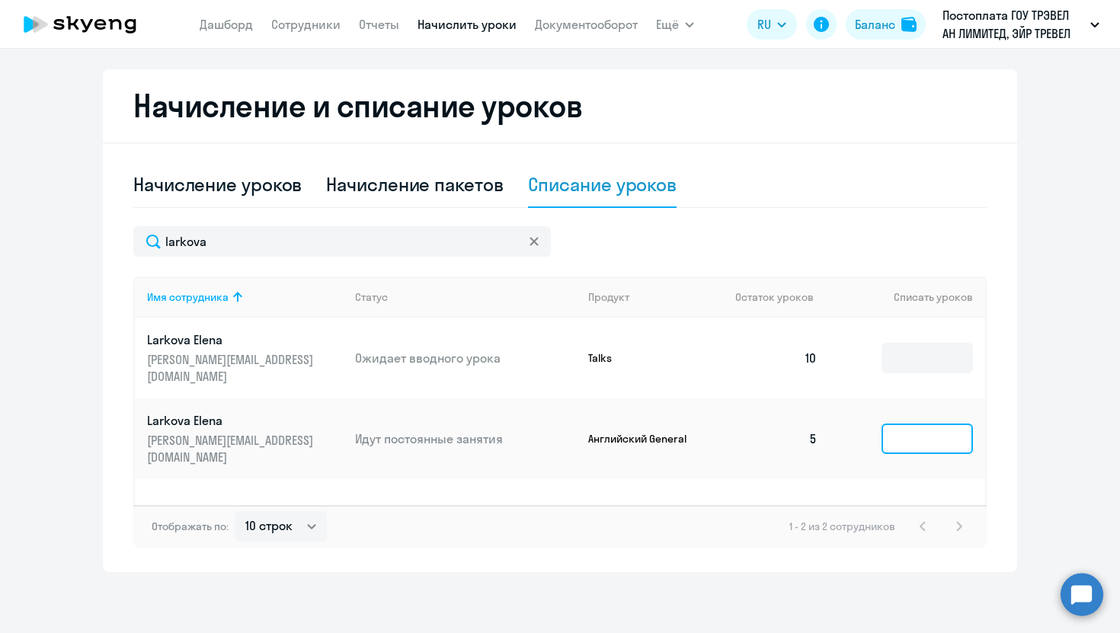
click at [948, 424] on input at bounding box center [926, 439] width 91 height 30
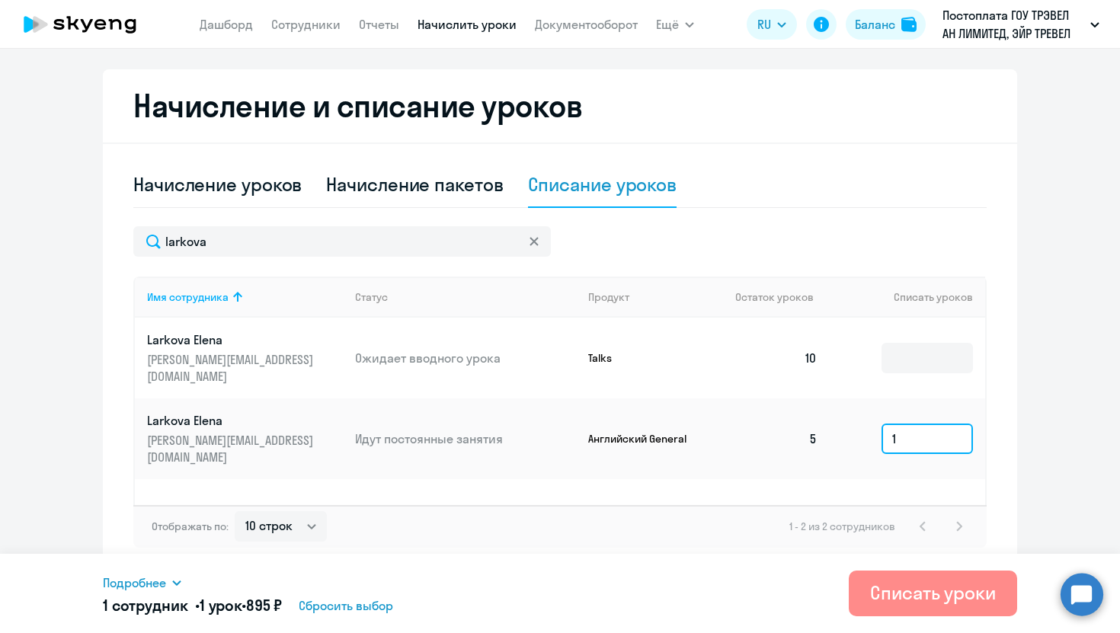
type input "1"
click at [900, 598] on div "Списать уроки" at bounding box center [933, 592] width 126 height 24
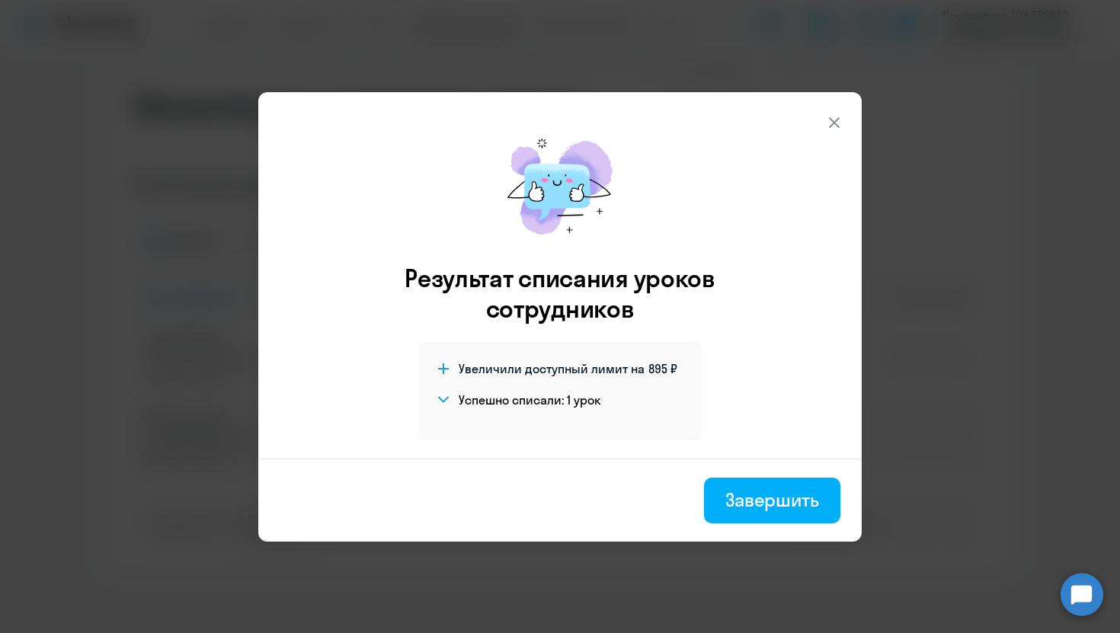
click at [839, 120] on icon at bounding box center [834, 123] width 18 height 18
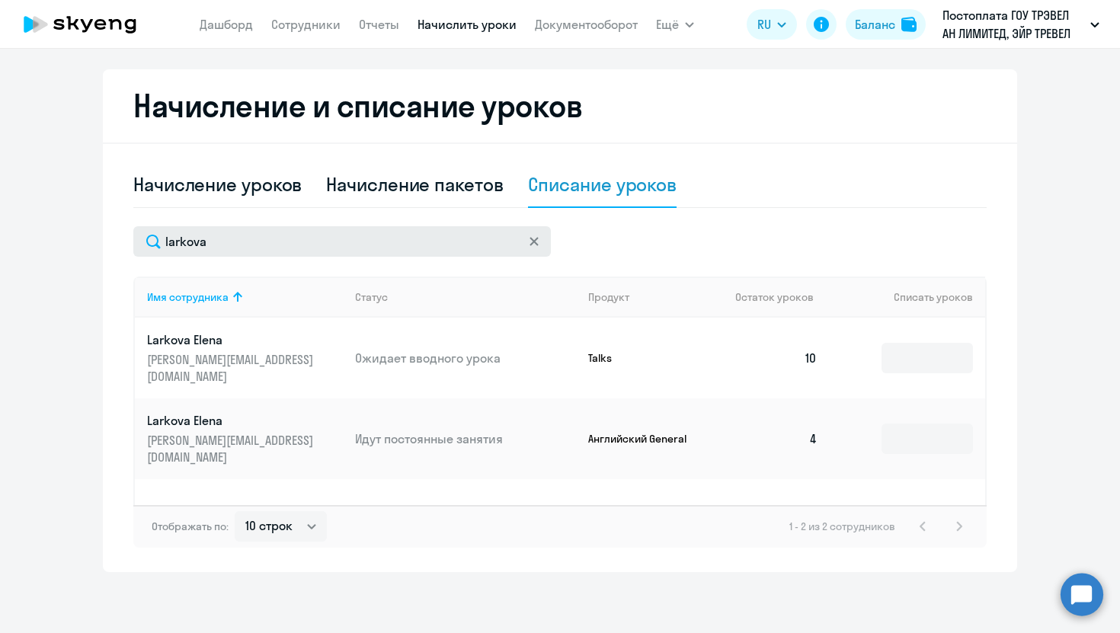
click at [536, 238] on icon at bounding box center [533, 241] width 9 height 9
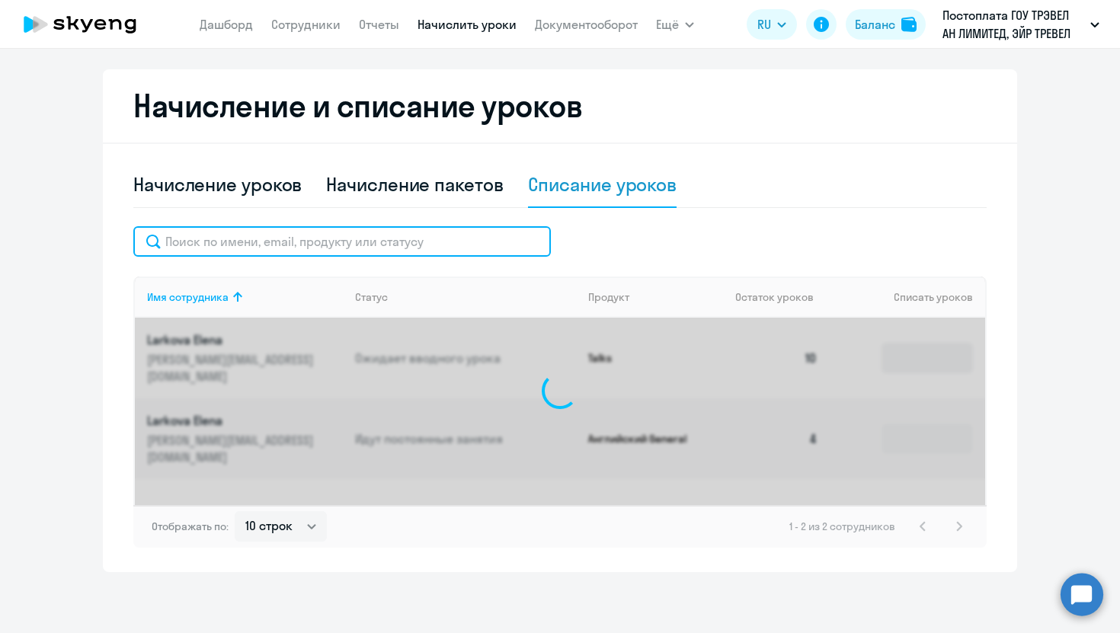
click at [446, 238] on input "text" at bounding box center [341, 241] width 417 height 30
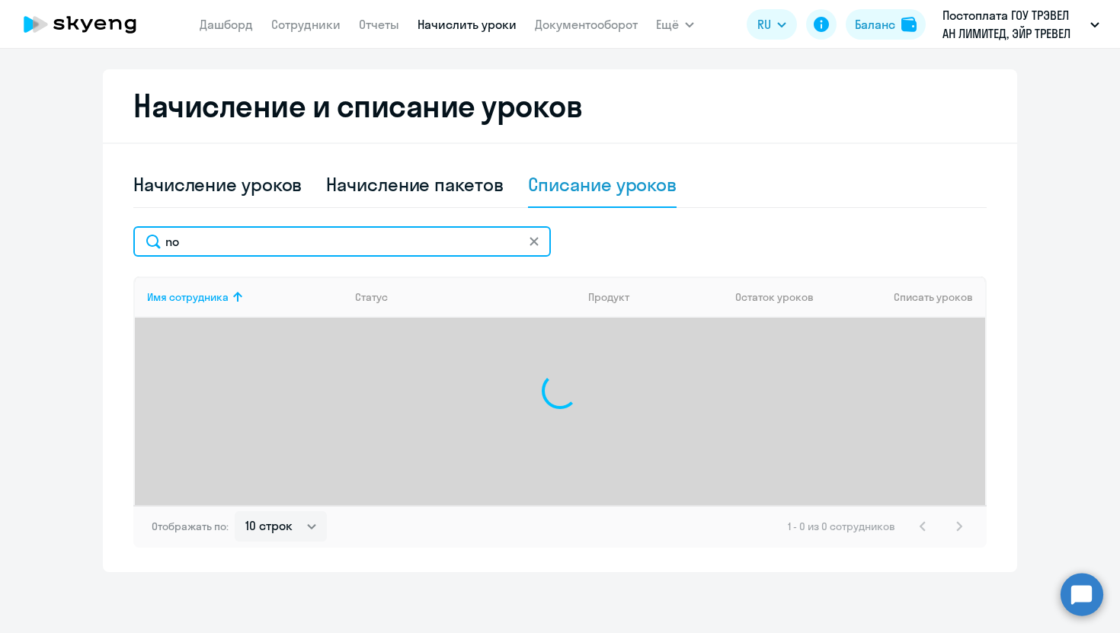
type input "n"
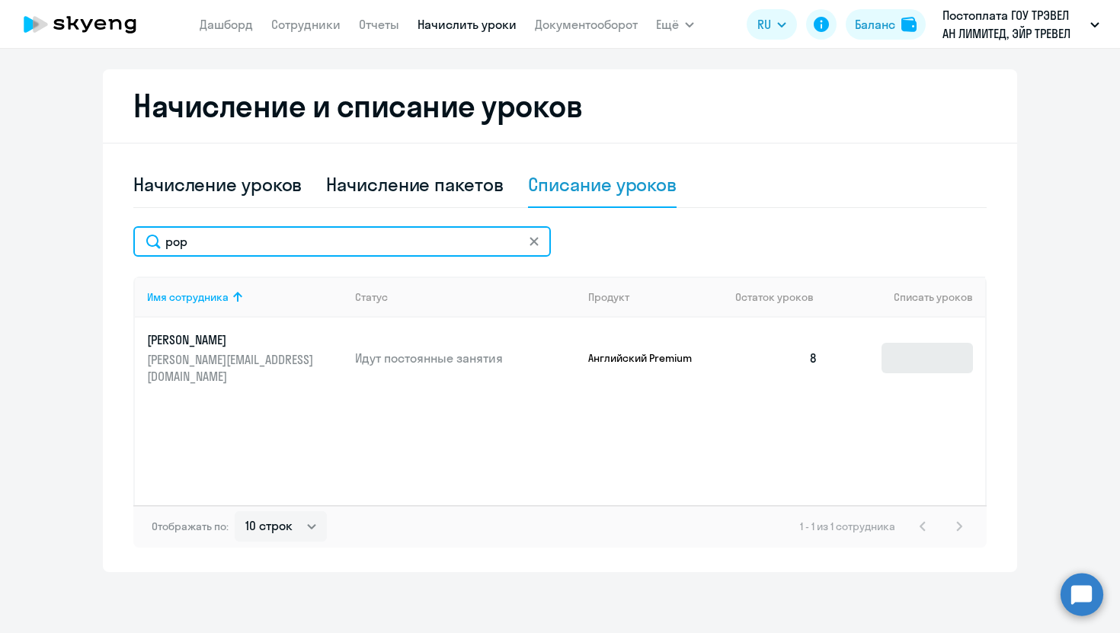
type input "pop"
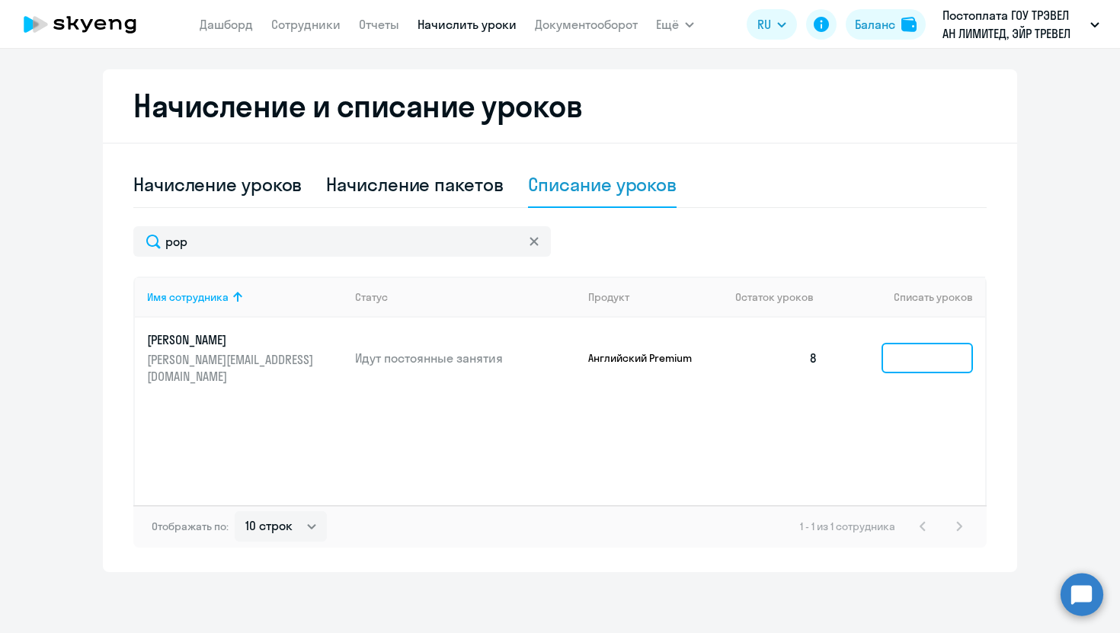
click at [906, 360] on input at bounding box center [926, 358] width 91 height 30
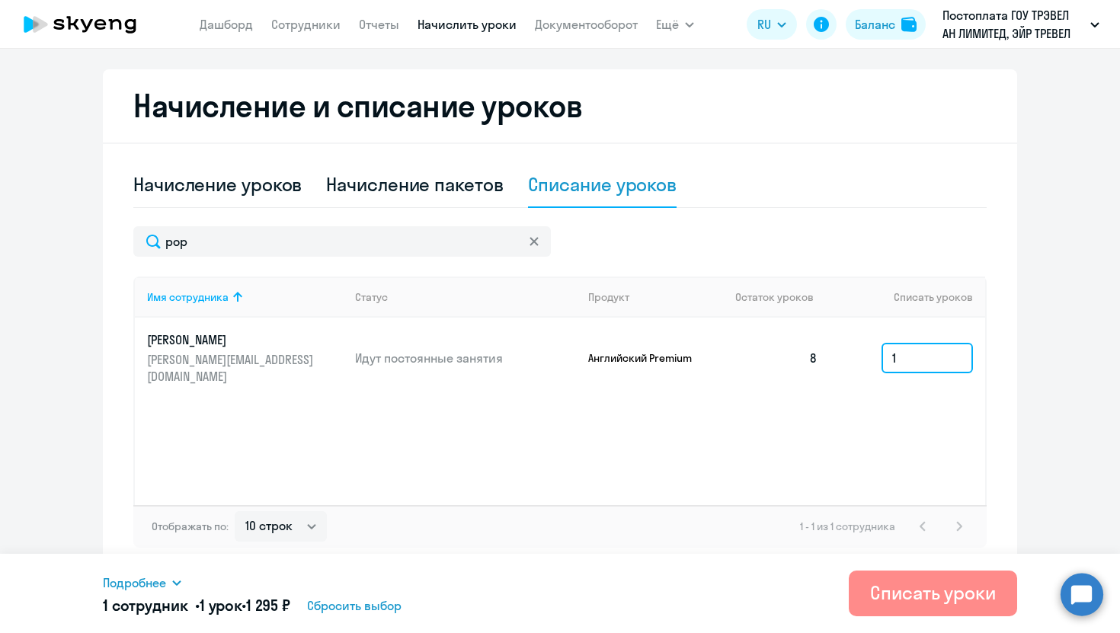
type input "1"
click at [875, 595] on div "Списать уроки" at bounding box center [933, 592] width 126 height 24
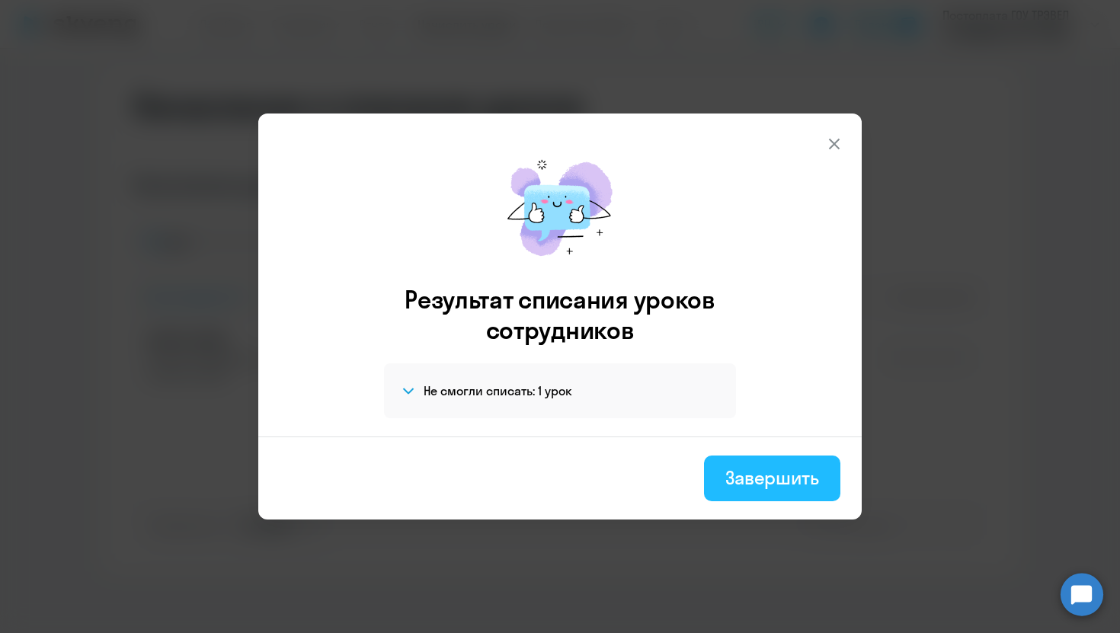
click at [759, 486] on div "Завершить" at bounding box center [772, 477] width 94 height 24
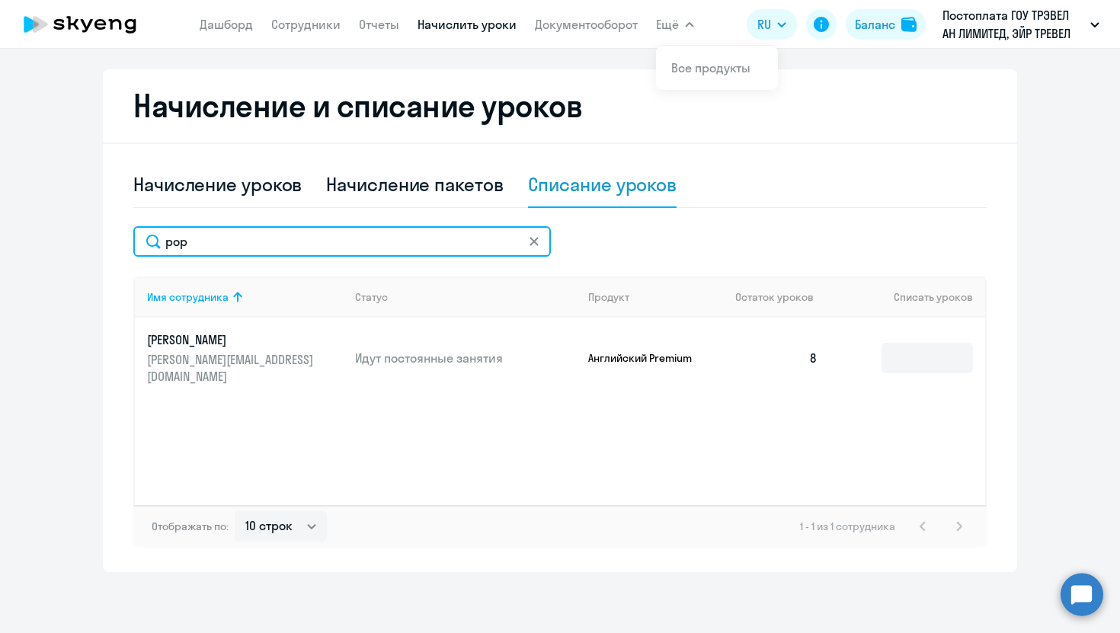
click at [373, 240] on input "pop" at bounding box center [341, 241] width 417 height 30
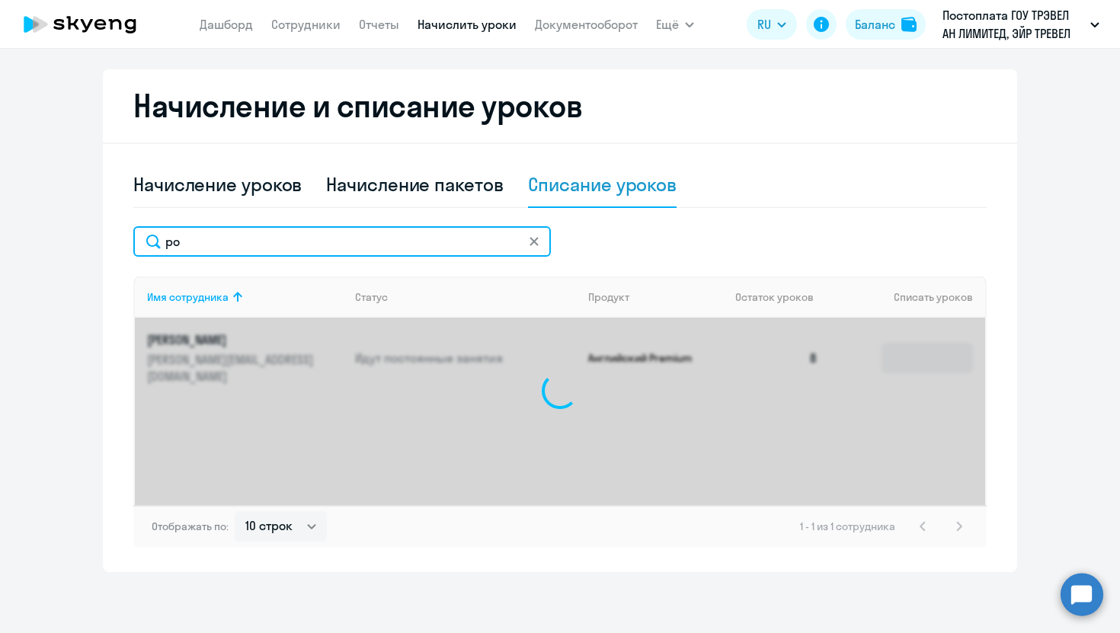
type input "p"
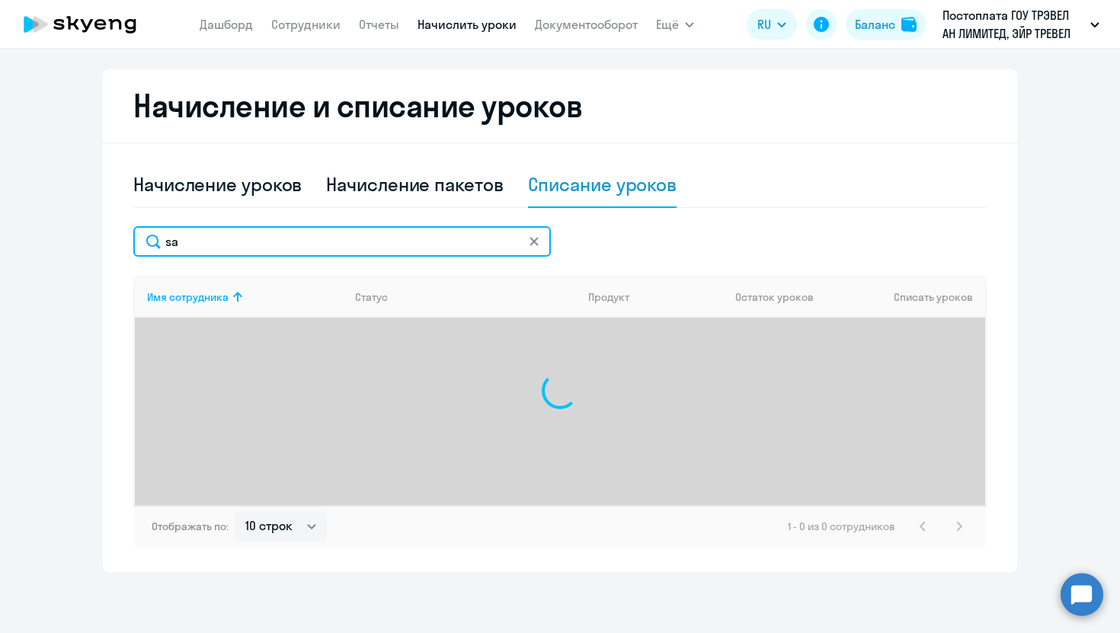
type input "s"
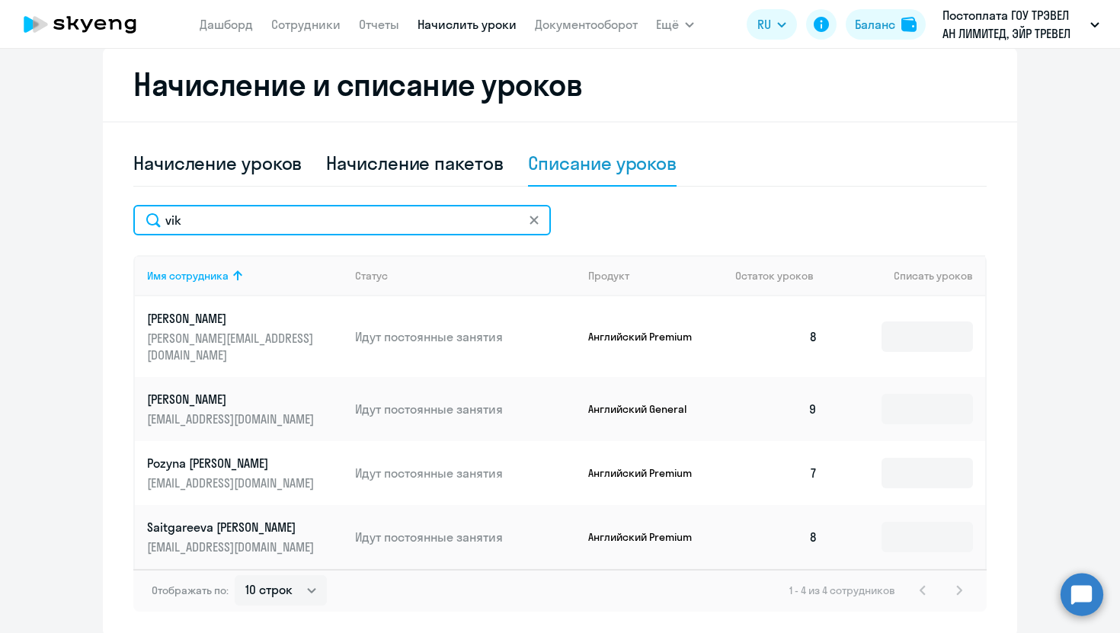
scroll to position [341, 0]
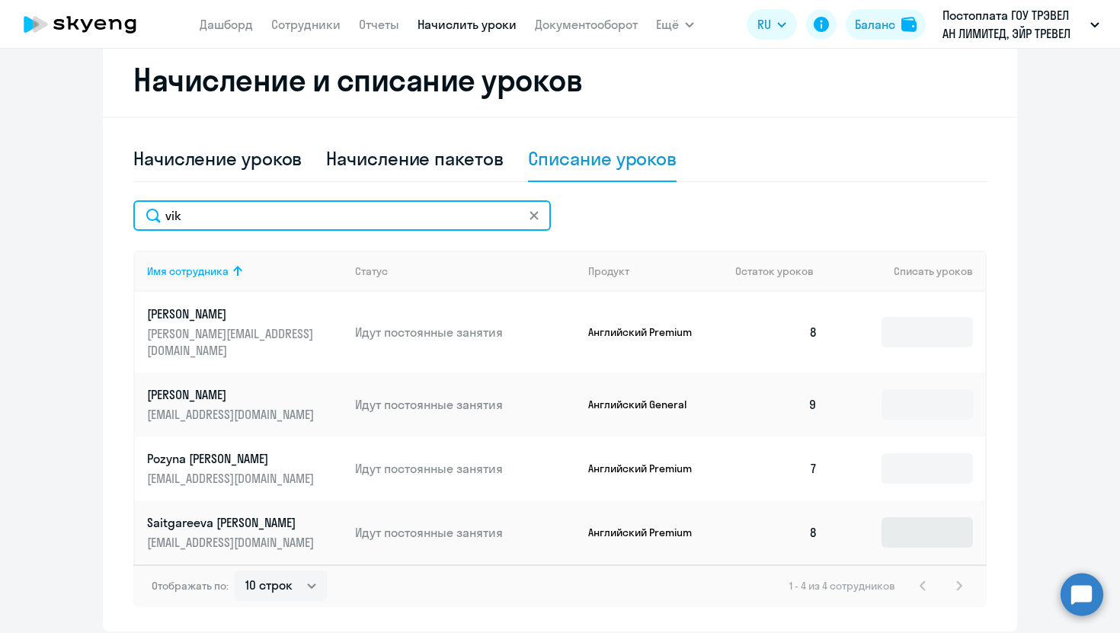
type input "vik"
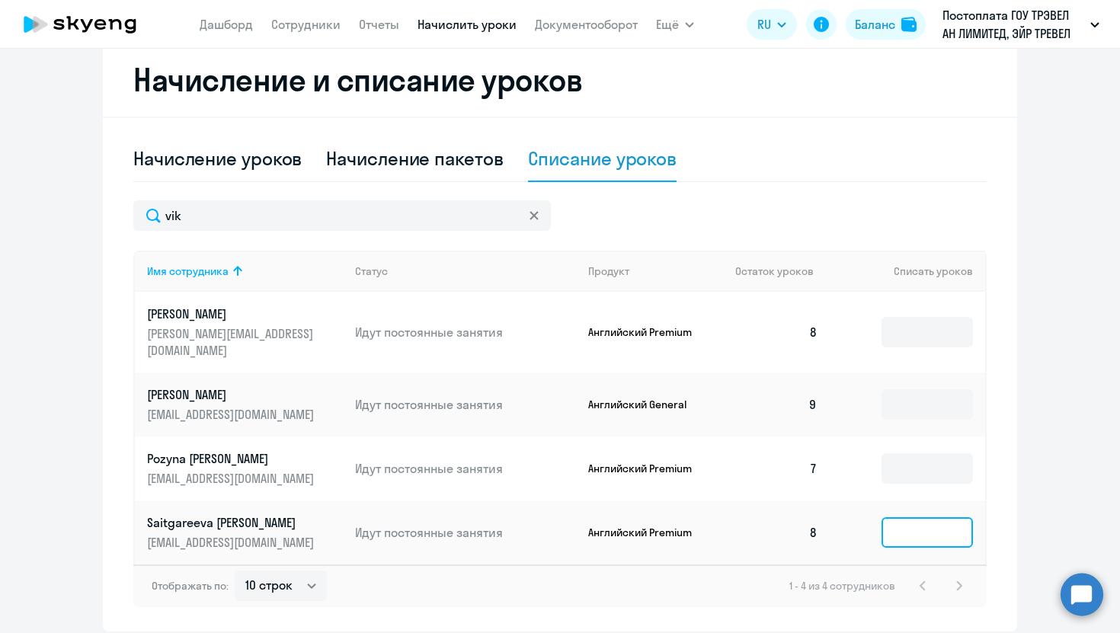
click at [938, 517] on input at bounding box center [926, 532] width 91 height 30
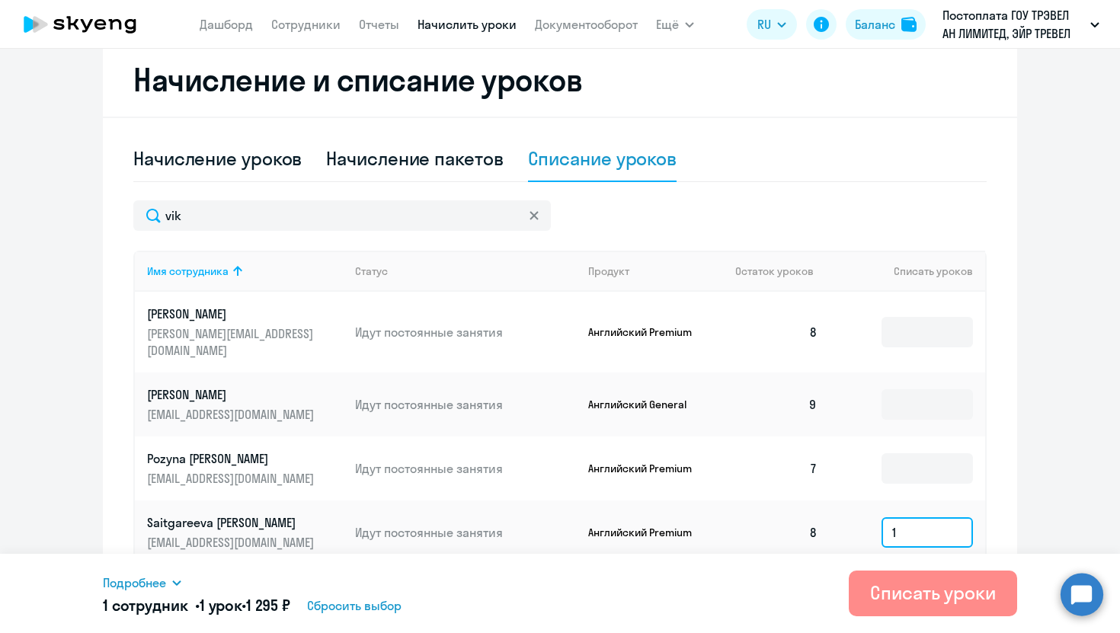
type input "1"
click at [908, 596] on div "Списать уроки" at bounding box center [933, 592] width 126 height 24
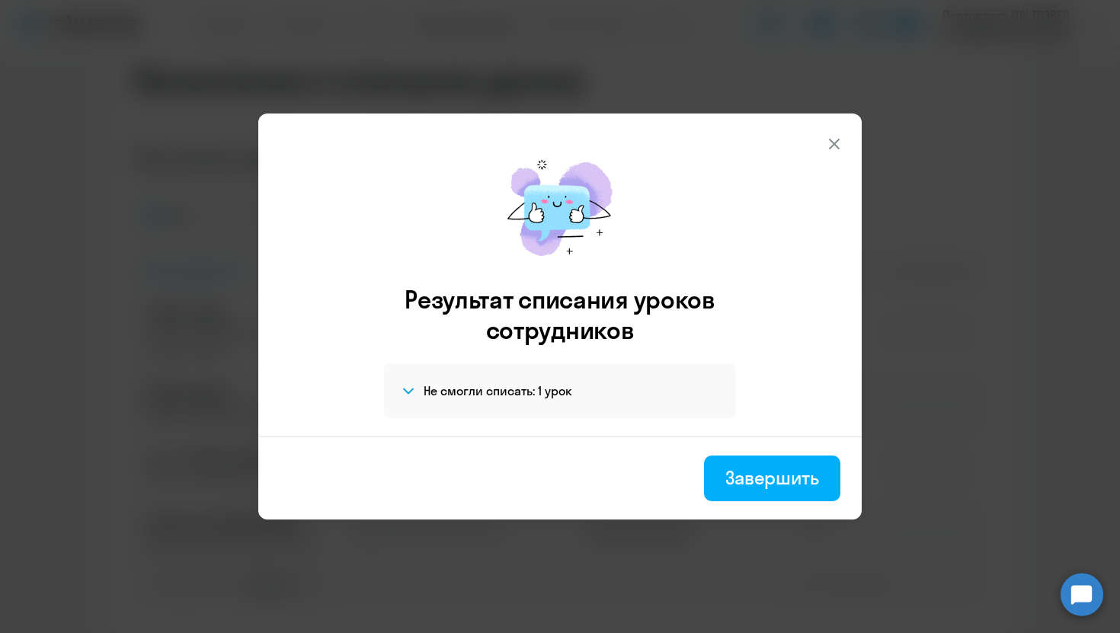
click at [832, 146] on icon at bounding box center [834, 144] width 18 height 18
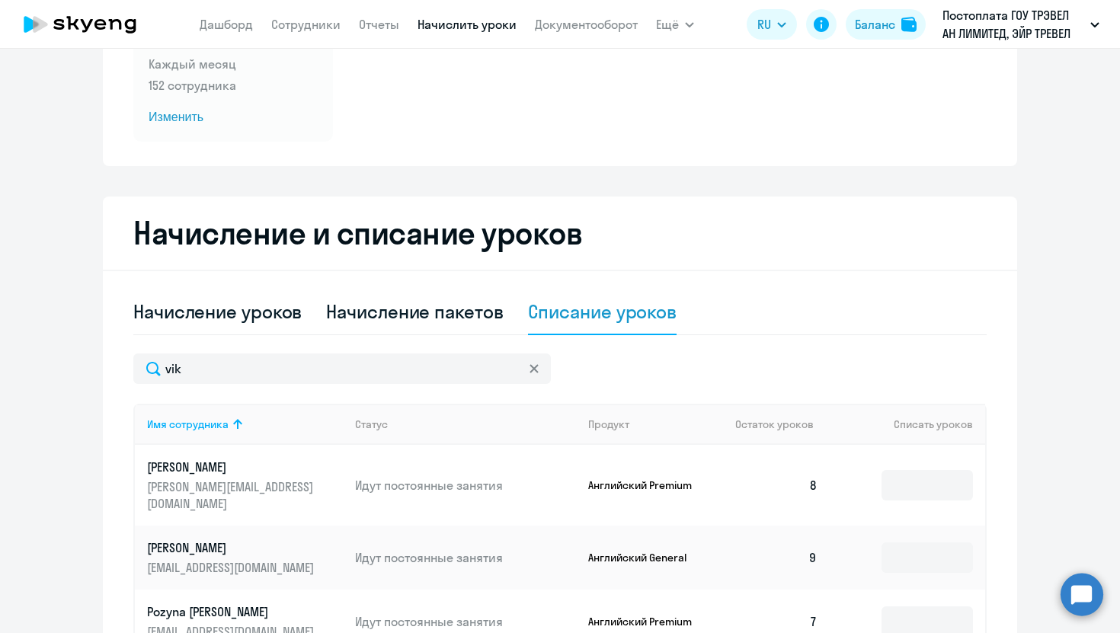
scroll to position [0, 0]
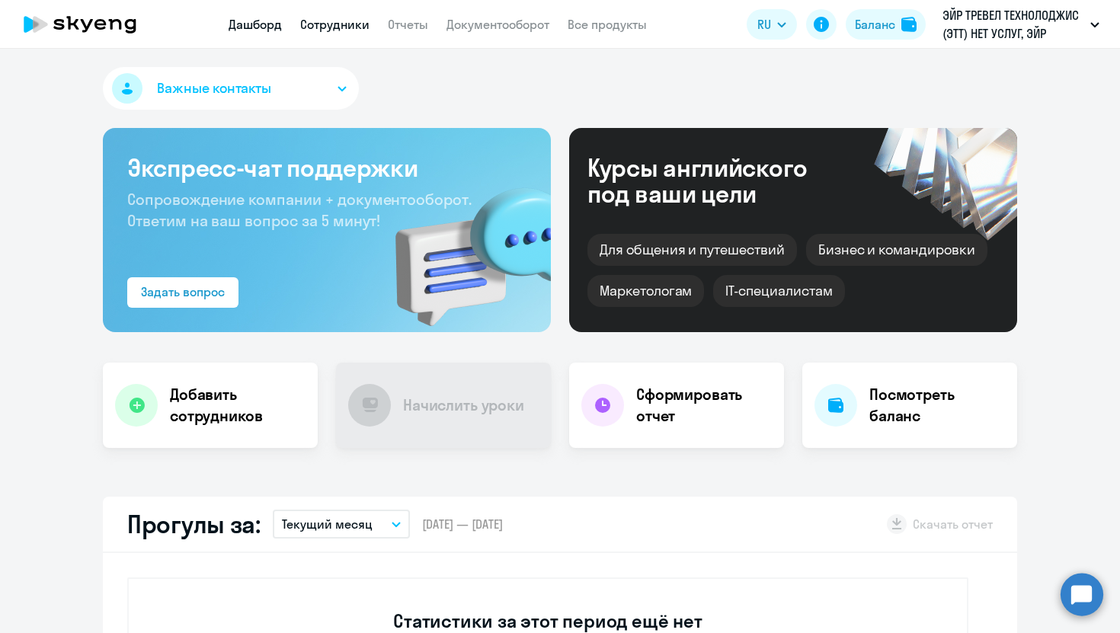
click at [346, 31] on link "Сотрудники" at bounding box center [334, 24] width 69 height 15
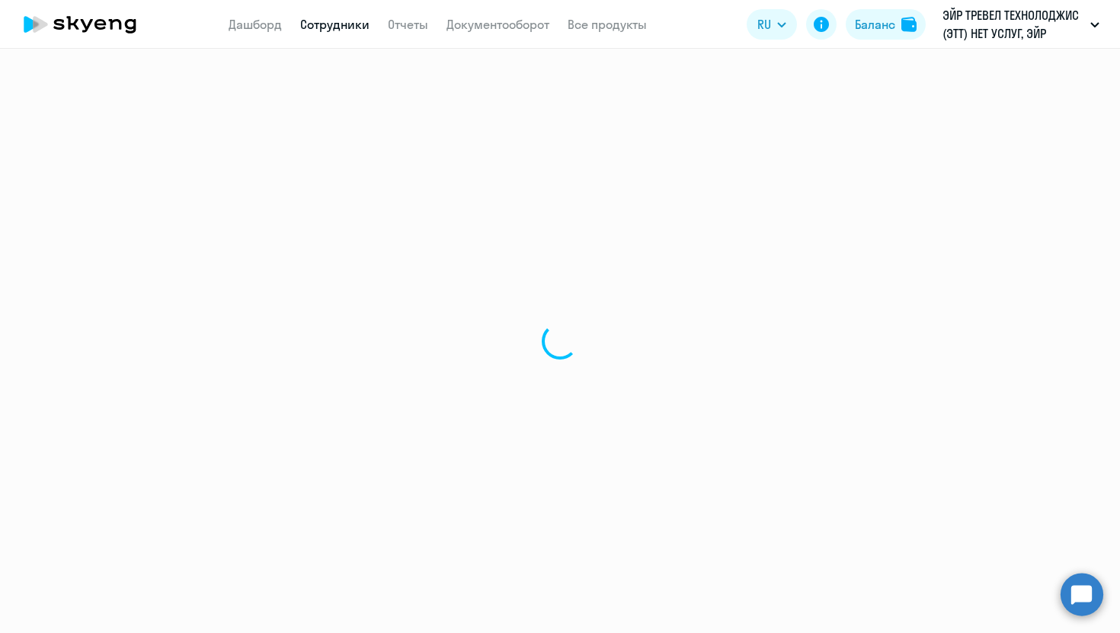
select select "30"
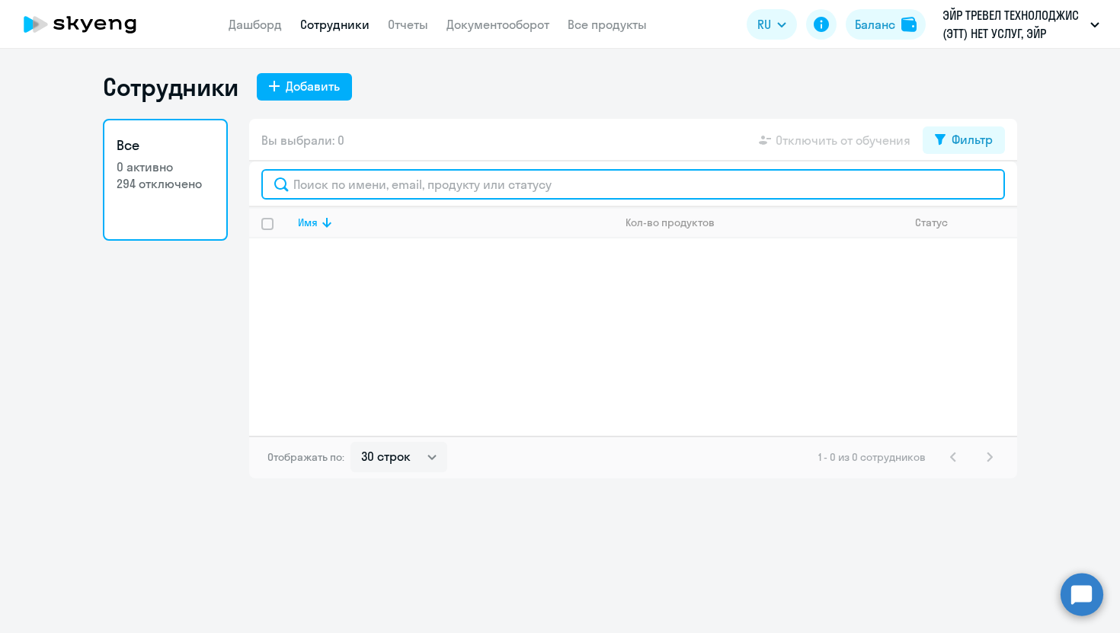
click at [398, 178] on input "text" at bounding box center [632, 184] width 743 height 30
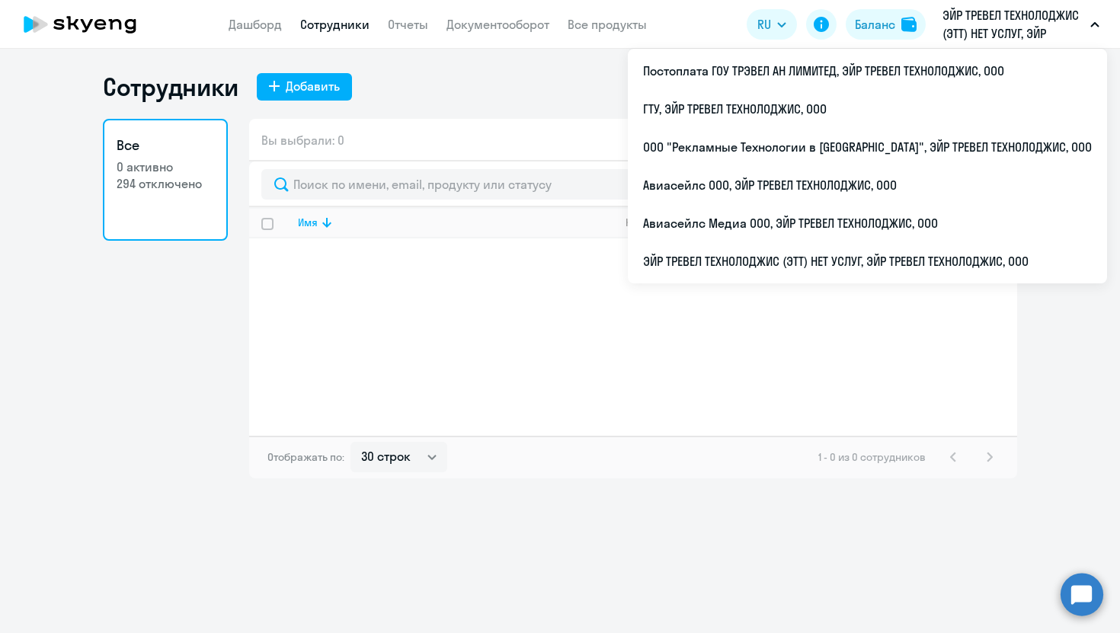
click at [990, 14] on p "ЭЙР ТРЕВЕЛ ТЕХНОЛОДЖИС (ЭТТ) НЕТ УСЛУГ, ЭЙР ТРЕВЕЛ ТЕХНОЛОДЖИС, ООО" at bounding box center [1013, 24] width 142 height 37
click at [980, 30] on p "ЭЙР ТРЕВЕЛ ТЕХНОЛОДЖИС (ЭТТ) НЕТ УСЛУГ, ЭЙР ТРЕВЕЛ ТЕХНОЛОДЖИС, ООО" at bounding box center [1013, 24] width 142 height 37
click at [981, 34] on p "ЭЙР ТРЕВЕЛ ТЕХНОЛОДЖИС (ЭТТ) НЕТ УСЛУГ, ЭЙР ТРЕВЕЛ ТЕХНОЛОДЖИС, ООО" at bounding box center [1013, 24] width 142 height 37
click at [998, 16] on p "ЭЙР ТРЕВЕЛ ТЕХНОЛОДЖИС (ЭТТ) НЕТ УСЛУГ, ЭЙР ТРЕВЕЛ ТЕХНОЛОДЖИС, ООО" at bounding box center [1013, 24] width 142 height 37
click at [984, 20] on p "ЭЙР ТРЕВЕЛ ТЕХНОЛОДЖИС (ЭТТ) НЕТ УСЛУГ, ЭЙР ТРЕВЕЛ ТЕХНОЛОДЖИС, ООО" at bounding box center [1013, 24] width 142 height 37
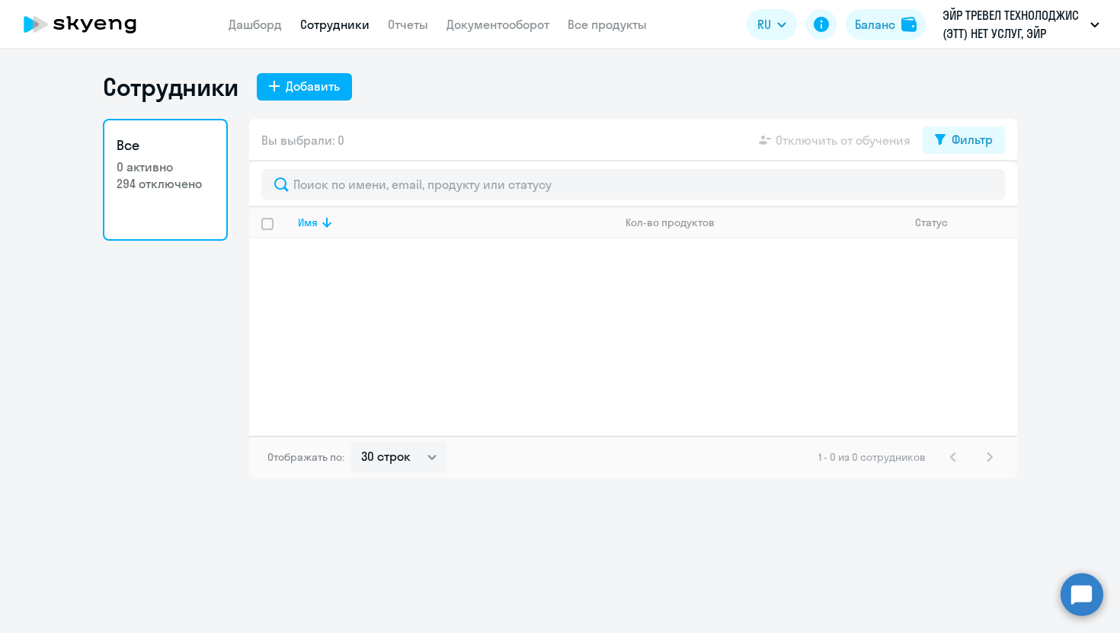
click at [975, 40] on p "ЭЙР ТРЕВЕЛ ТЕХНОЛОДЖИС (ЭТТ) НЕТ УСЛУГ, ЭЙР ТРЕВЕЛ ТЕХНОЛОДЖИС, ООО" at bounding box center [1013, 24] width 142 height 37
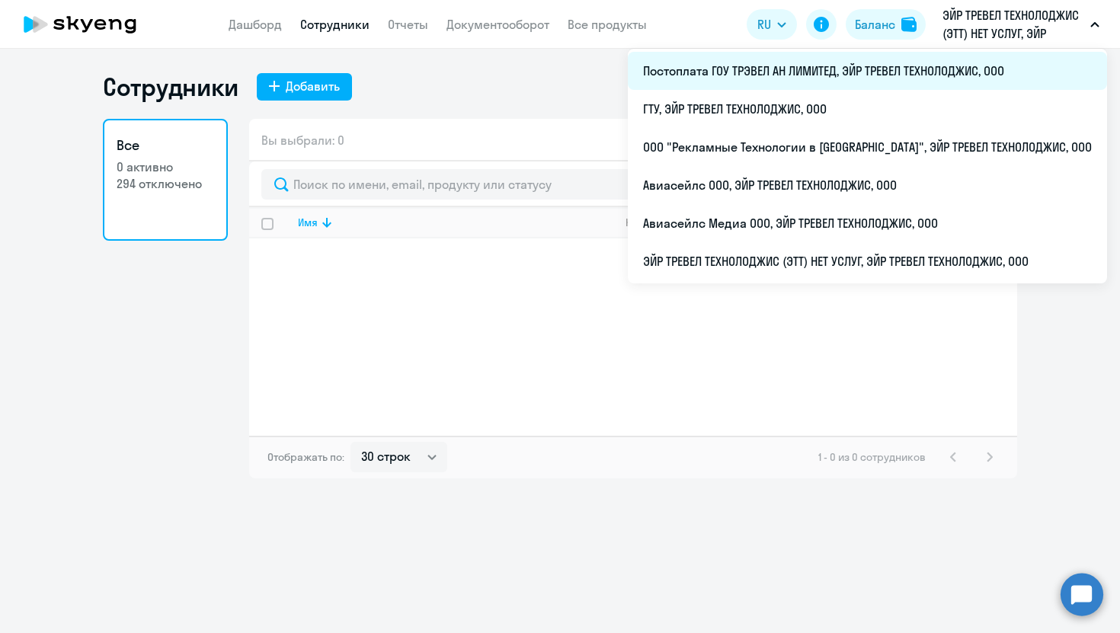
click at [890, 74] on li "Постоплата ГОУ ТРЭВЕЛ АН ЛИМИТЕД, ЭЙР ТРЕВЕЛ ТЕХНОЛОДЖИС, ООО" at bounding box center [867, 71] width 479 height 38
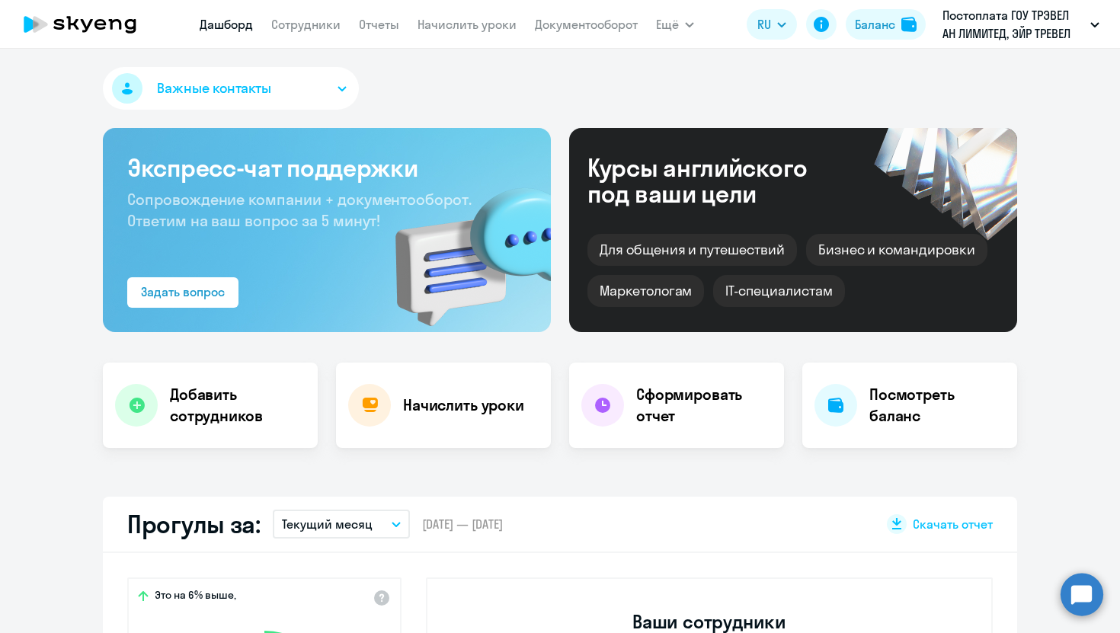
click at [331, 33] on app-menu-item-link "Сотрудники" at bounding box center [305, 24] width 69 height 19
select select "30"
click at [321, 26] on link "Сотрудники" at bounding box center [305, 24] width 69 height 15
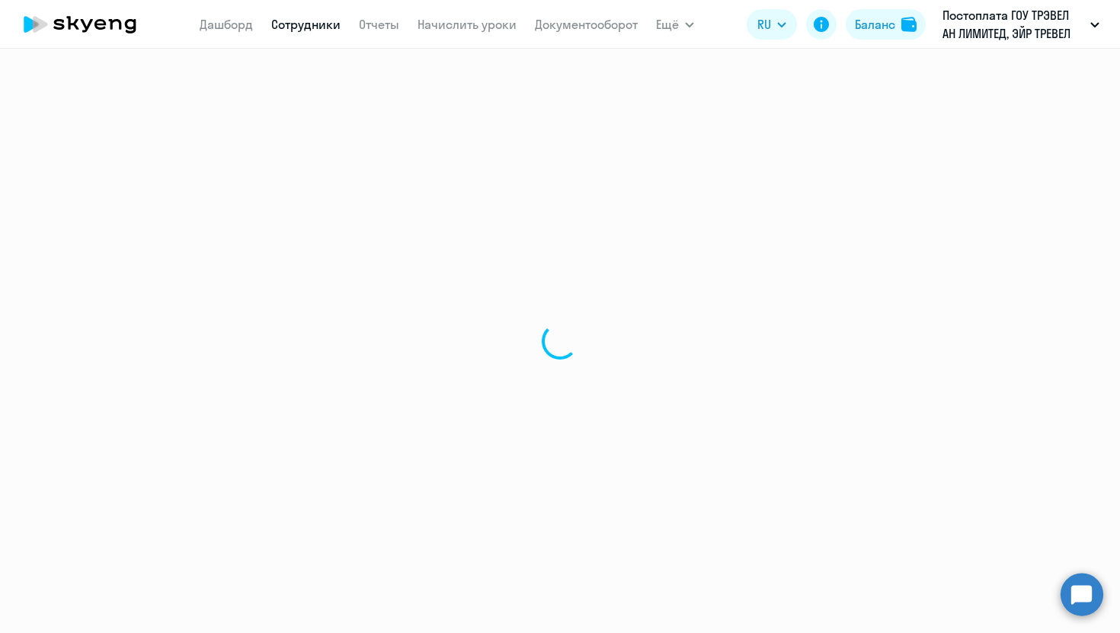
select select "30"
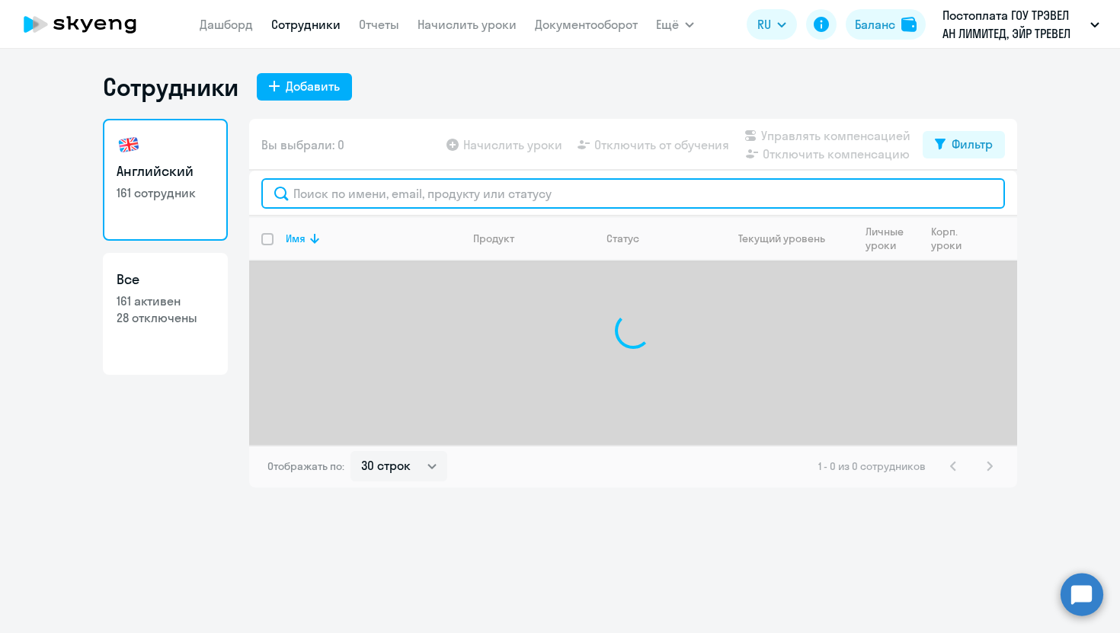
click at [359, 187] on input "text" at bounding box center [632, 193] width 743 height 30
type input "т"
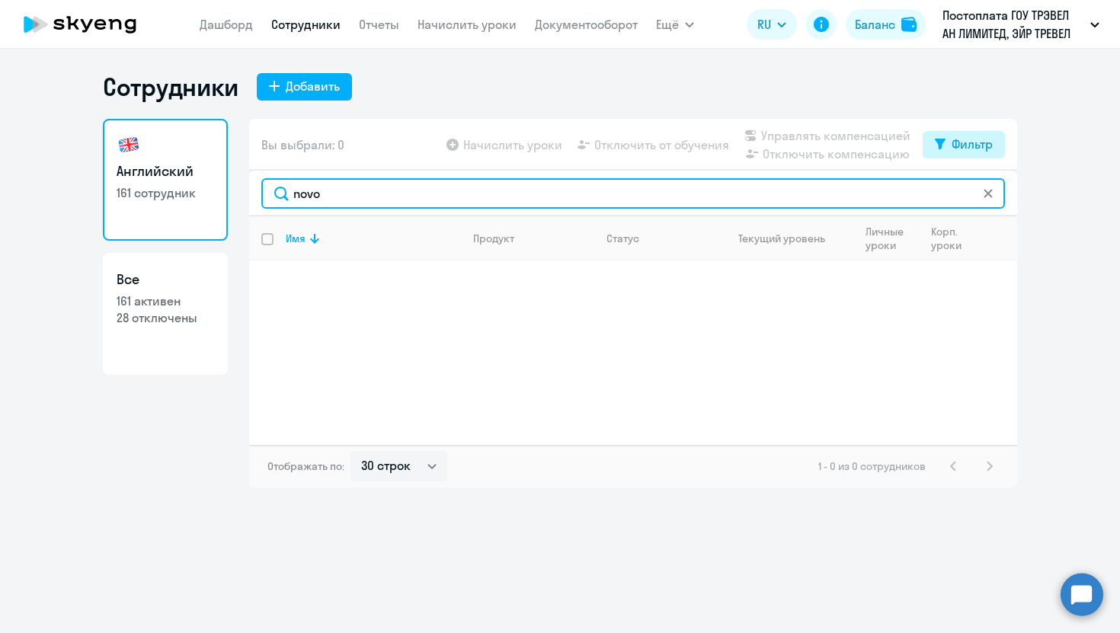
type input "novo"
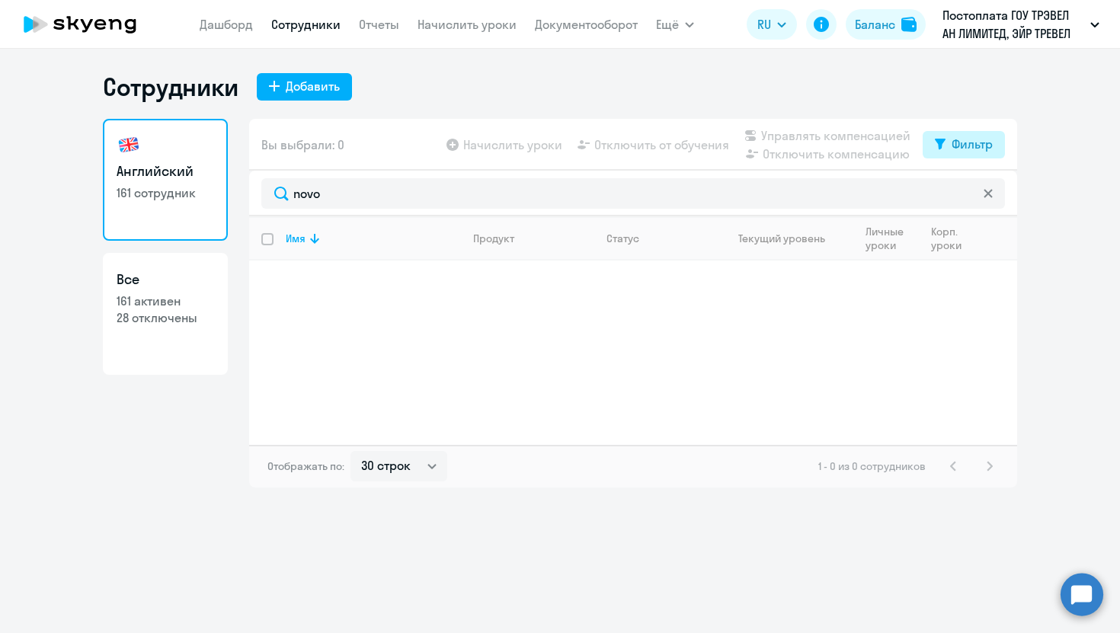
click at [977, 152] on div "Фильтр" at bounding box center [971, 144] width 41 height 18
click at [985, 194] on span at bounding box center [980, 194] width 26 height 15
click at [967, 194] on input "checkbox" at bounding box center [966, 193] width 1 height 1
checkbox input "true"
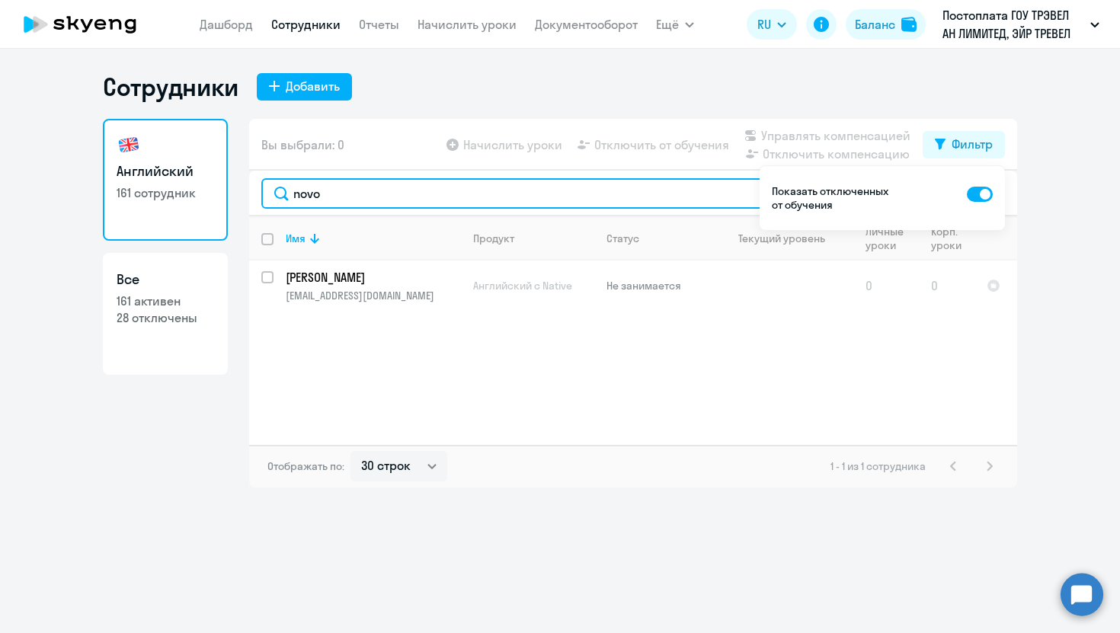
click at [485, 203] on input "novo" at bounding box center [632, 193] width 743 height 30
type input "n"
type input "p"
type input "perov"
